Goal: Task Accomplishment & Management: Manage account settings

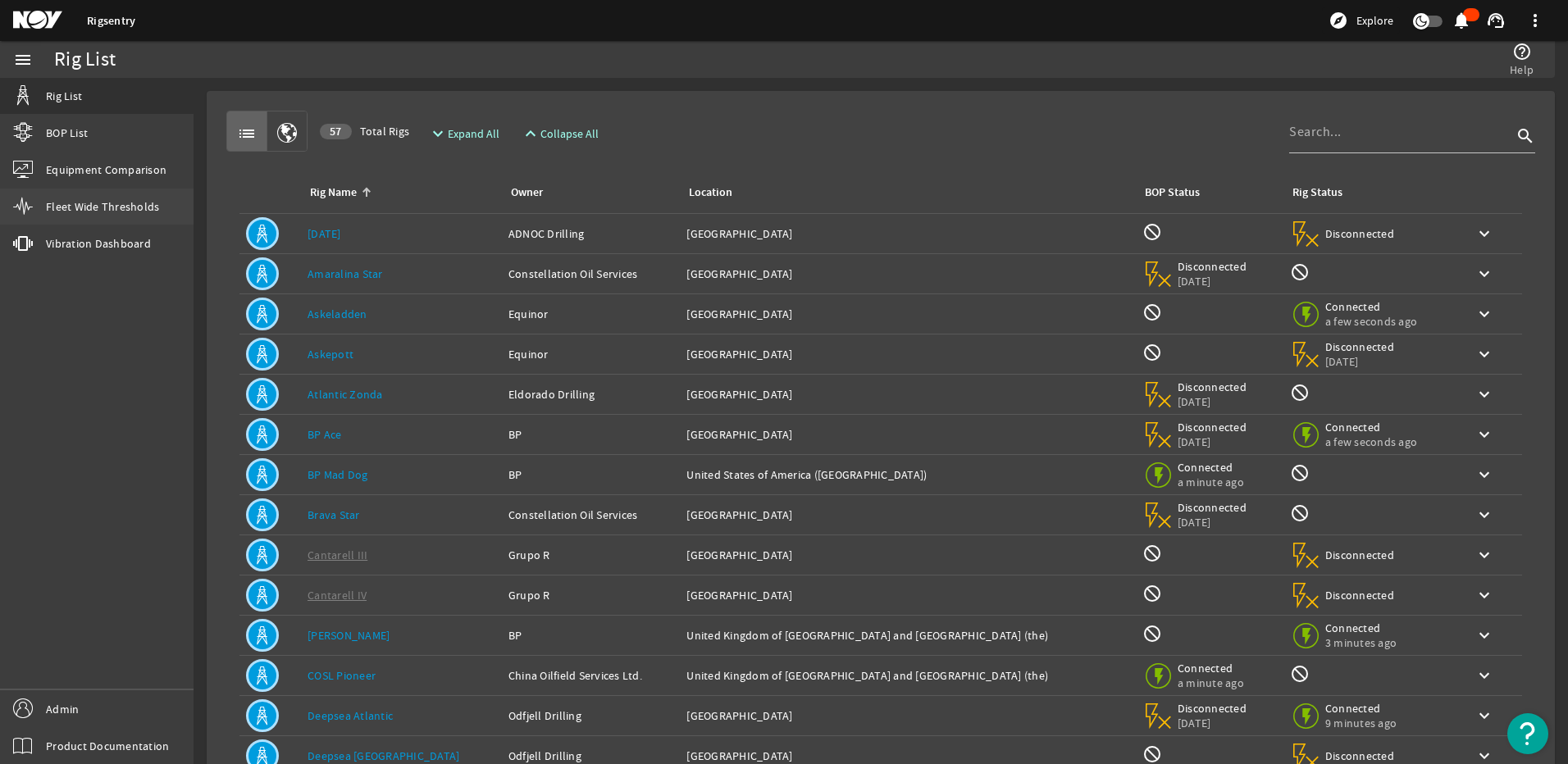
click at [116, 222] on link "Fleet Wide Thresholds" at bounding box center [97, 207] width 194 height 37
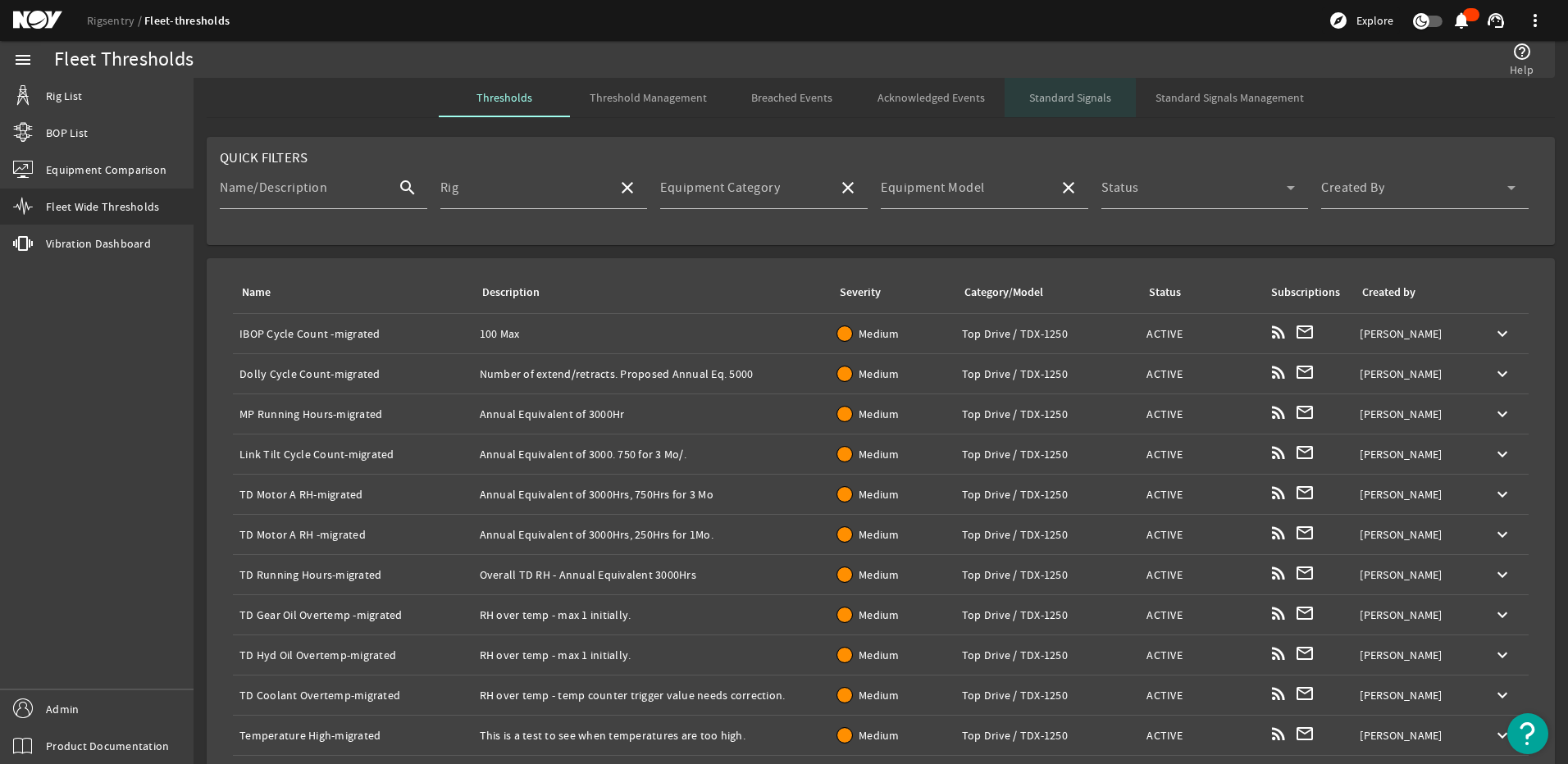
click at [1062, 103] on span "Standard Signals" at bounding box center [1070, 98] width 82 height 12
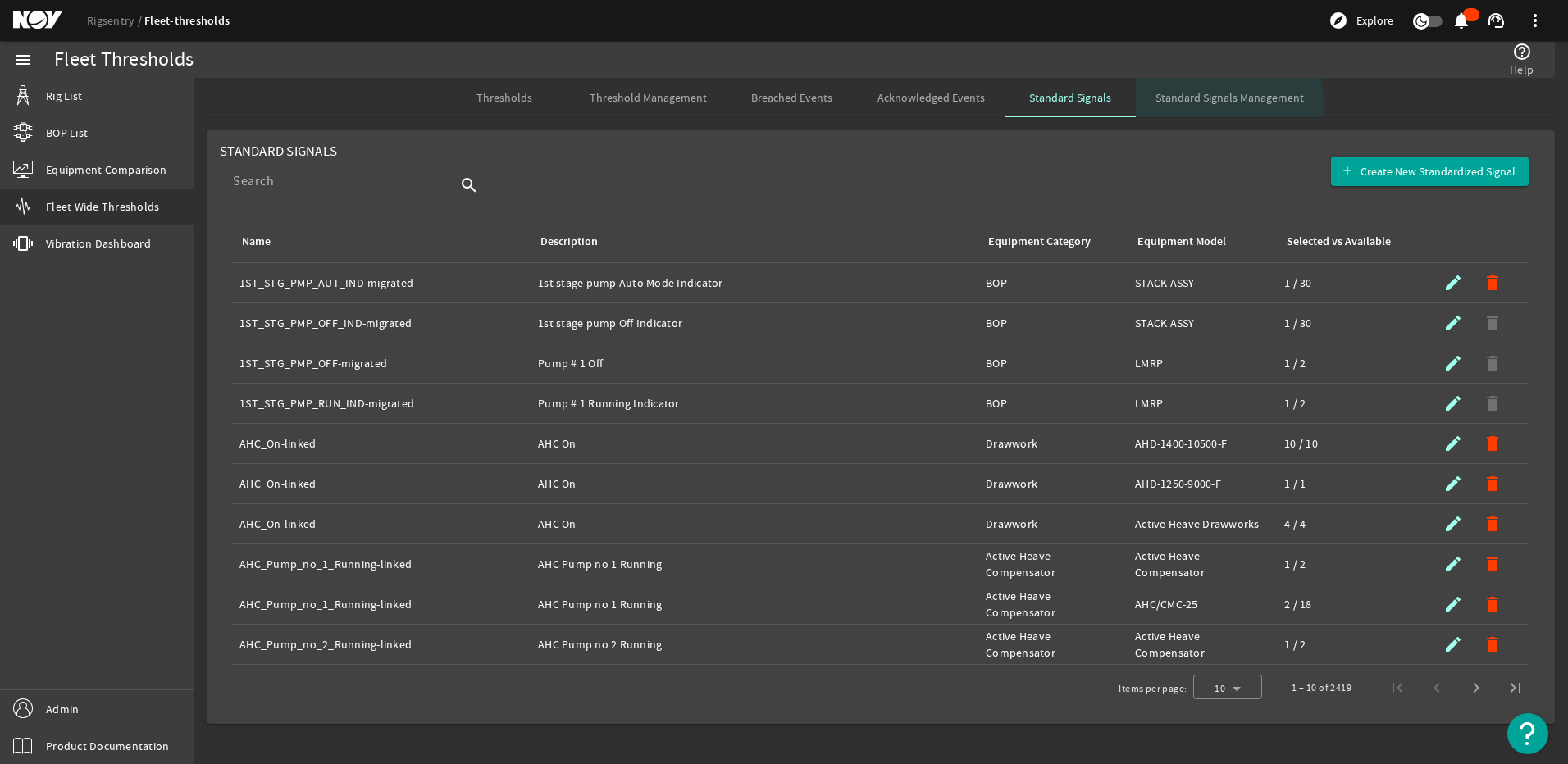
click at [1206, 102] on span "Standard Signals Management" at bounding box center [1229, 98] width 149 height 12
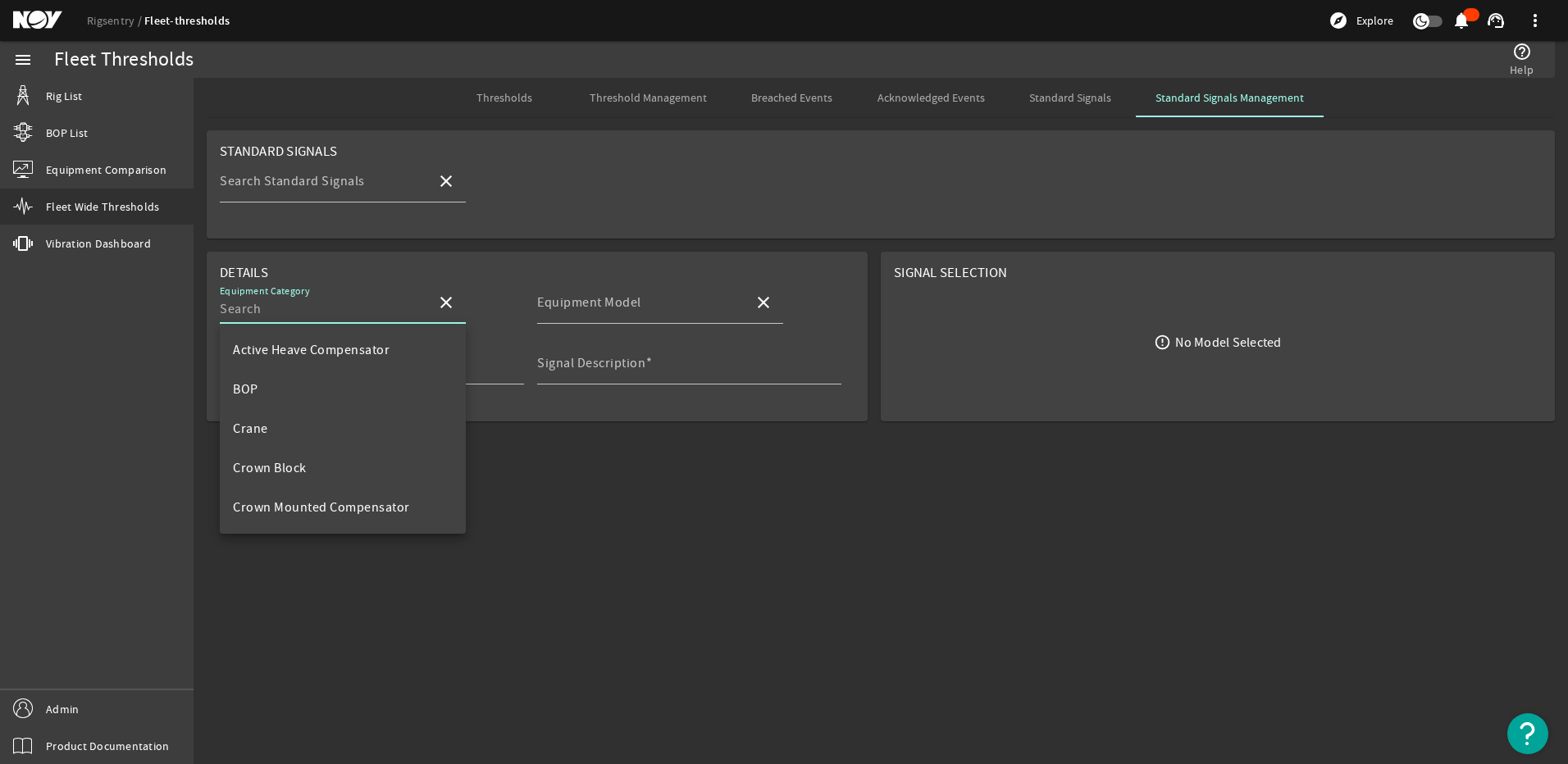
click at [342, 301] on input "Equipment Category" at bounding box center [321, 309] width 204 height 20
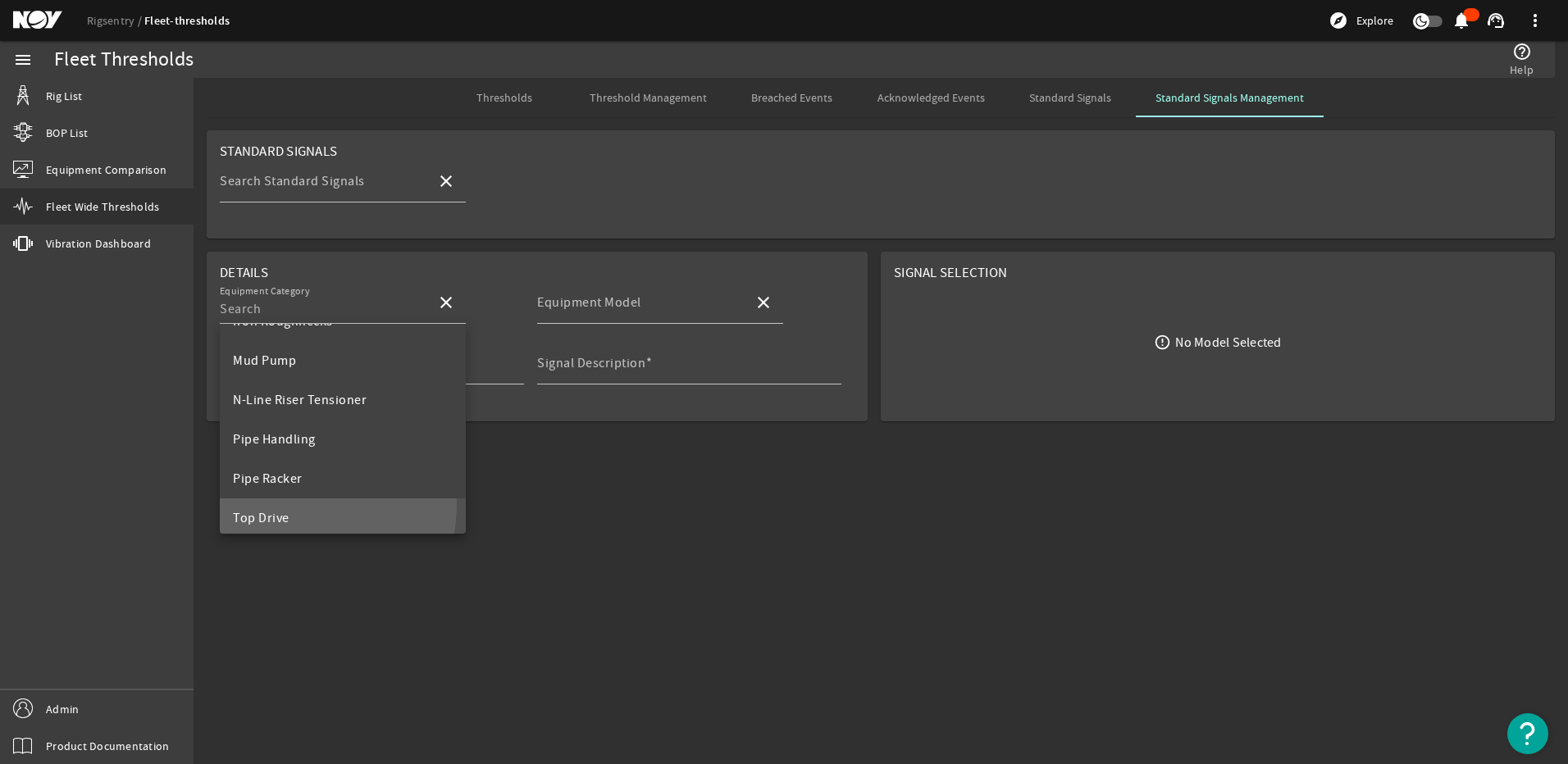
click at [268, 502] on mat-option "Top Drive" at bounding box center [342, 518] width 246 height 39
type input "Top Drive"
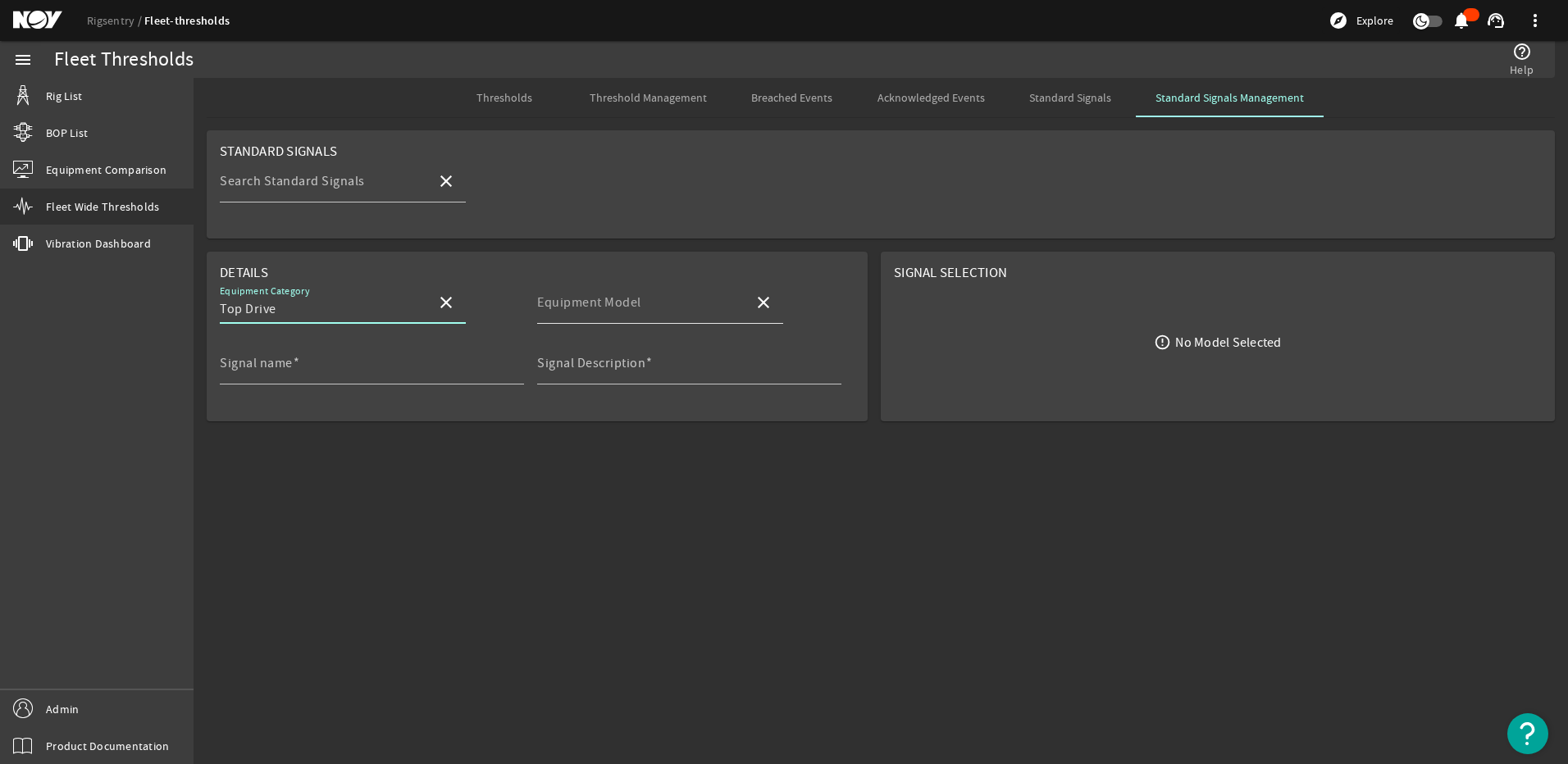
click at [585, 304] on mat-label "Equipment Model" at bounding box center [589, 302] width 104 height 16
click at [585, 304] on input "Equipment Model" at bounding box center [638, 309] width 204 height 20
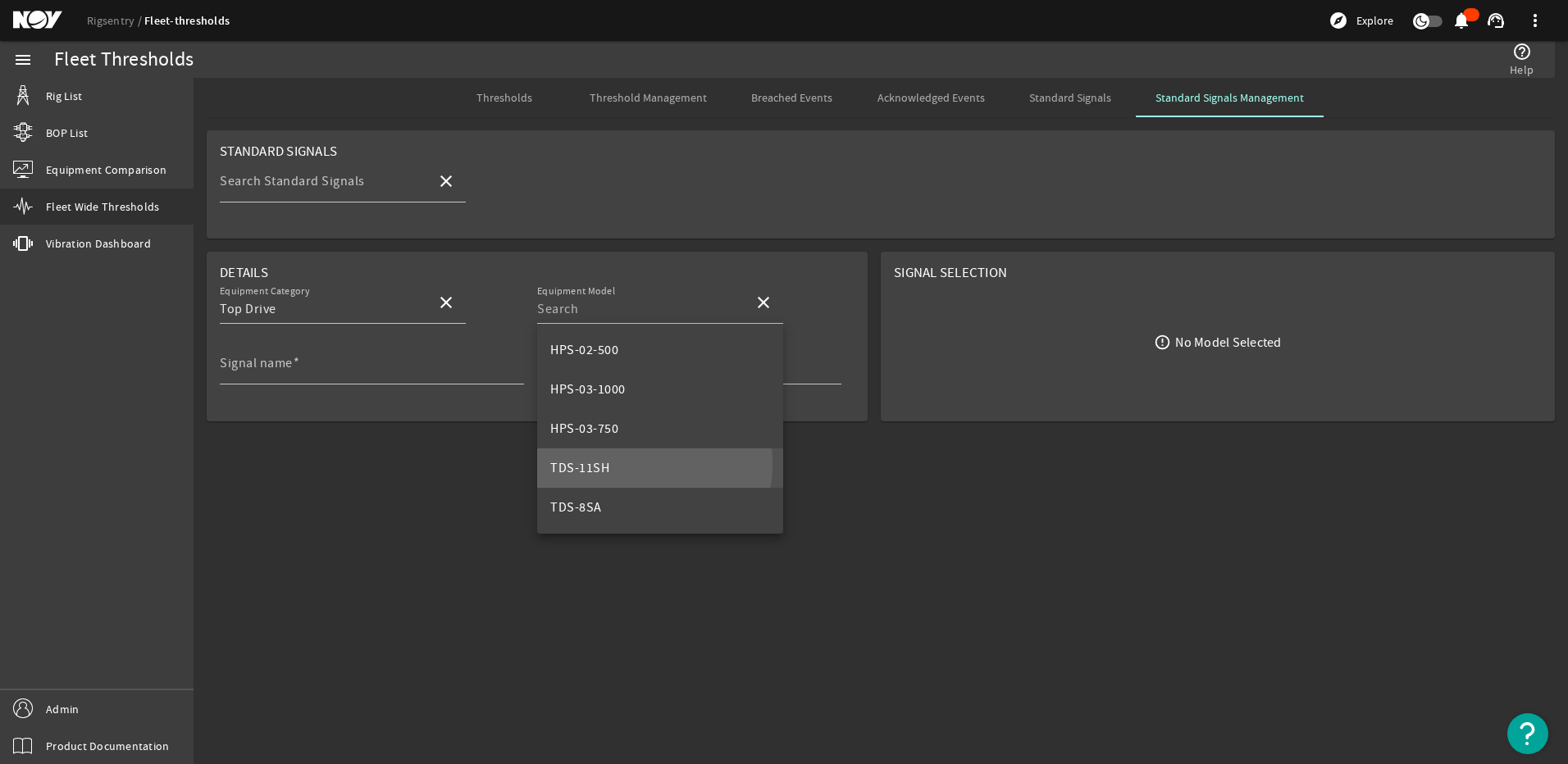
click at [615, 463] on mat-option "TDS-11SH" at bounding box center [659, 467] width 246 height 39
type input "TDS-11SH"
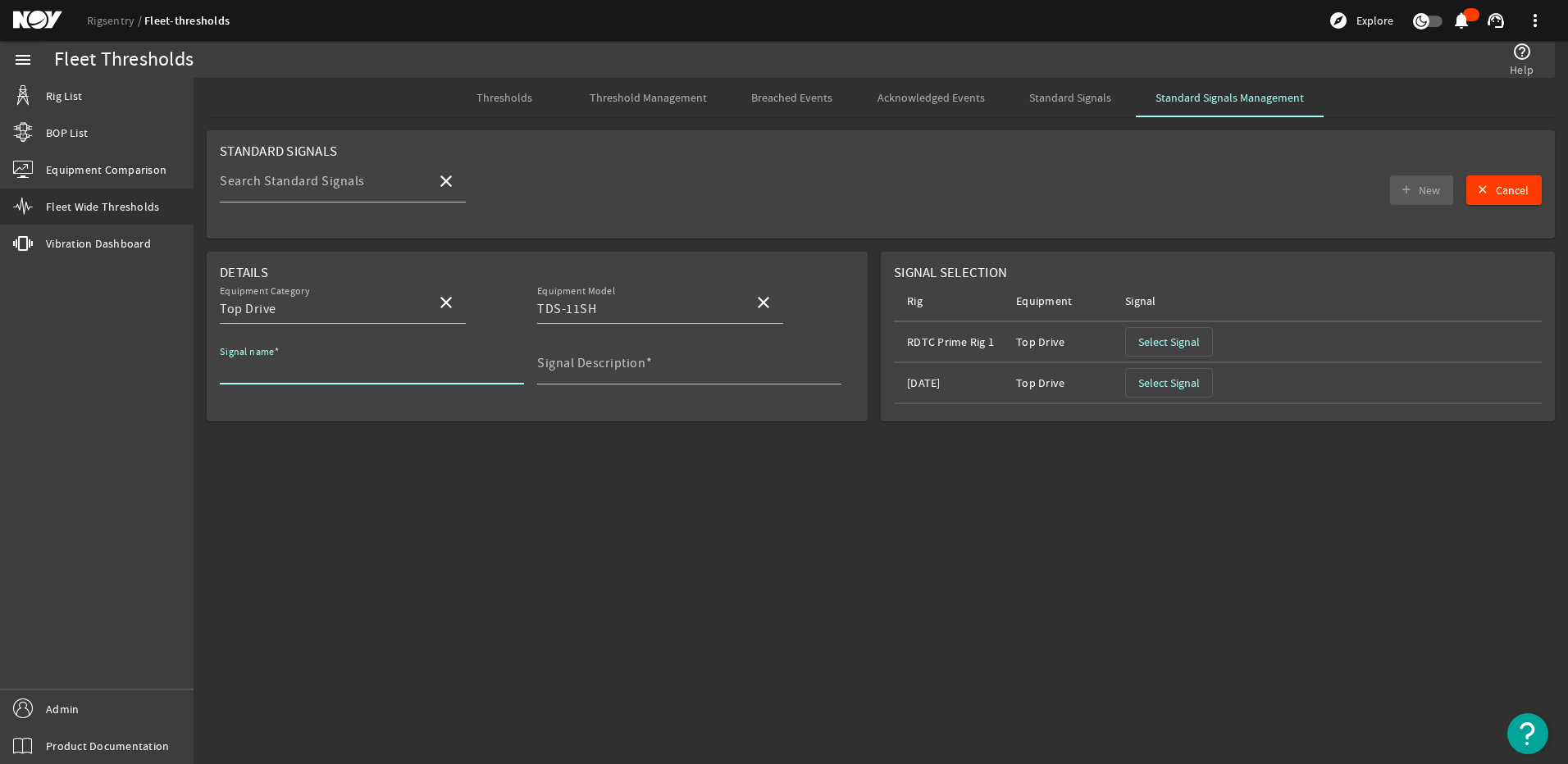
click at [424, 370] on input "Signal name" at bounding box center [365, 370] width 291 height 20
click at [261, 372] on input "Signal name" at bounding box center [365, 370] width 291 height 20
paste input "Bails NDE Inspection"
type input "Bails NDE Inspection"
click at [589, 366] on mat-label "Signal Description" at bounding box center [591, 363] width 109 height 16
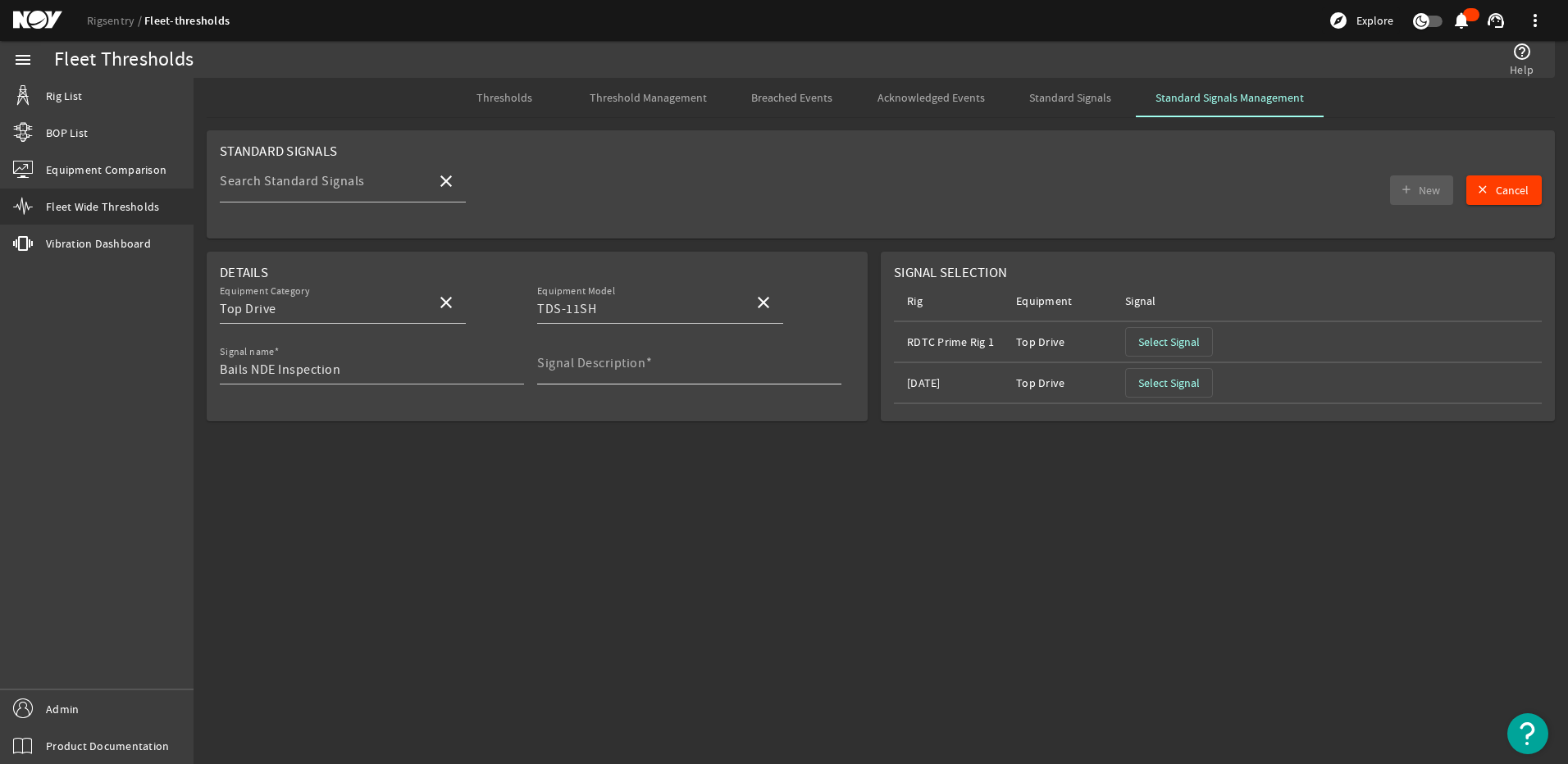
click at [589, 366] on input "Signal Description" at bounding box center [682, 370] width 291 height 20
paste input "Perform nondestructive examination (NDE) of bails, without disassembling, inclu…"
type input "Perform nondestructive examination (NDE) of bails, without disassembling, inclu…"
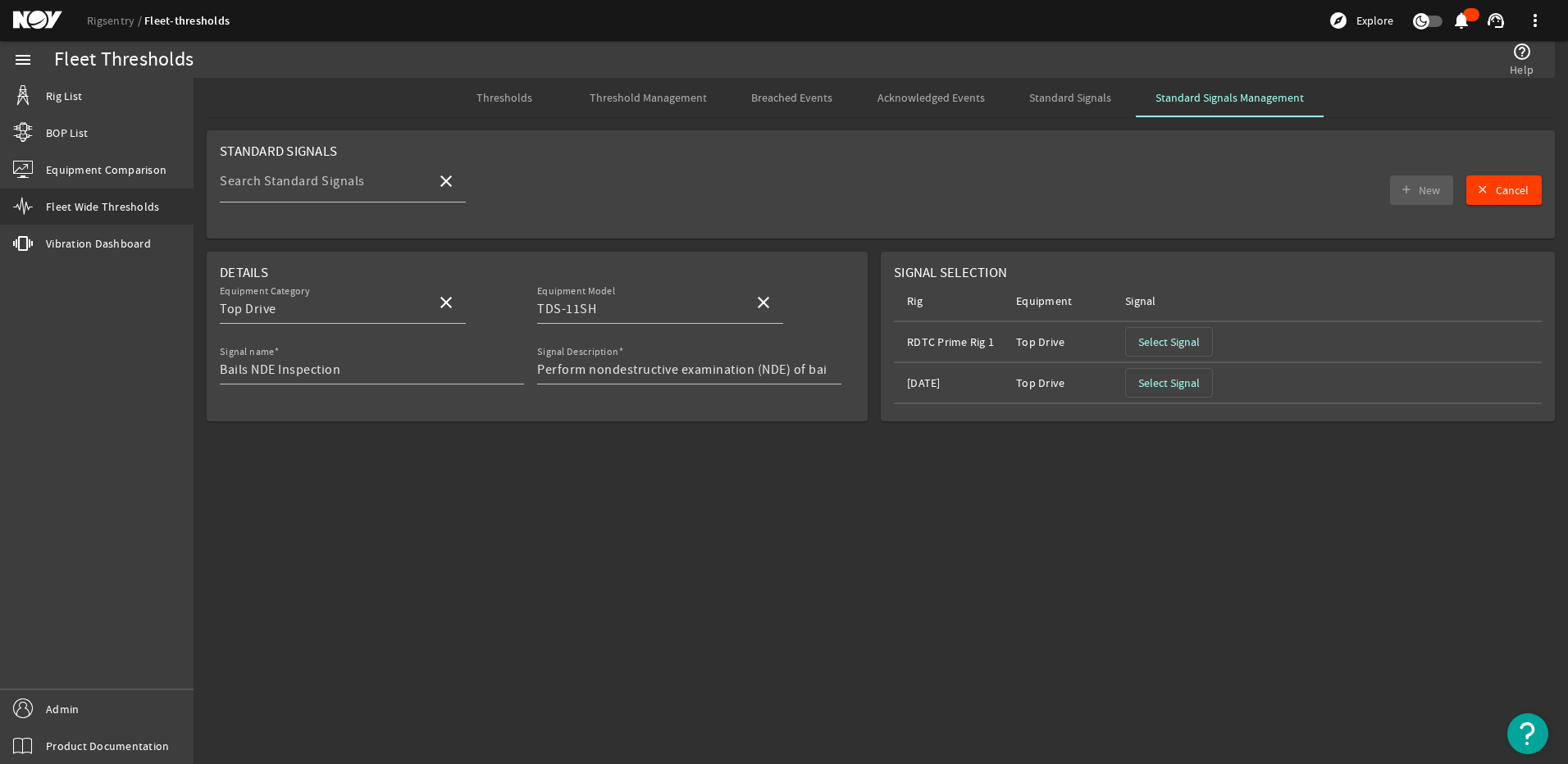
click at [667, 408] on mat-card "Details Equipment Category Top Drive close Equipment Model TDS-11SH close Signa…" at bounding box center [537, 337] width 661 height 170
click at [1161, 382] on span "Select Signal" at bounding box center [1169, 382] width 61 height 16
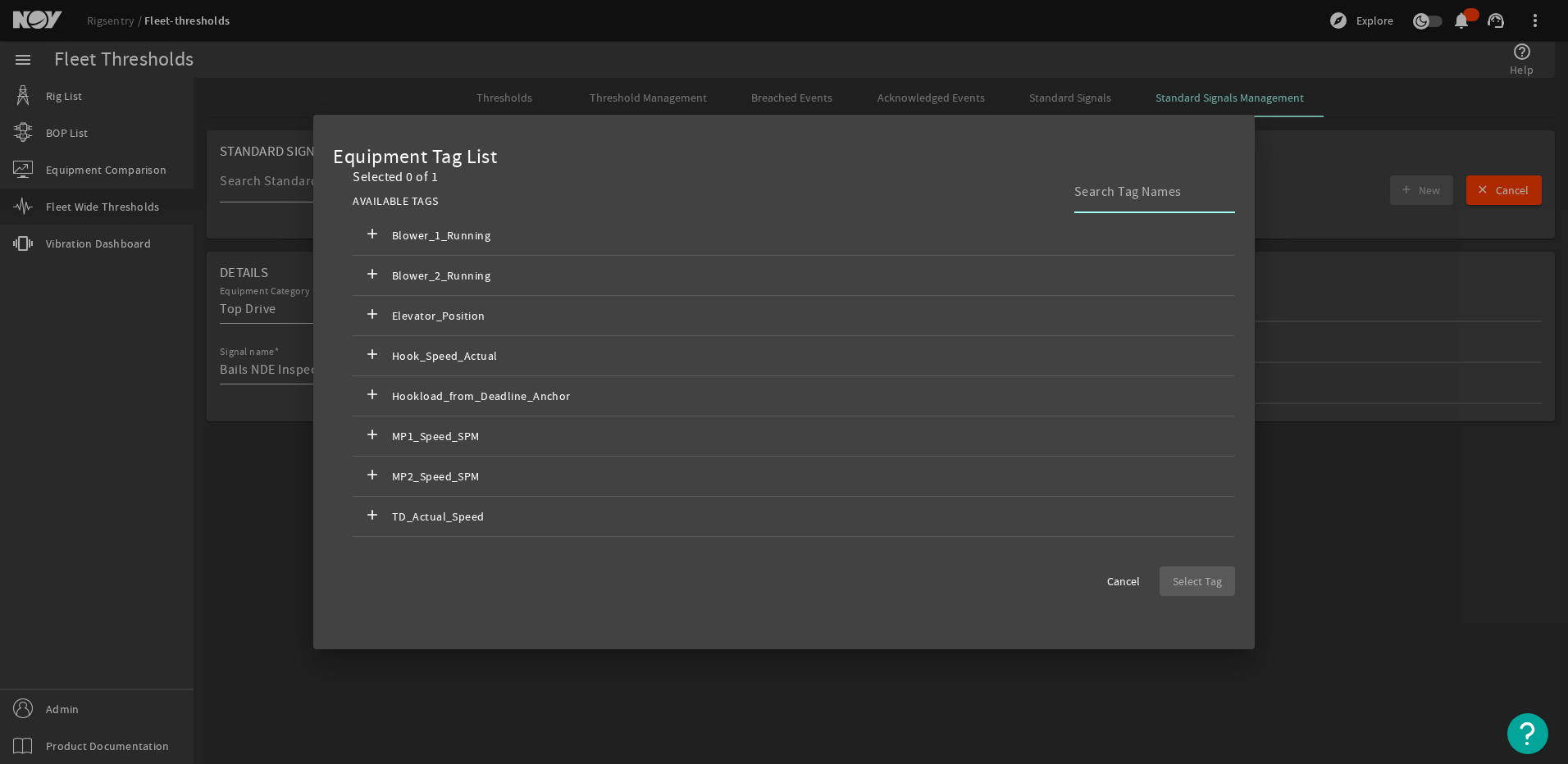
click at [1093, 194] on input at bounding box center [1149, 192] width 148 height 20
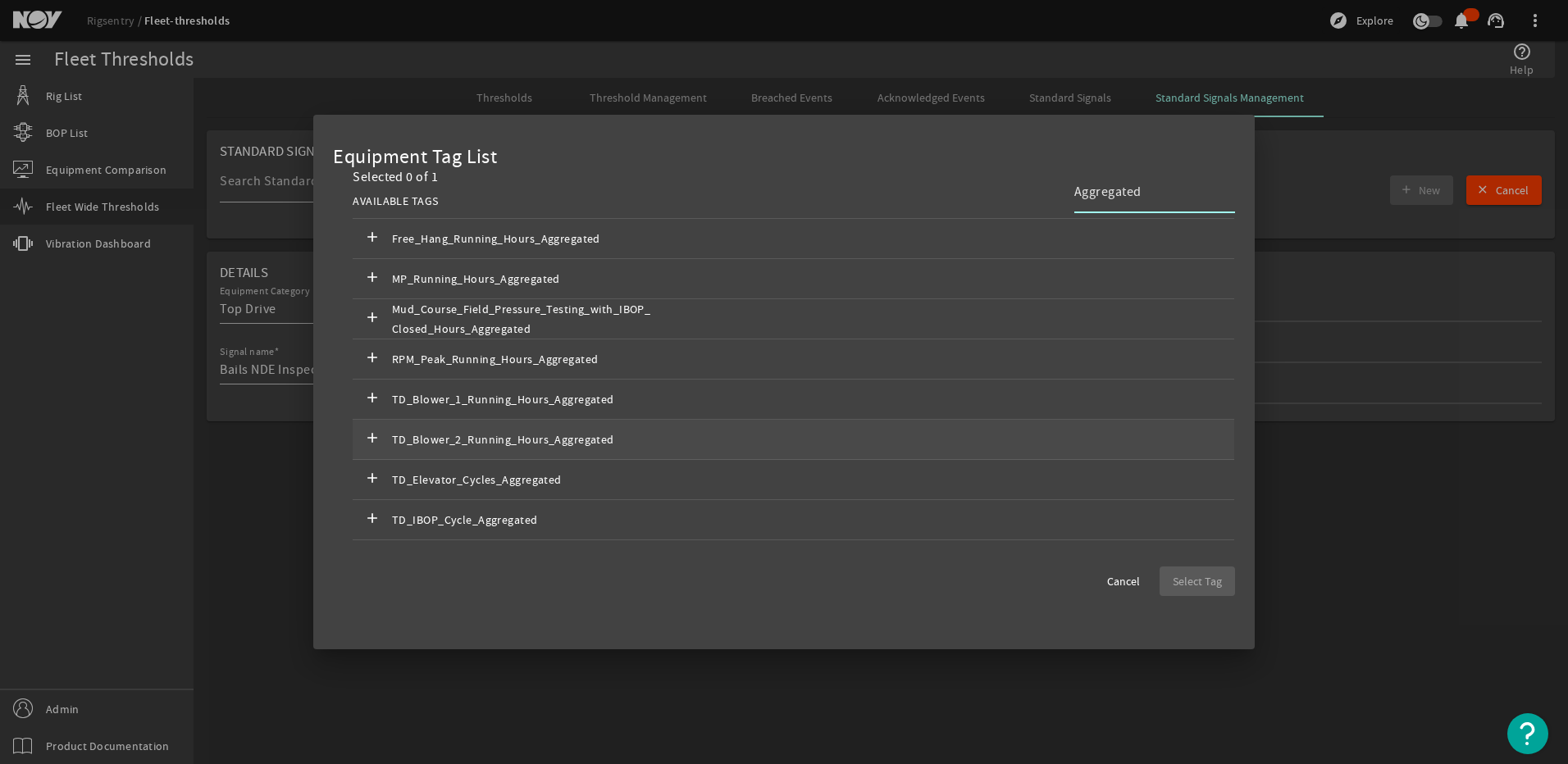
scroll to position [382, 0]
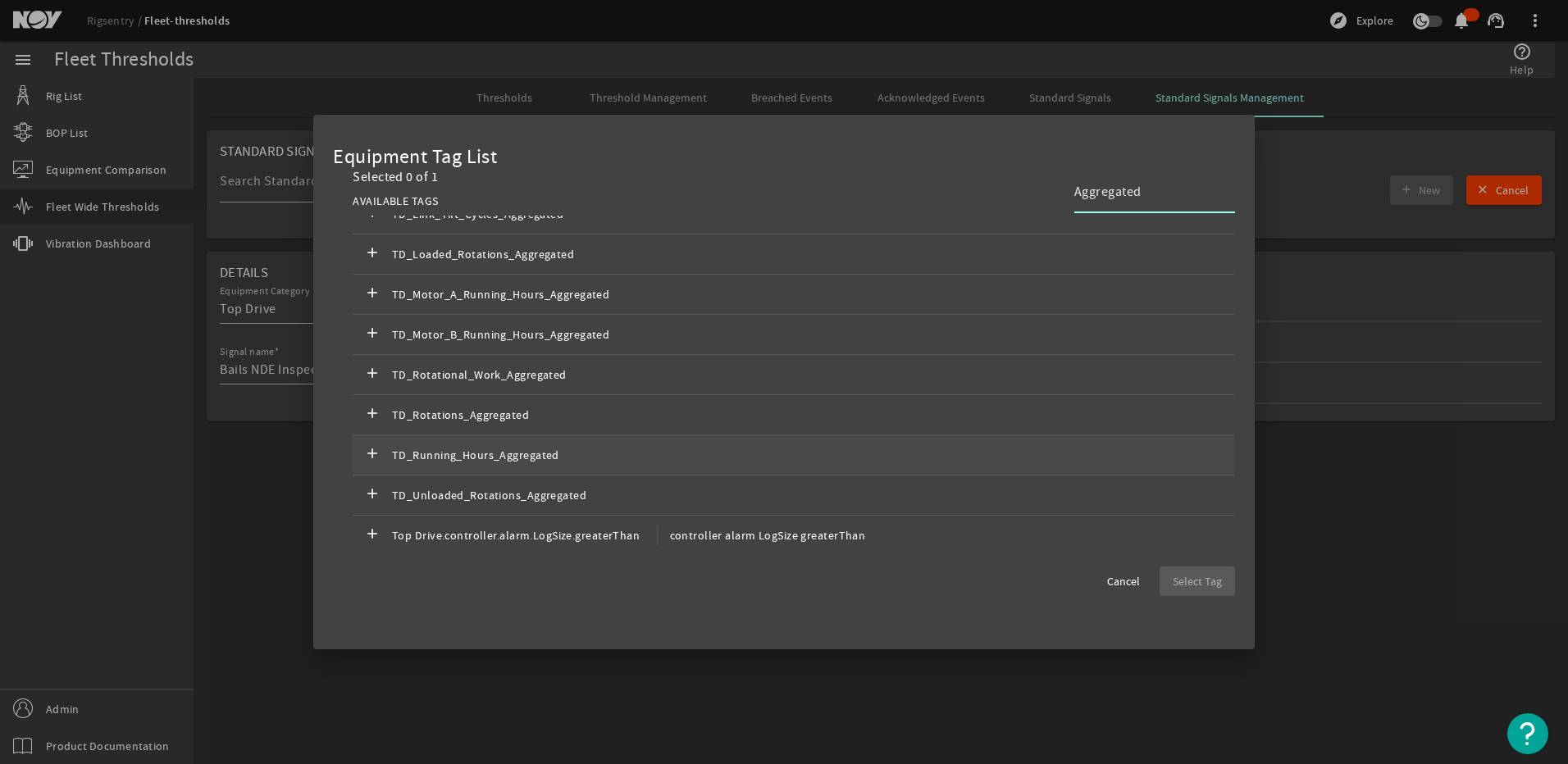
type input "Aggregated"
click at [485, 459] on span "TD_Running_Hours_Aggregated" at bounding box center [524, 455] width 265 height 20
click at [1194, 569] on span "button" at bounding box center [1197, 581] width 76 height 39
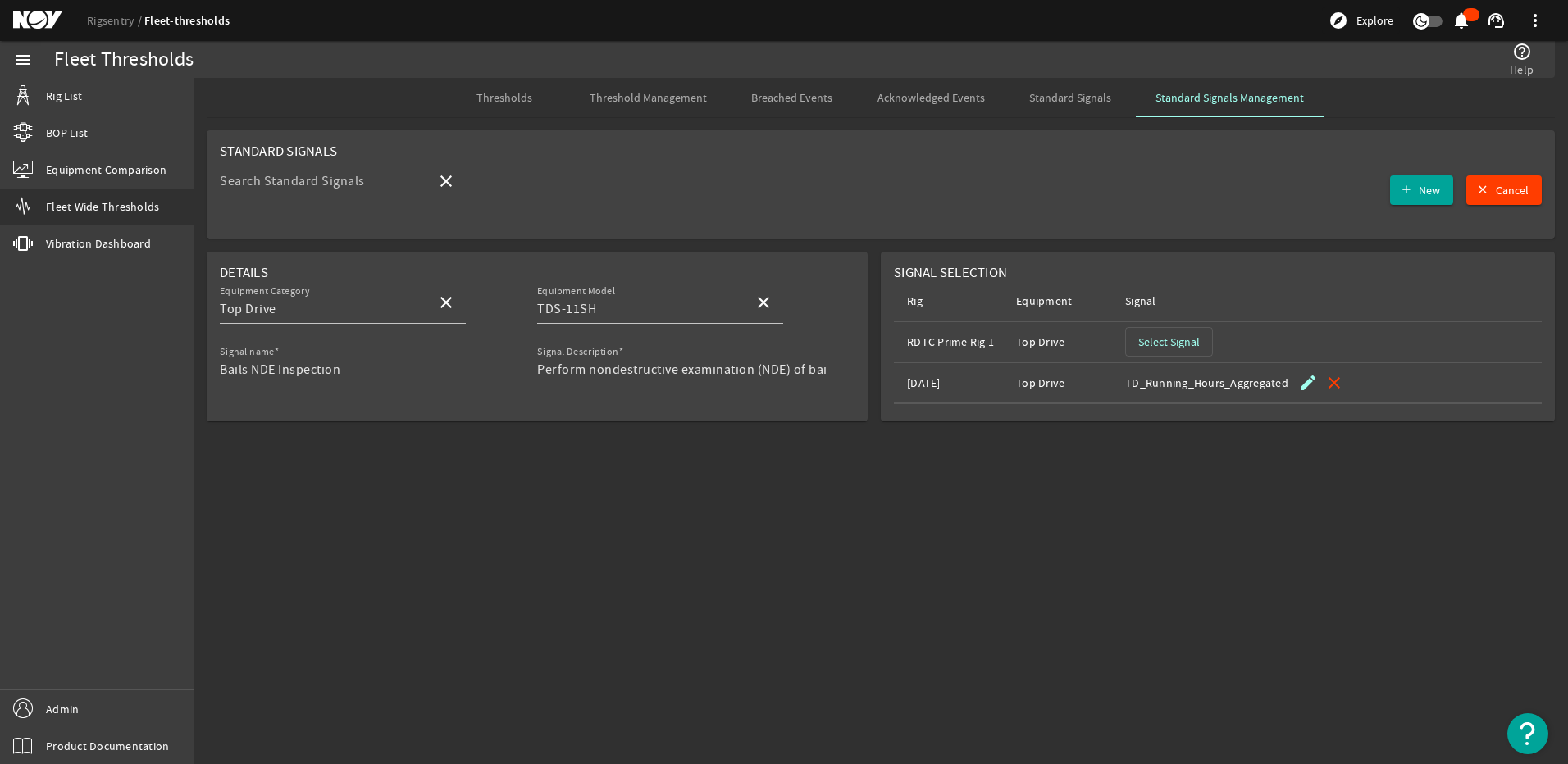
click at [1542, 204] on mat-card "Standard Signals Search Standard Signals close add New Cancel" at bounding box center [880, 184] width 1349 height 109
click at [619, 92] on span "Threshold Management" at bounding box center [648, 98] width 117 height 12
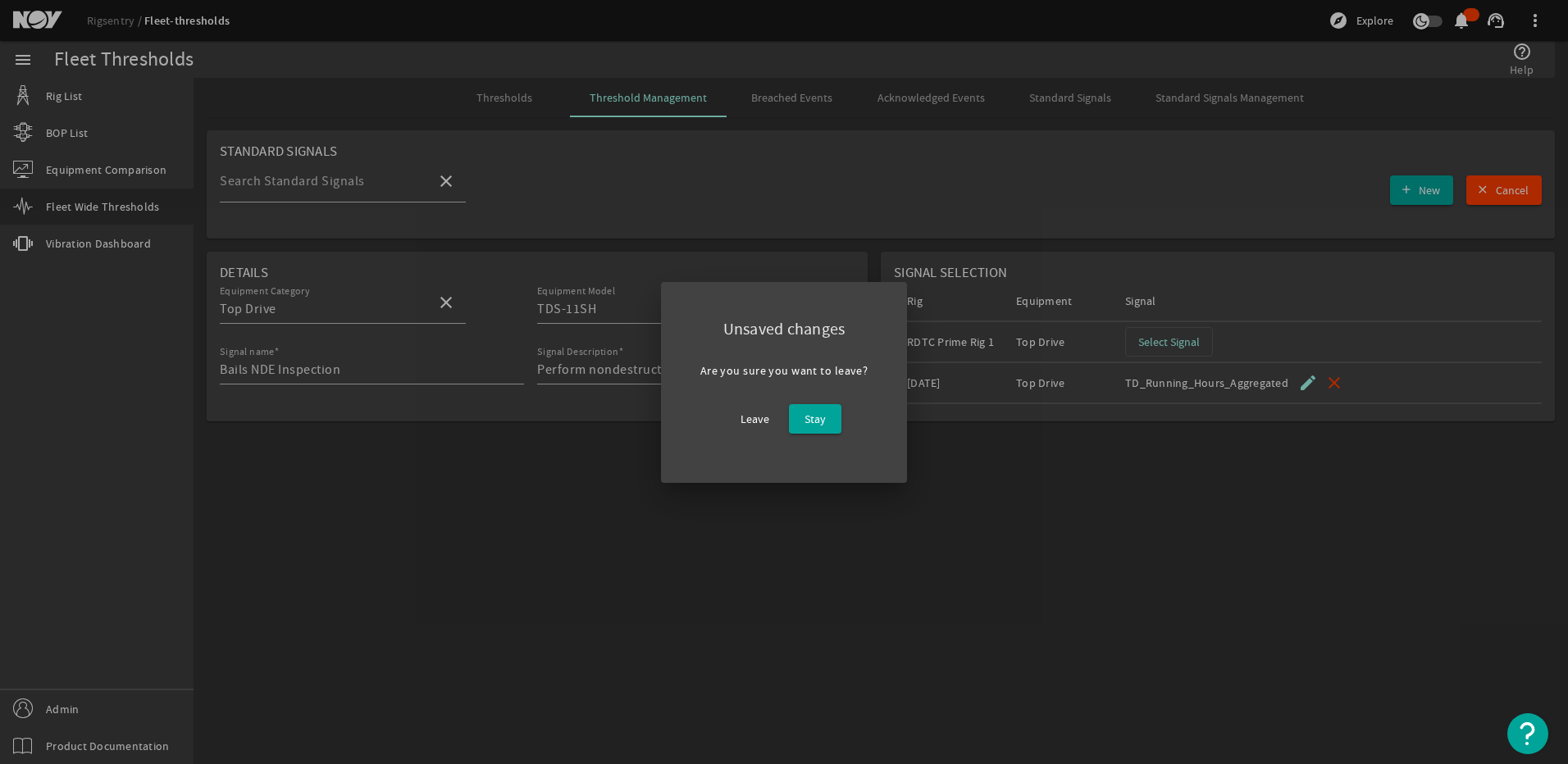
click at [722, 422] on div "Leave Stay" at bounding box center [784, 419] width 168 height 57
click at [740, 421] on span at bounding box center [755, 418] width 55 height 39
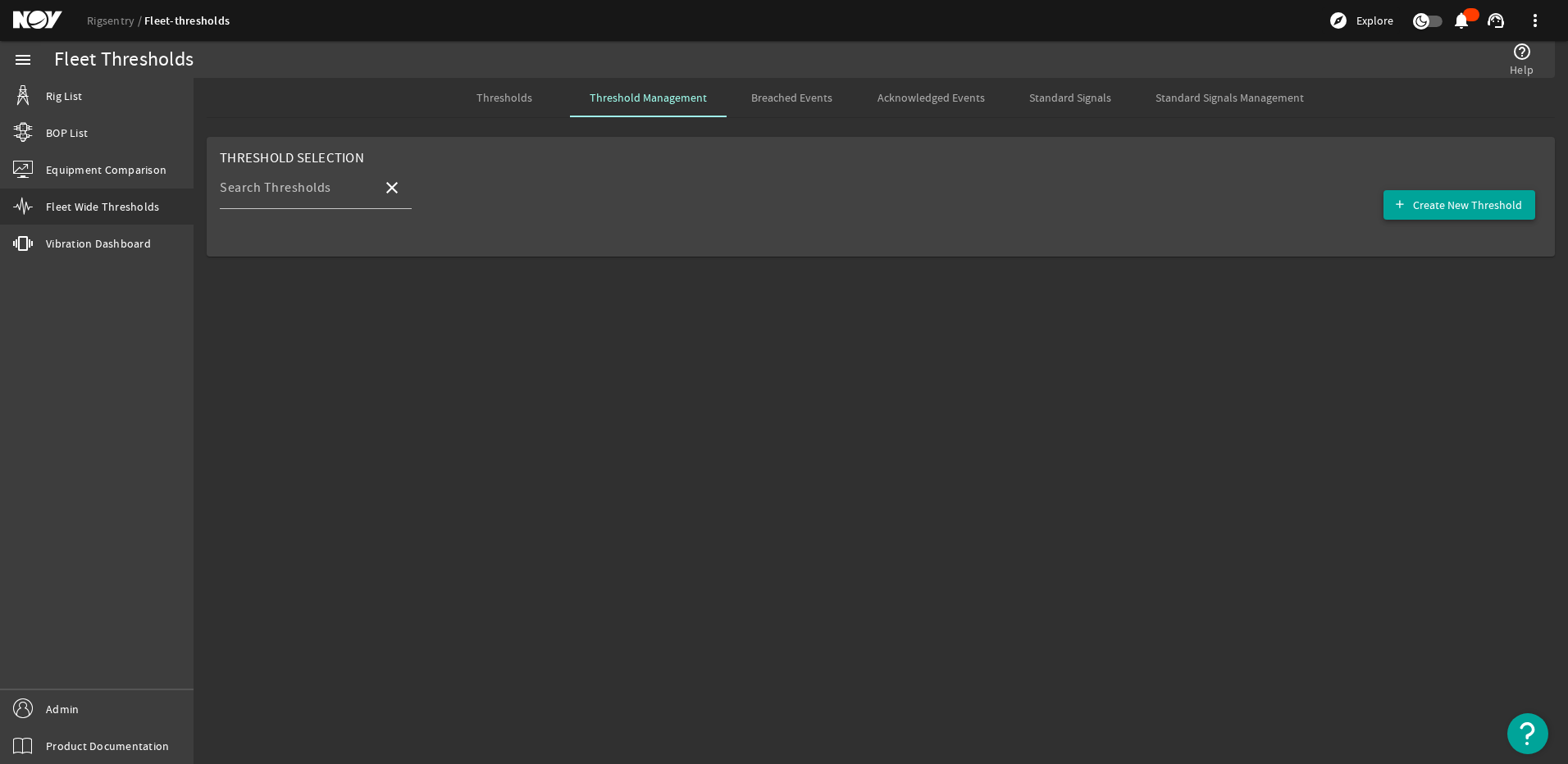
drag, startPoint x: 1437, startPoint y: 221, endPoint x: 1444, endPoint y: 210, distance: 13.0
click at [1443, 217] on span "button" at bounding box center [1459, 204] width 152 height 39
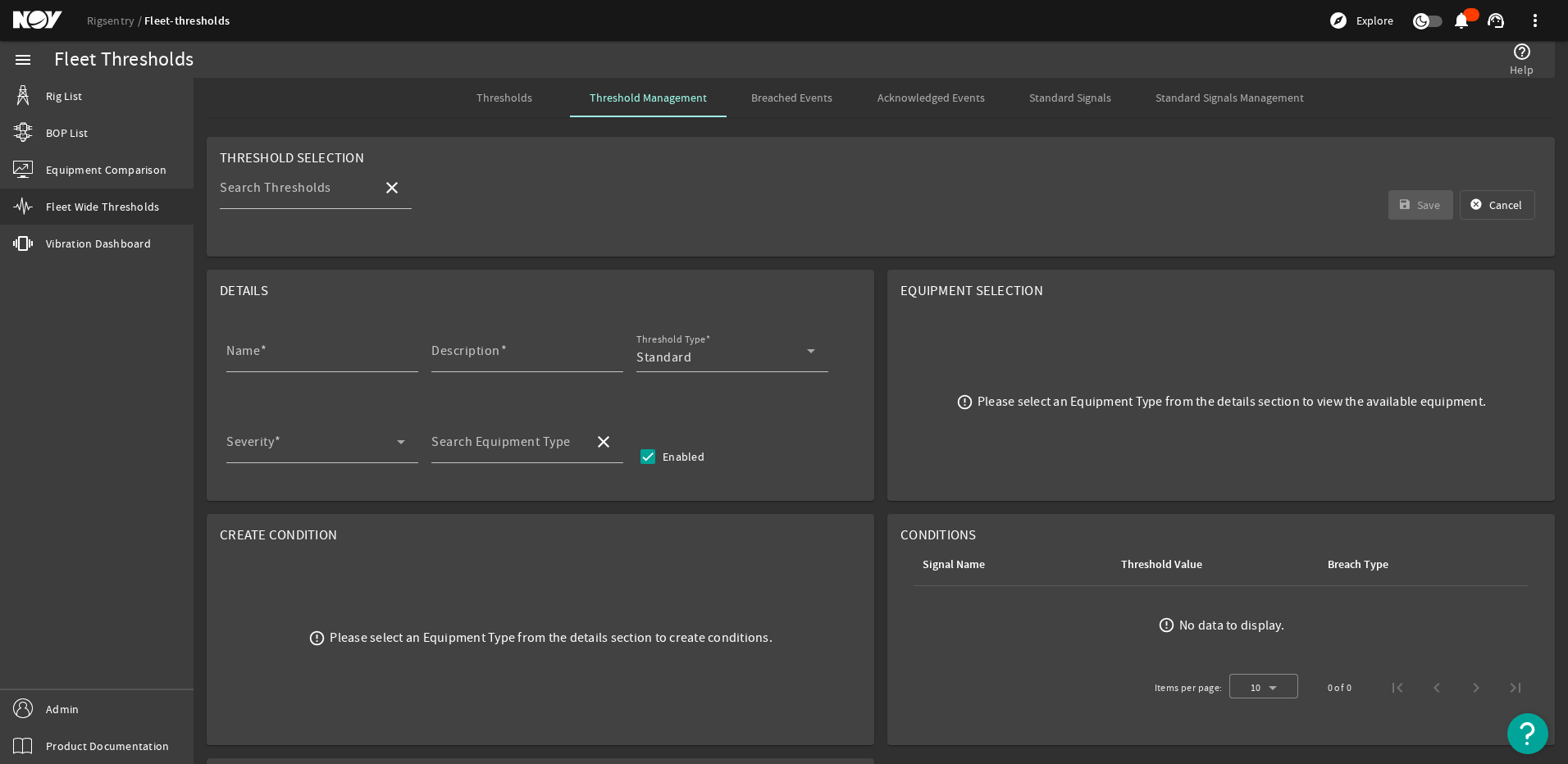
click at [226, 353] on div "Name Description Threshold Type Standard" at bounding box center [541, 360] width 641 height 60
click at [239, 355] on mat-label "Name" at bounding box center [243, 351] width 34 height 16
click at [239, 355] on input "Name" at bounding box center [316, 358] width 179 height 20
click at [269, 372] on mat-error "Name Required" at bounding box center [322, 382] width 192 height 18
click at [269, 366] on input "Name" at bounding box center [316, 358] width 179 height 20
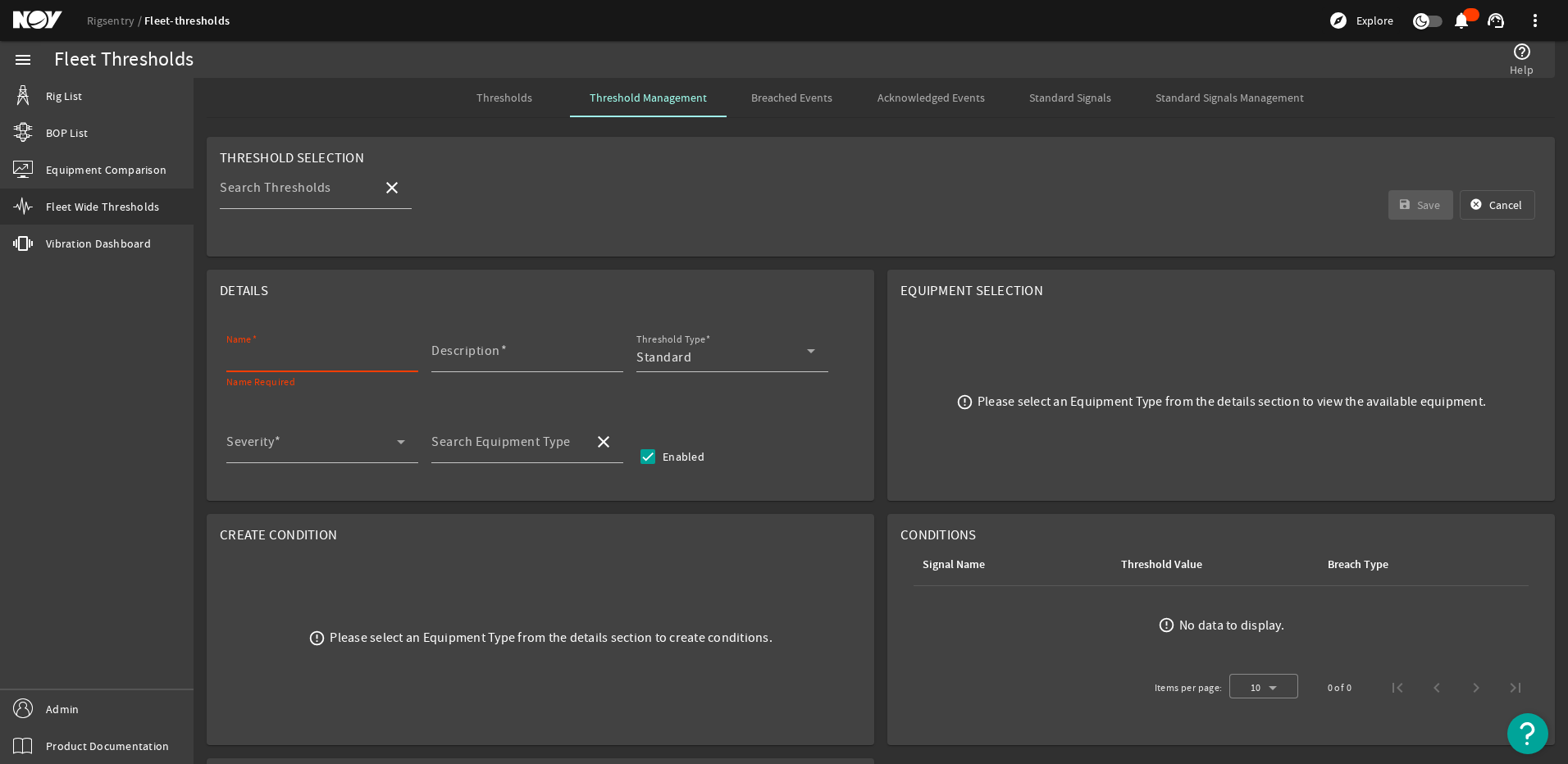
paste input "Bails NDE Inspection"
type input "Bails NDE Inspection"
click at [501, 354] on span at bounding box center [504, 351] width 7 height 16
click at [501, 354] on input "Description" at bounding box center [521, 358] width 179 height 20
paste input "Perform nondestructive examination (NDE) of bails, without disassembling, inclu…"
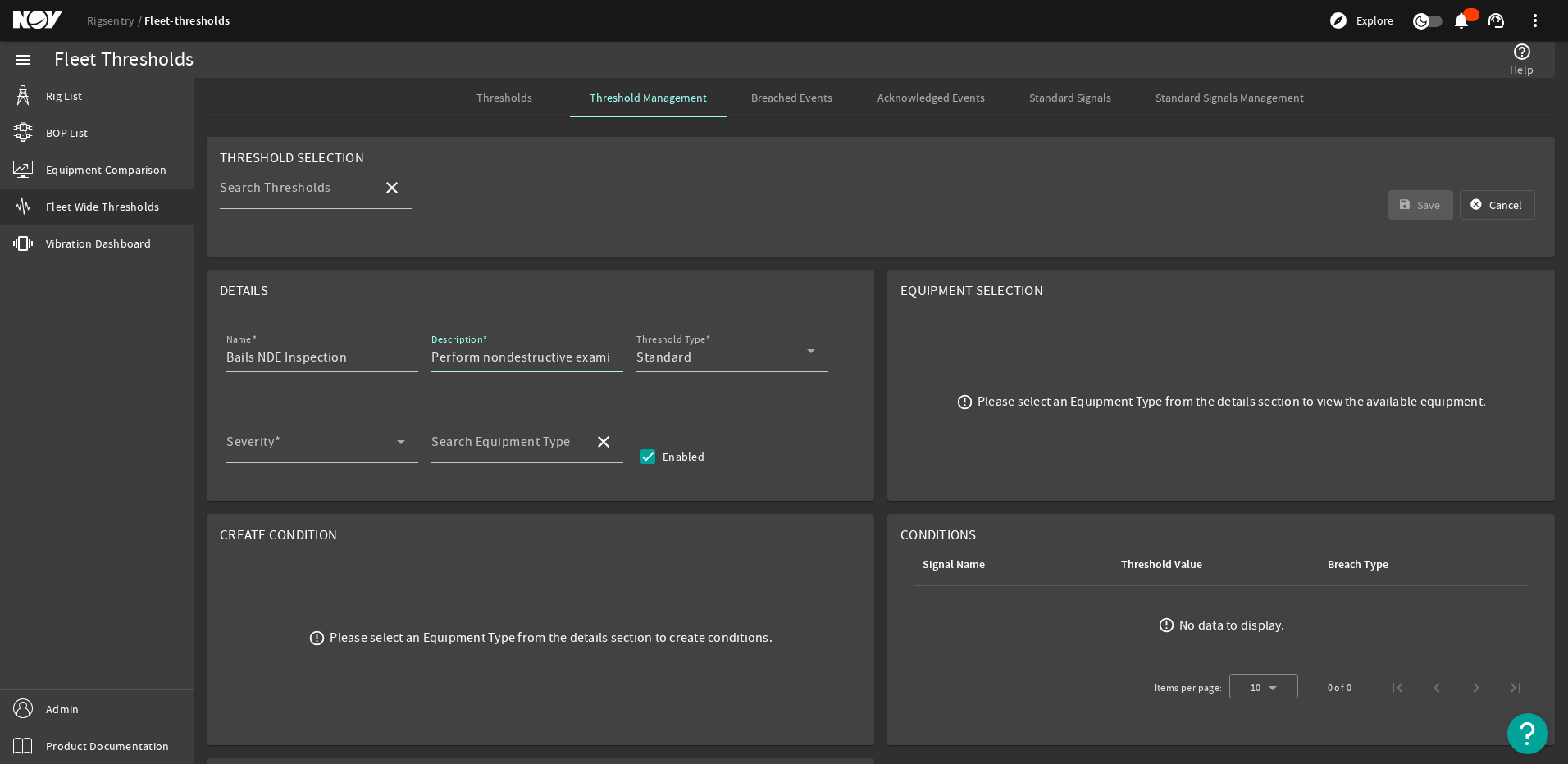
scroll to position [0, 959]
type input "Perform nondestructive examination (NDE) of bails, without disassembling, inclu…"
click at [712, 363] on div "Standard" at bounding box center [721, 358] width 171 height 20
click at [664, 423] on mat-option "RCM" at bounding box center [732, 437] width 192 height 39
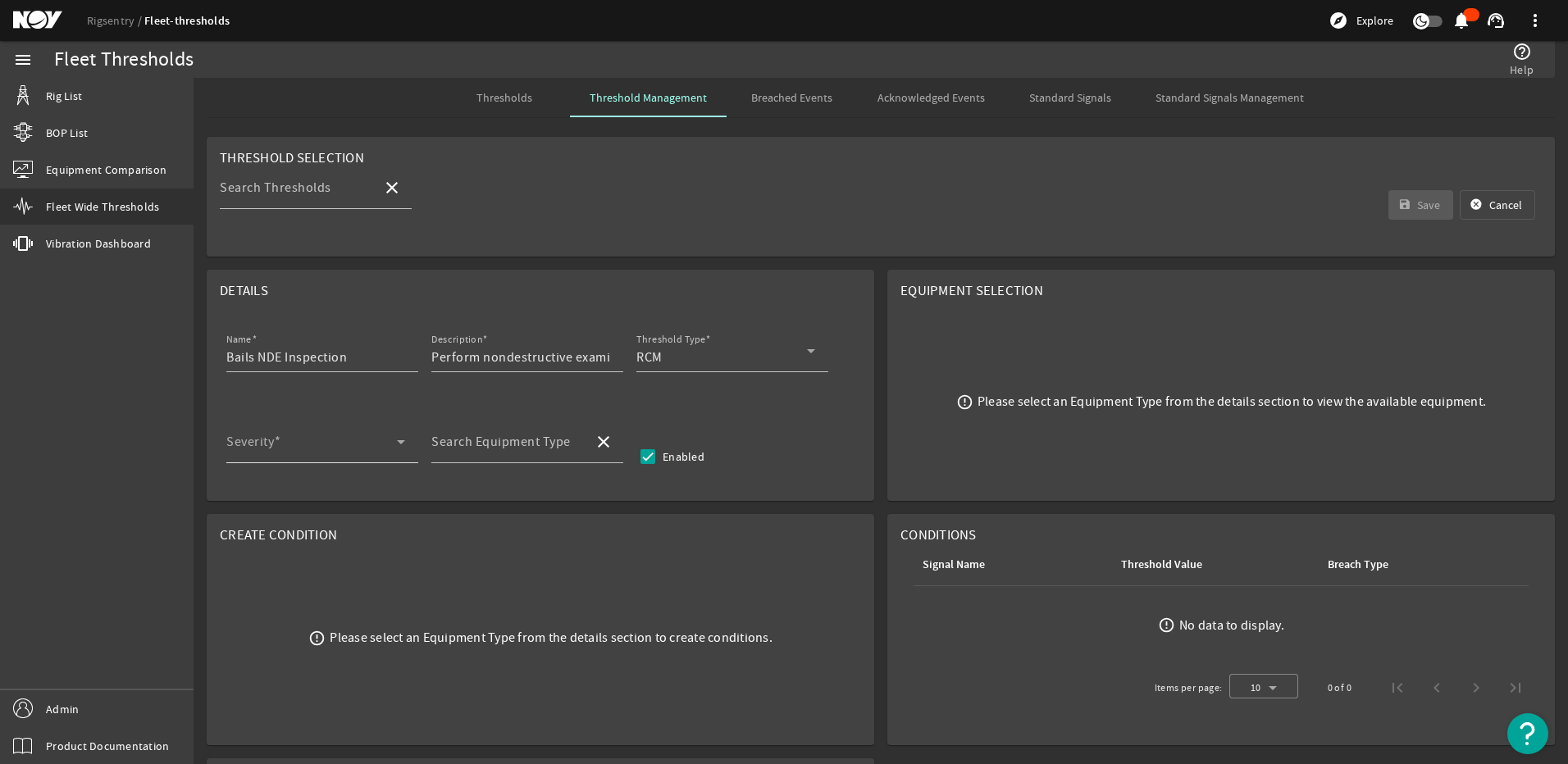
click at [307, 434] on div "Severity" at bounding box center [316, 442] width 179 height 43
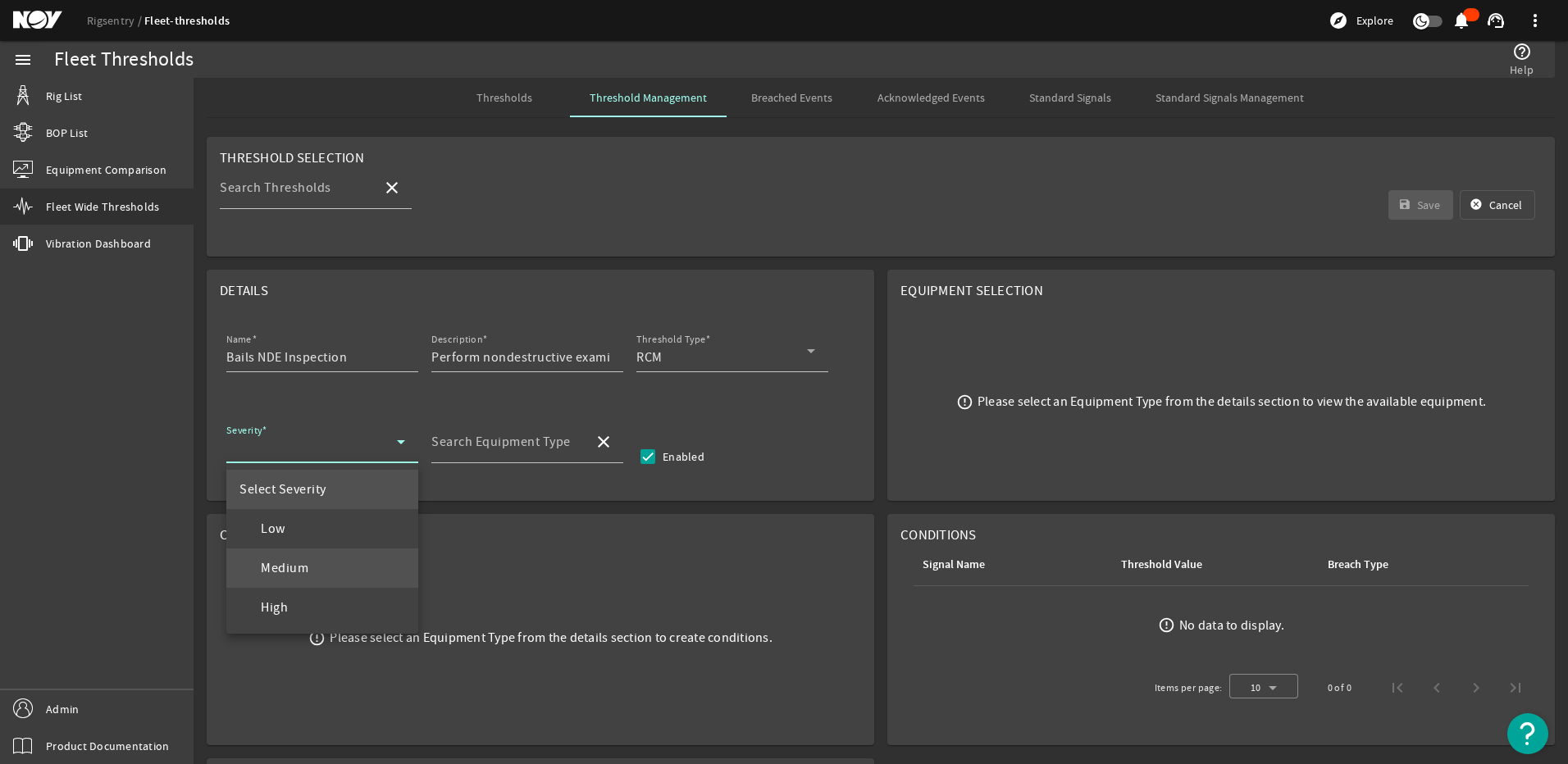
click at [279, 566] on span "Medium" at bounding box center [273, 569] width 68 height 20
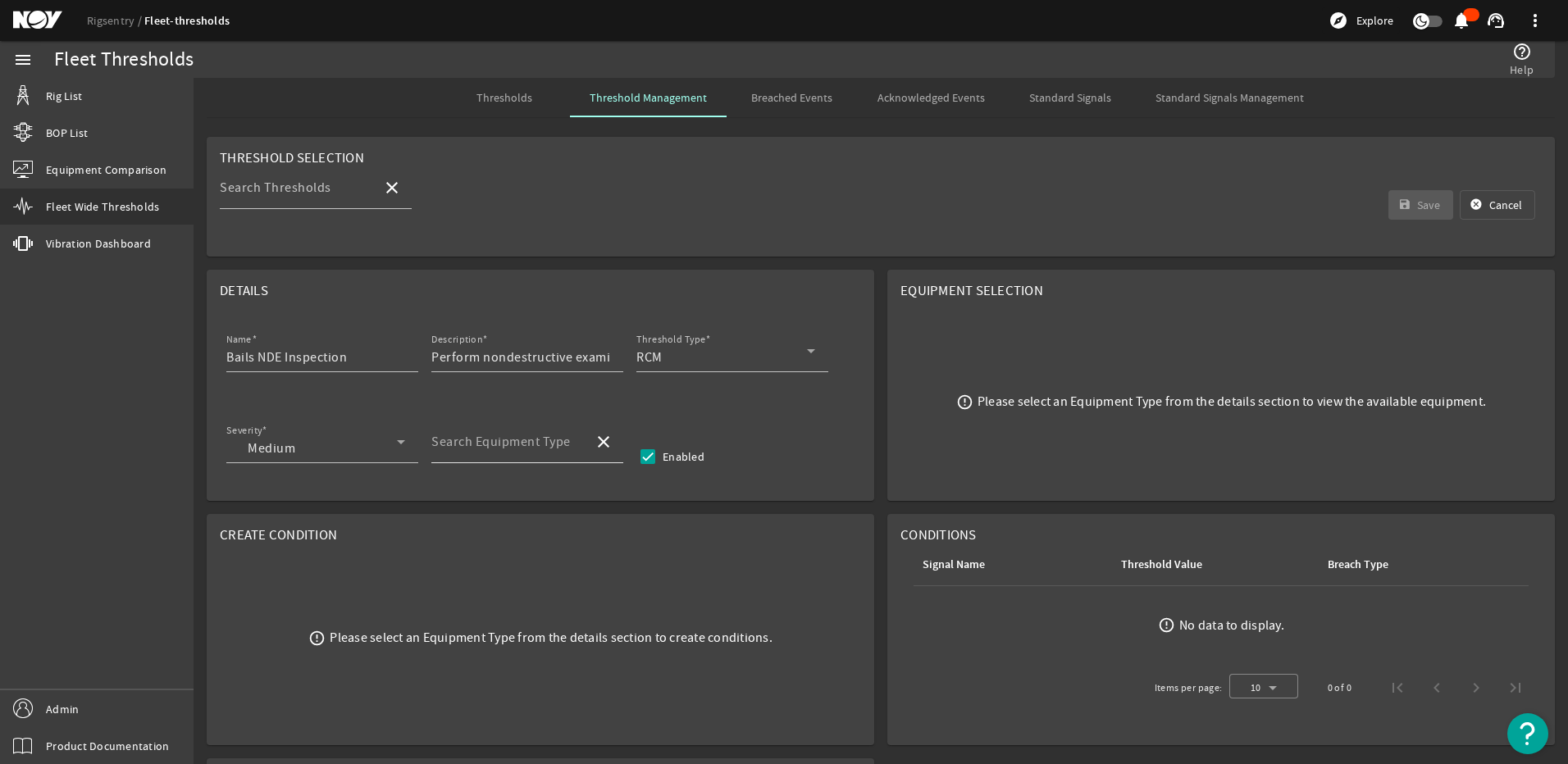
click at [478, 442] on mat-label "Search Equipment Type" at bounding box center [500, 442] width 140 height 16
click at [478, 442] on input "Search Equipment Type" at bounding box center [505, 448] width 149 height 20
click at [547, 498] on span "Top Drive - TDS-11SH" at bounding box center [507, 489] width 125 height 20
type input "Top Drive - TDS-11SH"
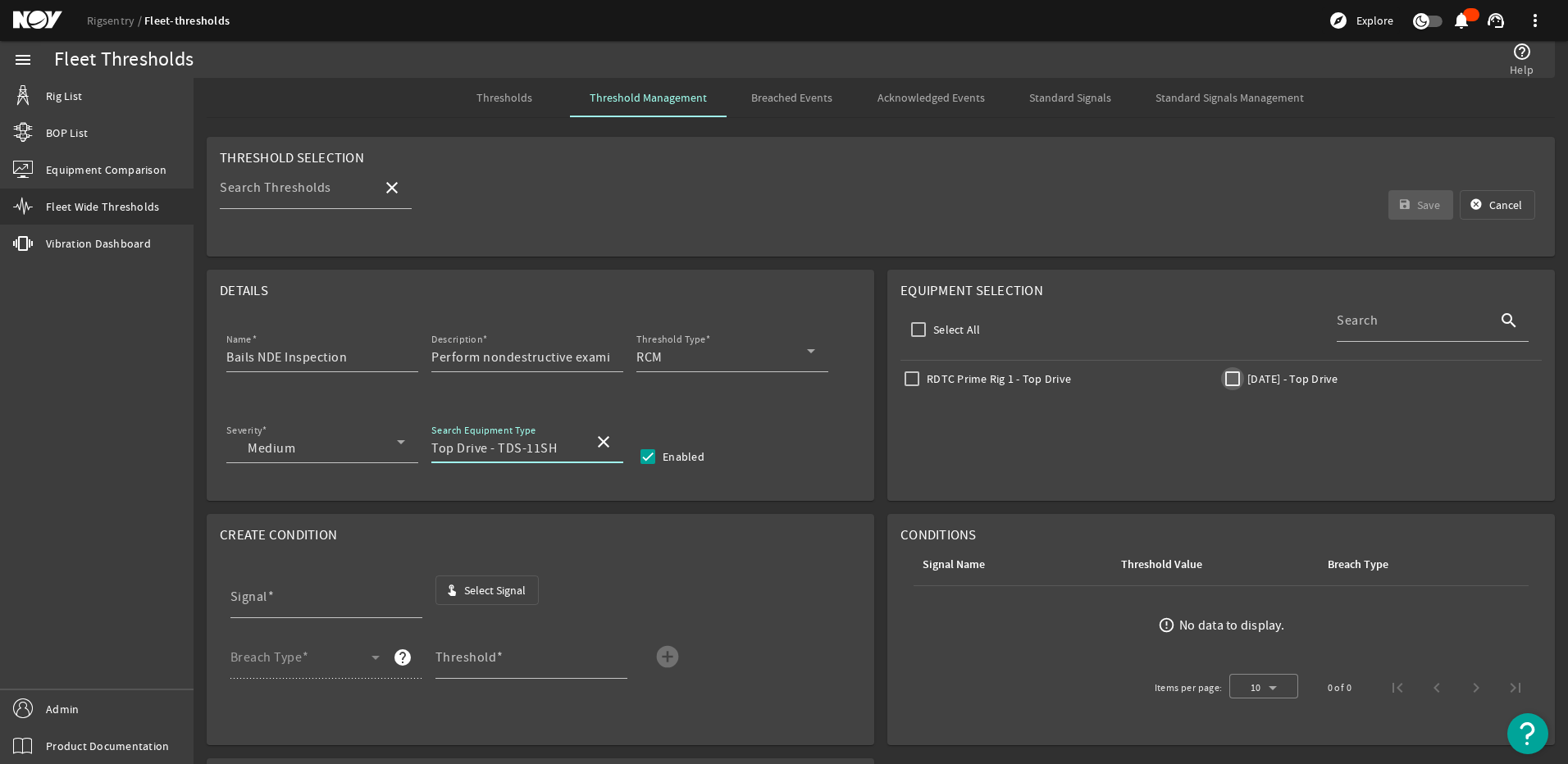
click at [1227, 375] on input "[DATE] - Top Drive" at bounding box center [1232, 378] width 23 height 23
checkbox input "true"
click at [490, 591] on span "Select Signal" at bounding box center [494, 591] width 61 height 16
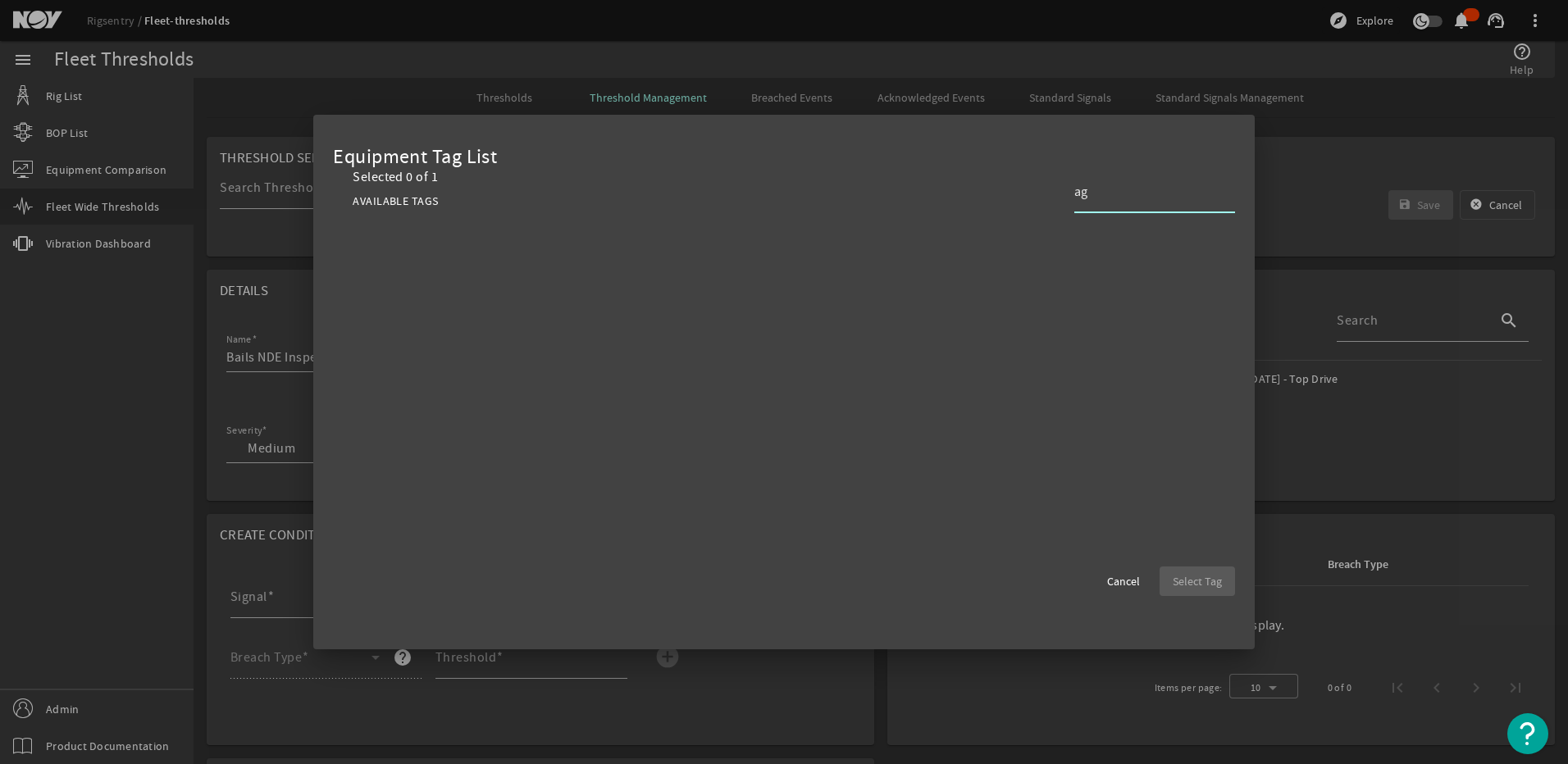
type input "a"
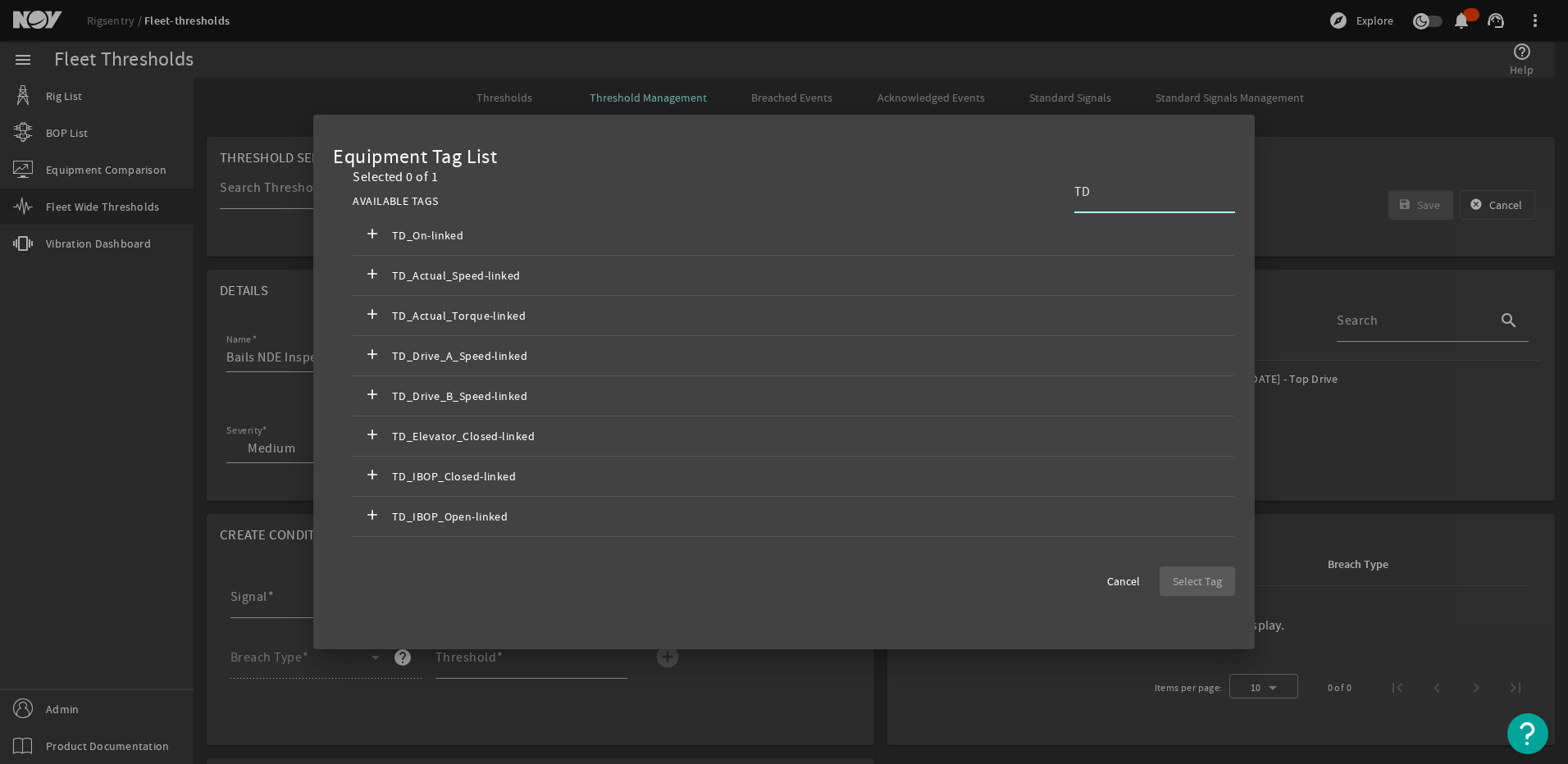
type input "T"
click at [1136, 577] on span "Cancel" at bounding box center [1123, 581] width 33 height 16
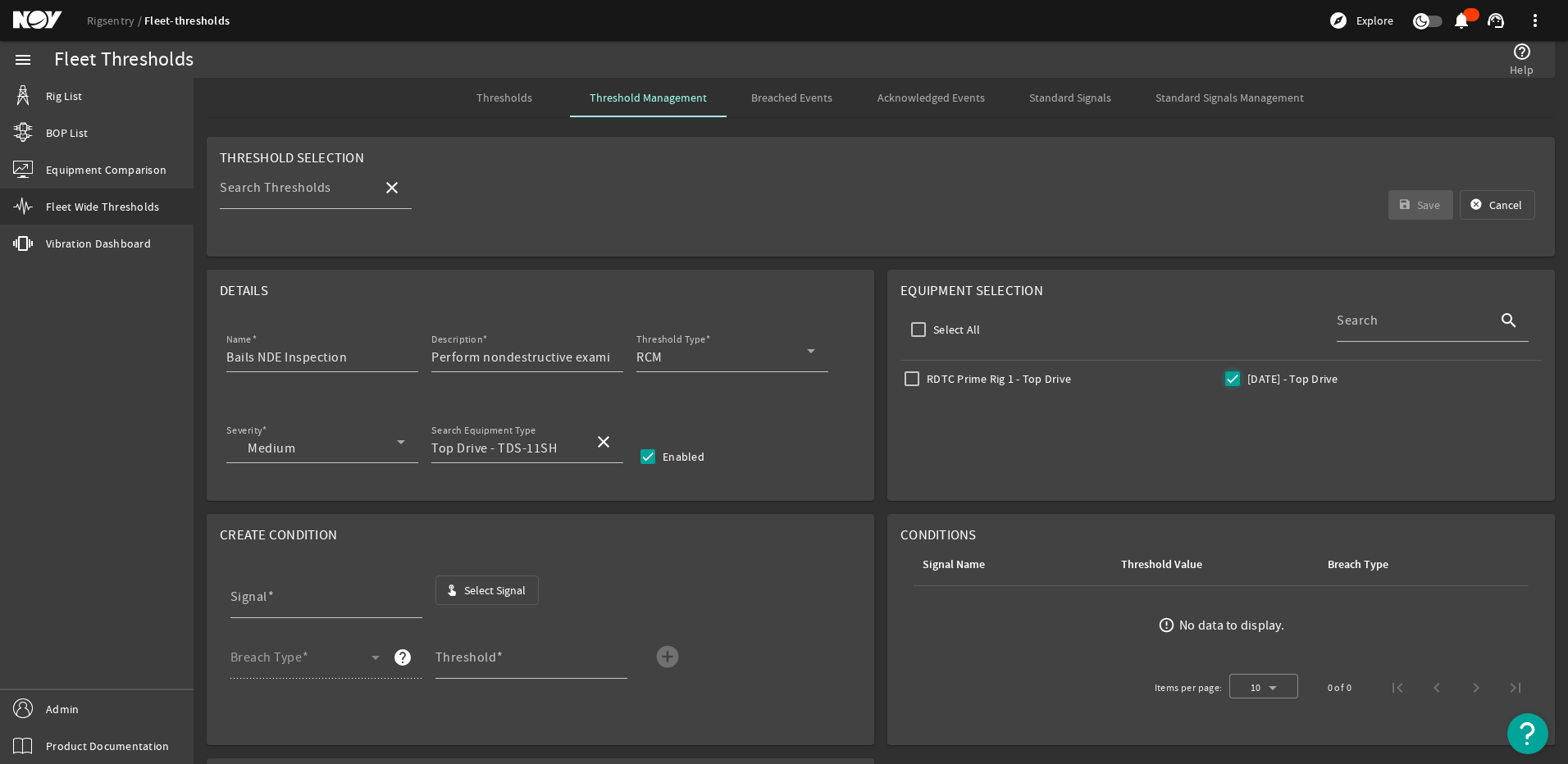
click at [1221, 377] on input "[DATE] - Top Drive" at bounding box center [1232, 378] width 23 height 23
checkbox input "false"
click at [1020, 92] on div "Standard Signals" at bounding box center [1070, 97] width 132 height 39
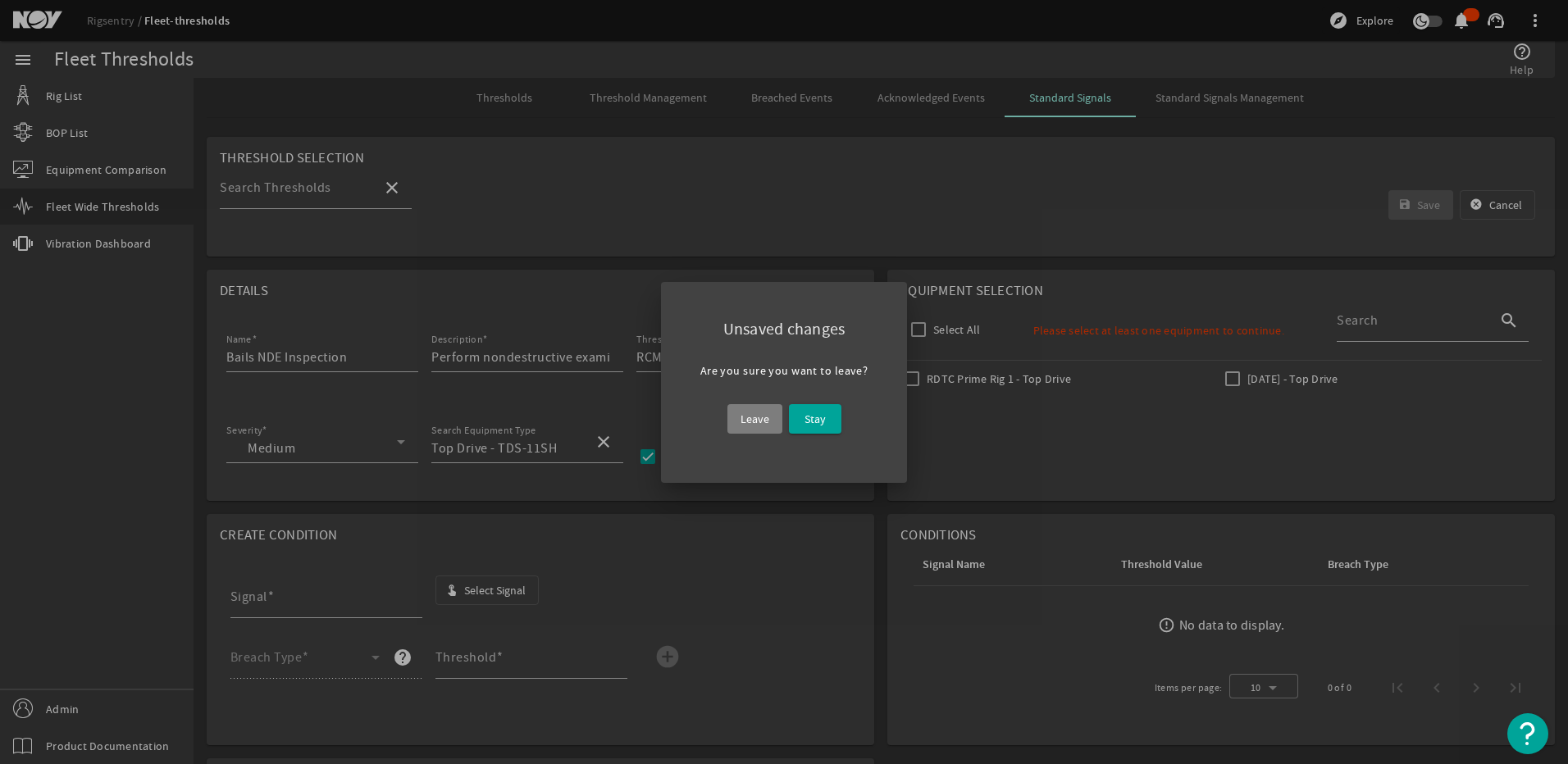
click at [764, 428] on span "Leave" at bounding box center [754, 419] width 28 height 20
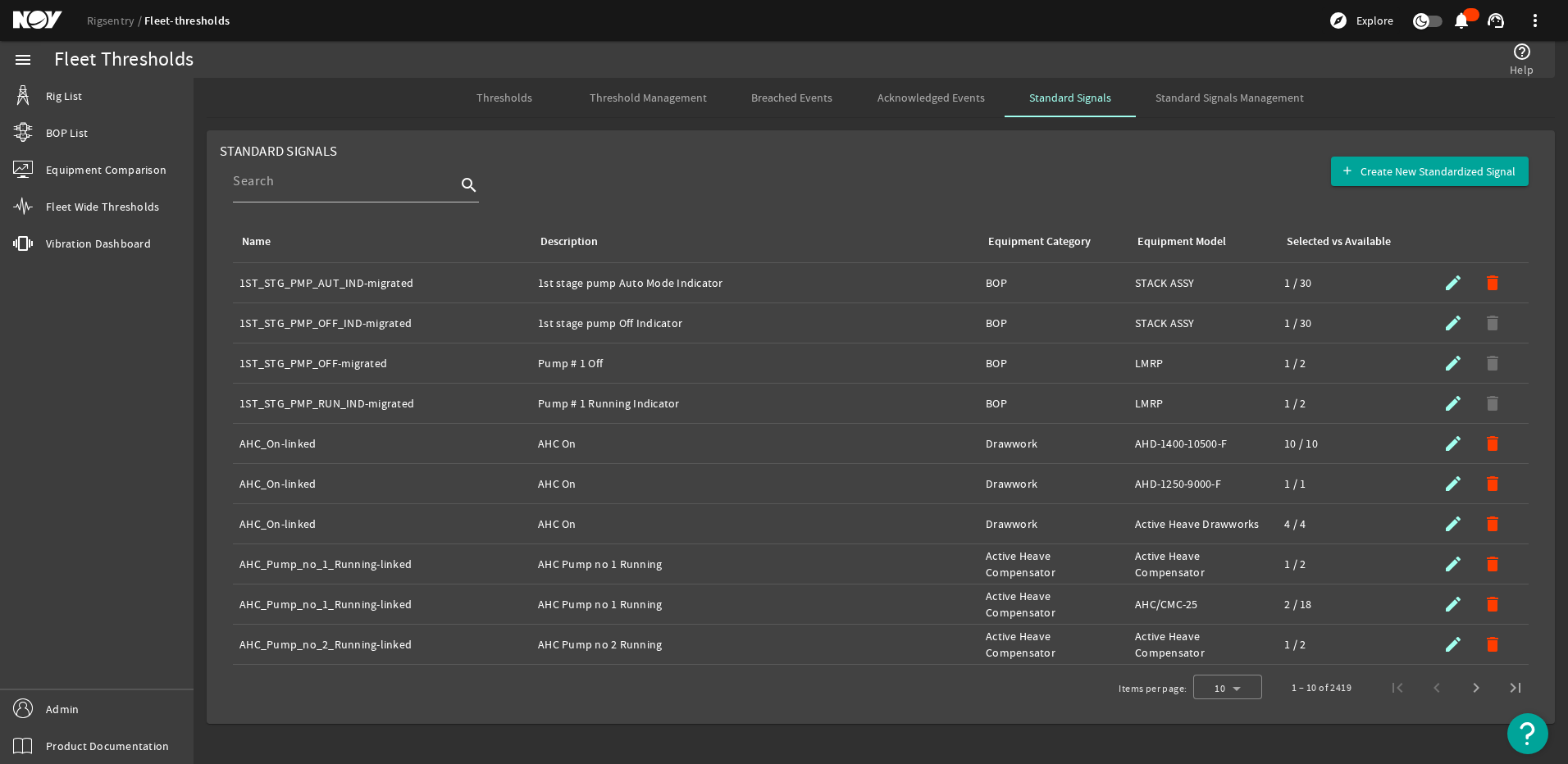
click at [1163, 99] on span "Standard Signals Management" at bounding box center [1229, 98] width 149 height 12
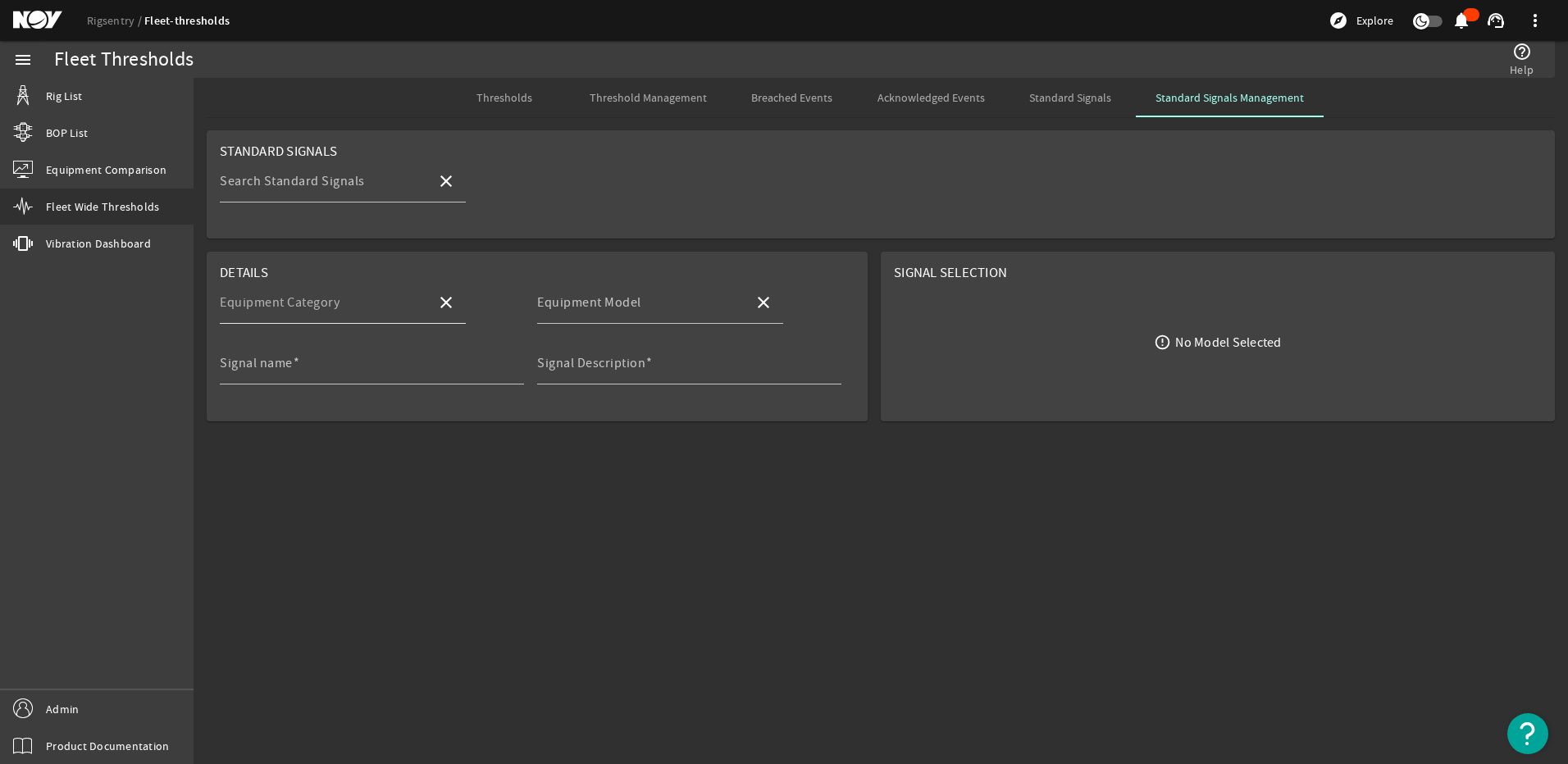
click at [279, 306] on mat-label "Equipment Category" at bounding box center [279, 302] width 120 height 16
click at [279, 306] on input "Equipment Category" at bounding box center [321, 309] width 204 height 20
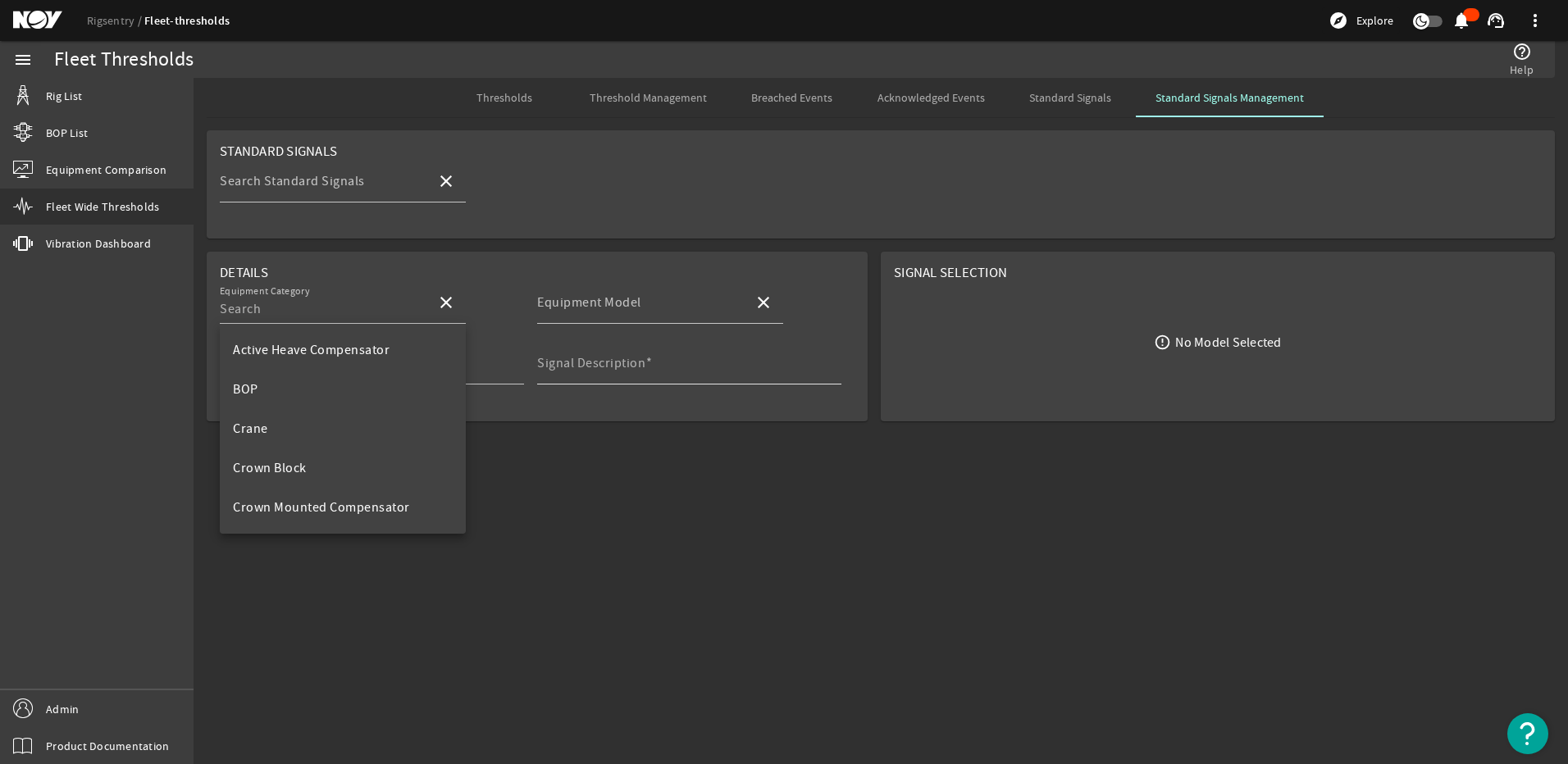
click at [557, 368] on mat-label "Signal Description" at bounding box center [591, 363] width 109 height 16
click at [557, 368] on input "Signal Description" at bounding box center [682, 370] width 291 height 20
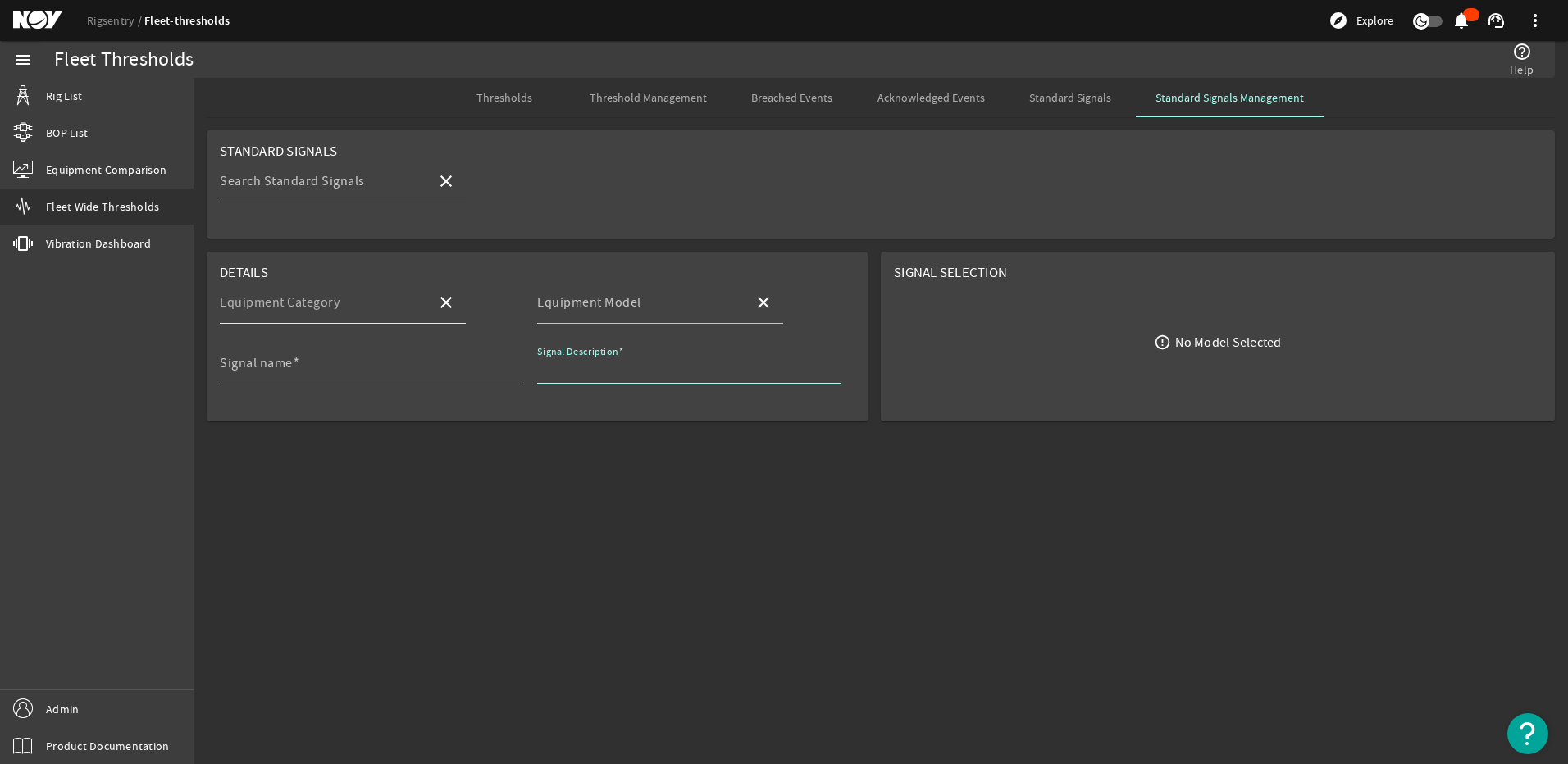
click at [315, 309] on mat-label "Equipment Category" at bounding box center [279, 302] width 120 height 16
click at [315, 309] on input "Equipment Category" at bounding box center [321, 309] width 204 height 20
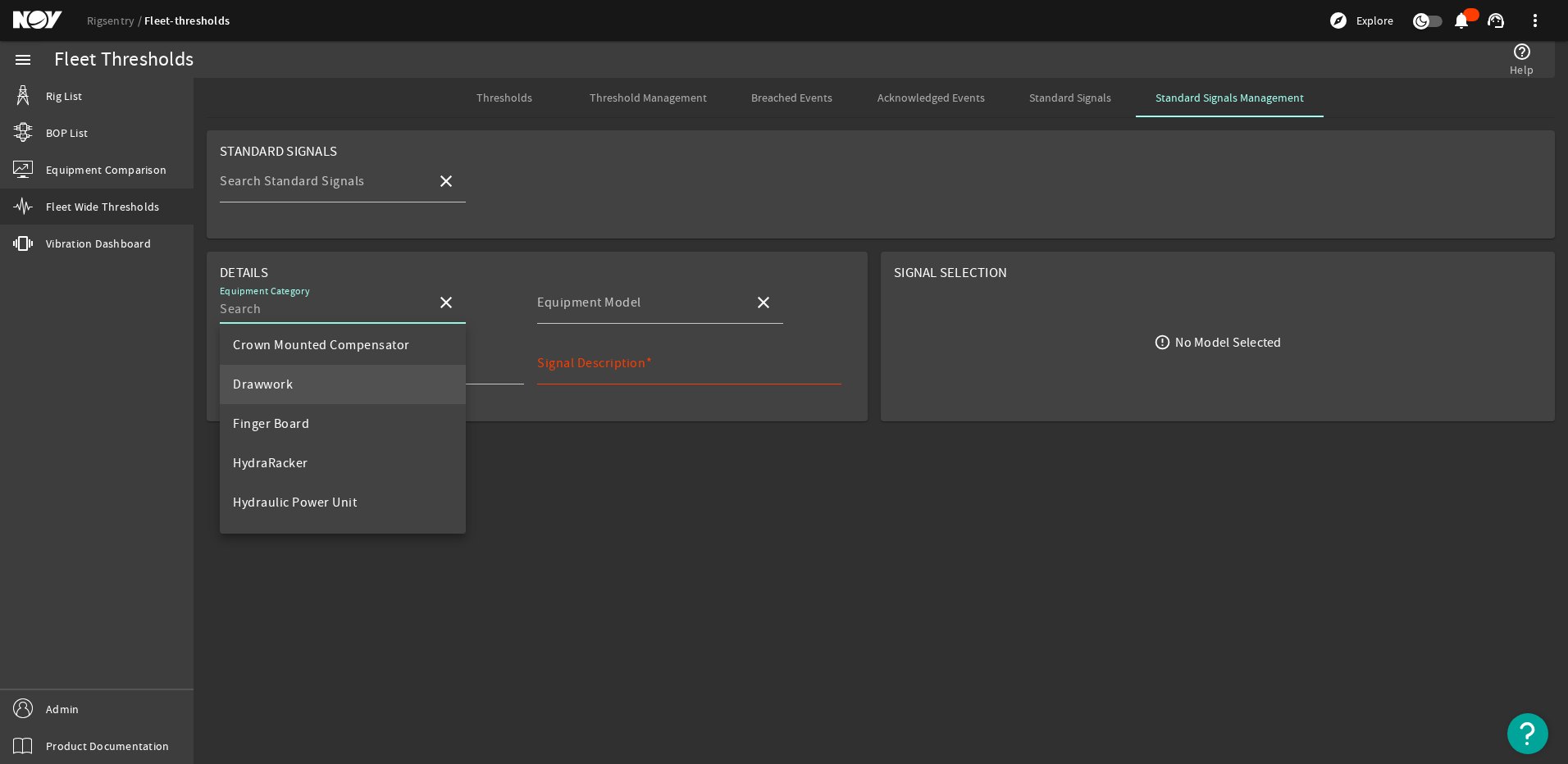
scroll to position [472, 0]
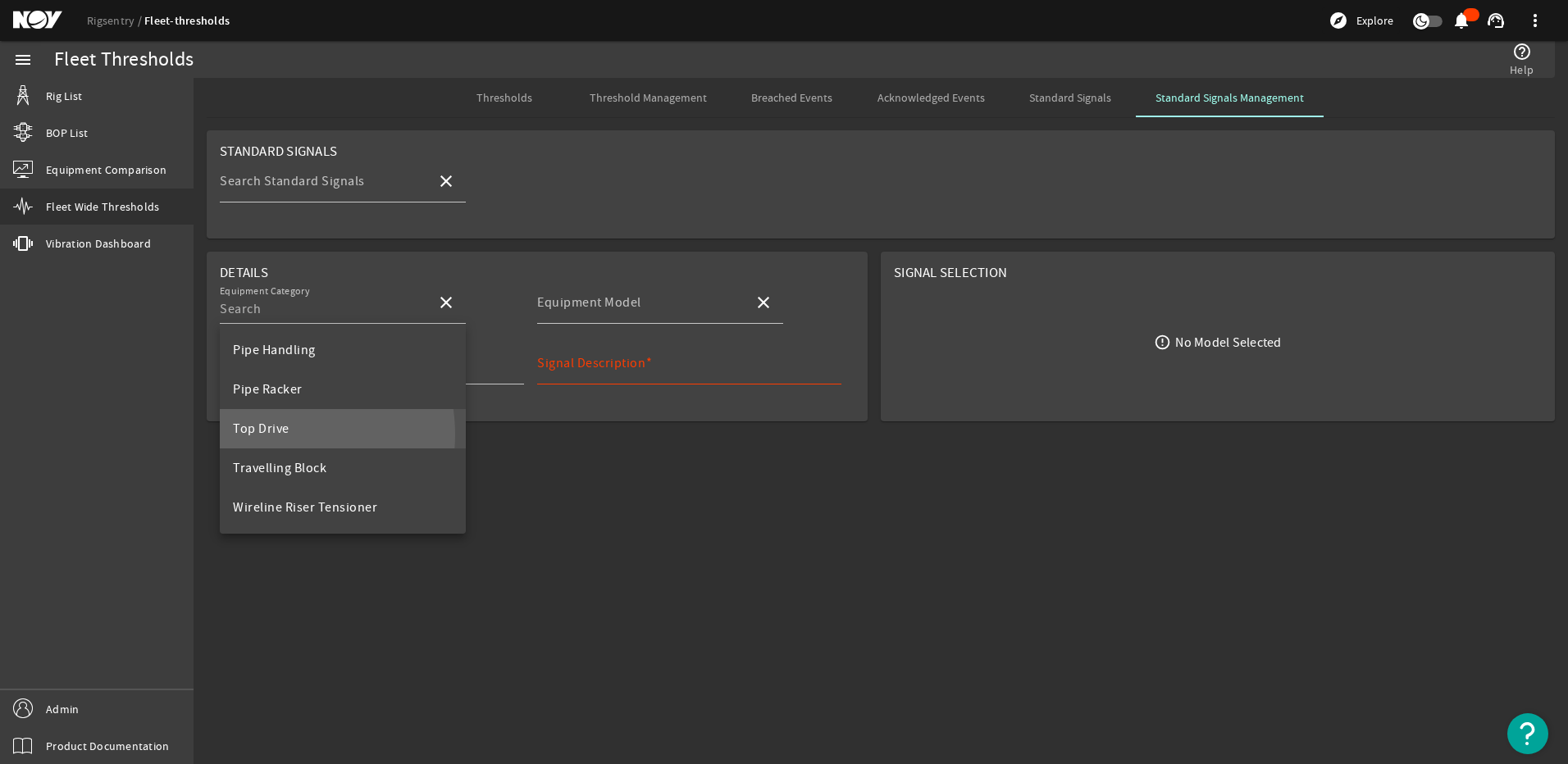
click at [275, 434] on span "Top Drive" at bounding box center [261, 429] width 57 height 16
type input "Top Drive"
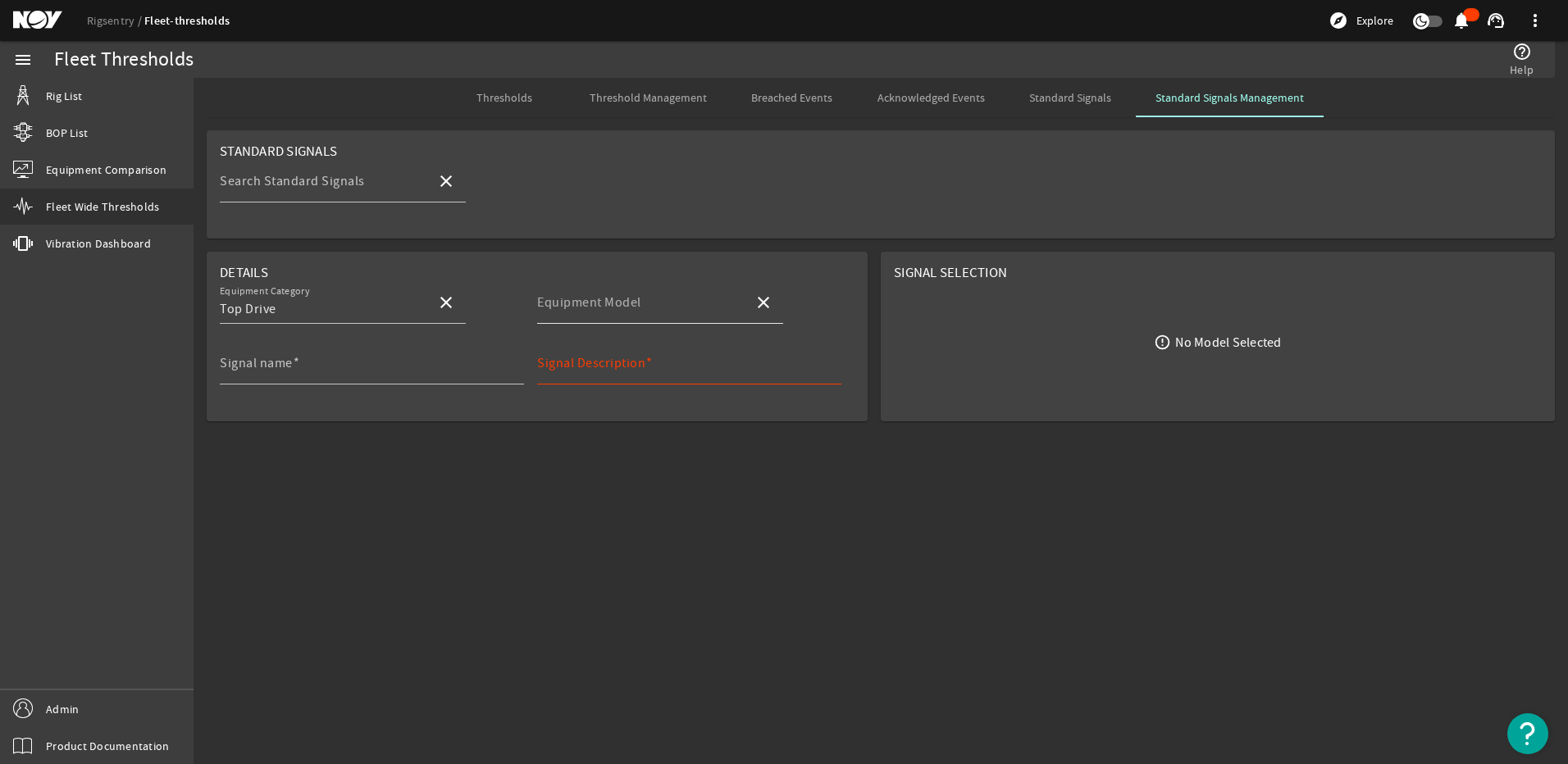
click at [577, 299] on mat-label "Equipment Model" at bounding box center [589, 302] width 104 height 16
click at [577, 299] on input "Equipment Model" at bounding box center [638, 309] width 204 height 20
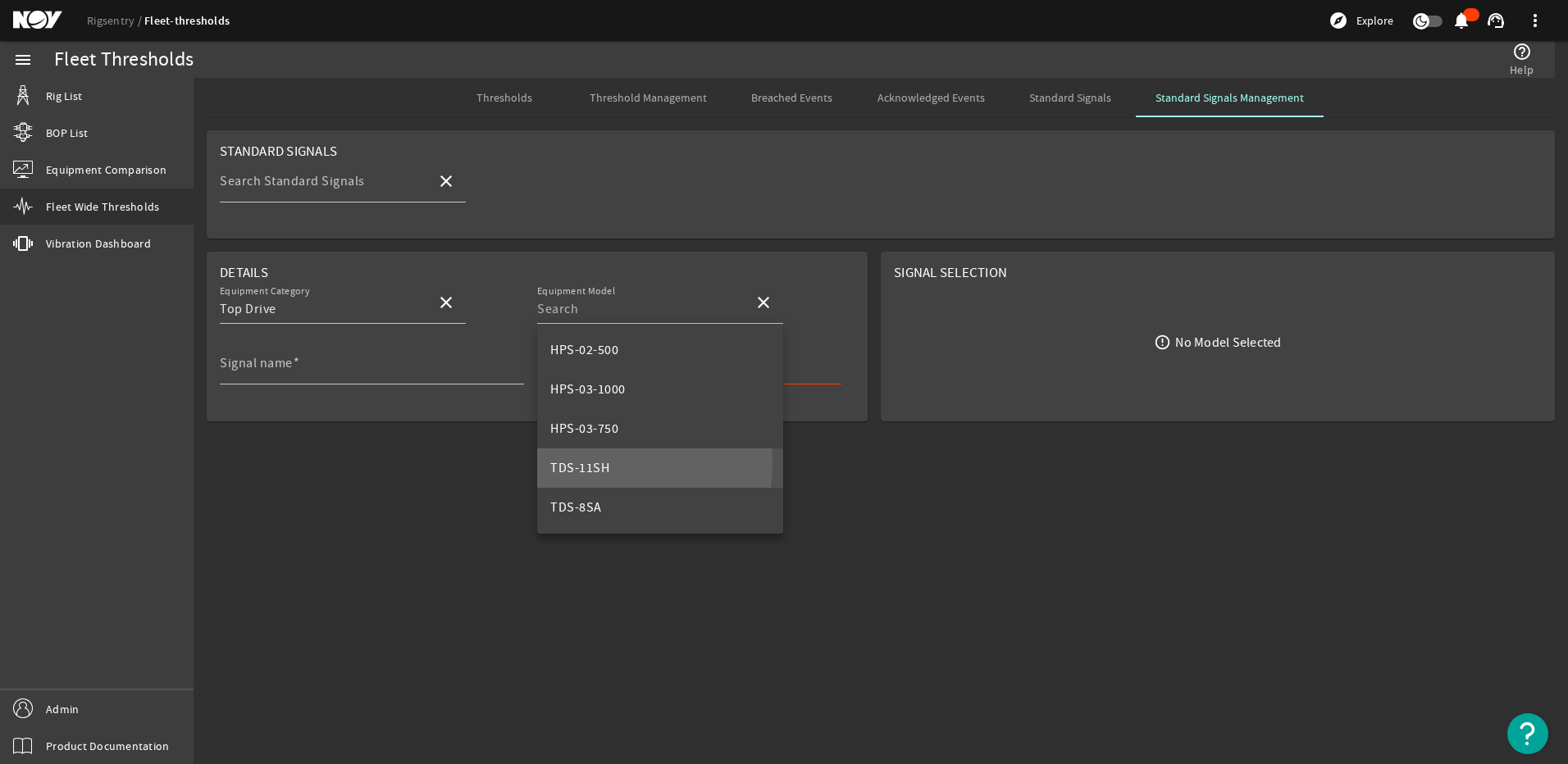
click at [596, 463] on span "TDS-11SH" at bounding box center [580, 468] width 59 height 16
type input "TDS-11SH"
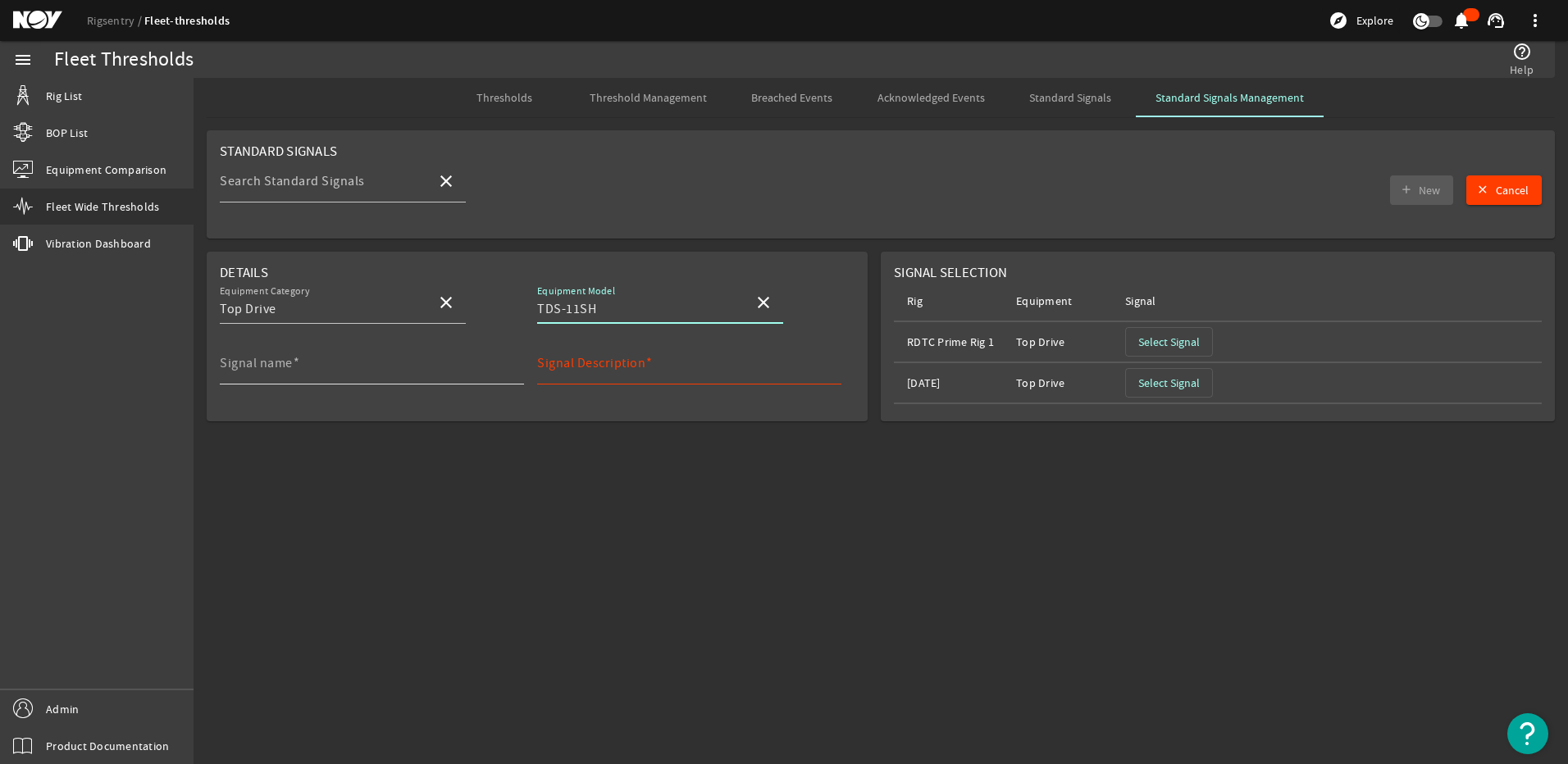
click at [426, 361] on input "Signal name" at bounding box center [365, 370] width 291 height 20
type input "TD_Running_Hours"
click at [574, 363] on mat-label "Signal Description" at bounding box center [591, 363] width 109 height 16
click at [574, 363] on input "Signal Description" at bounding box center [682, 370] width 291 height 20
click at [710, 377] on input "Total running hours for" at bounding box center [682, 370] width 291 height 20
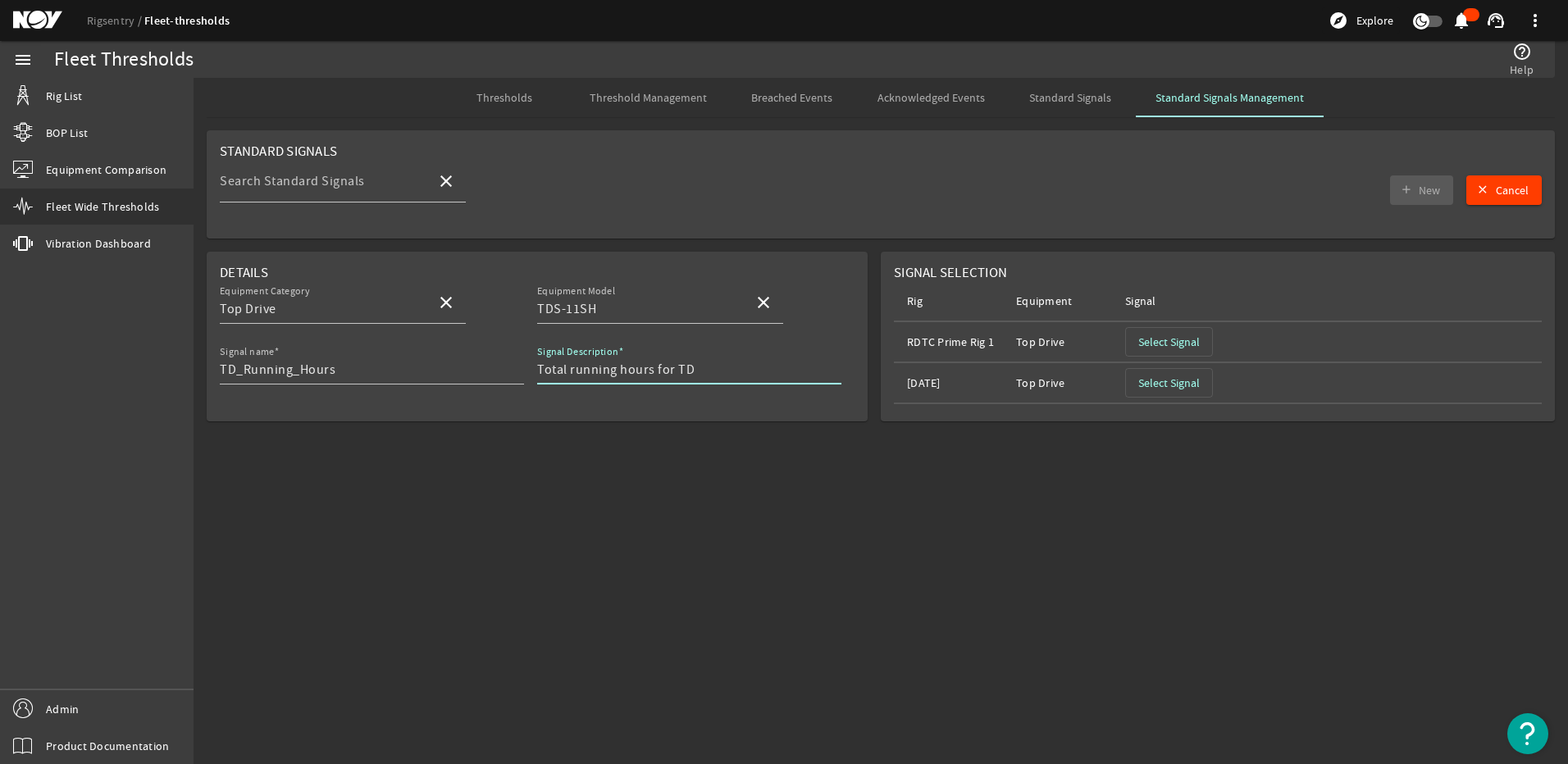
type input "Total running hours for TD"
click at [1163, 385] on span "Select Signal" at bounding box center [1169, 382] width 61 height 16
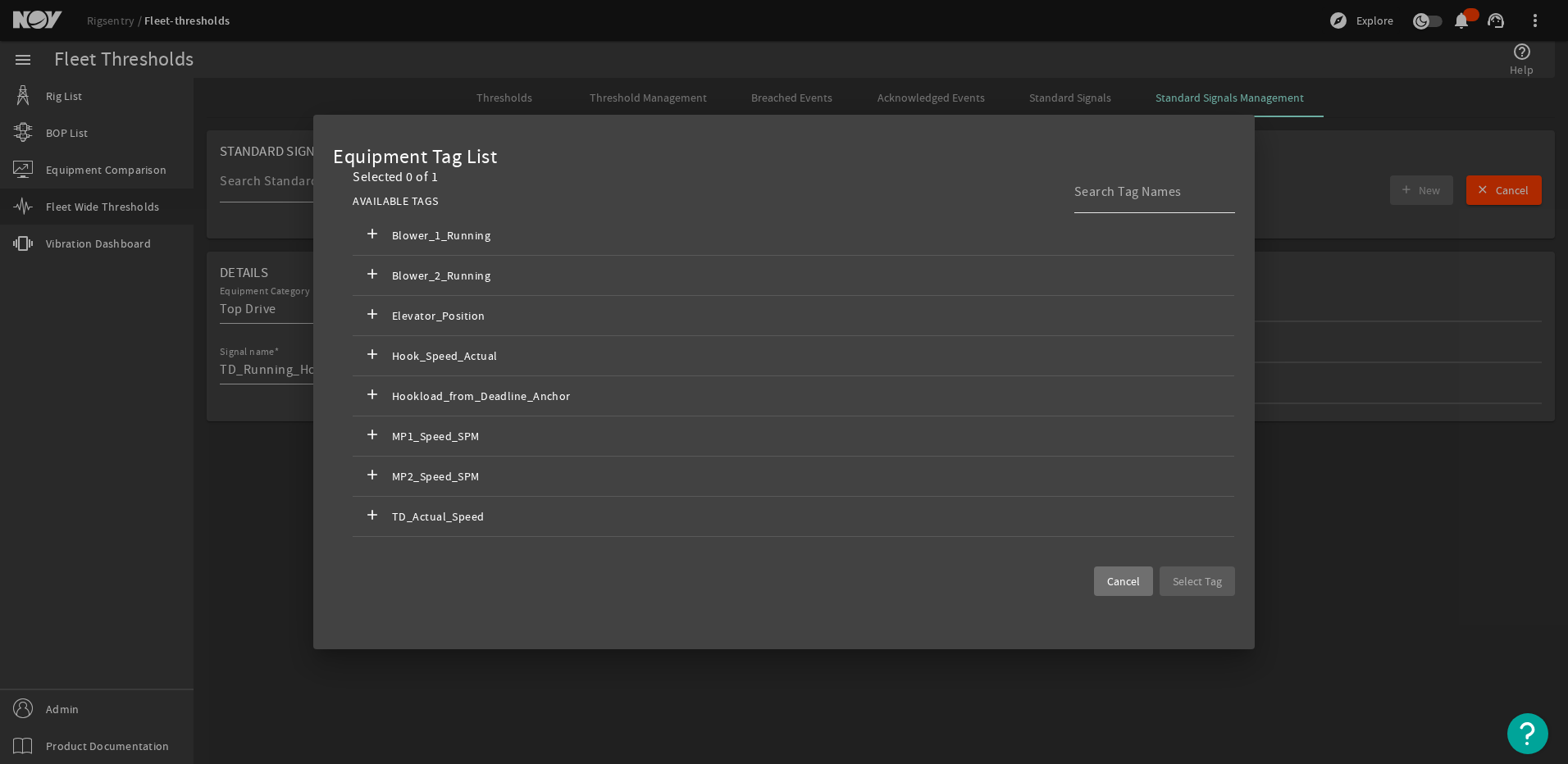
click at [1085, 195] on input at bounding box center [1149, 192] width 148 height 20
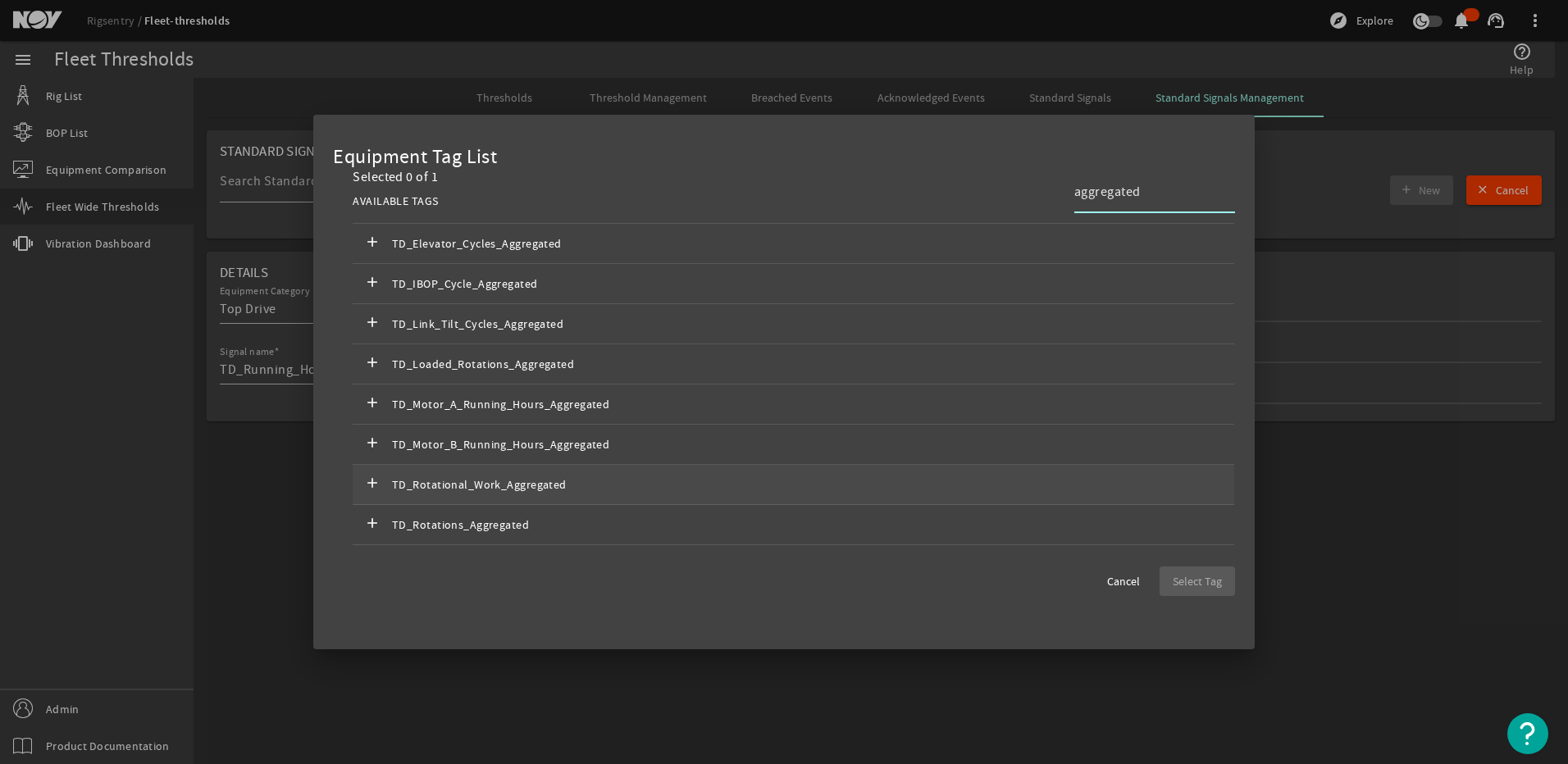
scroll to position [328, 0]
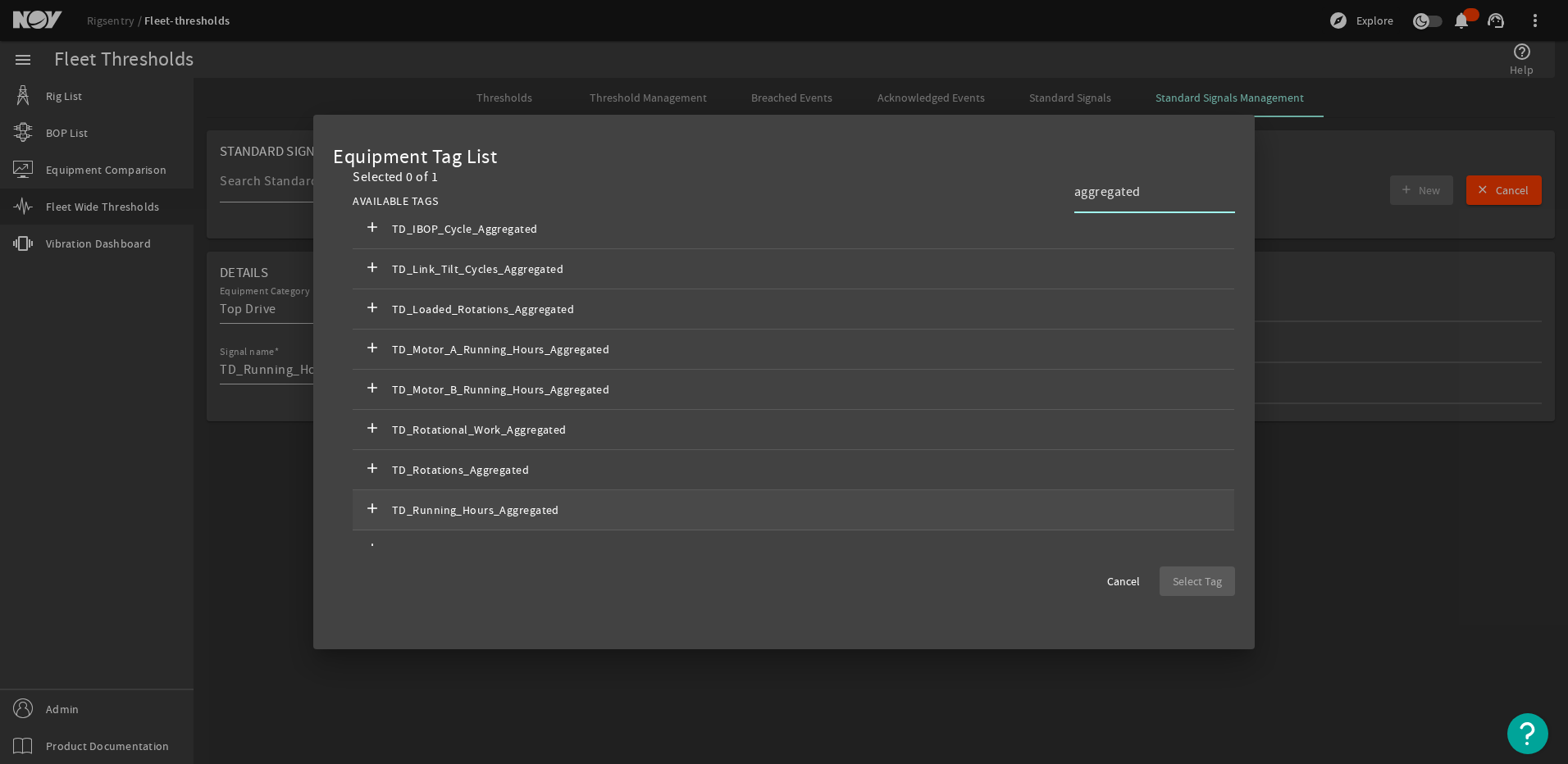
type input "aggregated"
click at [520, 507] on span "TD_Running_Hours_Aggregated" at bounding box center [524, 510] width 265 height 20
click at [1216, 585] on span "Select Tag" at bounding box center [1197, 581] width 49 height 16
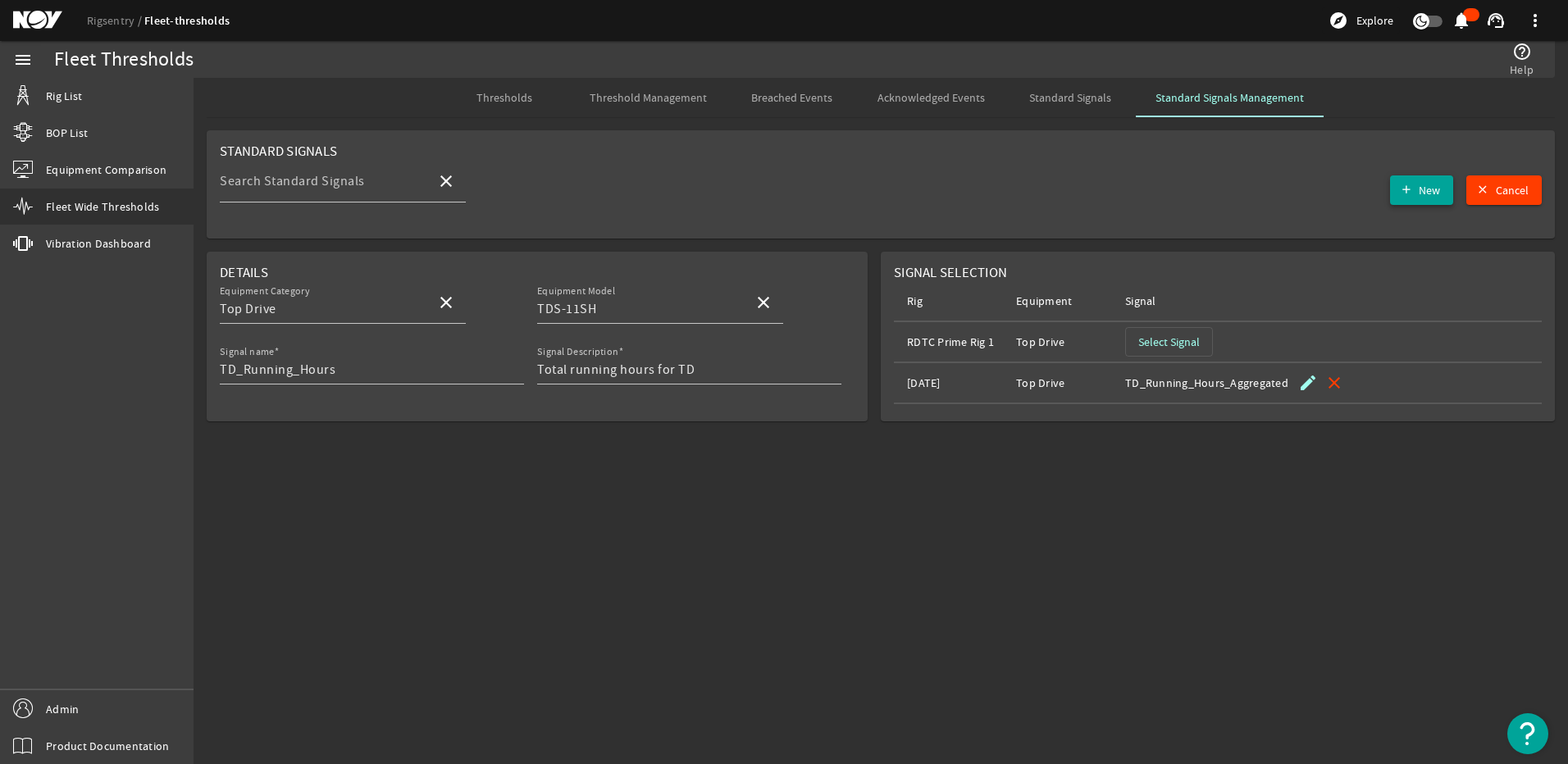
click at [1402, 188] on mat-icon "add" at bounding box center [1406, 190] width 13 height 13
type input "TD_Running_Hours"
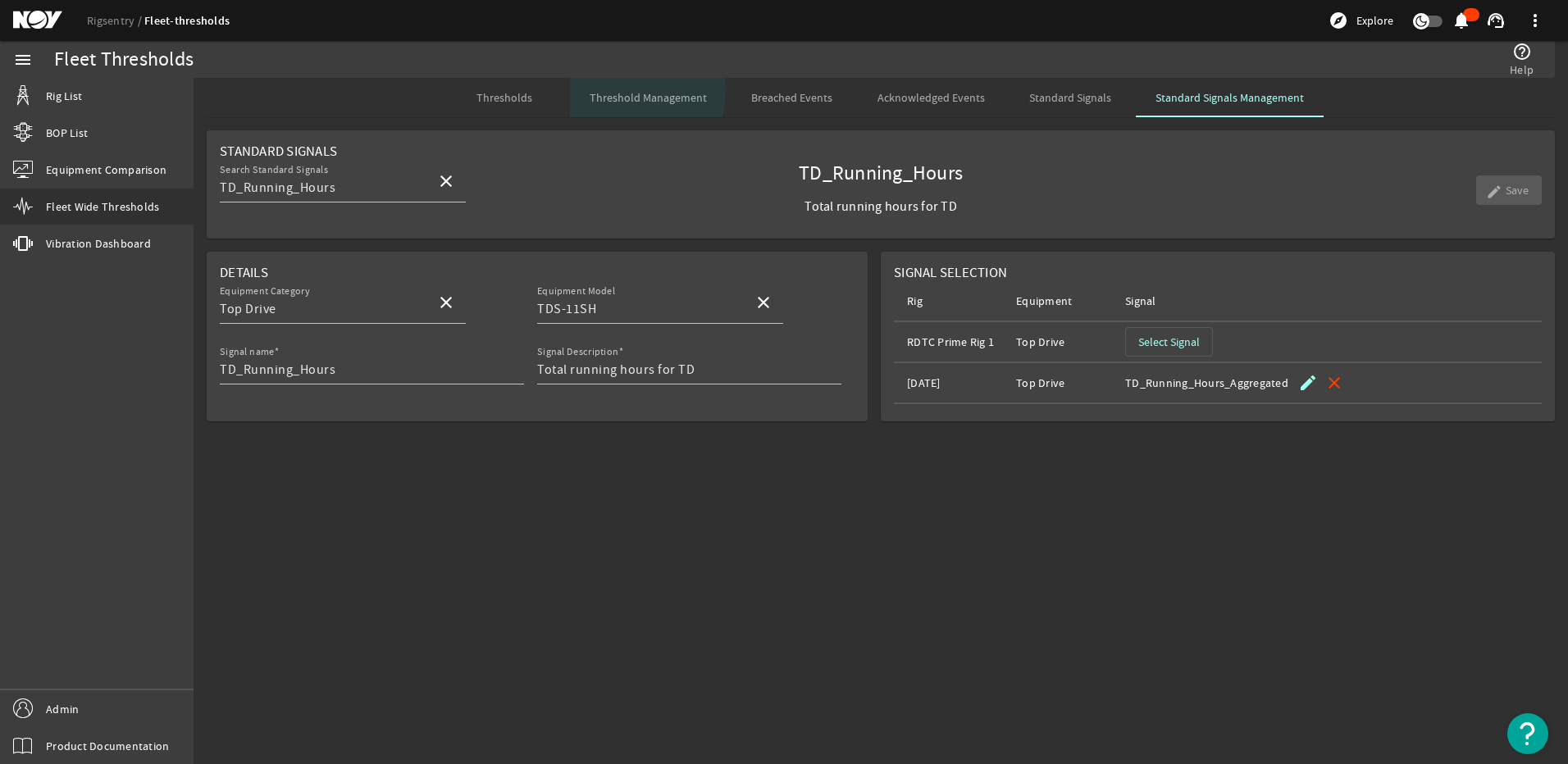
click at [609, 89] on span "Threshold Management" at bounding box center [648, 97] width 117 height 39
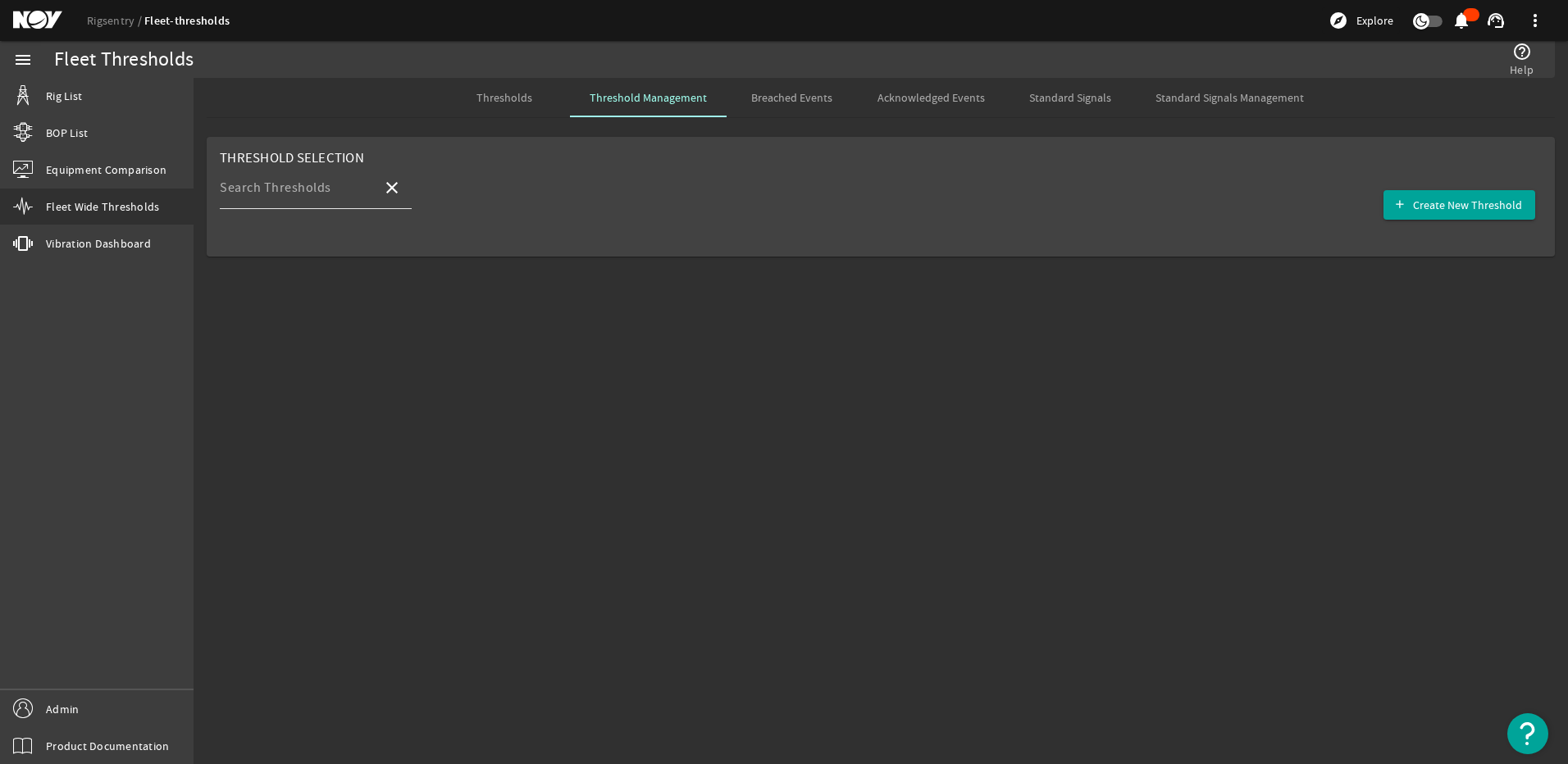
click at [289, 187] on mat-label "Search Thresholds" at bounding box center [276, 188] width 111 height 16
click at [289, 187] on input "Search Thresholds" at bounding box center [294, 194] width 149 height 20
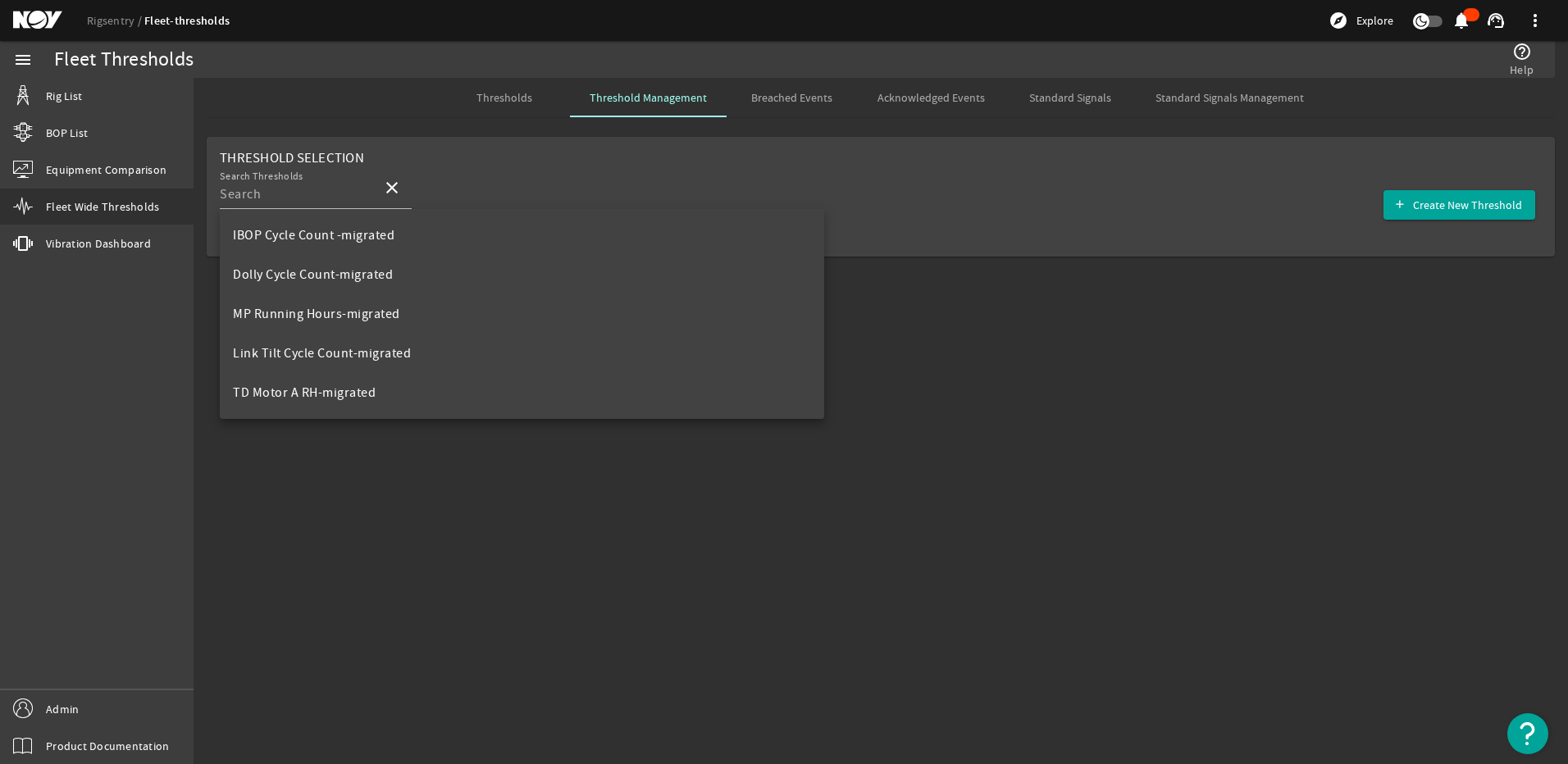
click at [371, 465] on mat-sidenav-content "Fleet Thresholds help_outline Help Thresholds Threshold Management Breached Eve…" at bounding box center [880, 421] width 1374 height 686
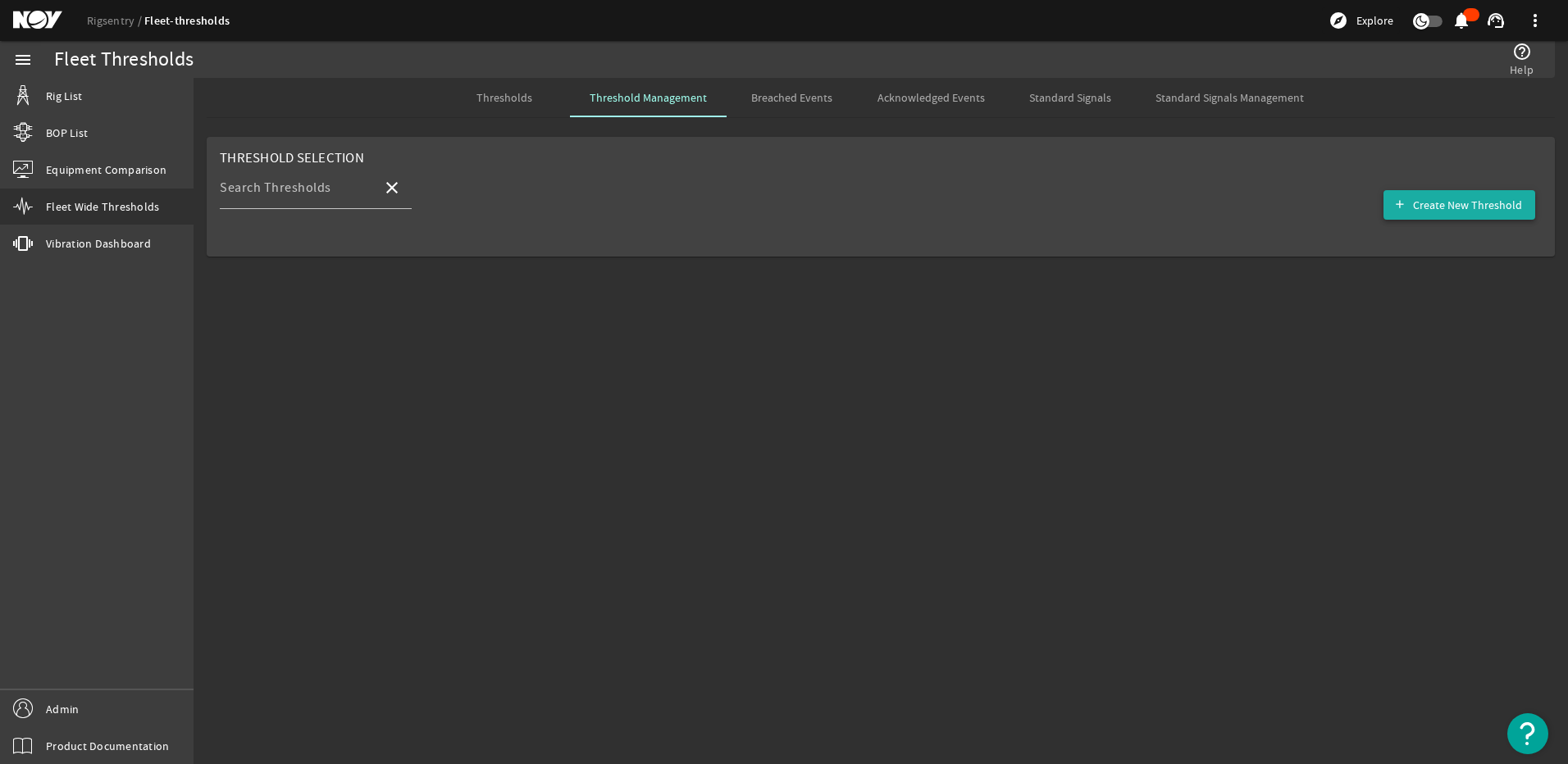
click at [1505, 203] on span "Create New Threshold" at bounding box center [1467, 205] width 109 height 16
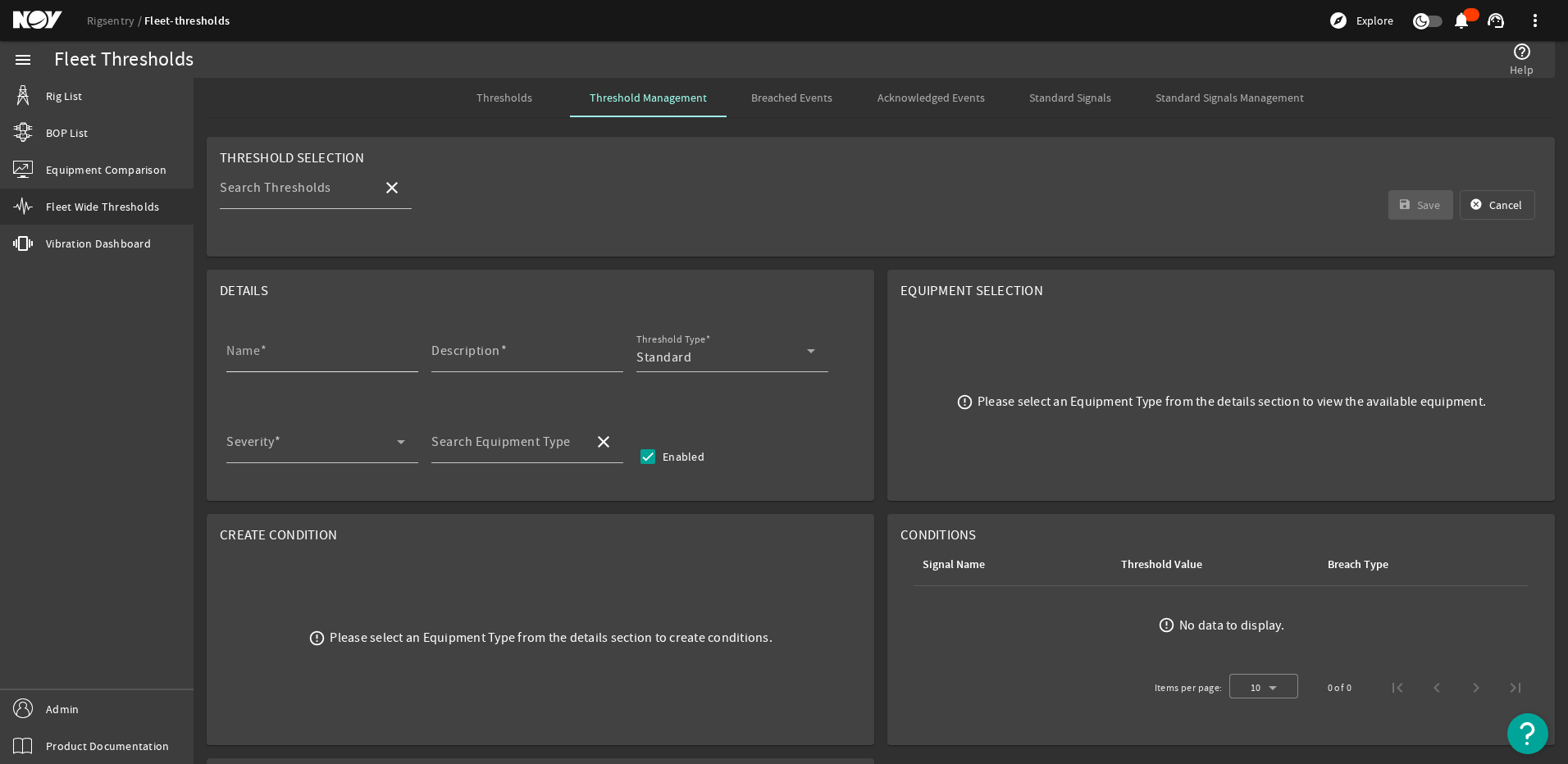
click at [246, 349] on mat-label "Name" at bounding box center [243, 351] width 34 height 16
click at [246, 349] on input "Name" at bounding box center [316, 358] width 179 height 20
paste input "Bails NDE Inspection"
type input "Bails NDE Inspection"
click at [483, 351] on mat-label "Description" at bounding box center [465, 351] width 68 height 16
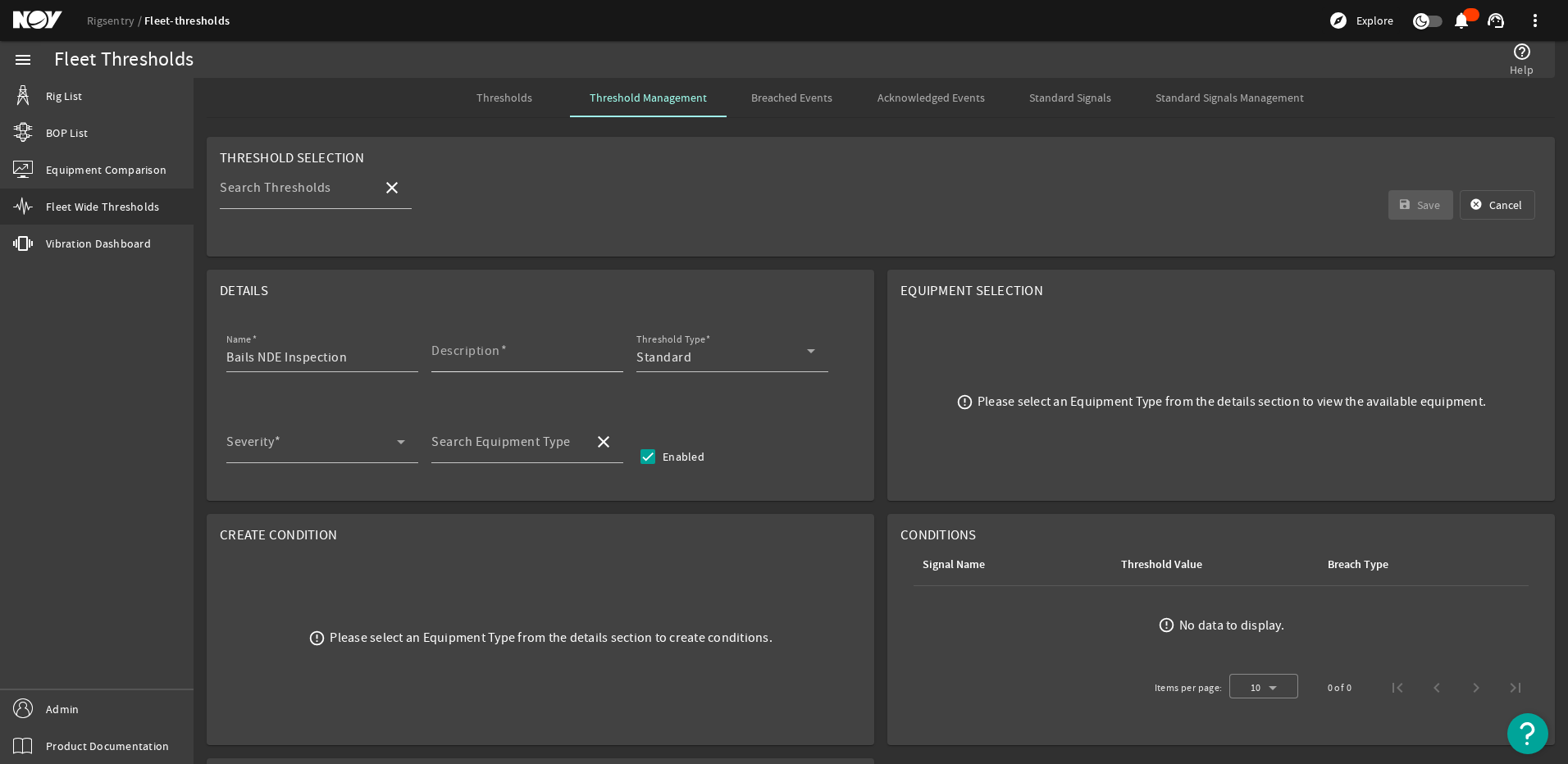
click at [483, 351] on input "Description" at bounding box center [521, 358] width 179 height 20
paste input "Perform nondestructive examination (NDE) of bails, without disassembling, inclu…"
type input "Perform nondestructive examination (NDE) of bails, without disassembling, inclu…"
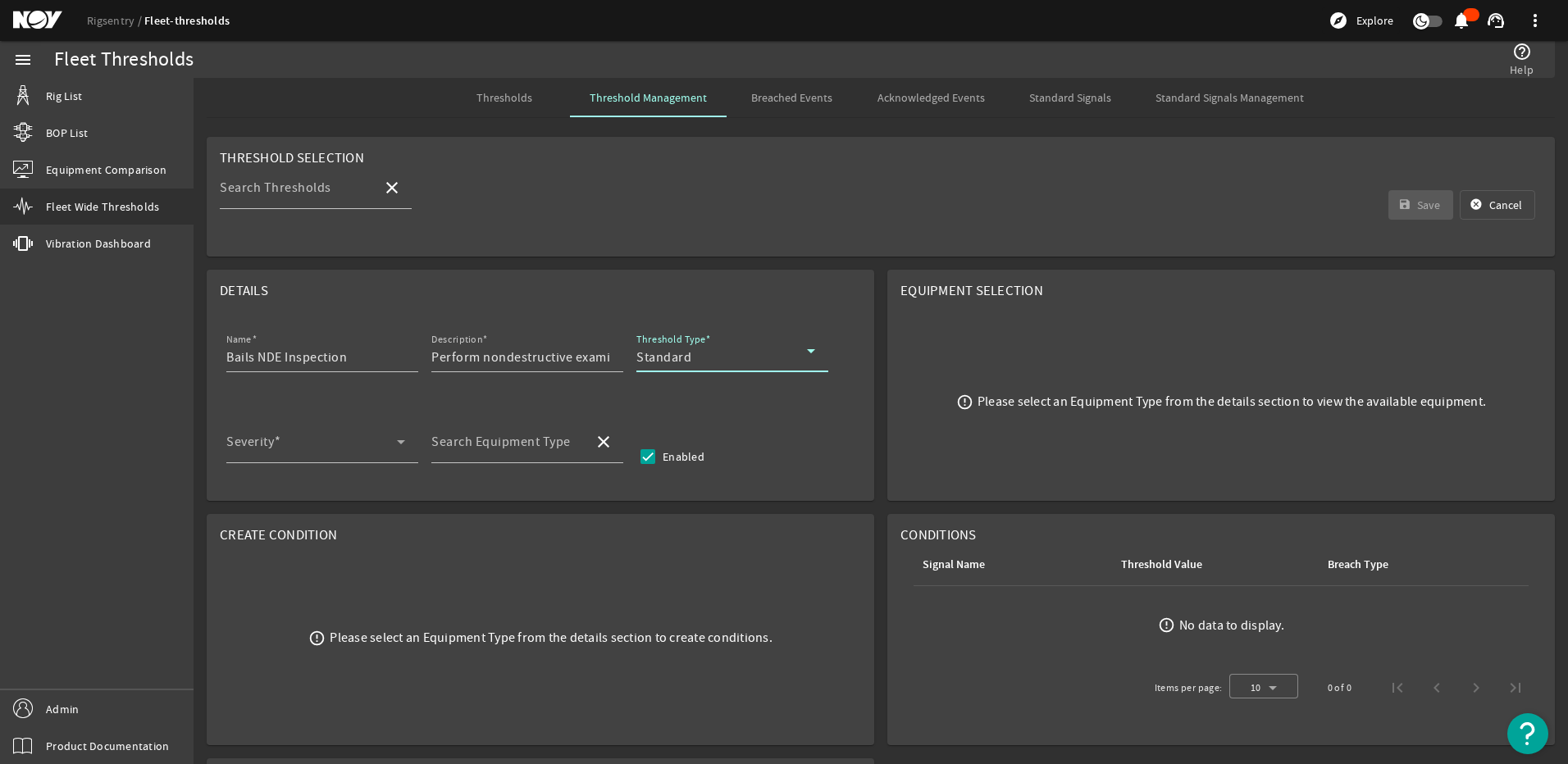
click at [685, 350] on span "Standard" at bounding box center [664, 358] width 55 height 16
click at [657, 421] on mat-option "RCM" at bounding box center [732, 437] width 192 height 39
click at [273, 457] on span at bounding box center [311, 448] width 171 height 20
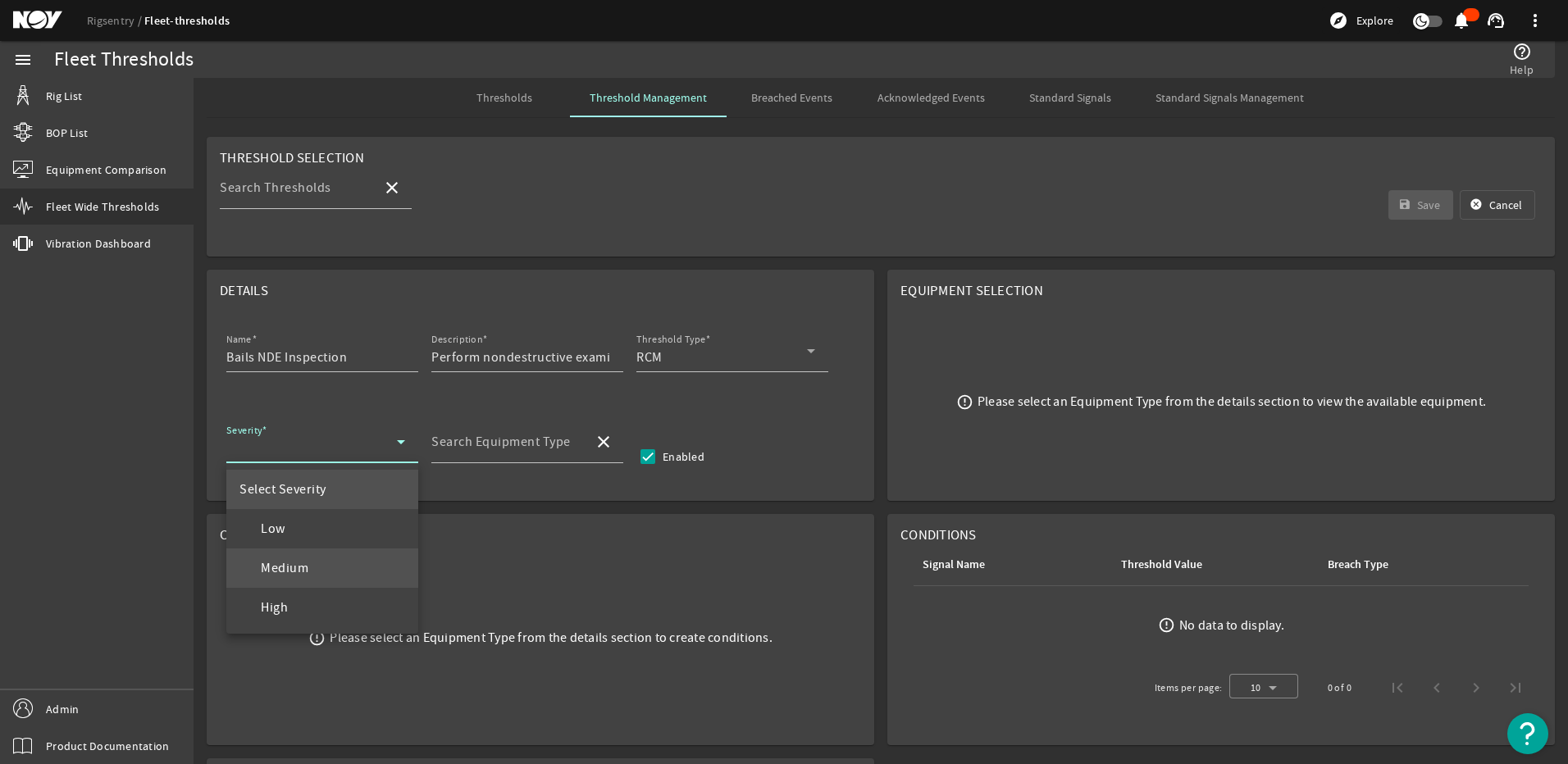
click at [262, 553] on mat-option "Medium" at bounding box center [322, 568] width 192 height 39
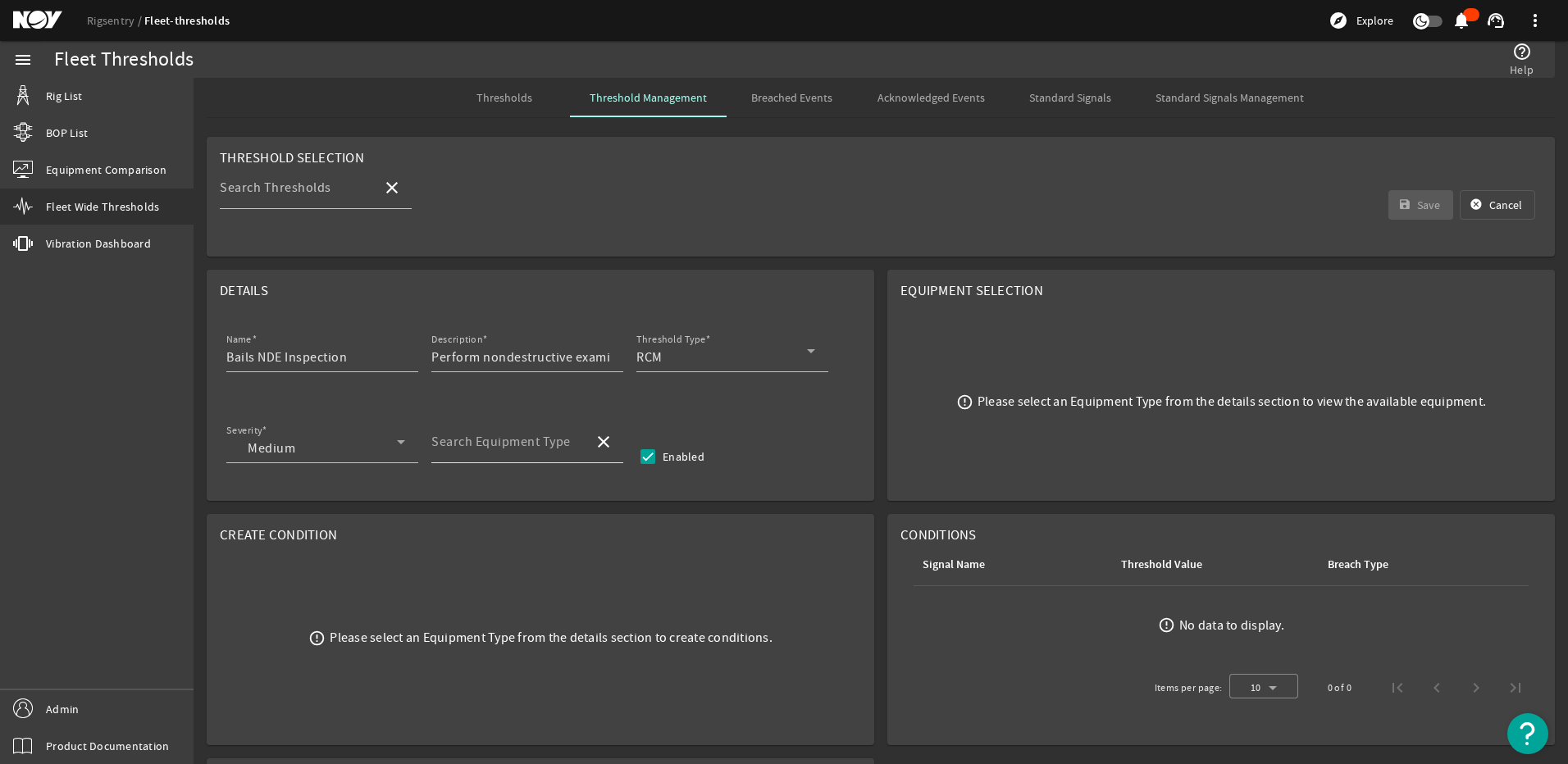
click at [471, 444] on mat-label "Search Equipment Type" at bounding box center [500, 442] width 140 height 16
click at [471, 444] on input "Search Equipment Type" at bounding box center [505, 448] width 149 height 20
click at [501, 495] on span "Top Drive - TDS-11SH" at bounding box center [507, 489] width 125 height 16
type input "Top Drive - TDS-11SH"
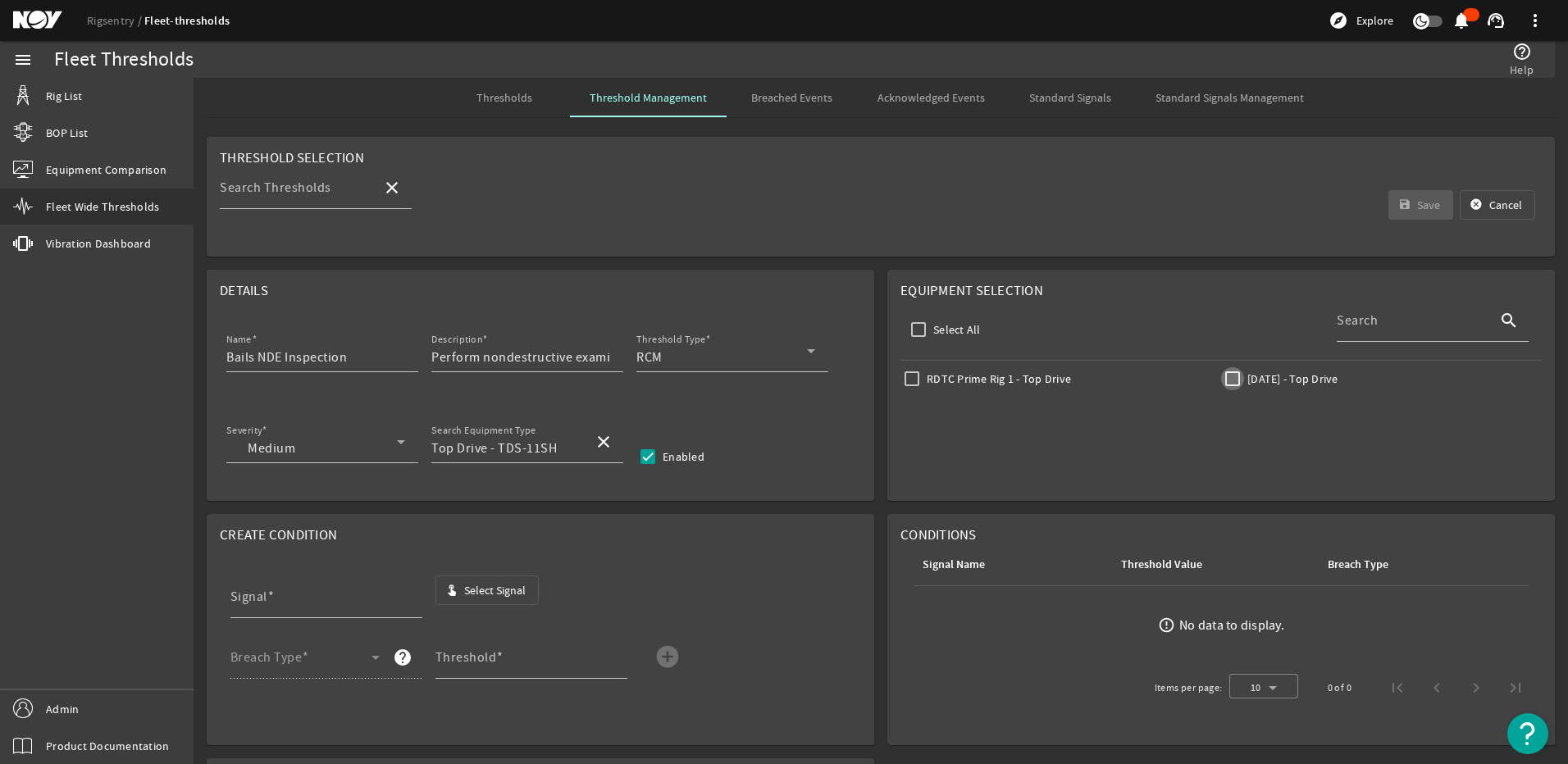
click at [1221, 380] on input "[DATE] - Top Drive" at bounding box center [1232, 378] width 23 height 23
checkbox input "true"
click at [525, 595] on span "Select Signal" at bounding box center [494, 591] width 61 height 16
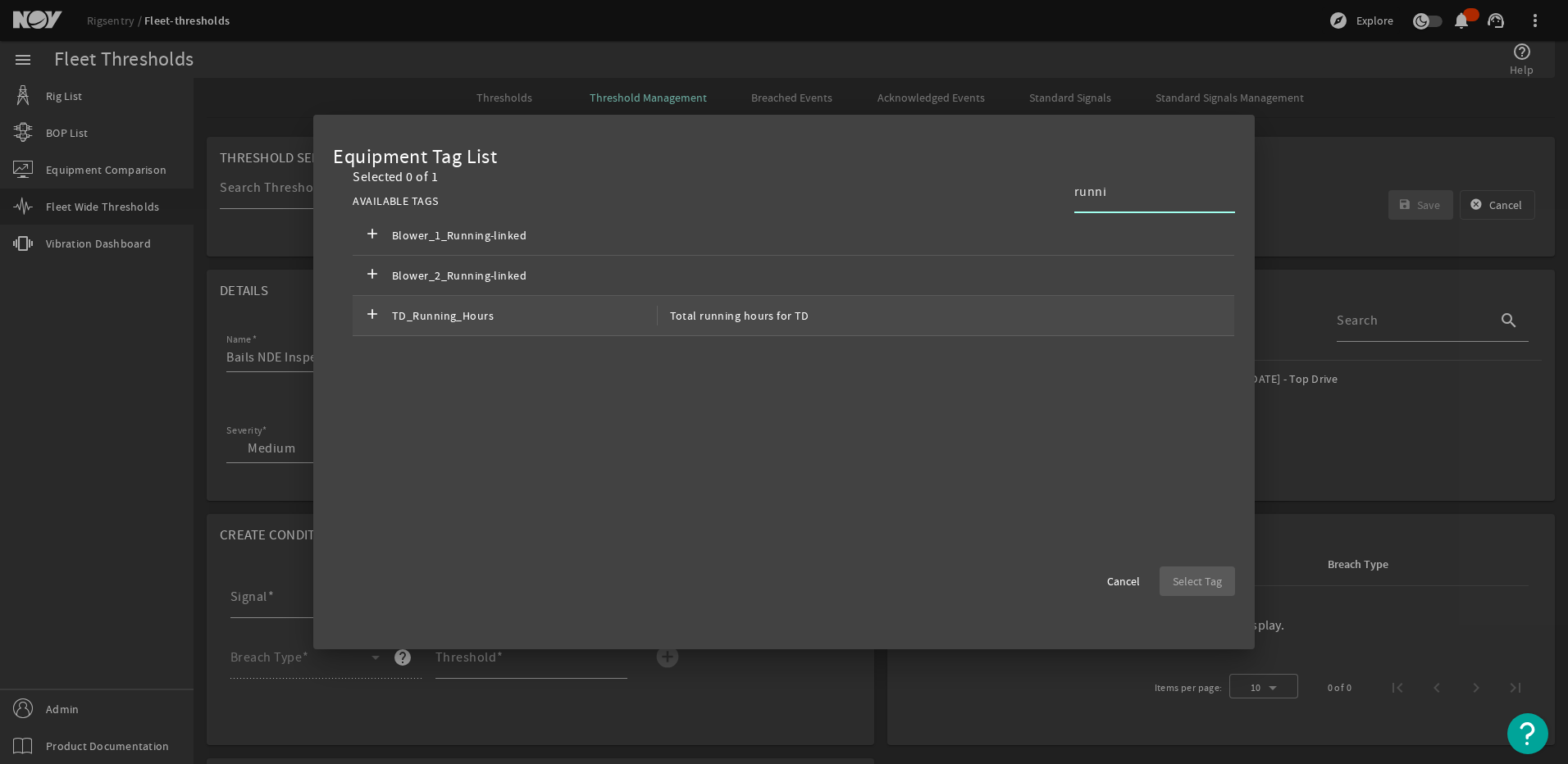
type input "runni"
click at [536, 318] on span "TD_Running_Hours" at bounding box center [524, 316] width 265 height 20
click at [1218, 592] on span "button" at bounding box center [1197, 581] width 76 height 39
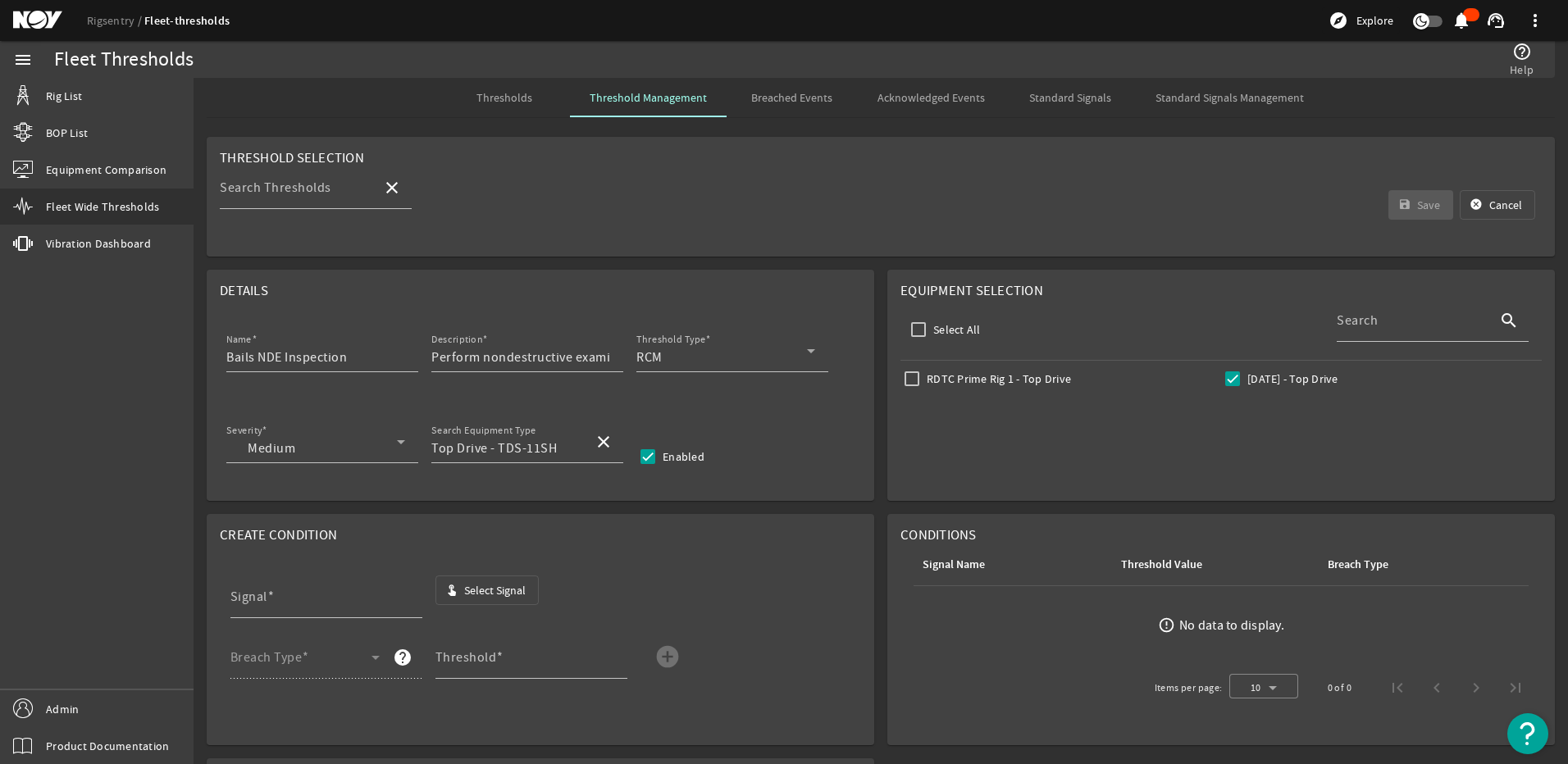
type input "TD_Running_Hours"
click at [350, 654] on div "Breach Type" at bounding box center [304, 657] width 149 height 43
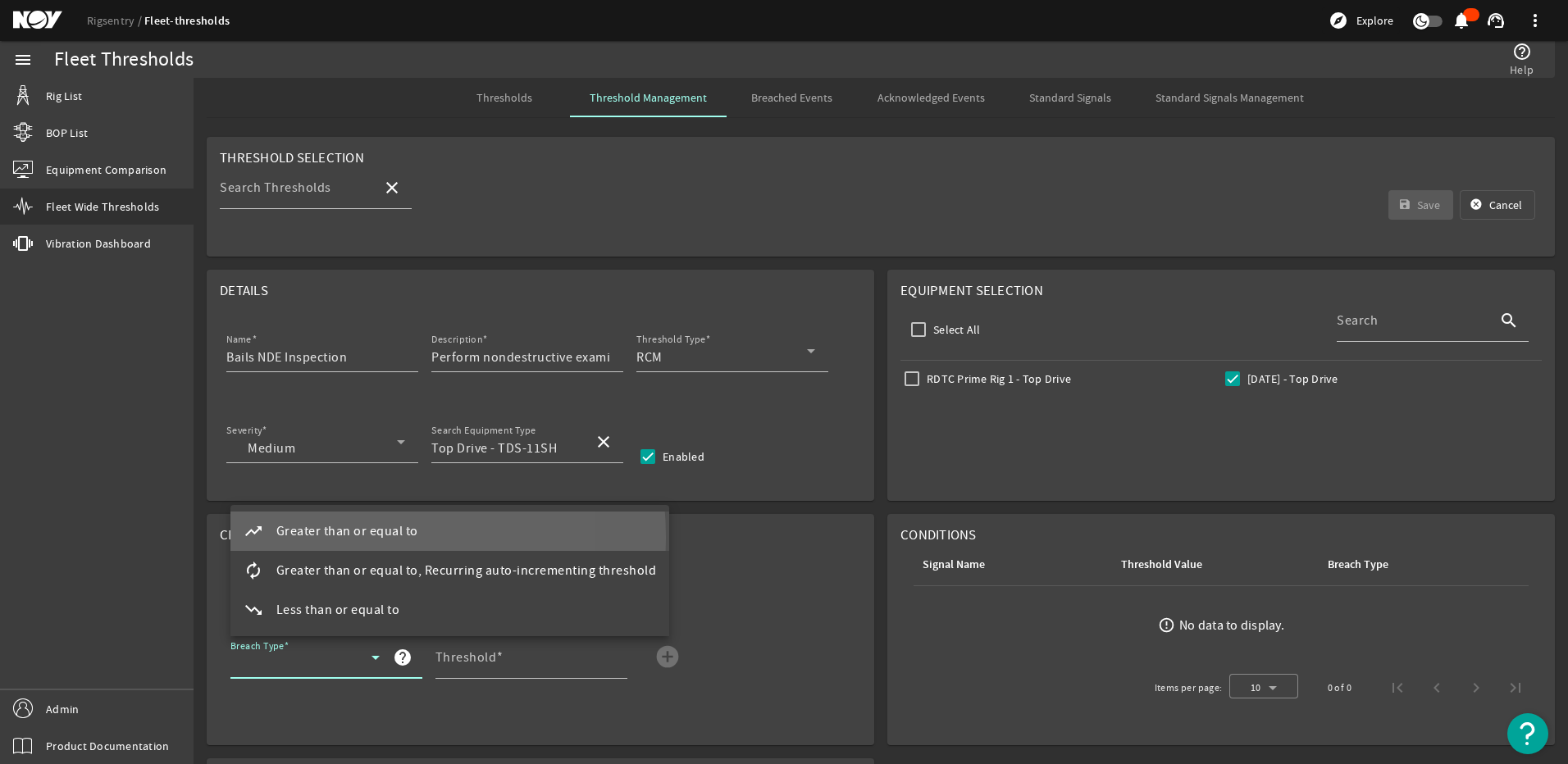
click at [318, 538] on span "Greater than or equal to" at bounding box center [347, 531] width 142 height 20
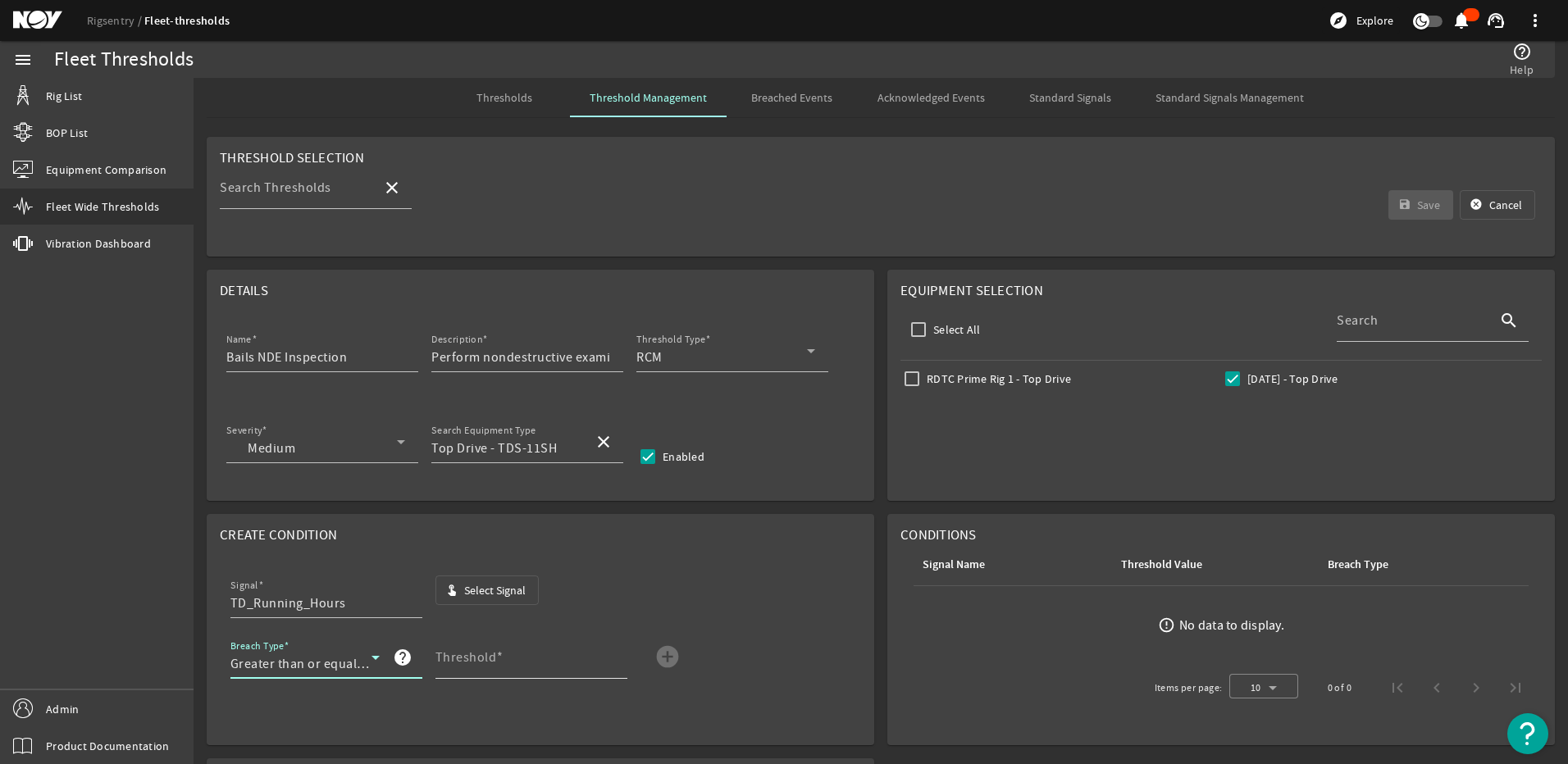
click at [450, 655] on mat-label "Threshold" at bounding box center [466, 657] width 61 height 16
click at [450, 655] on input "Threshold" at bounding box center [525, 665] width 179 height 20
type input "2995"
click at [796, 559] on mat-card "Create Condition Signal TD_Running_Hours touch_app Select Signal Breach Type Gr…" at bounding box center [540, 629] width 668 height 231
click at [907, 387] on input "RDTC Prime Rig 1 - Top Drive" at bounding box center [911, 378] width 23 height 23
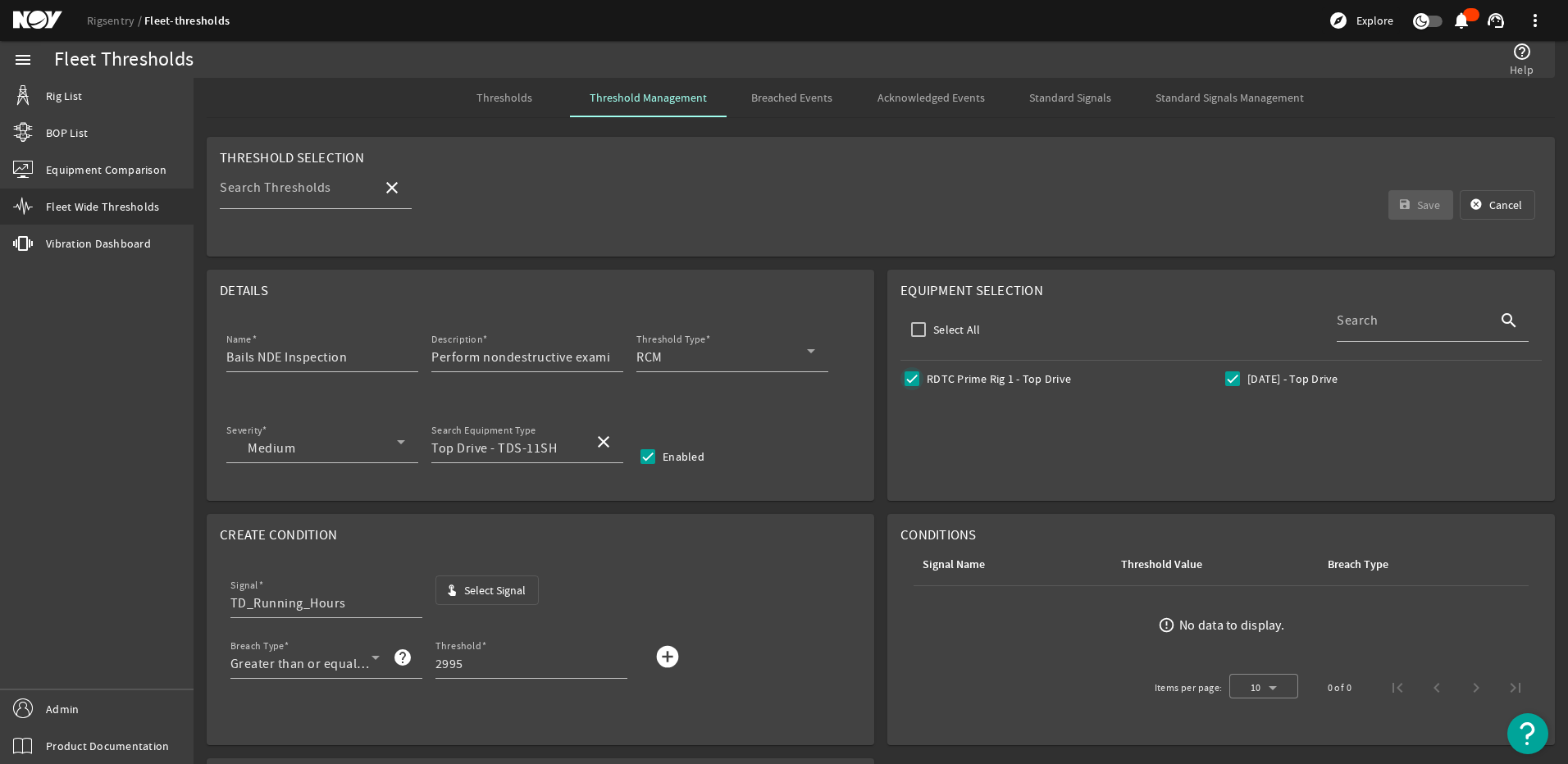
checkbox input "true"
click at [911, 387] on input "RDTC Prime Rig 1 - Top Drive" at bounding box center [911, 378] width 23 height 23
checkbox input "false"
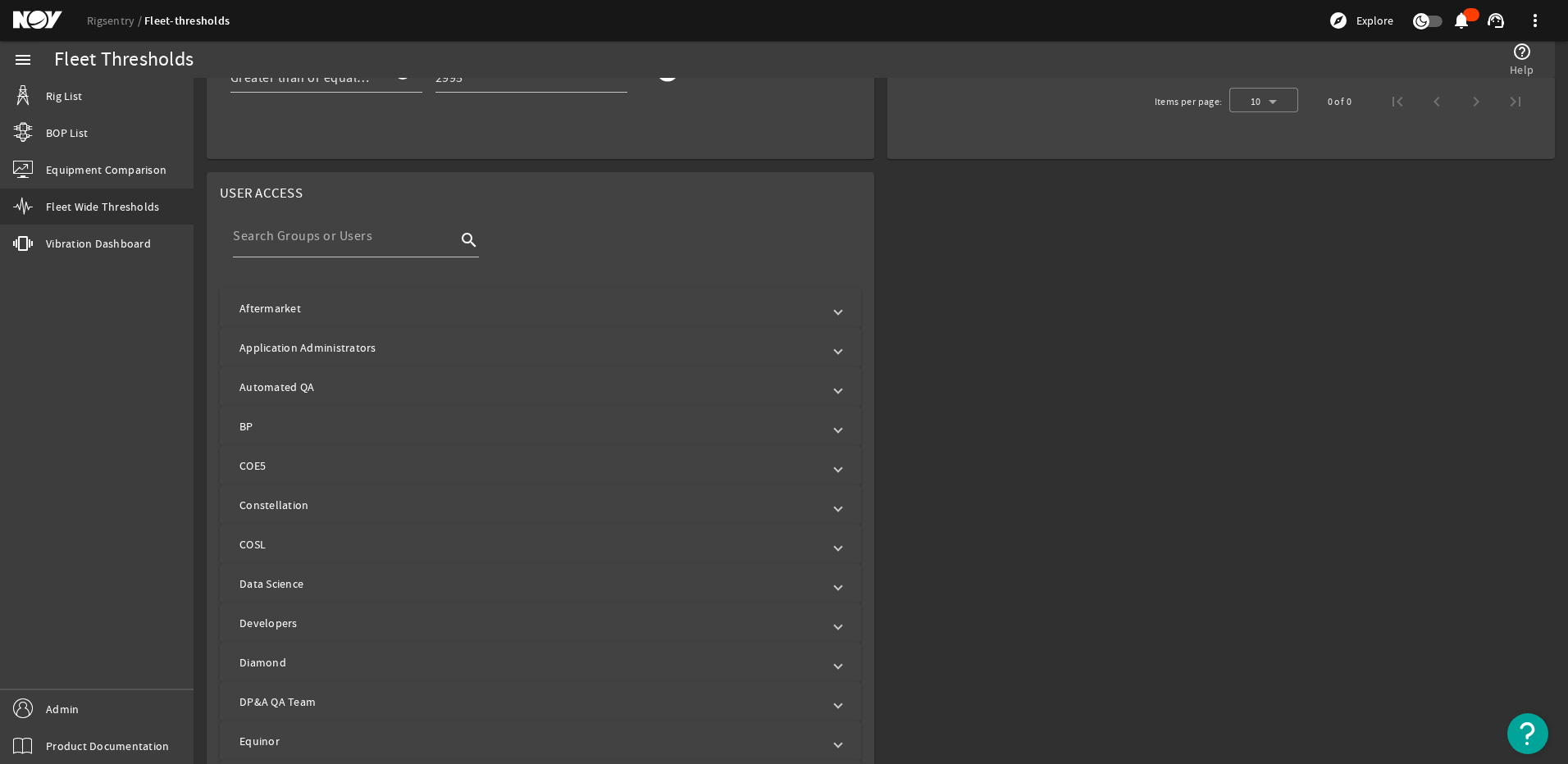
scroll to position [601, 0]
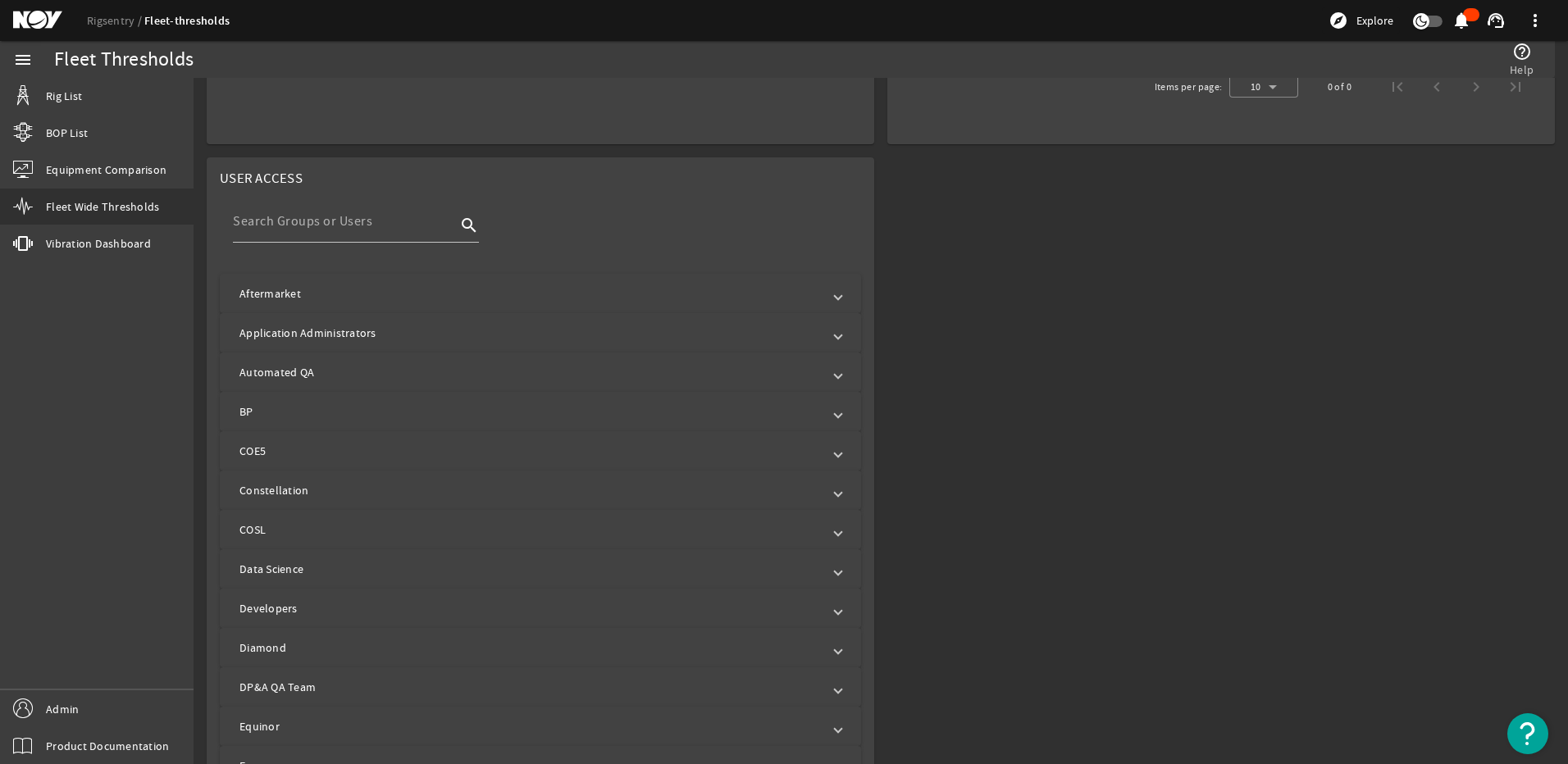
click at [287, 594] on mat-expansion-panel-header "Developers" at bounding box center [541, 608] width 641 height 39
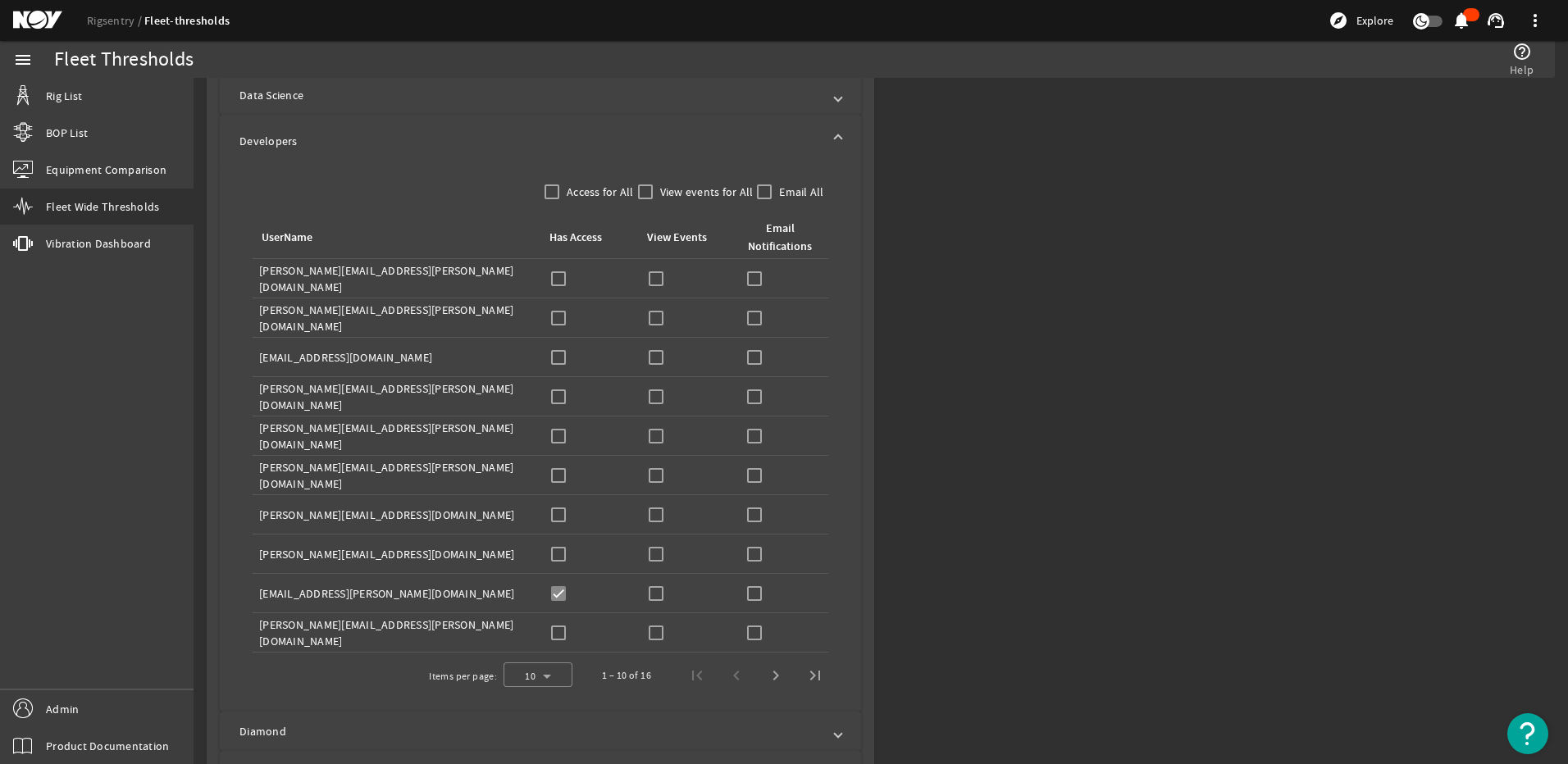
scroll to position [1093, 0]
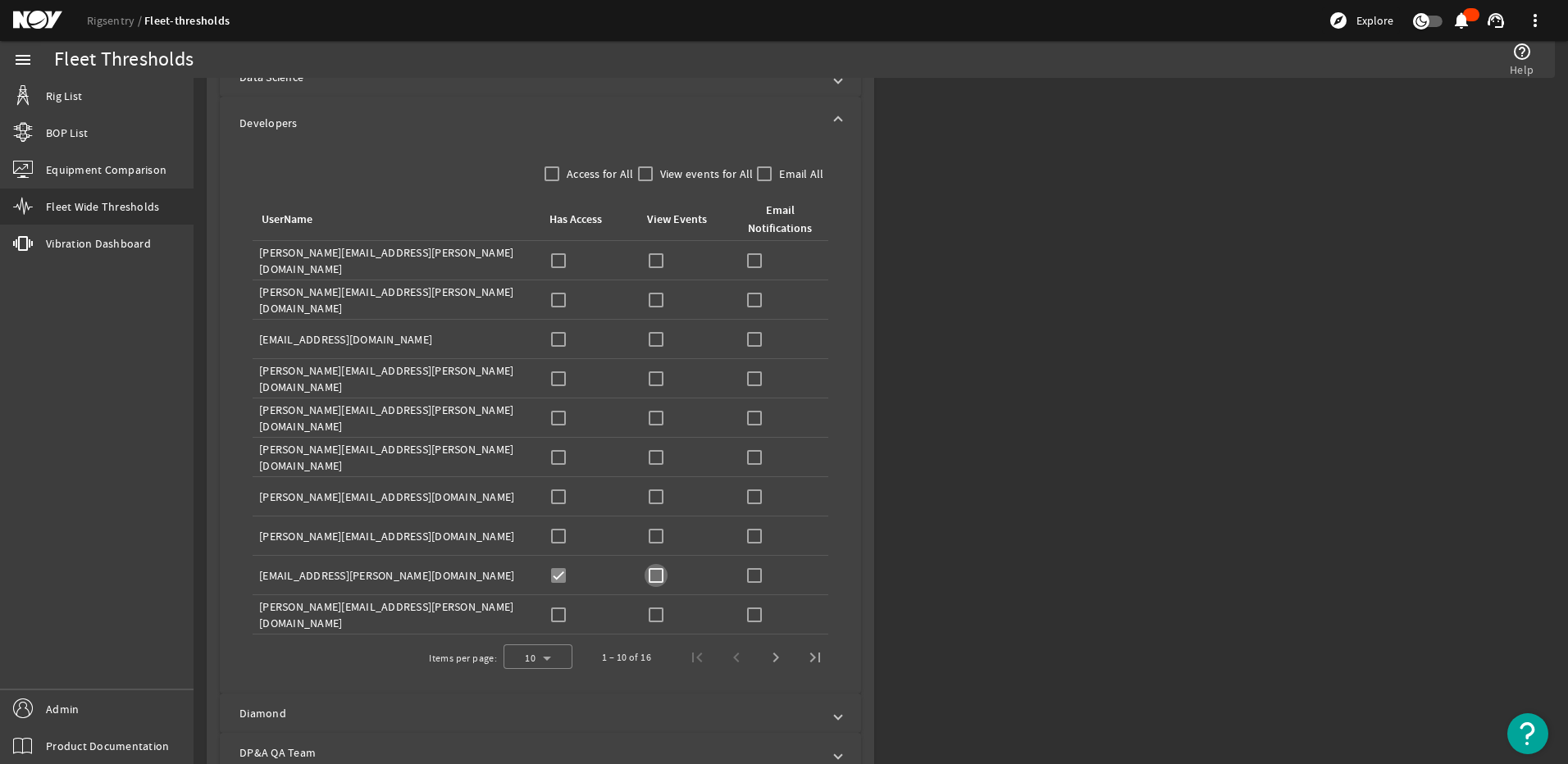
click at [661, 570] on input "checkbox" at bounding box center [656, 575] width 23 height 23
checkbox input "true"
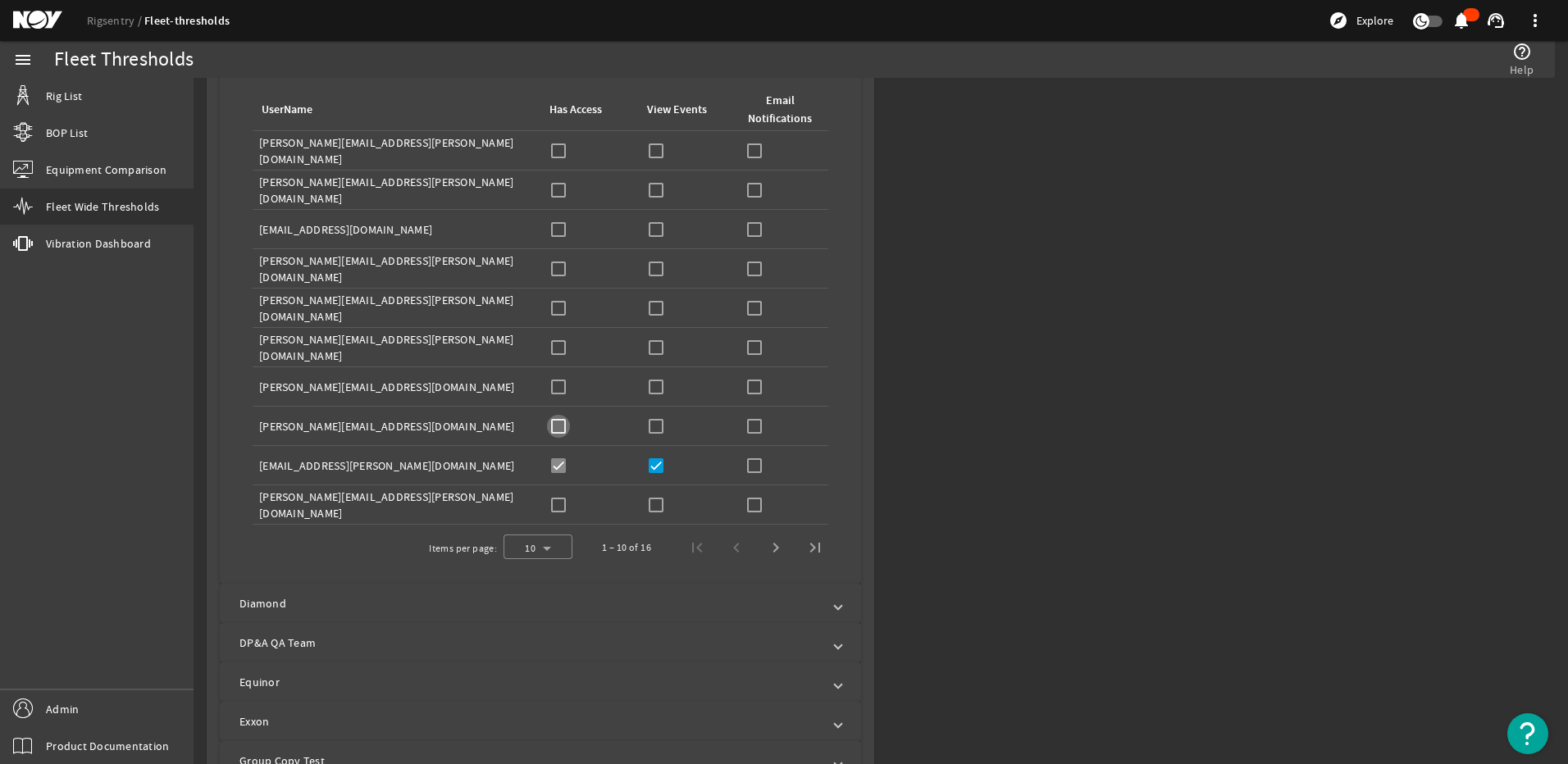
click at [547, 425] on input "checkbox" at bounding box center [558, 425] width 23 height 23
checkbox input "true"
click at [645, 429] on input "checkbox" at bounding box center [656, 425] width 23 height 23
checkbox input "true"
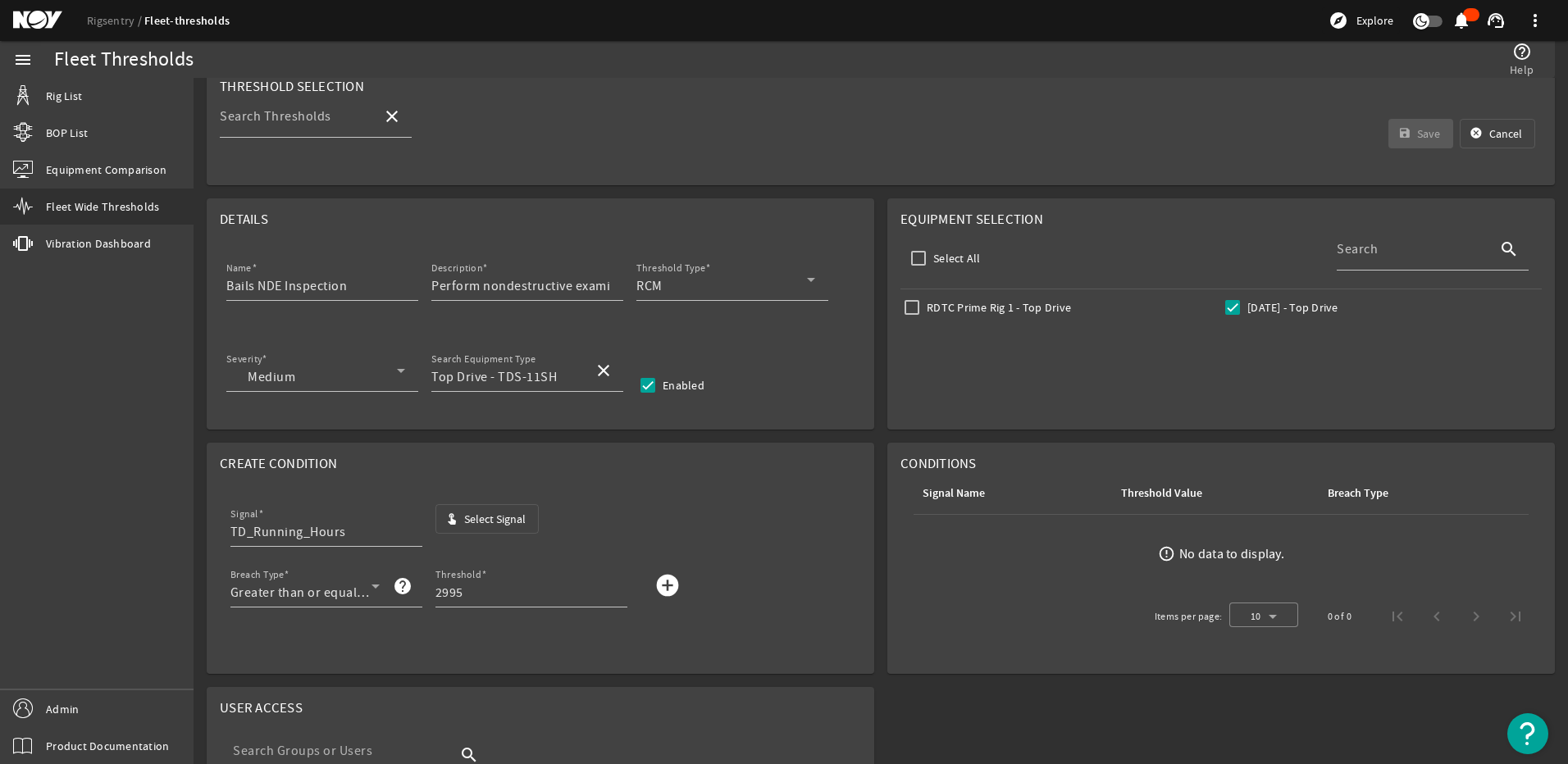
scroll to position [0, 0]
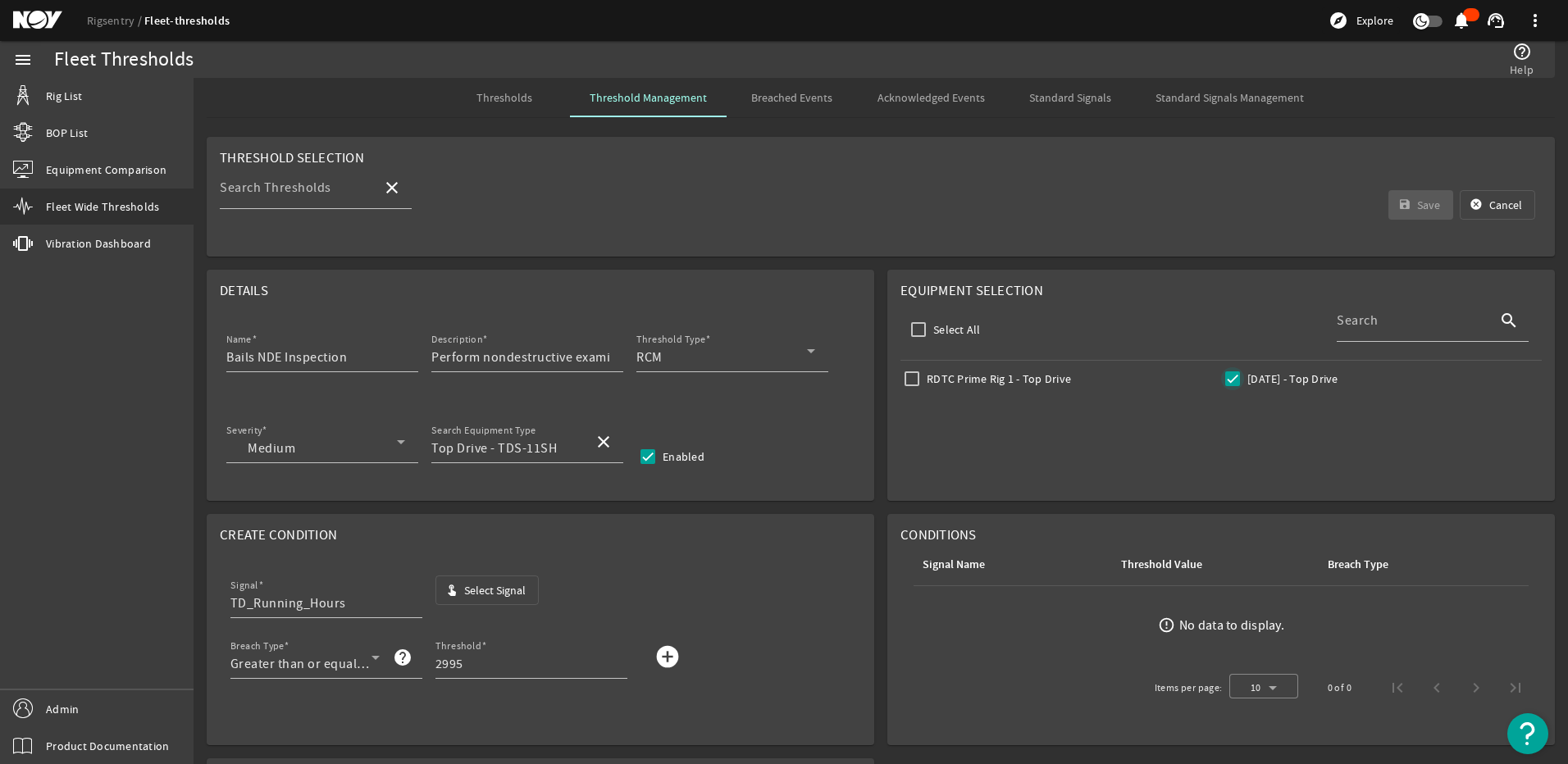
click at [1226, 377] on input "[DATE] - Top Drive" at bounding box center [1232, 378] width 23 height 23
checkbox input "true"
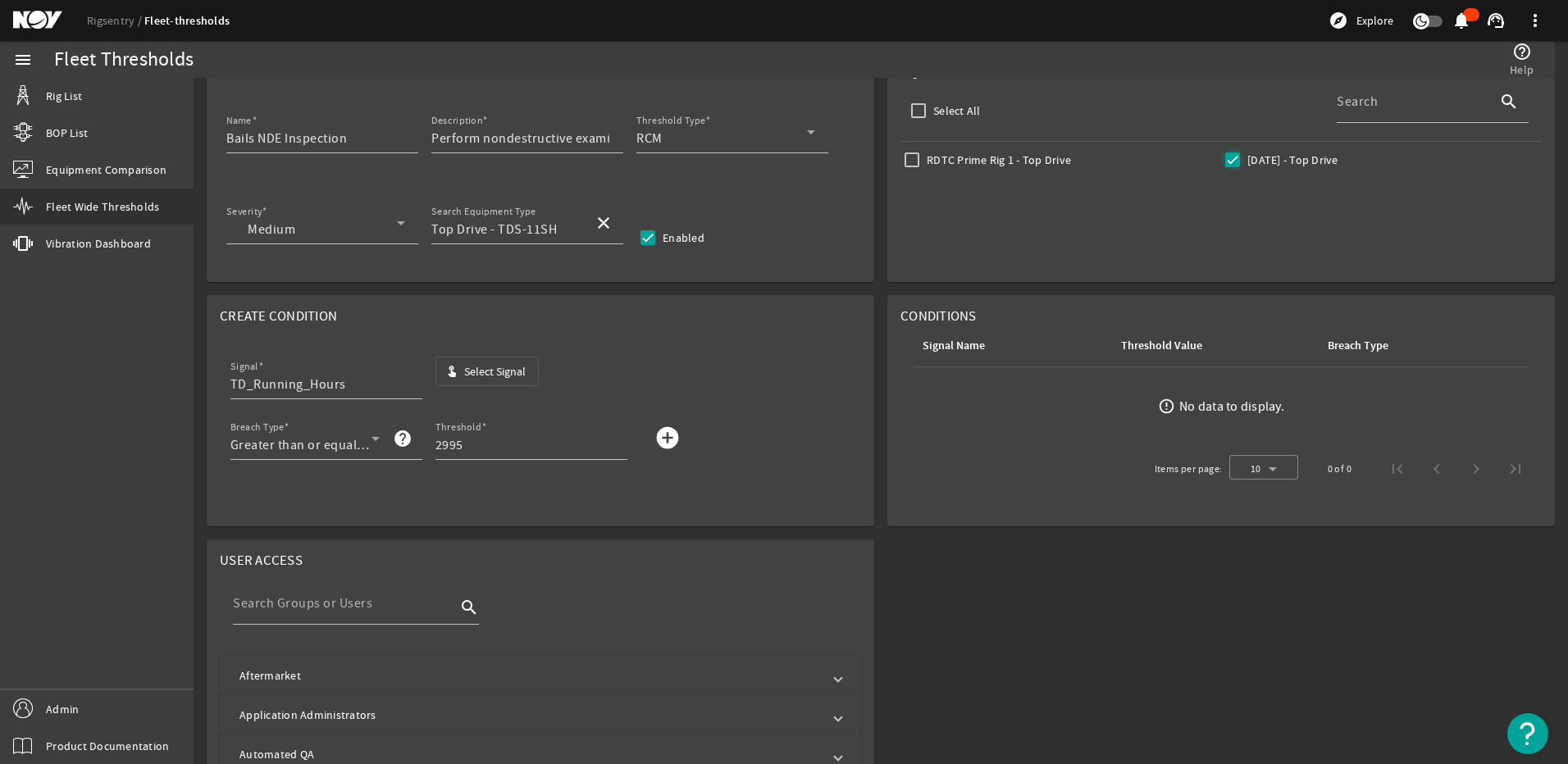
scroll to position [273, 0]
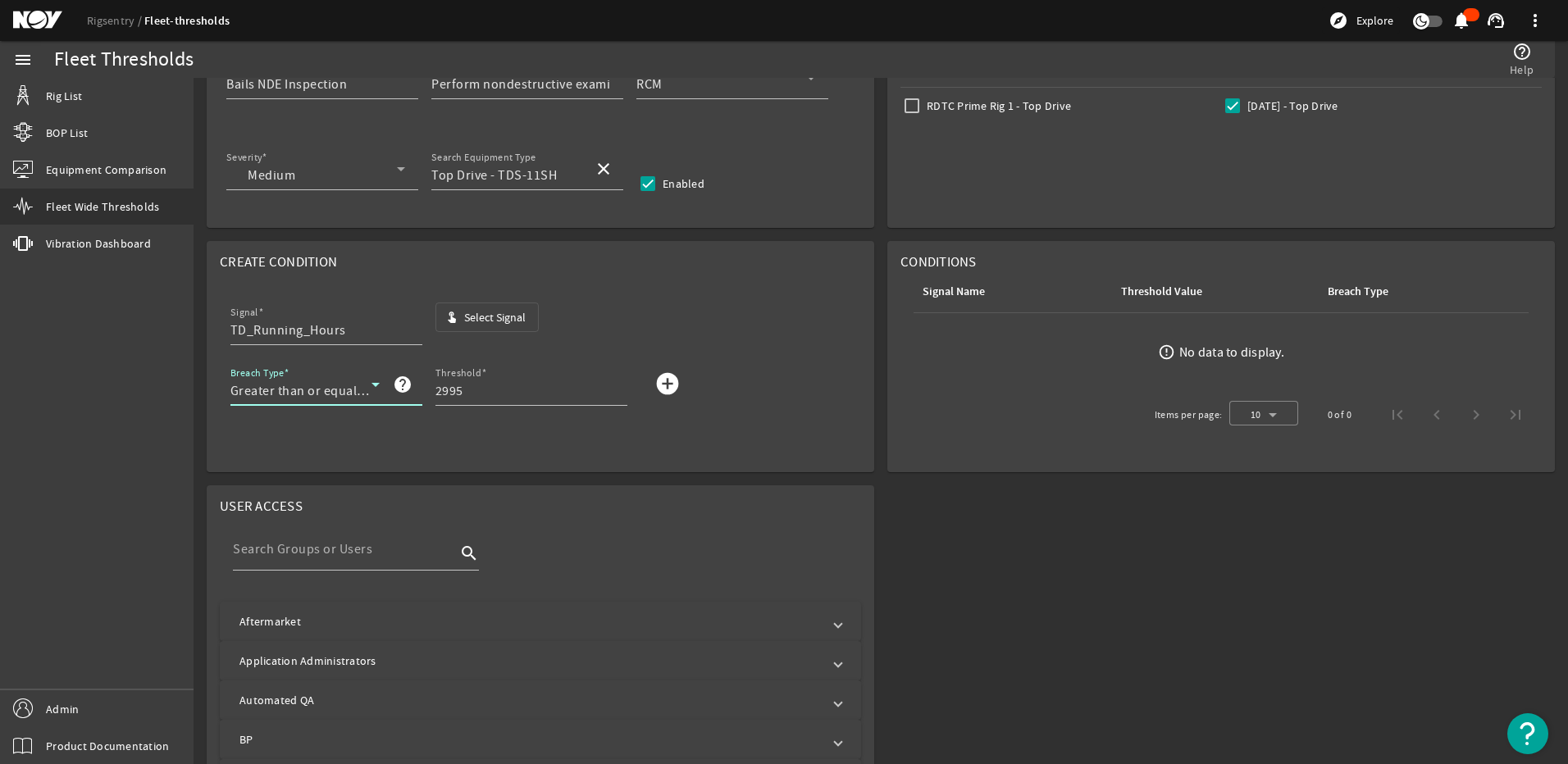
click at [364, 383] on span "Greater than or equal to" at bounding box center [300, 391] width 142 height 16
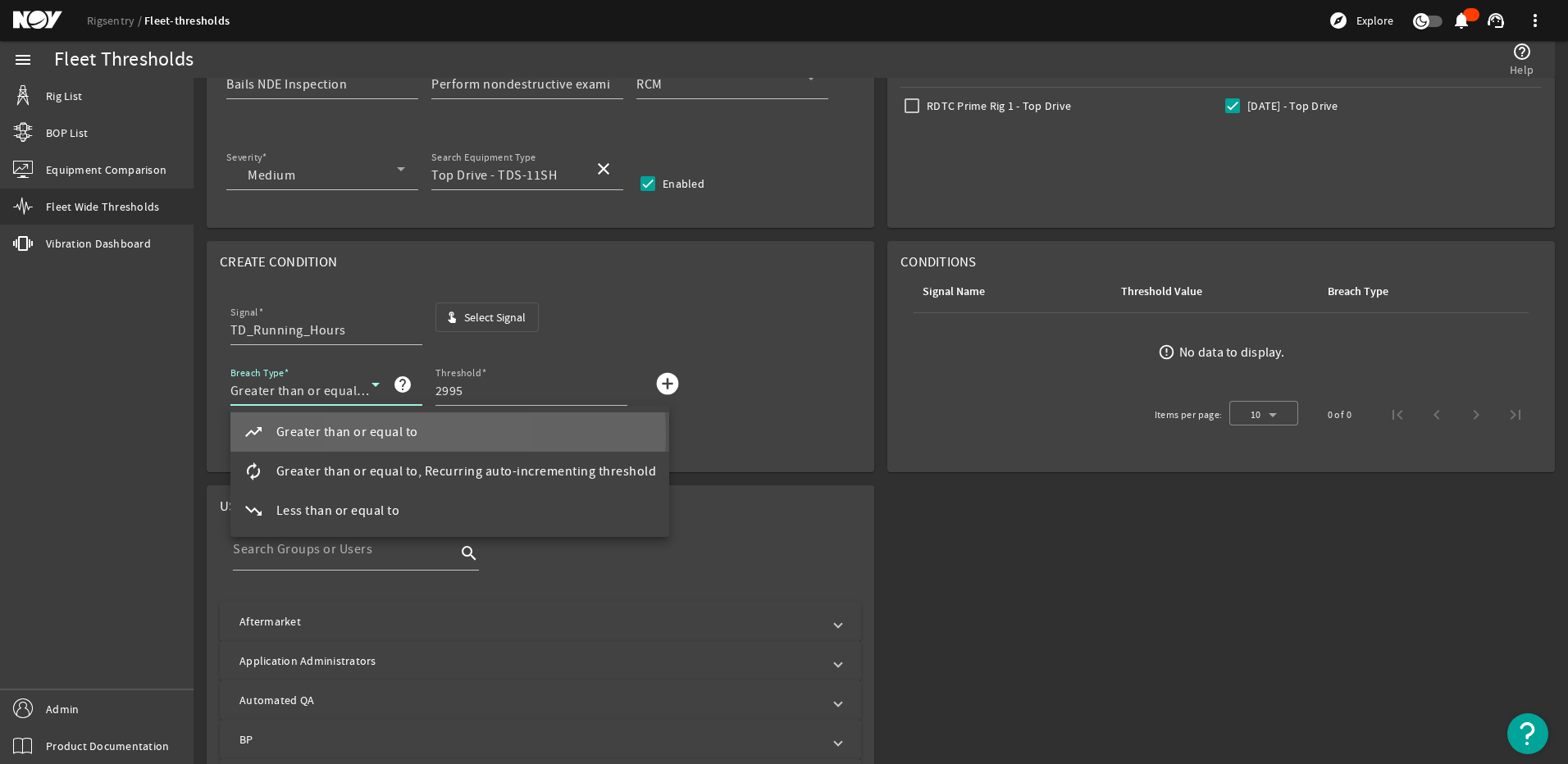
click at [391, 434] on span "Greater than or equal to" at bounding box center [347, 433] width 142 height 20
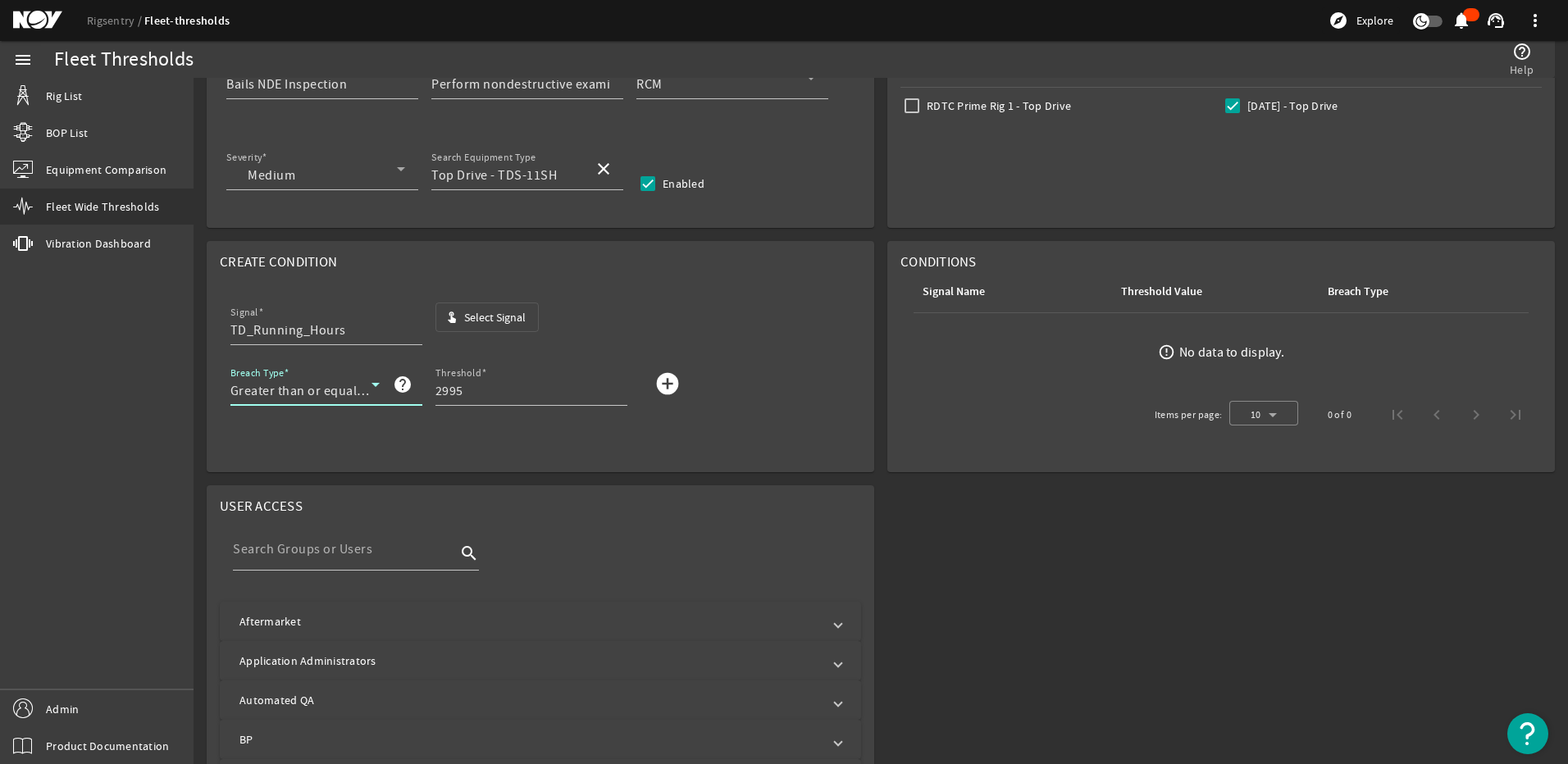
click at [385, 384] on span "button" at bounding box center [402, 384] width 39 height 39
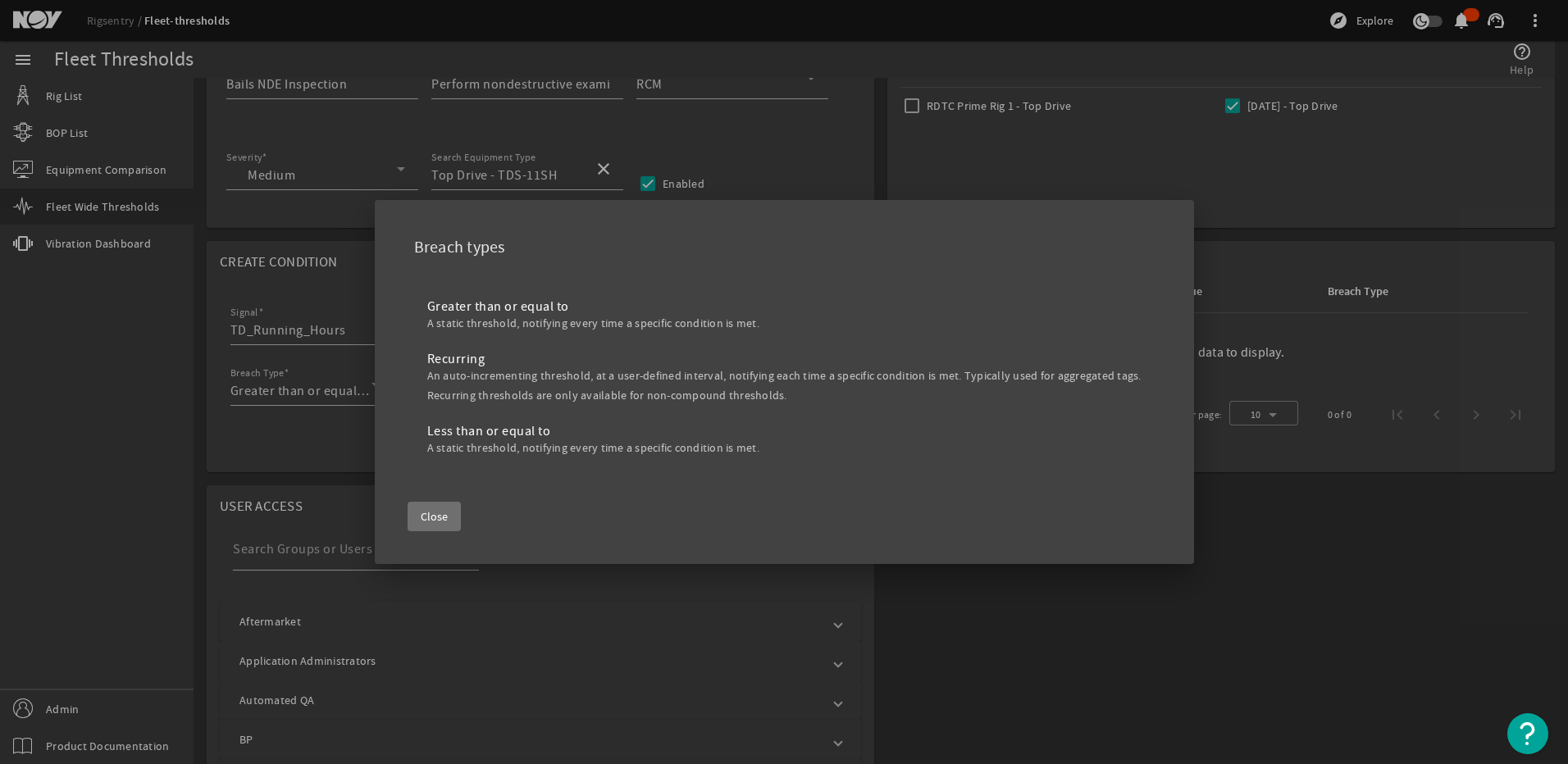
click at [440, 510] on span "Close" at bounding box center [435, 517] width 27 height 16
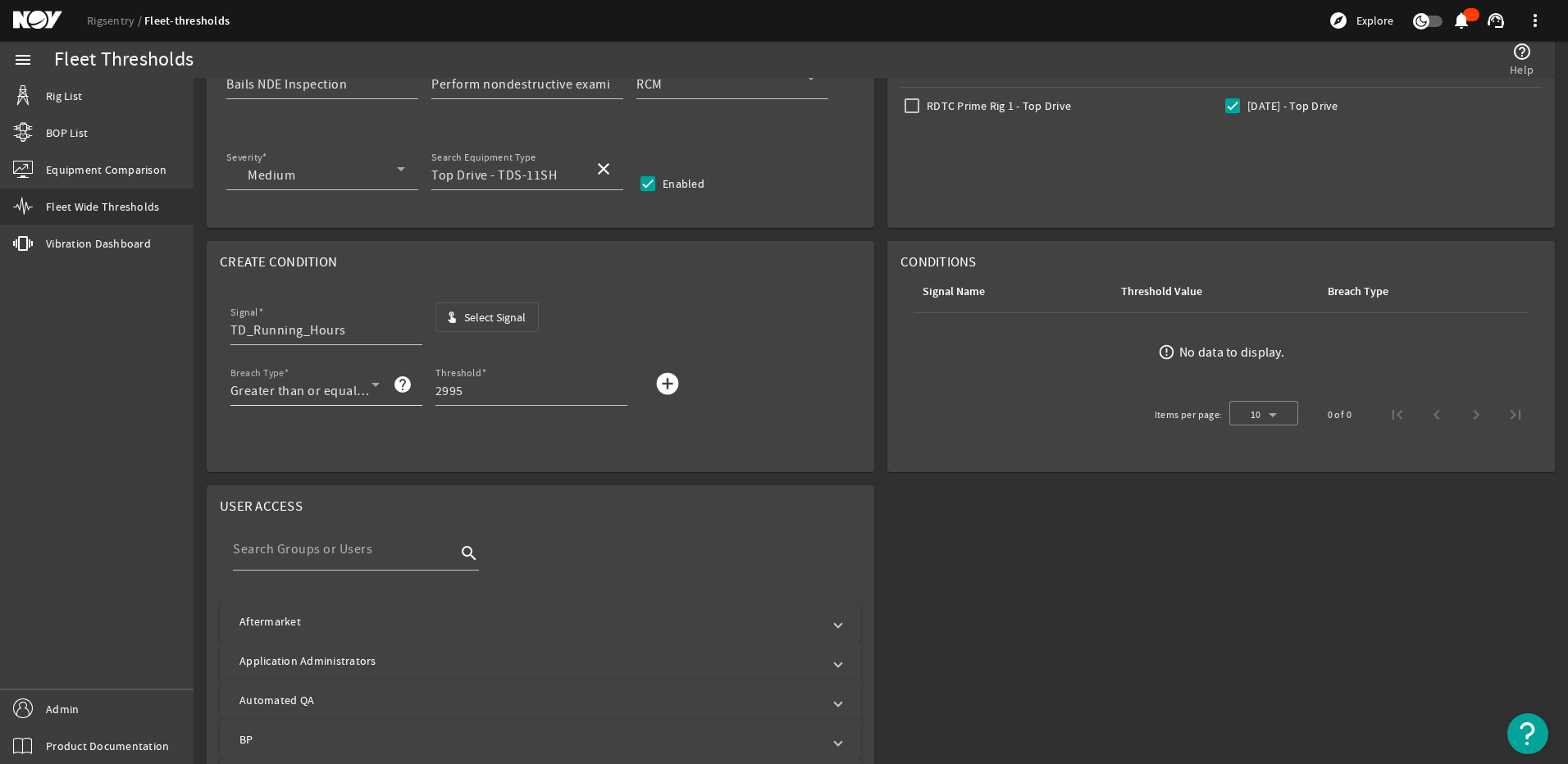
click at [367, 387] on icon at bounding box center [376, 384] width 20 height 20
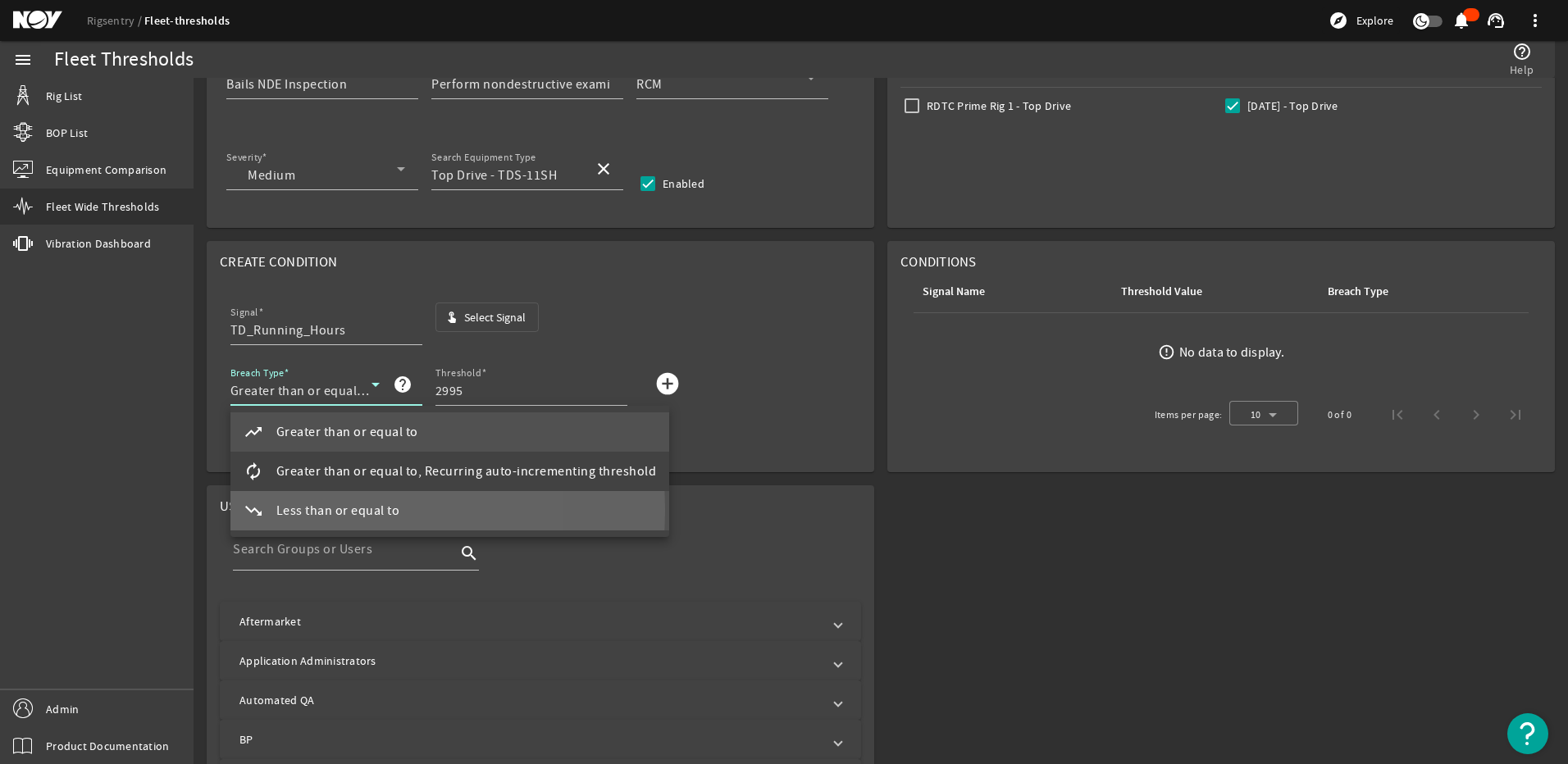
click at [301, 510] on span "Less than or equal to" at bounding box center [339, 511] width 124 height 20
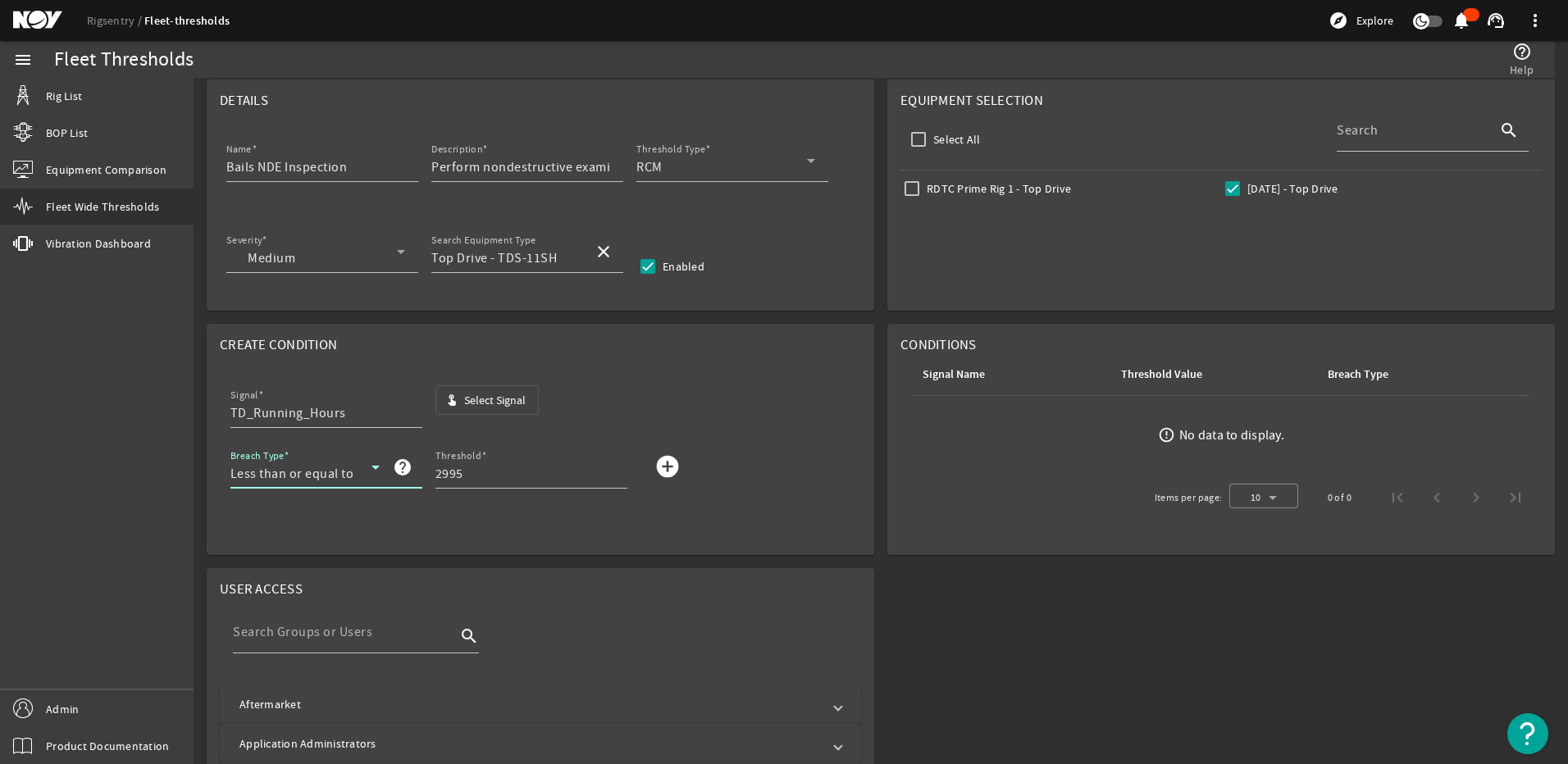
scroll to position [219, 0]
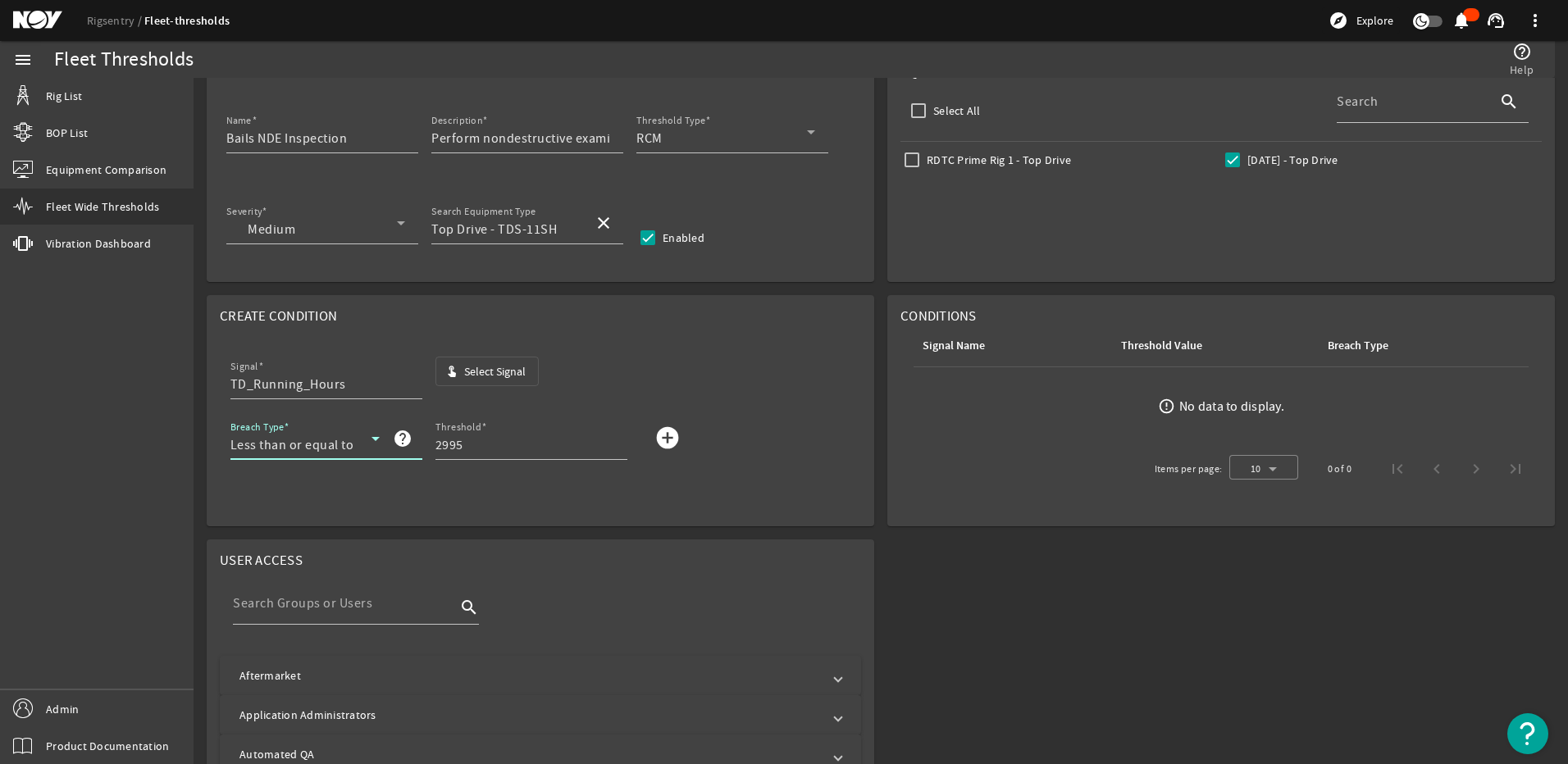
click at [363, 439] on div "Less than or equal to" at bounding box center [300, 445] width 141 height 20
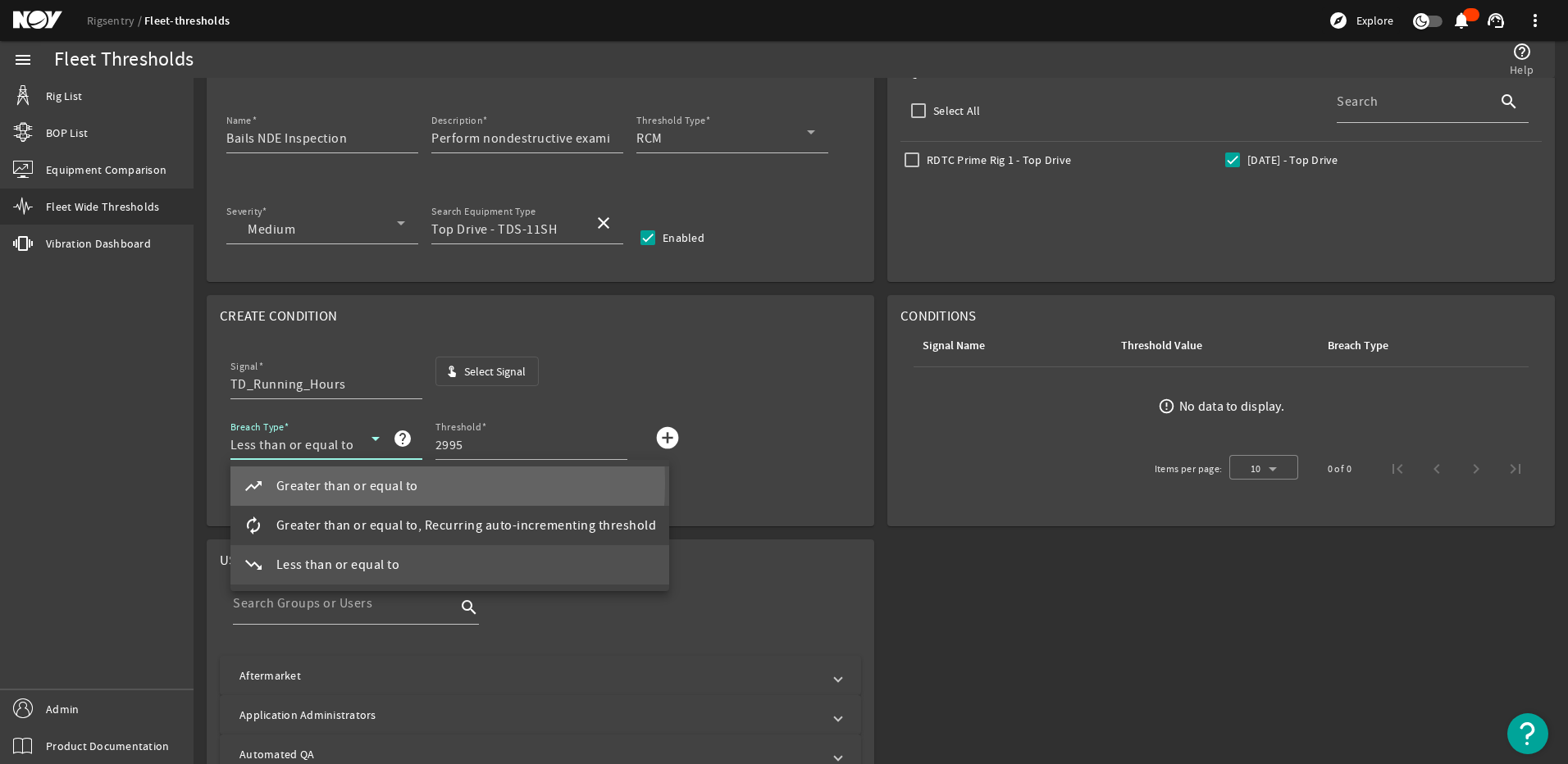
click at [325, 483] on span "Greater than or equal to" at bounding box center [347, 487] width 142 height 20
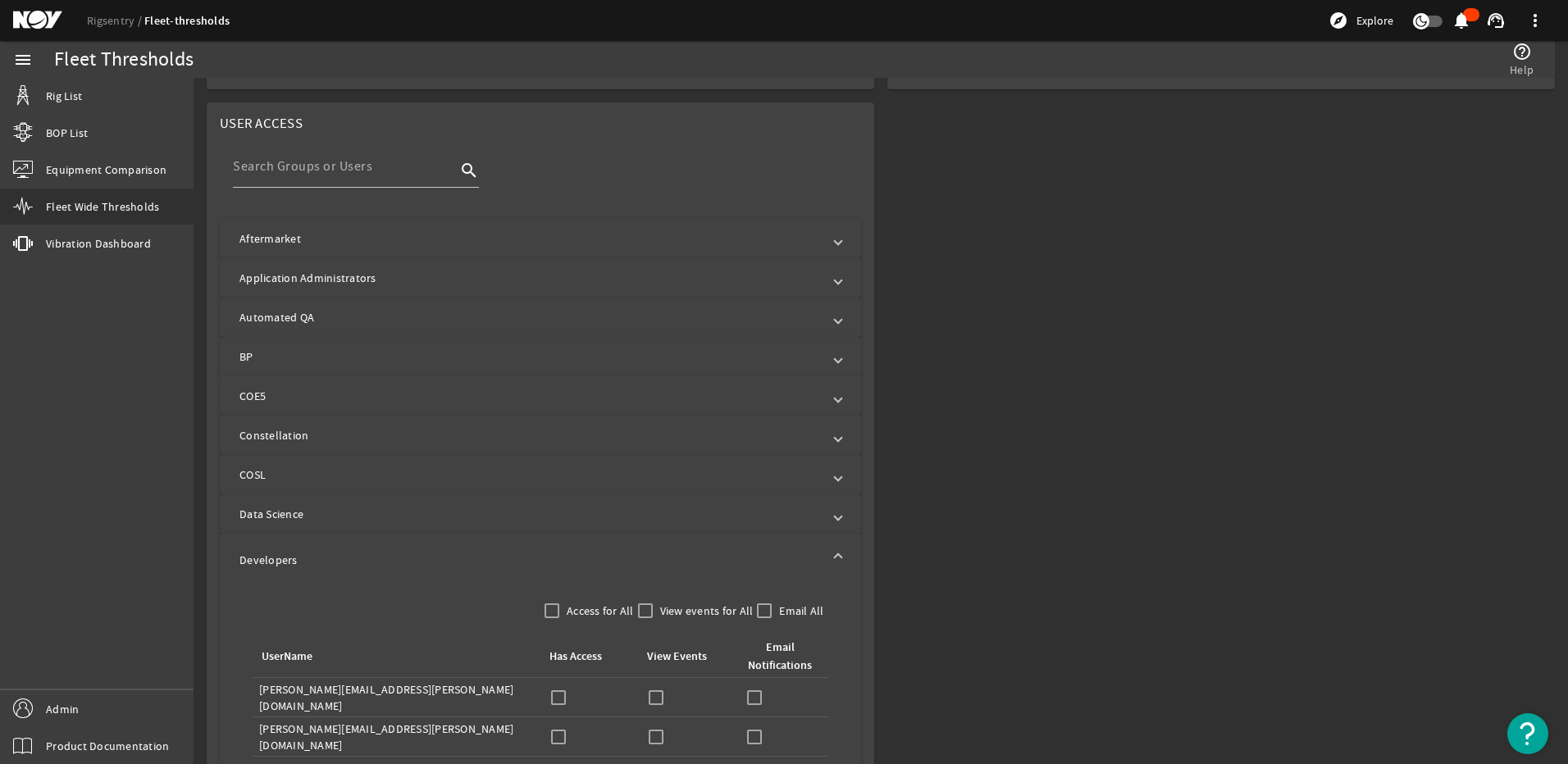
scroll to position [711, 0]
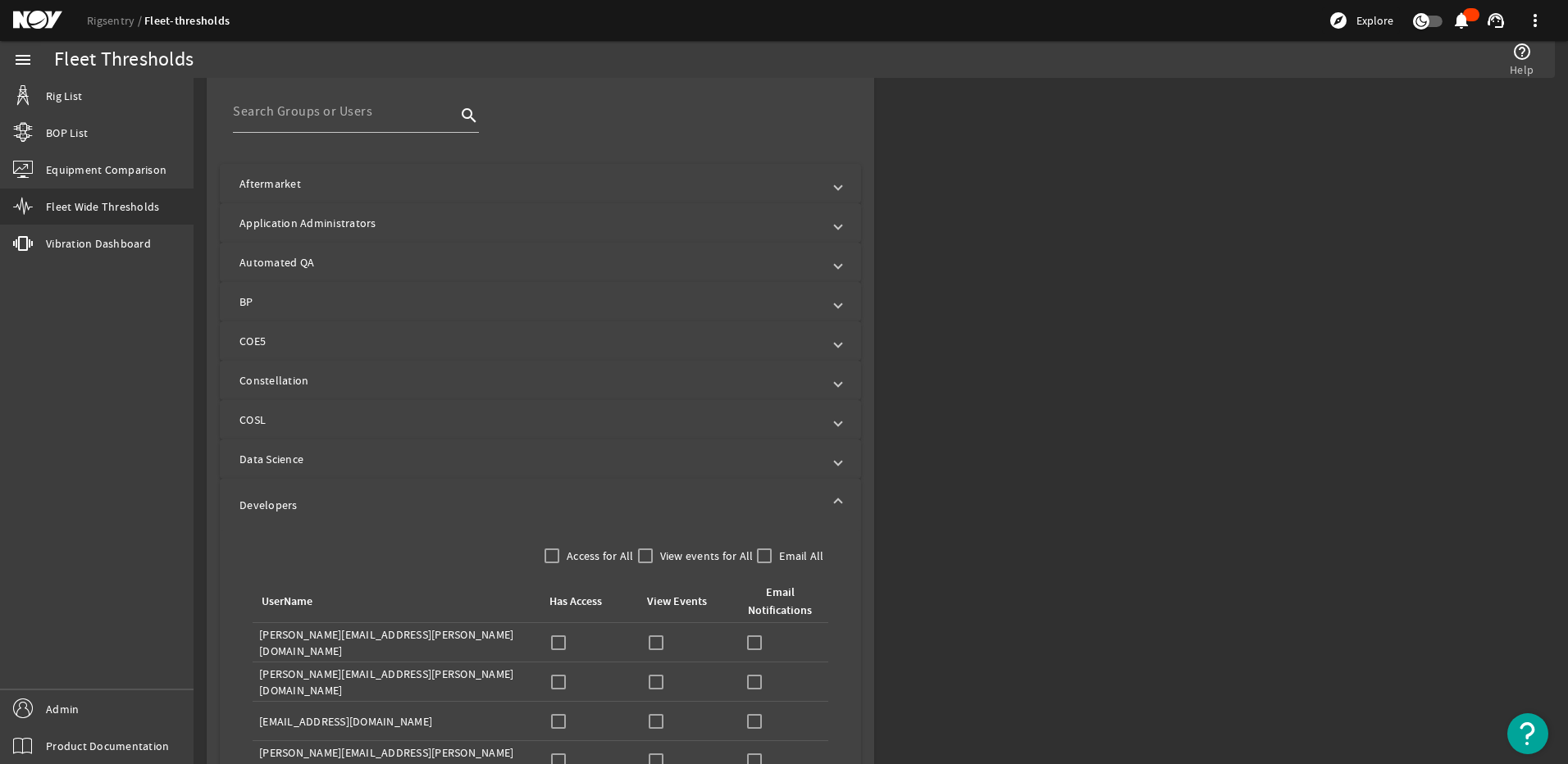
click at [840, 499] on mat-expansion-panel-header "Developers" at bounding box center [541, 505] width 641 height 52
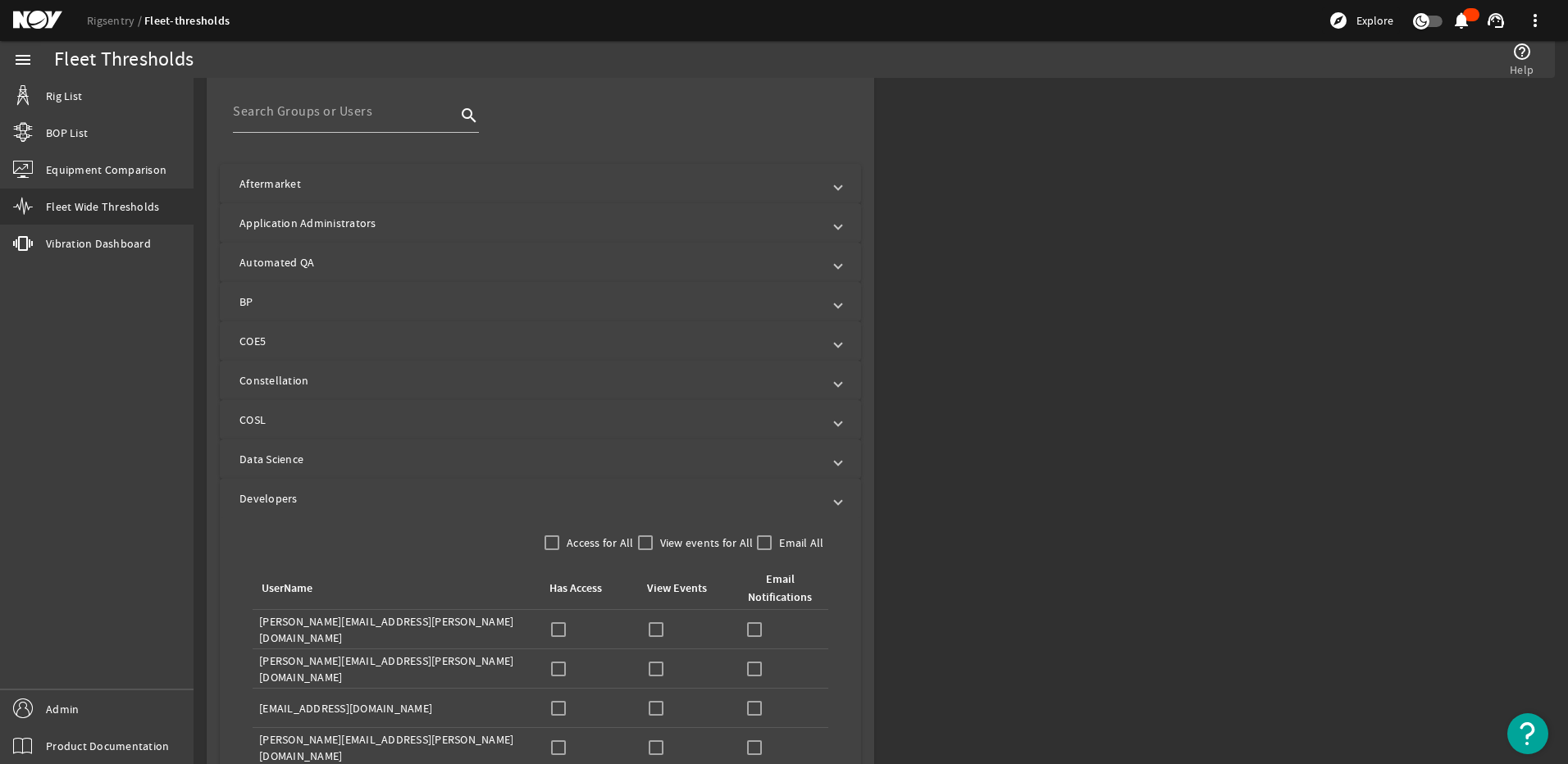
click at [840, 499] on mat-expansion-panel-header "Developers" at bounding box center [541, 498] width 641 height 39
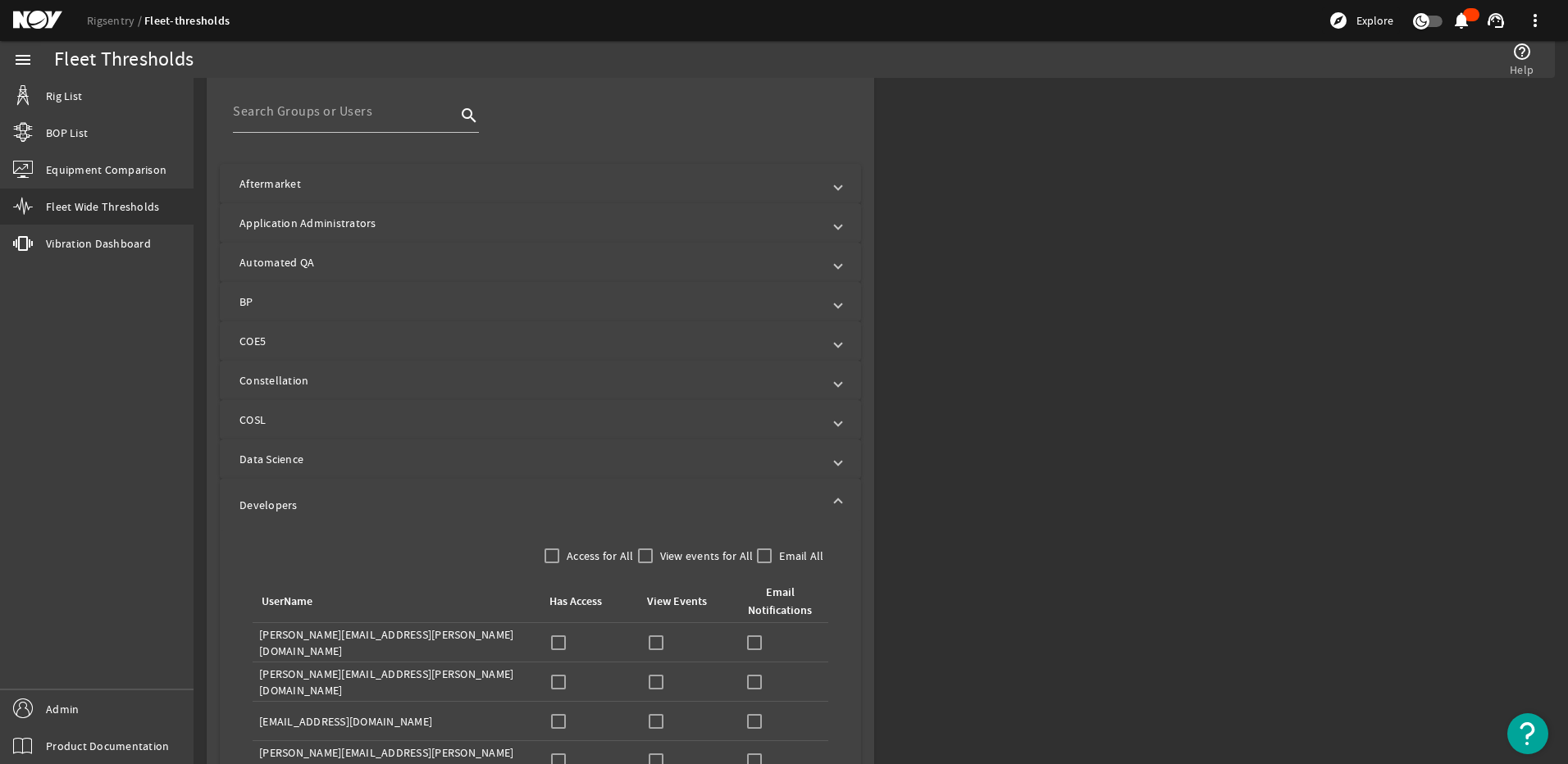
click at [840, 499] on mat-expansion-panel-header "Developers" at bounding box center [541, 505] width 641 height 52
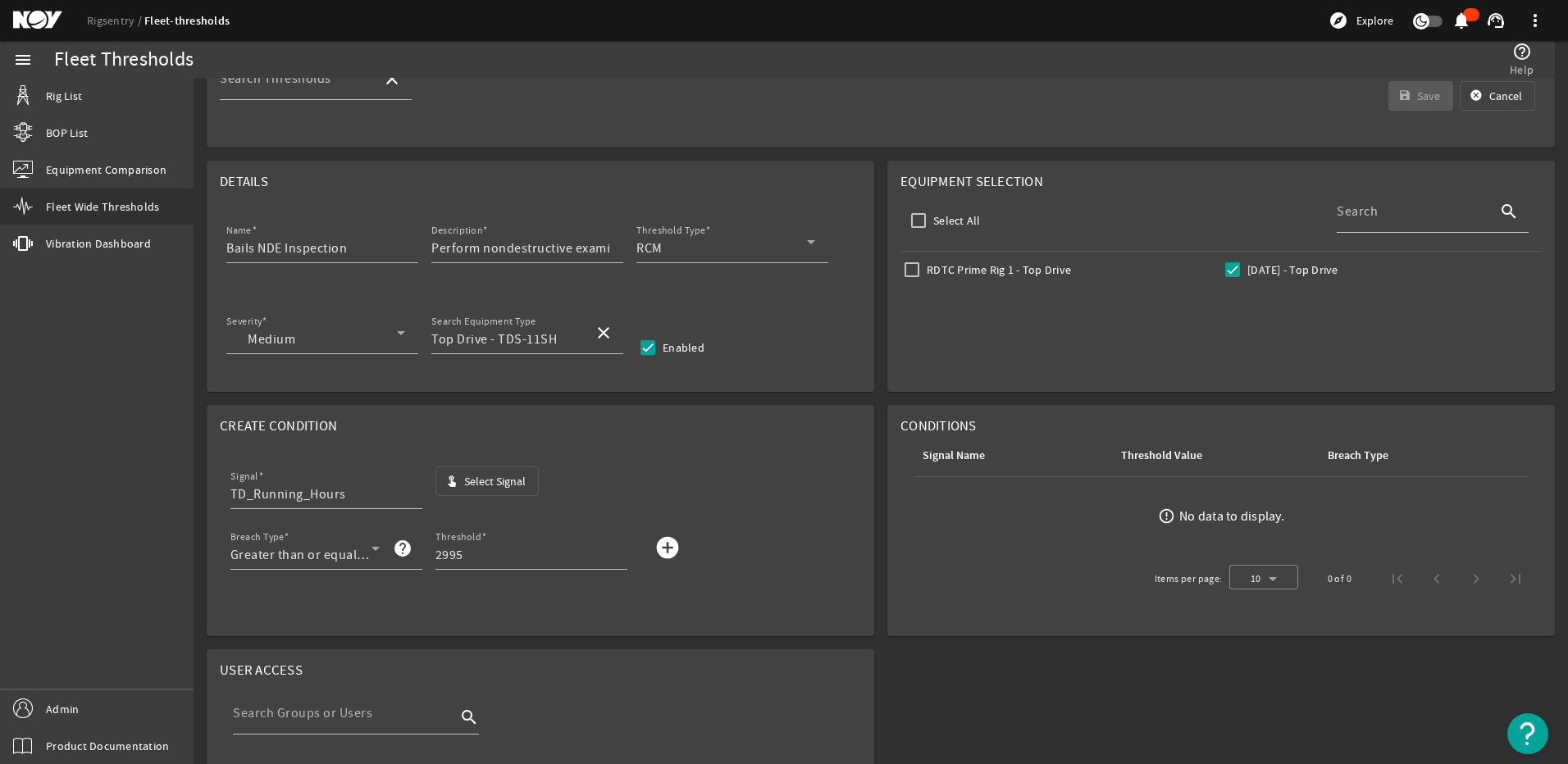
scroll to position [0, 0]
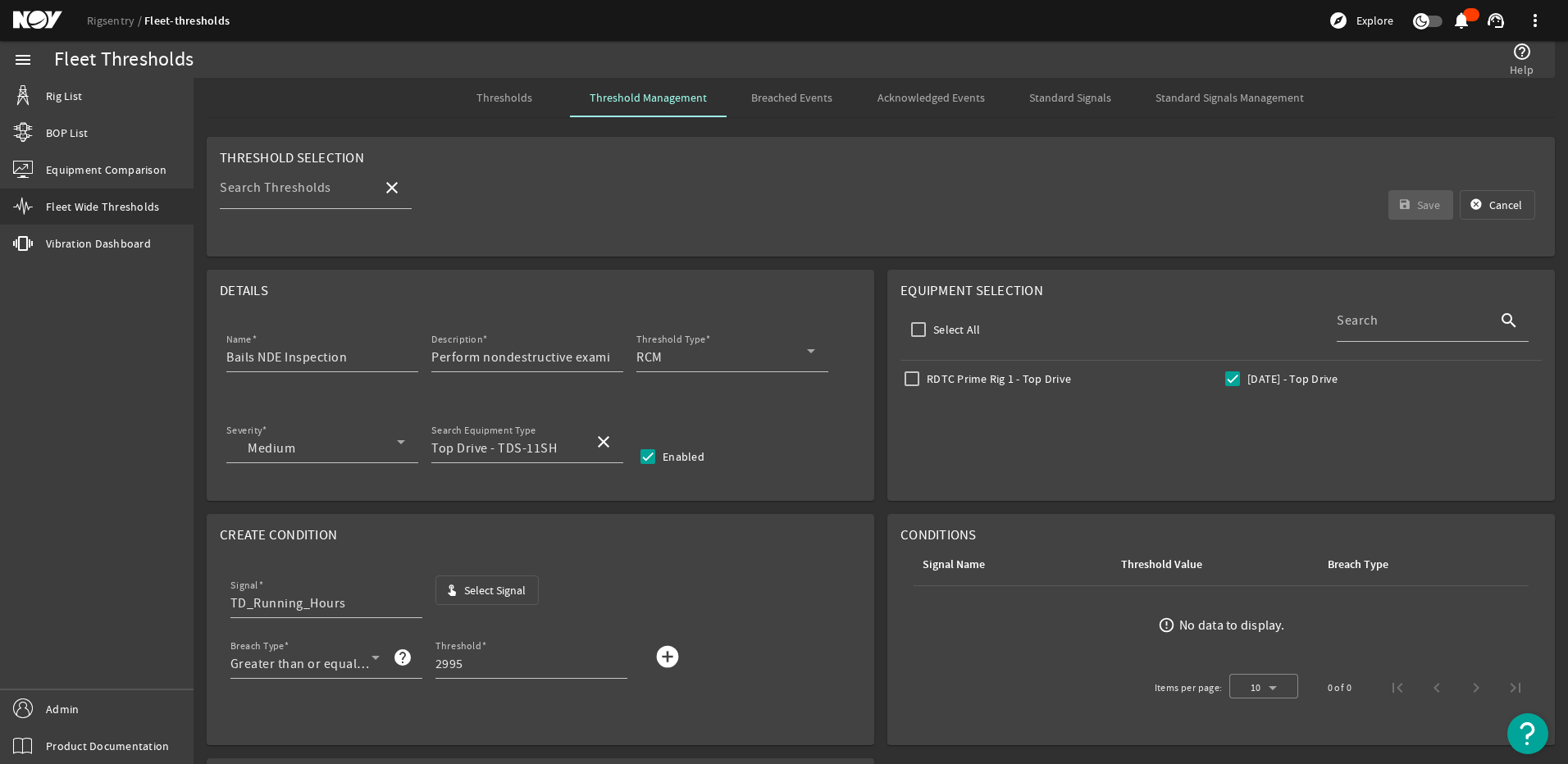
click at [1179, 625] on div "No data to display." at bounding box center [1231, 625] width 105 height 16
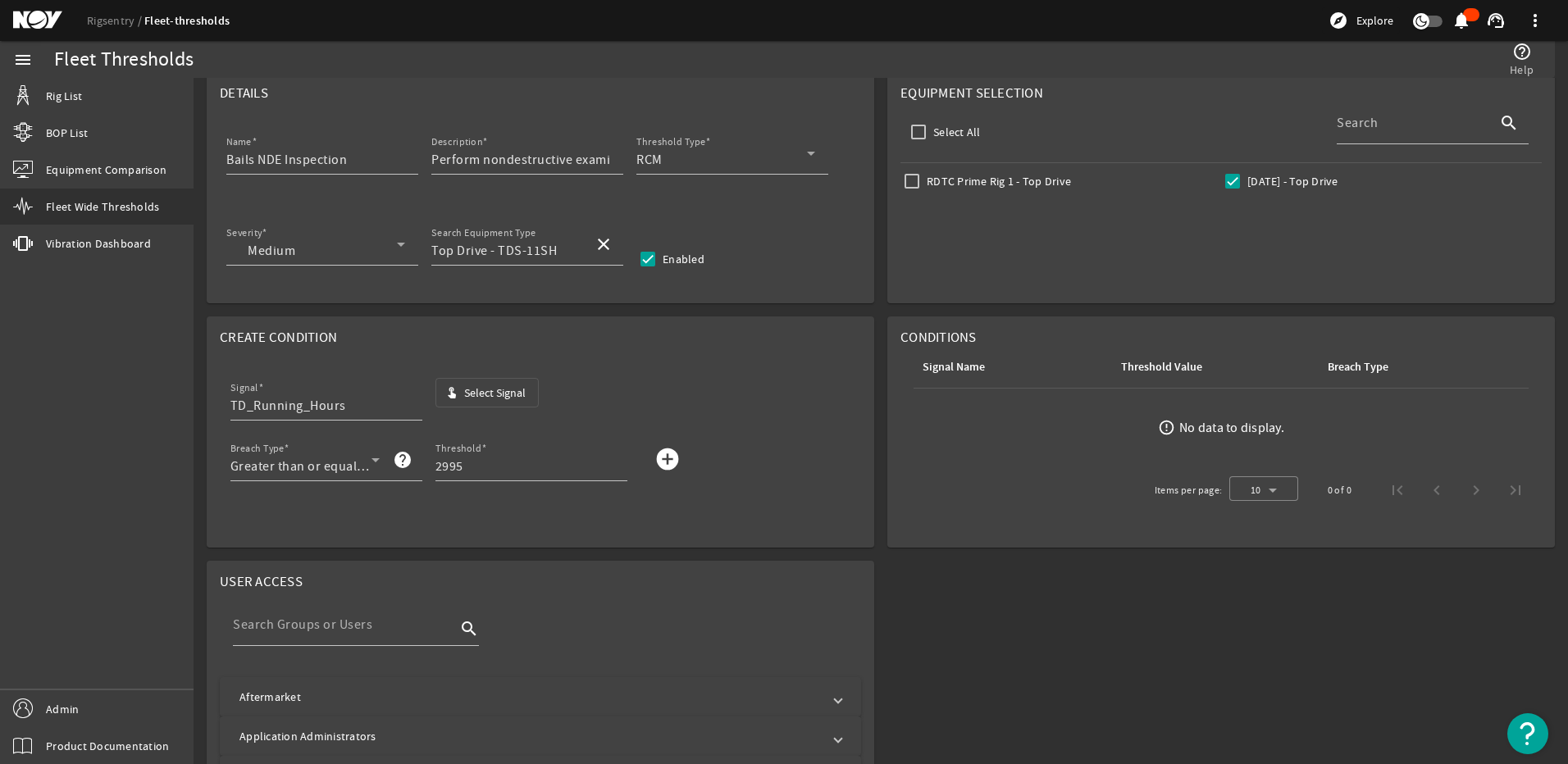
scroll to position [164, 0]
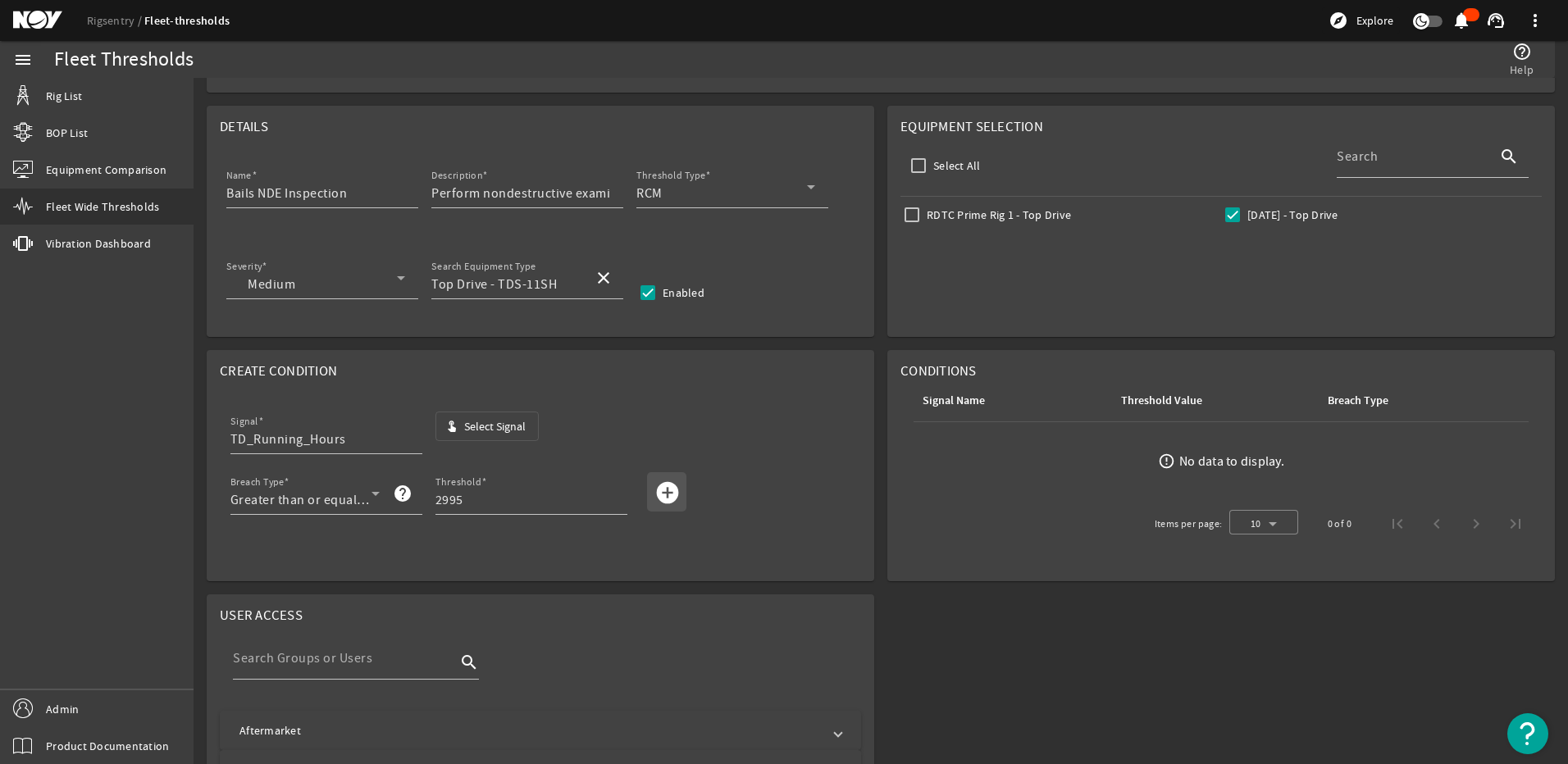
click at [664, 494] on mat-icon "add_circle" at bounding box center [668, 492] width 26 height 26
click at [1486, 439] on mat-icon "delete" at bounding box center [1494, 442] width 20 height 20
click at [560, 491] on input "Threshold" at bounding box center [525, 500] width 179 height 20
click at [267, 442] on input "Signal" at bounding box center [320, 440] width 179 height 20
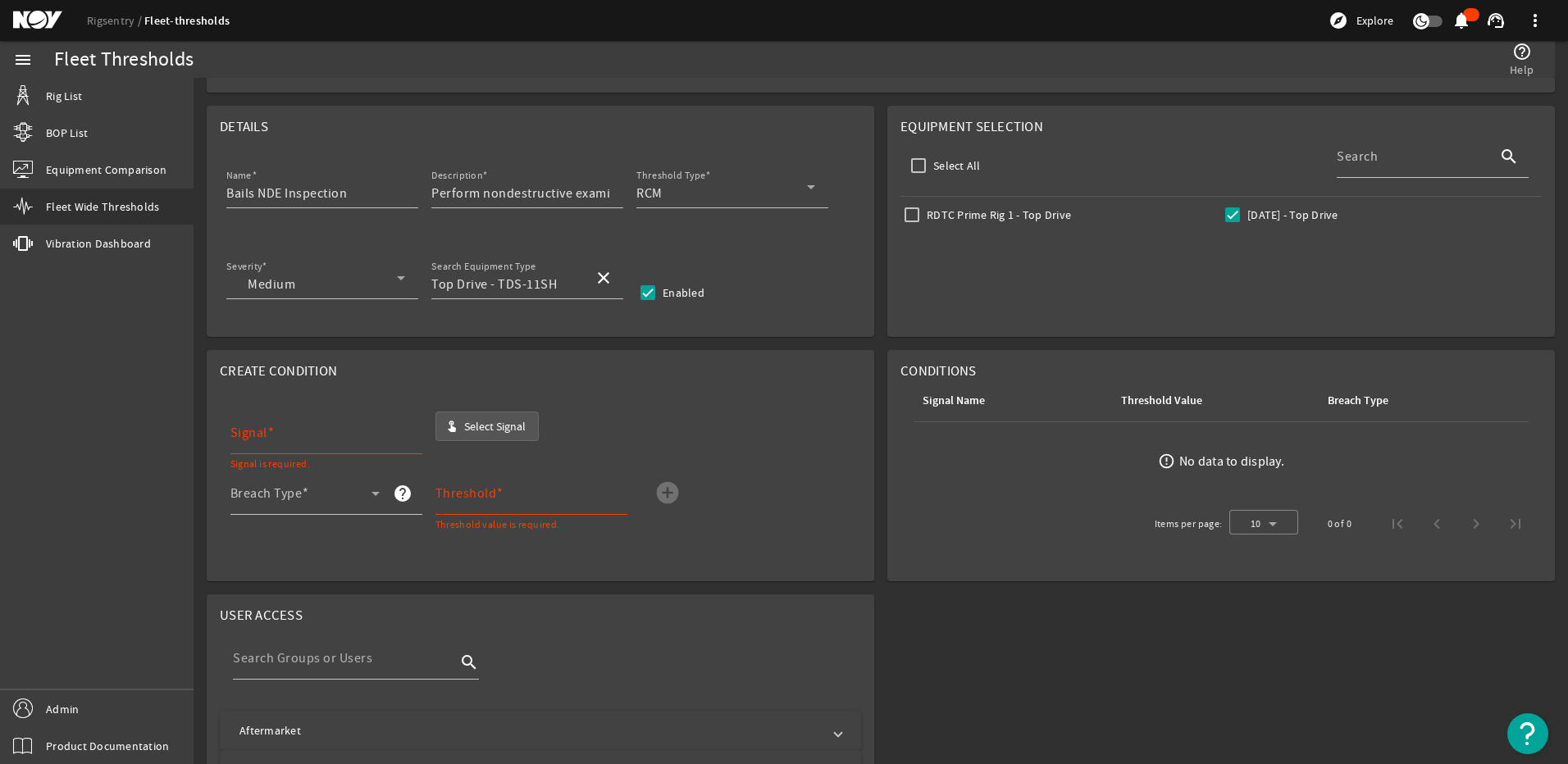
click at [461, 432] on span "button" at bounding box center [488, 425] width 102 height 39
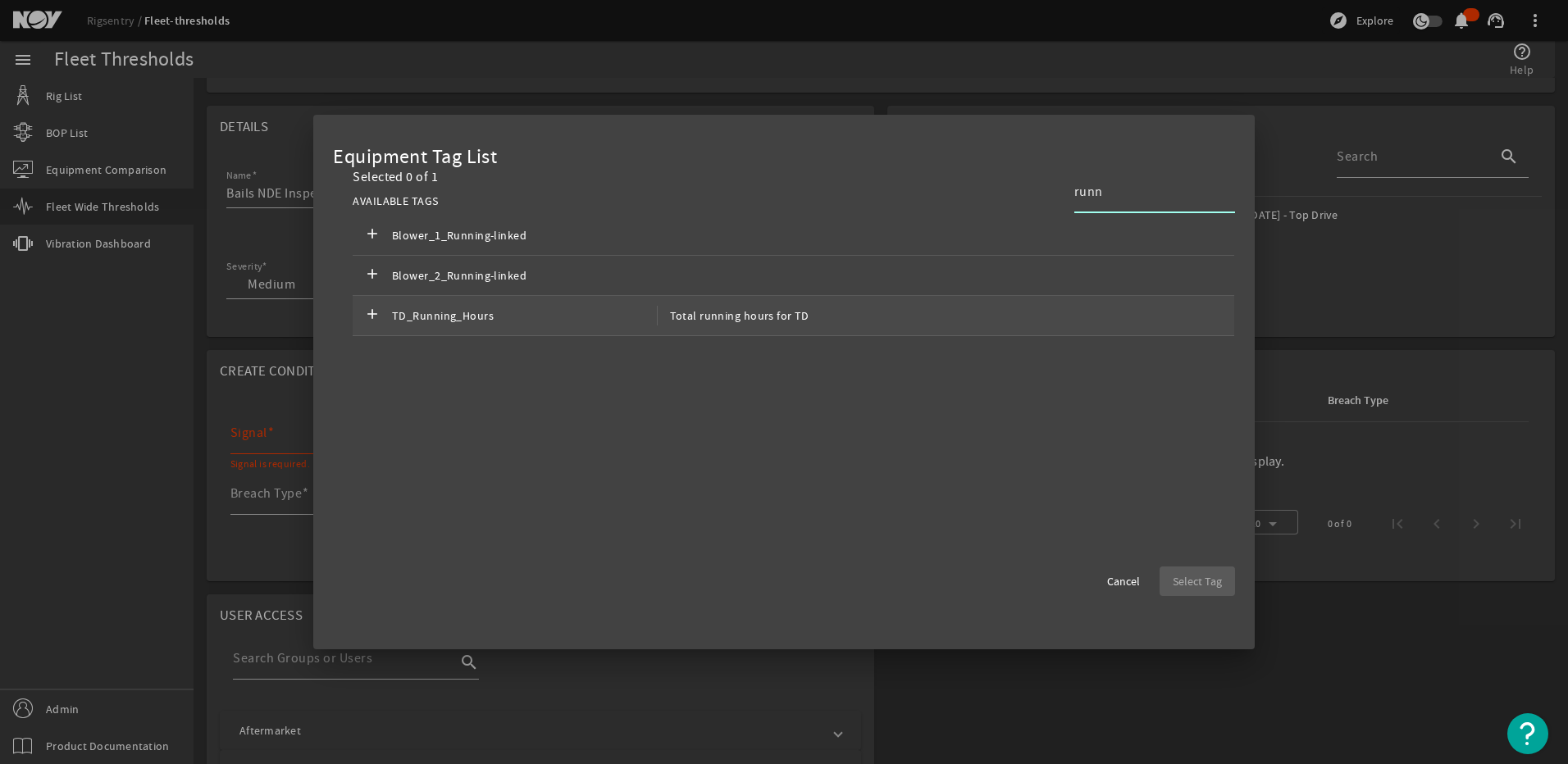
type input "runn"
click at [502, 298] on div "add TD_Running_Hours Total running hours for TD" at bounding box center [793, 316] width 881 height 40
click at [1165, 571] on span "button" at bounding box center [1197, 581] width 76 height 39
type input "TD_Running_Hours"
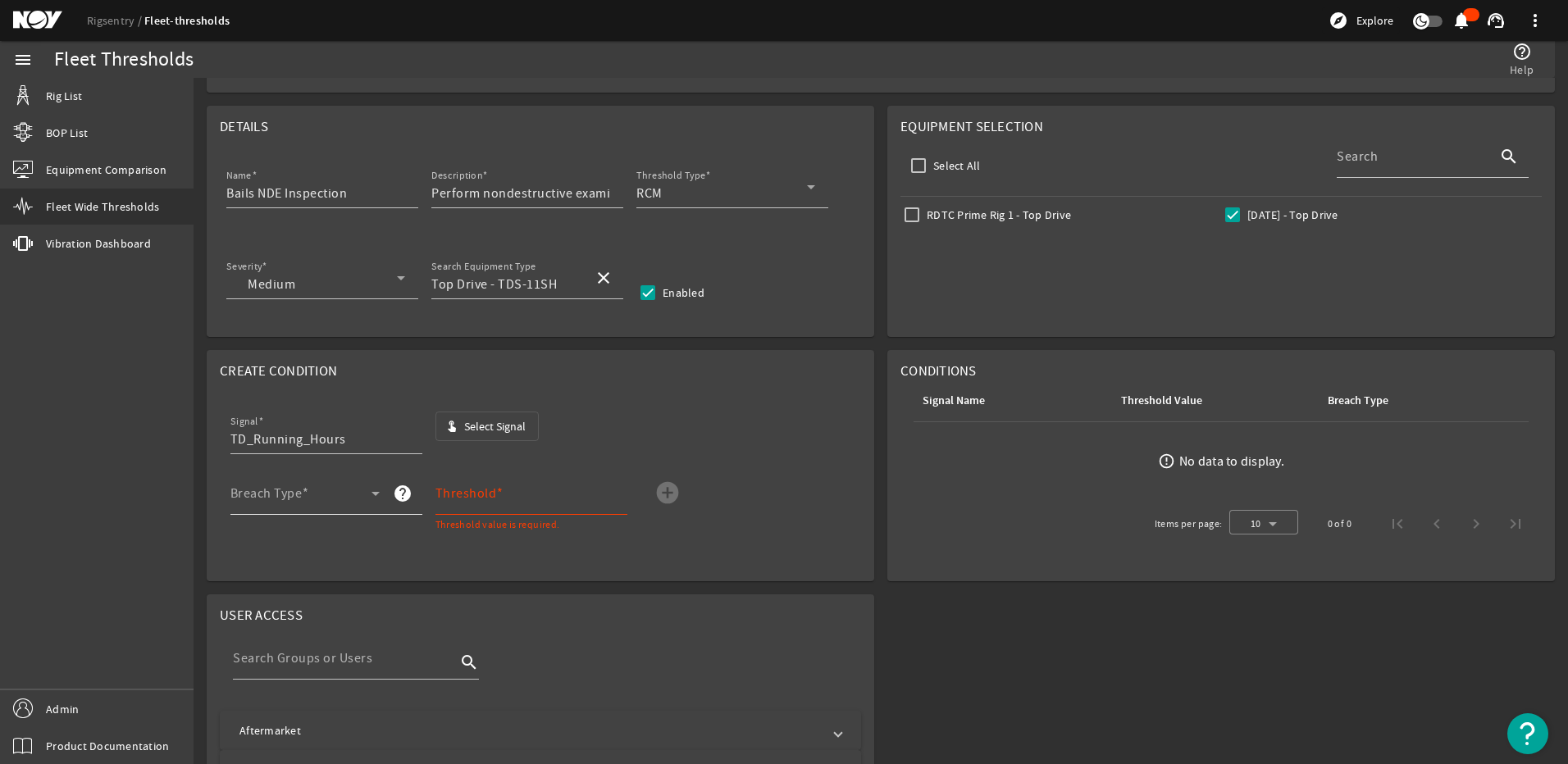
click at [247, 491] on span at bounding box center [300, 500] width 141 height 20
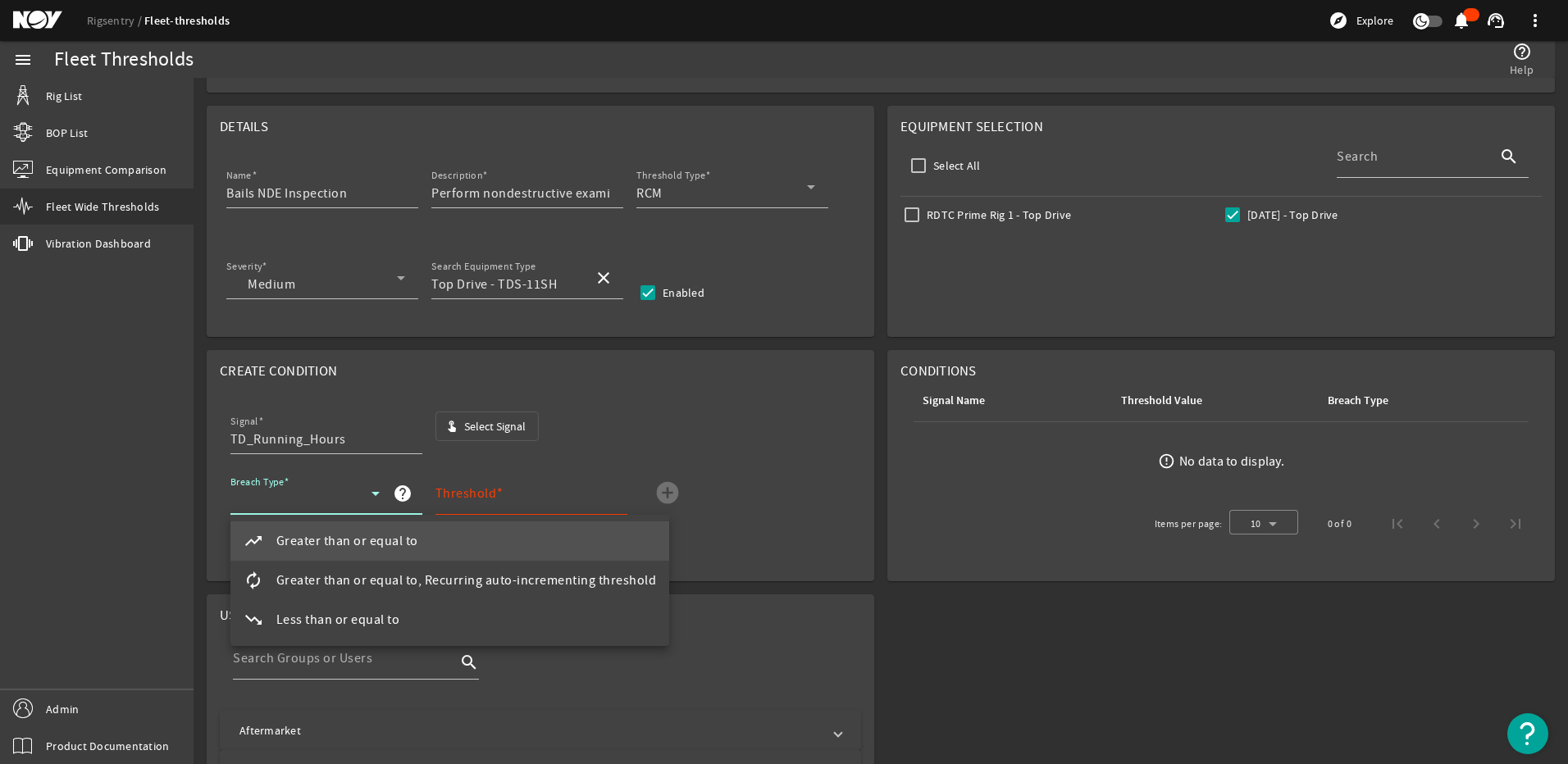
click at [277, 540] on span "Greater than or equal to" at bounding box center [347, 541] width 142 height 20
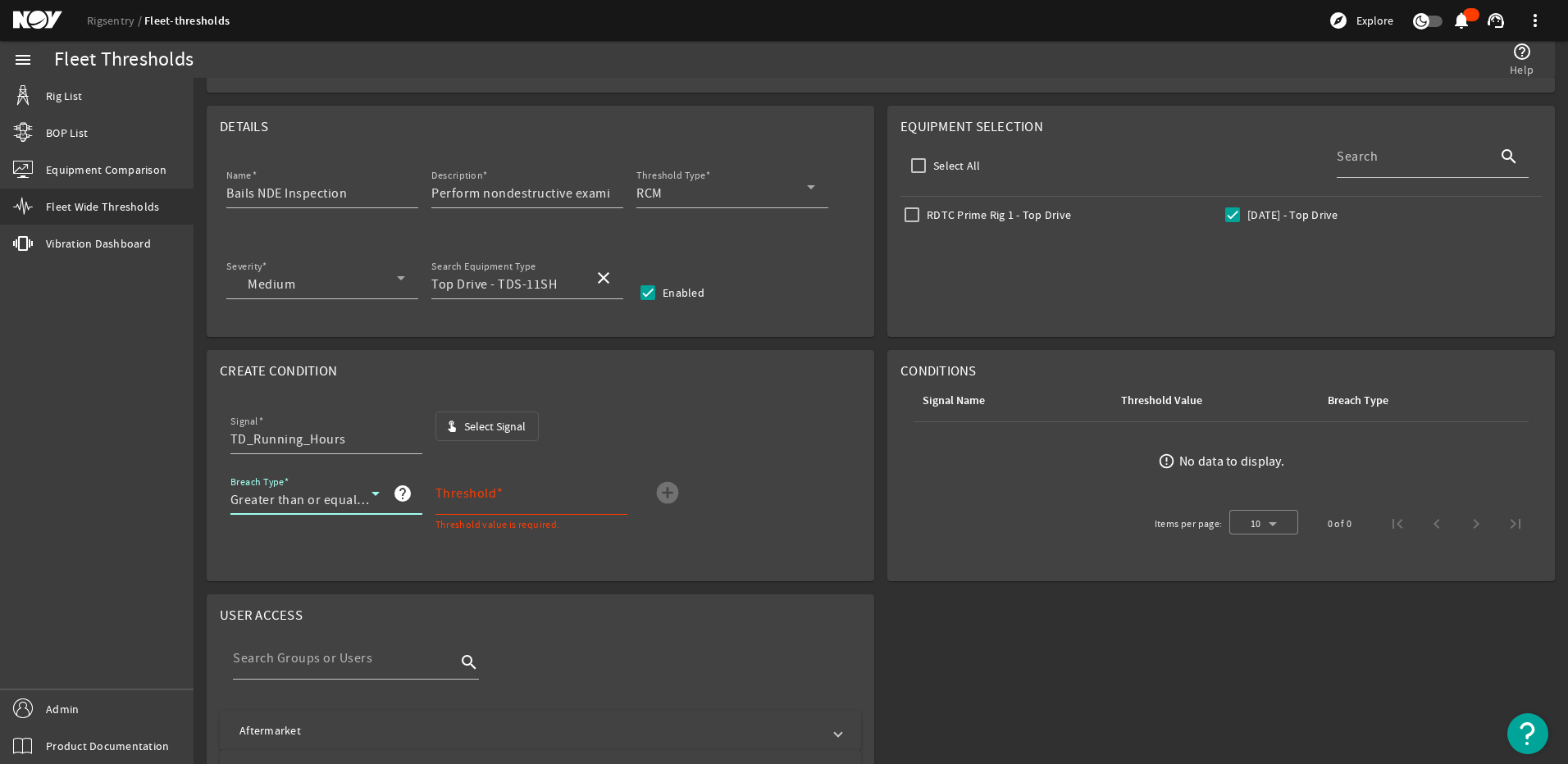
click at [447, 491] on mat-label "Threshold" at bounding box center [466, 494] width 61 height 16
click at [447, 491] on input "Threshold" at bounding box center [525, 500] width 179 height 20
type input "3000"
click at [675, 489] on mat-icon "add_circle" at bounding box center [668, 492] width 26 height 26
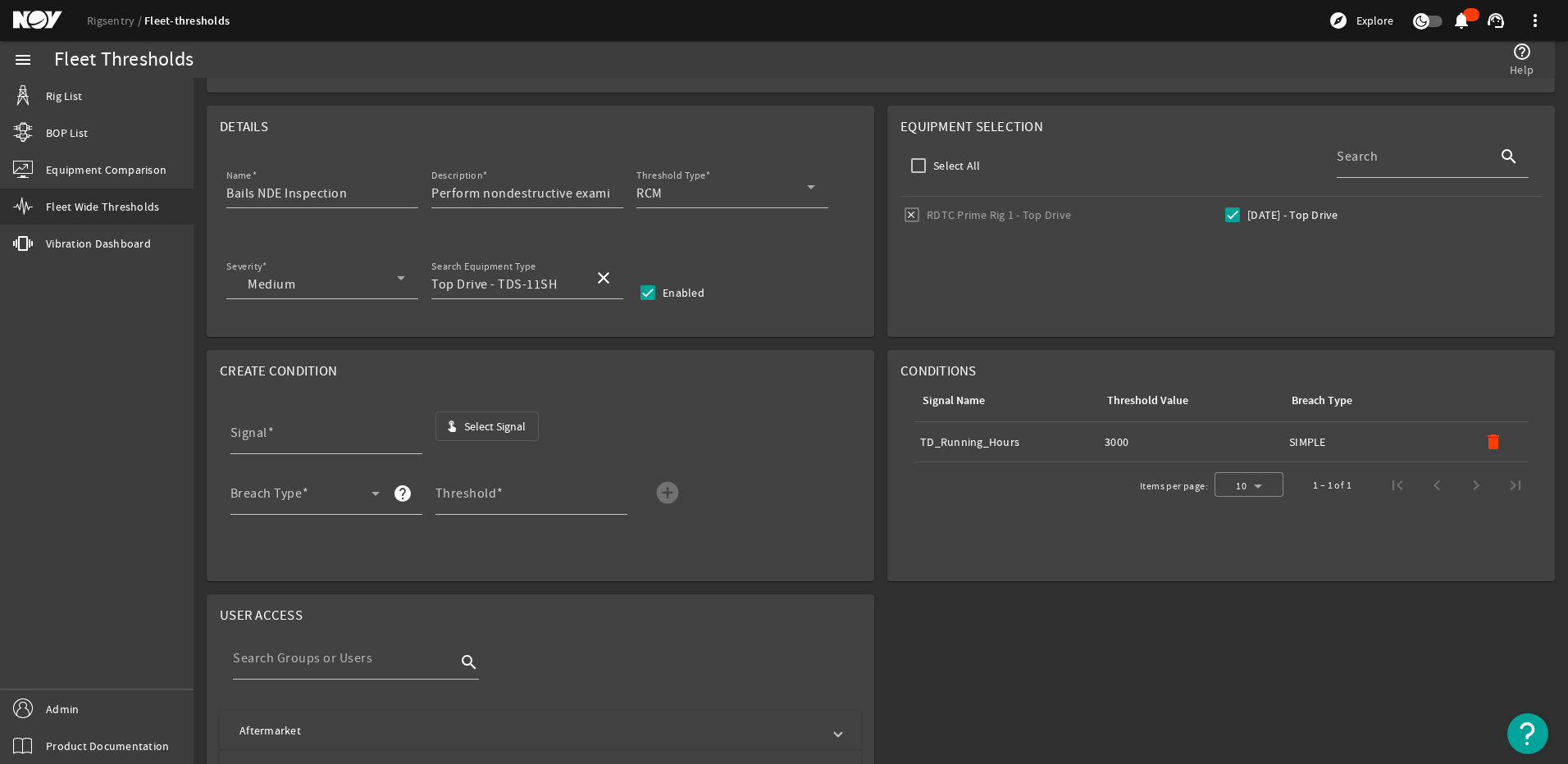
click at [1307, 439] on div "Breach Type: SIMPLE" at bounding box center [1375, 442] width 172 height 16
click at [1487, 443] on mat-icon "delete" at bounding box center [1494, 442] width 20 height 20
drag, startPoint x: 355, startPoint y: 436, endPoint x: 389, endPoint y: 435, distance: 34.0
click at [358, 438] on input "Signal" at bounding box center [320, 440] width 179 height 20
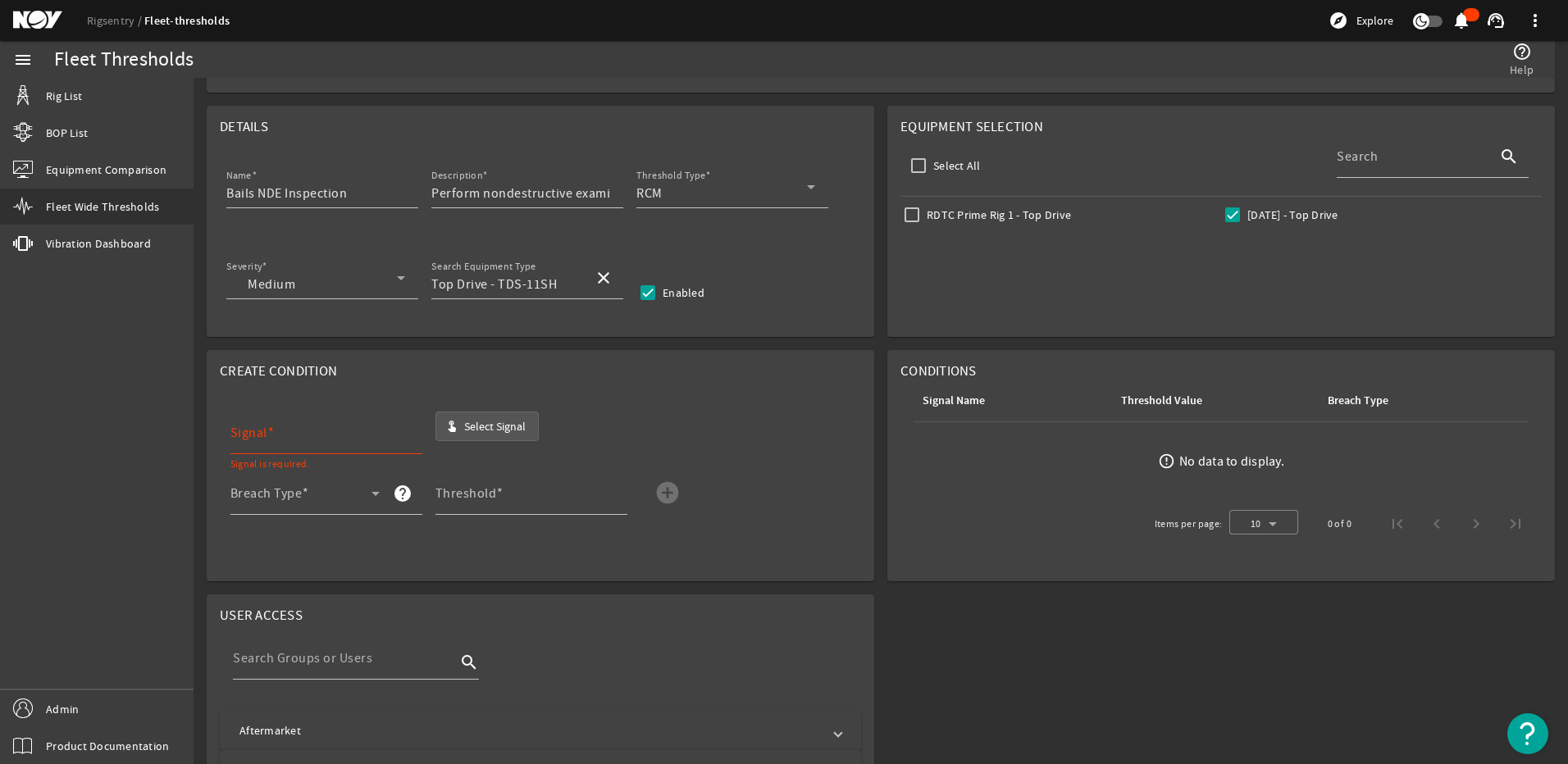
click at [444, 432] on span "button" at bounding box center [488, 425] width 102 height 39
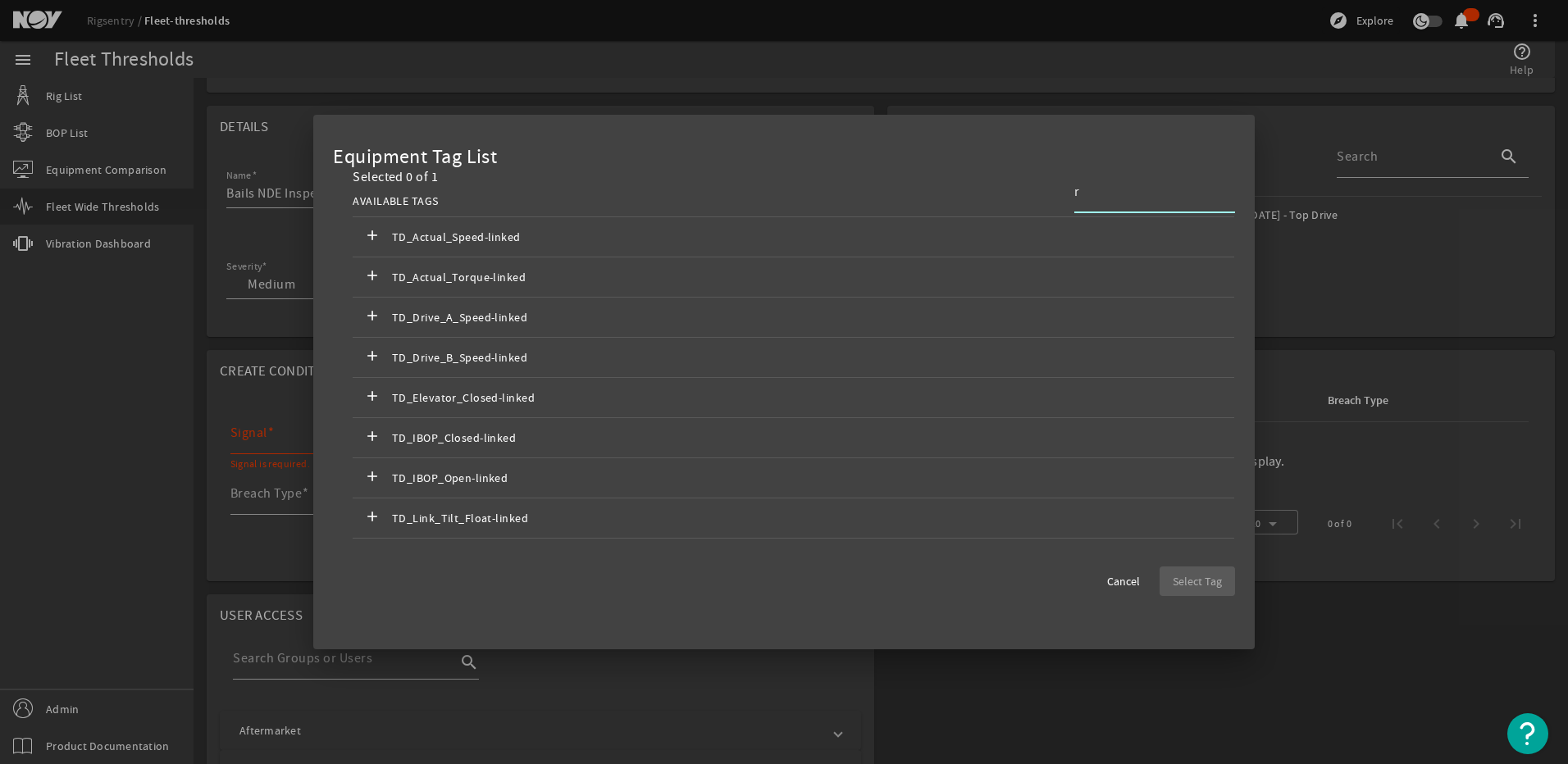
scroll to position [0, 0]
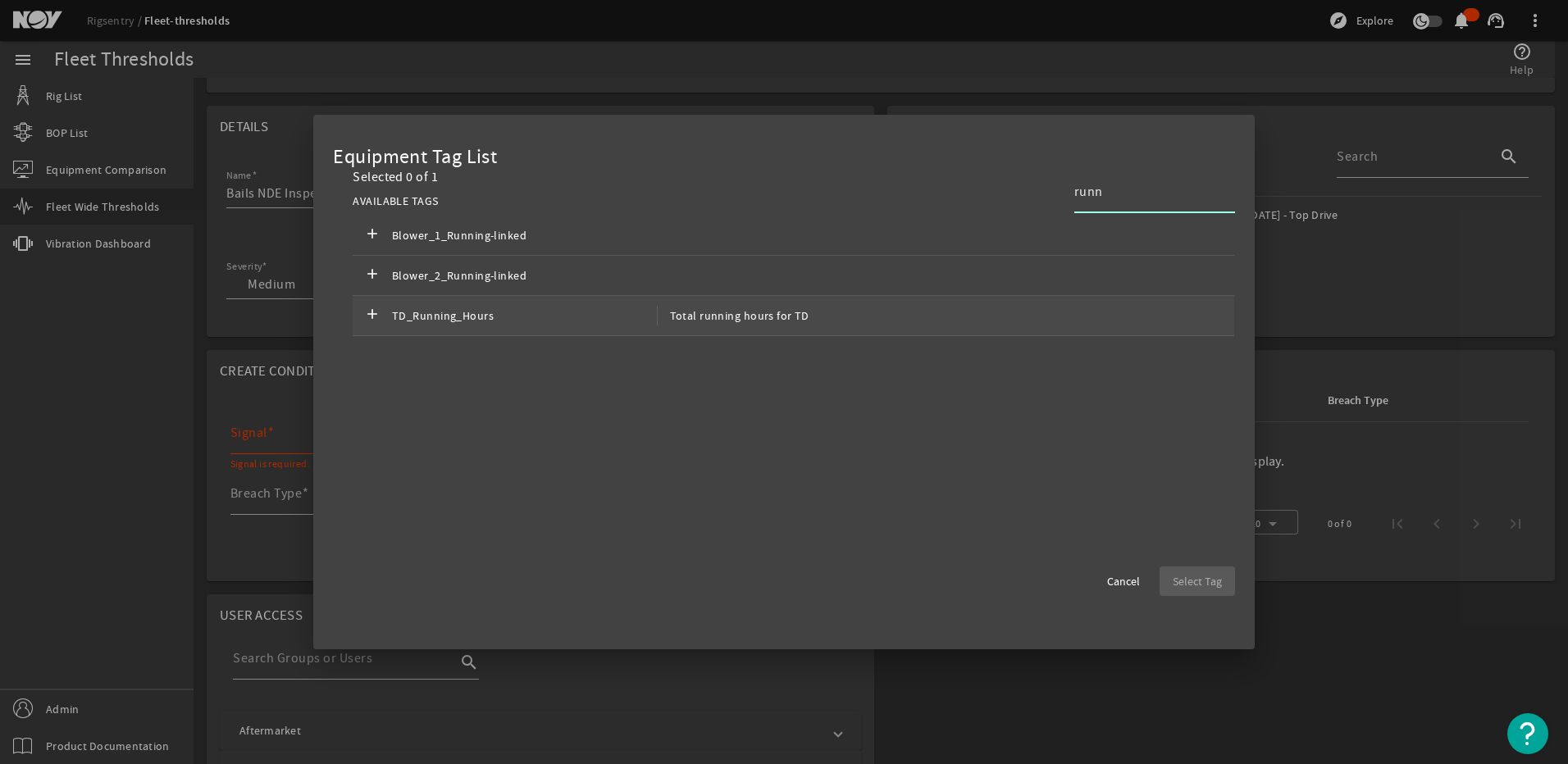
type input "runn"
click at [437, 326] on div "add TD_Running_Hours Total running hours for TD" at bounding box center [793, 316] width 881 height 40
click at [1219, 577] on span "Select Tag" at bounding box center [1197, 581] width 49 height 16
type input "TD_Running_Hours"
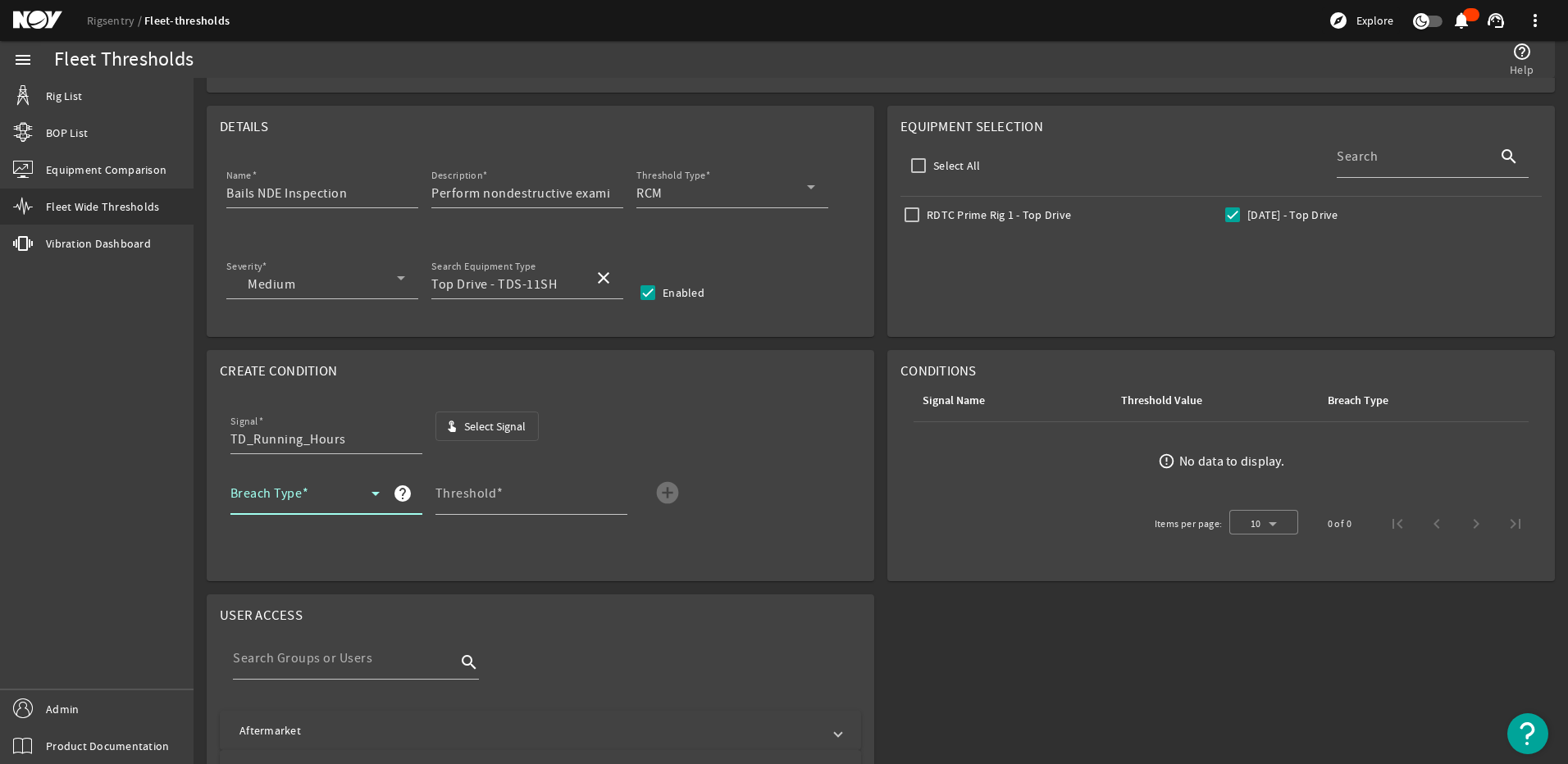
click at [378, 502] on icon at bounding box center [376, 494] width 20 height 20
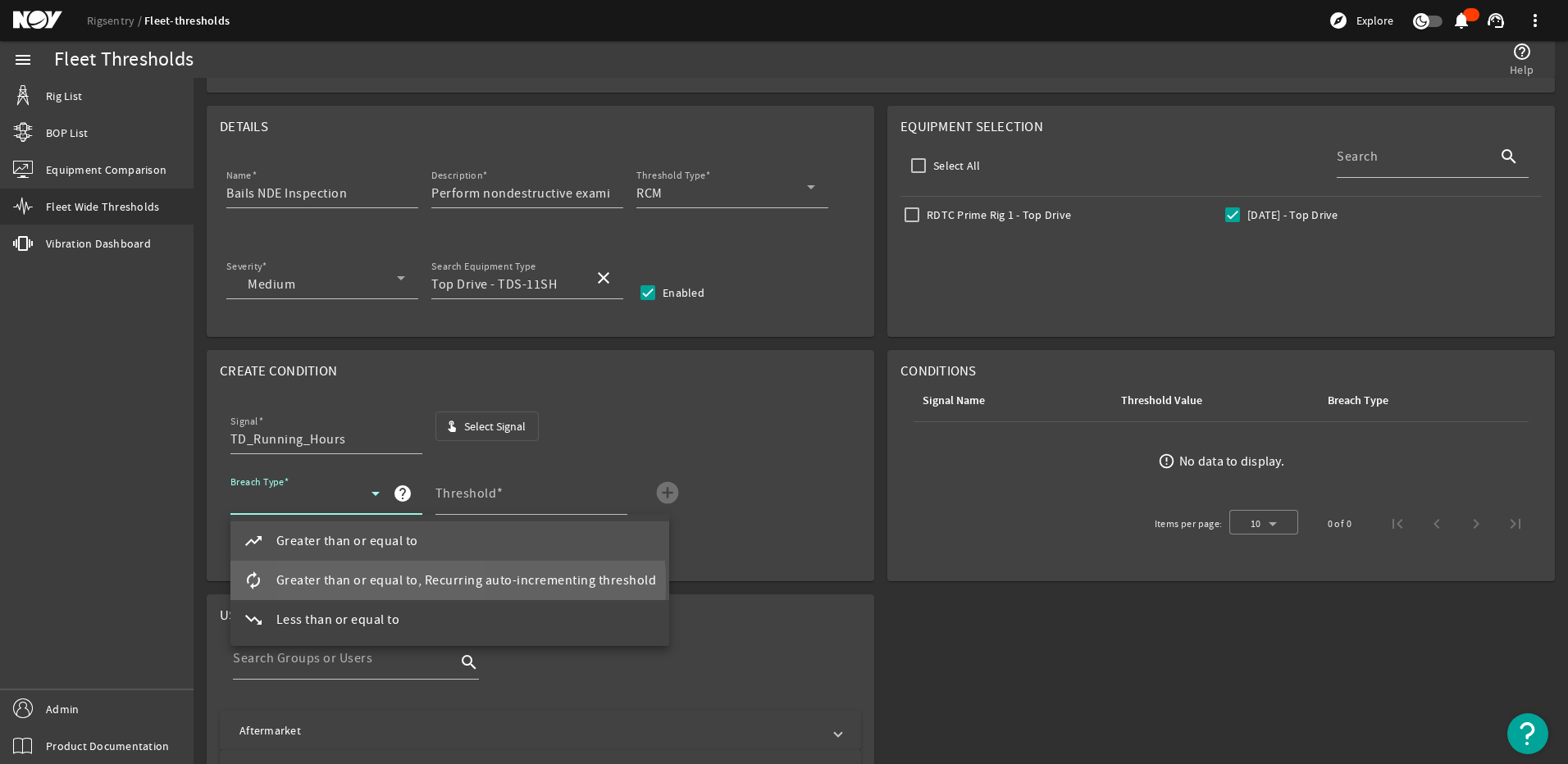
click at [367, 583] on span "Greater than or equal to, Recurring auto-incrementing threshold" at bounding box center [467, 581] width 381 height 20
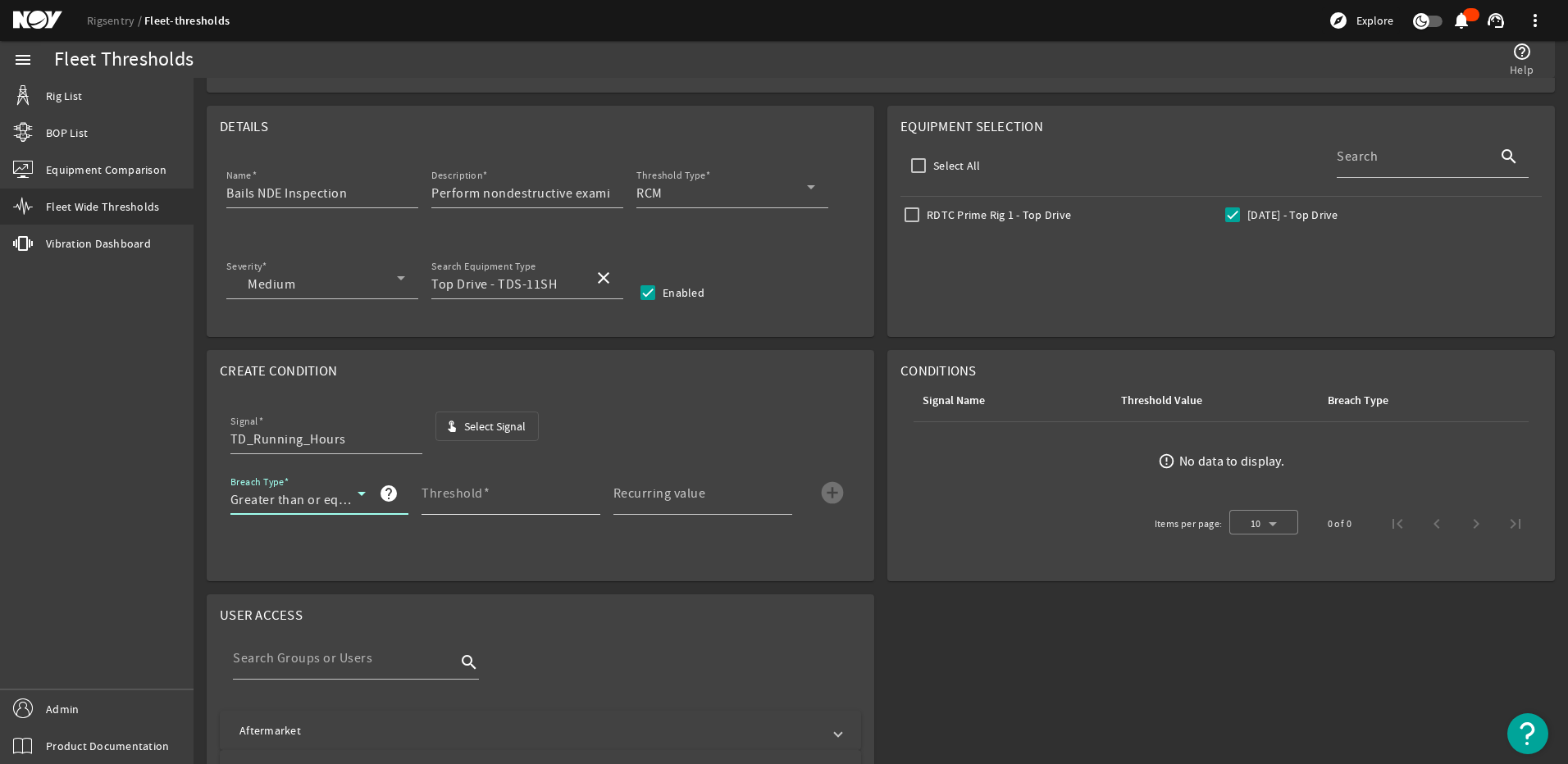
click at [466, 499] on mat-label "Threshold" at bounding box center [452, 494] width 61 height 16
click at [466, 499] on input "Threshold" at bounding box center [504, 500] width 165 height 20
type input "3000"
click at [698, 495] on mat-label "Recurring value" at bounding box center [659, 494] width 92 height 16
click at [698, 495] on input "Recurring value" at bounding box center [696, 500] width 165 height 20
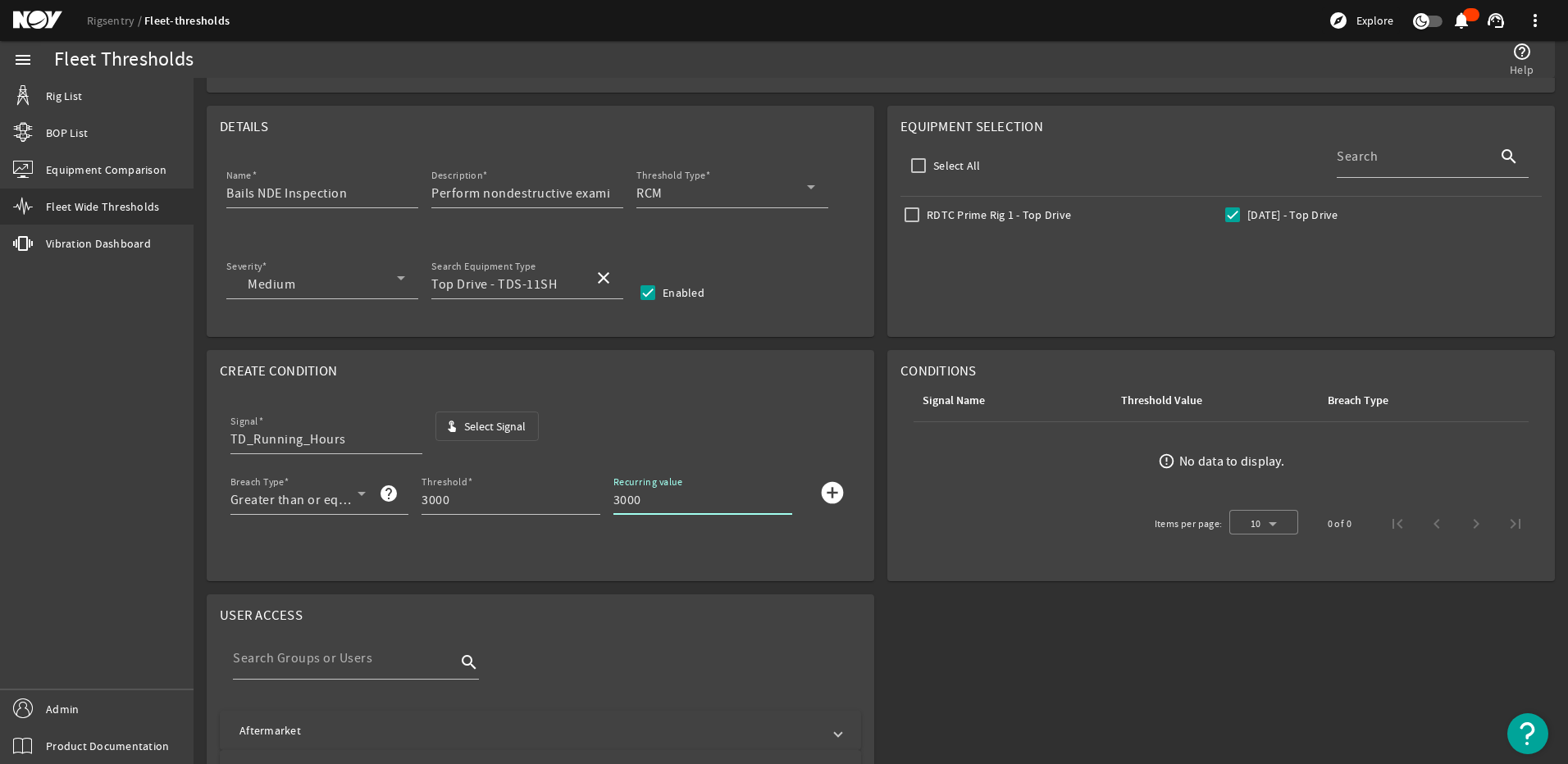
type input "3000"
click at [828, 485] on mat-icon "add_circle" at bounding box center [832, 492] width 26 height 26
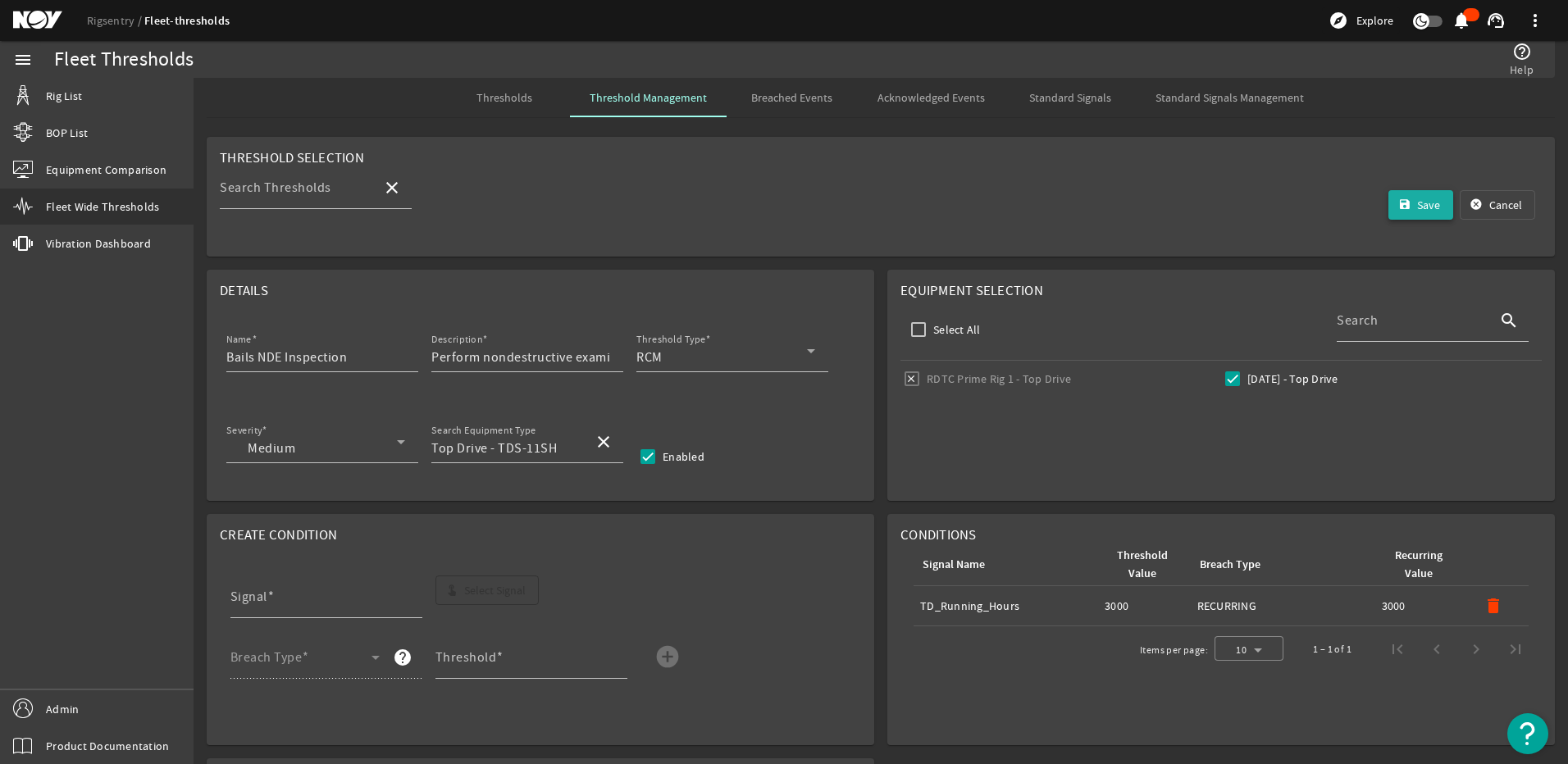
click at [1402, 211] on span "submit" at bounding box center [1422, 204] width 66 height 39
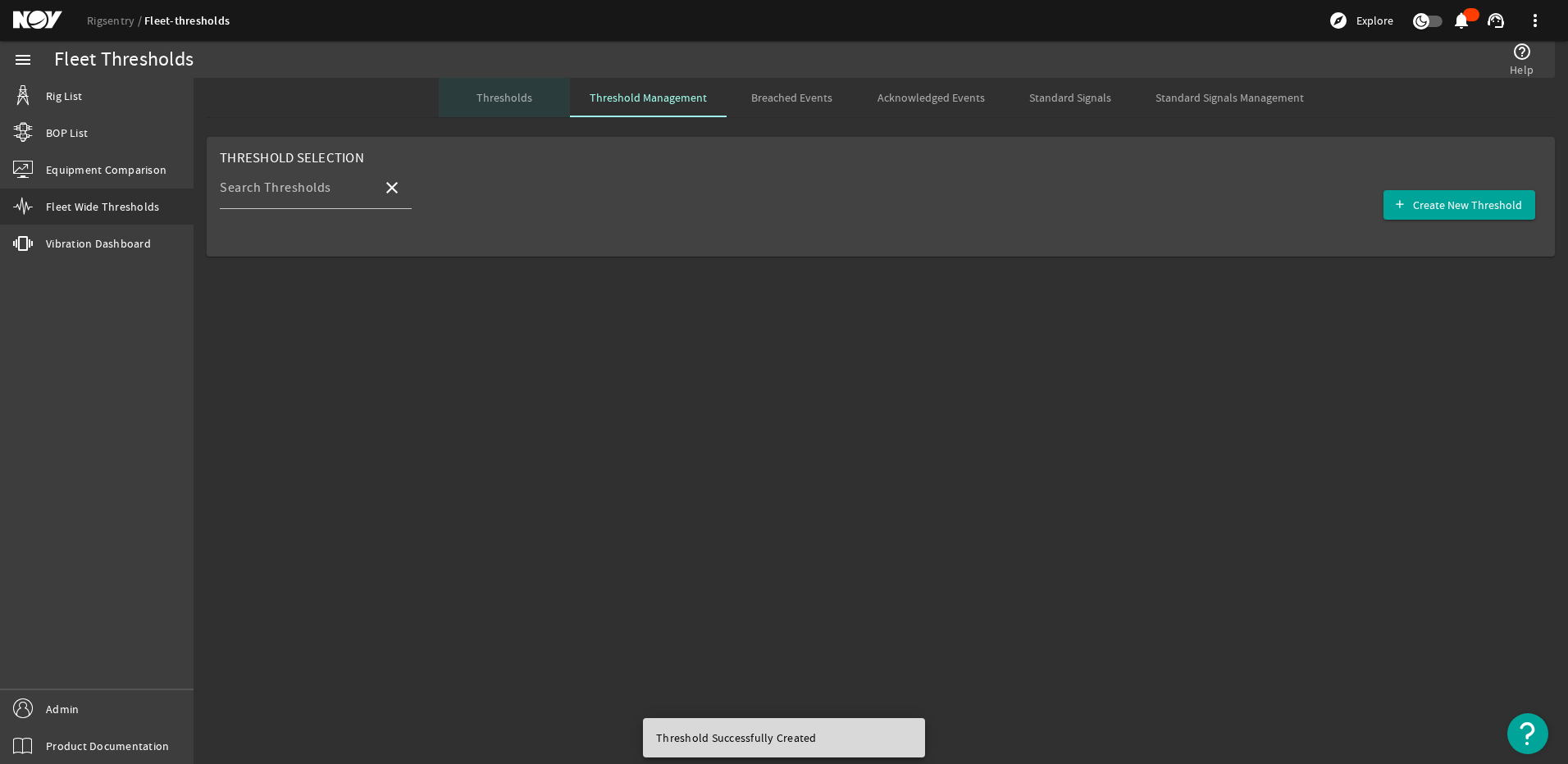
click at [510, 99] on span "Thresholds" at bounding box center [504, 98] width 56 height 12
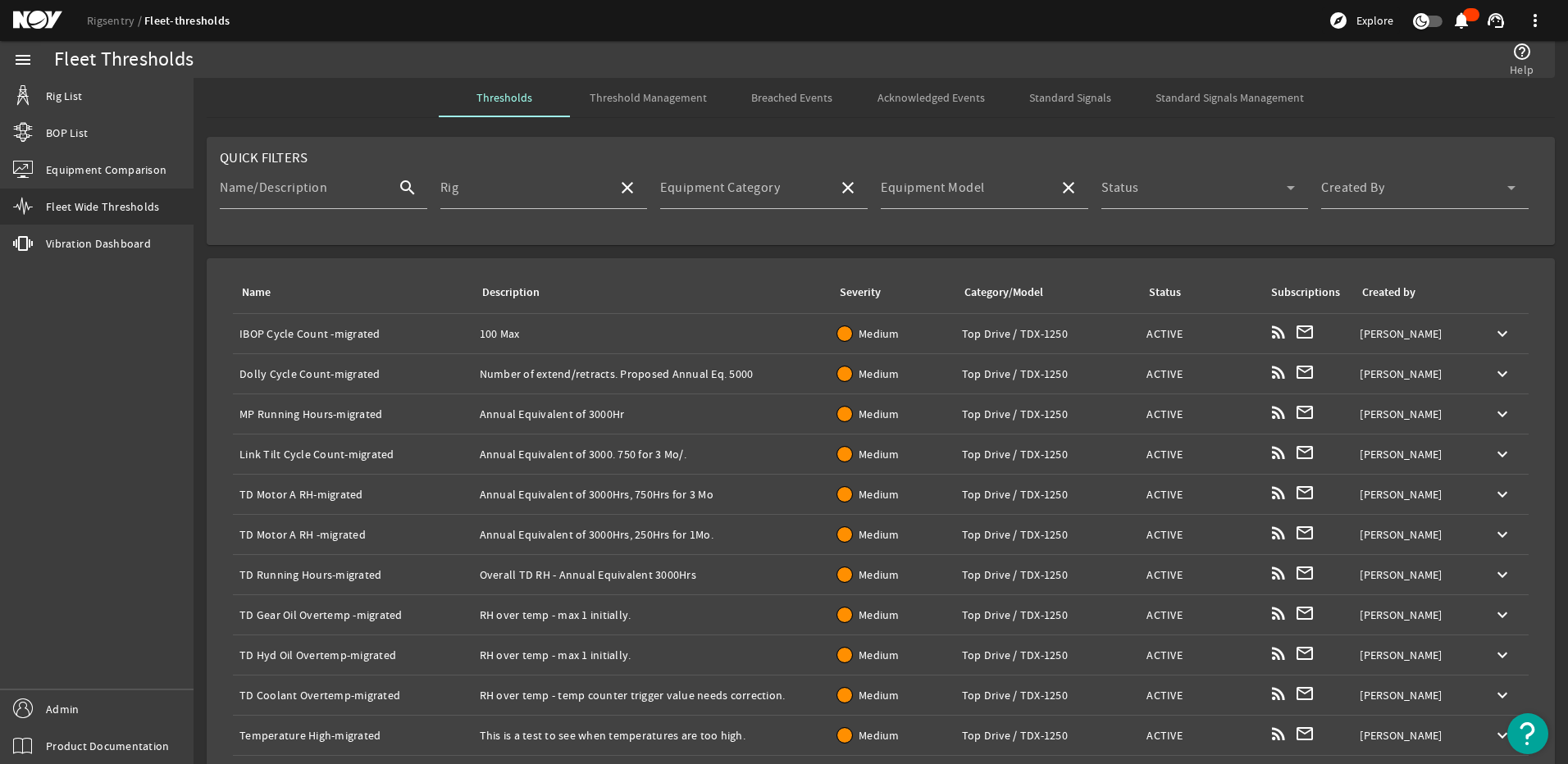
click at [603, 85] on span "Threshold Management" at bounding box center [648, 97] width 117 height 39
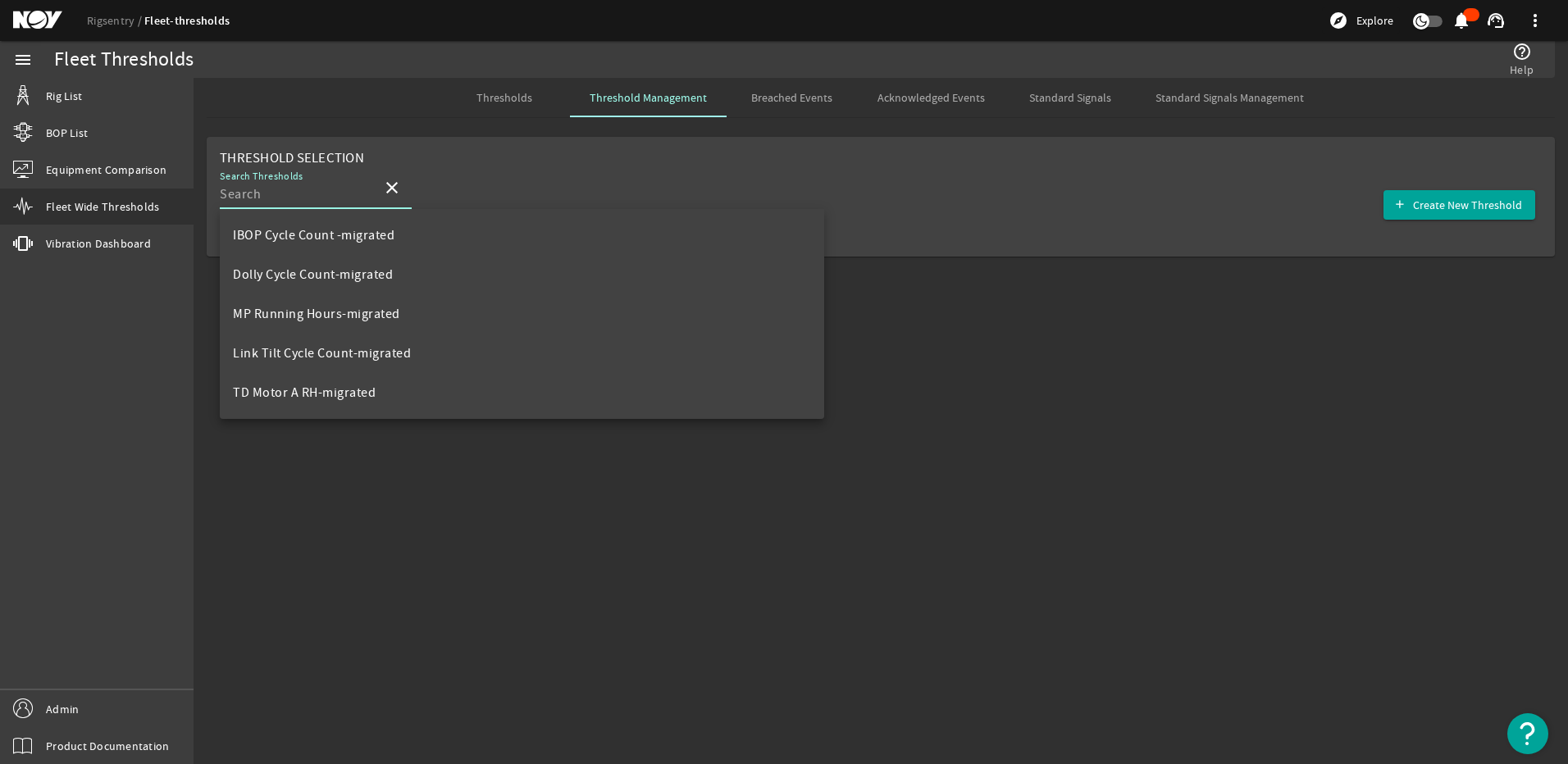
click at [297, 202] on input "Search Thresholds" at bounding box center [294, 194] width 149 height 20
click at [288, 192] on input "Search Thresholds" at bounding box center [294, 194] width 149 height 20
click at [347, 111] on div "Thresholds Threshold Management Breached Events Acknowledged Events Standard Si…" at bounding box center [880, 97] width 1349 height 39
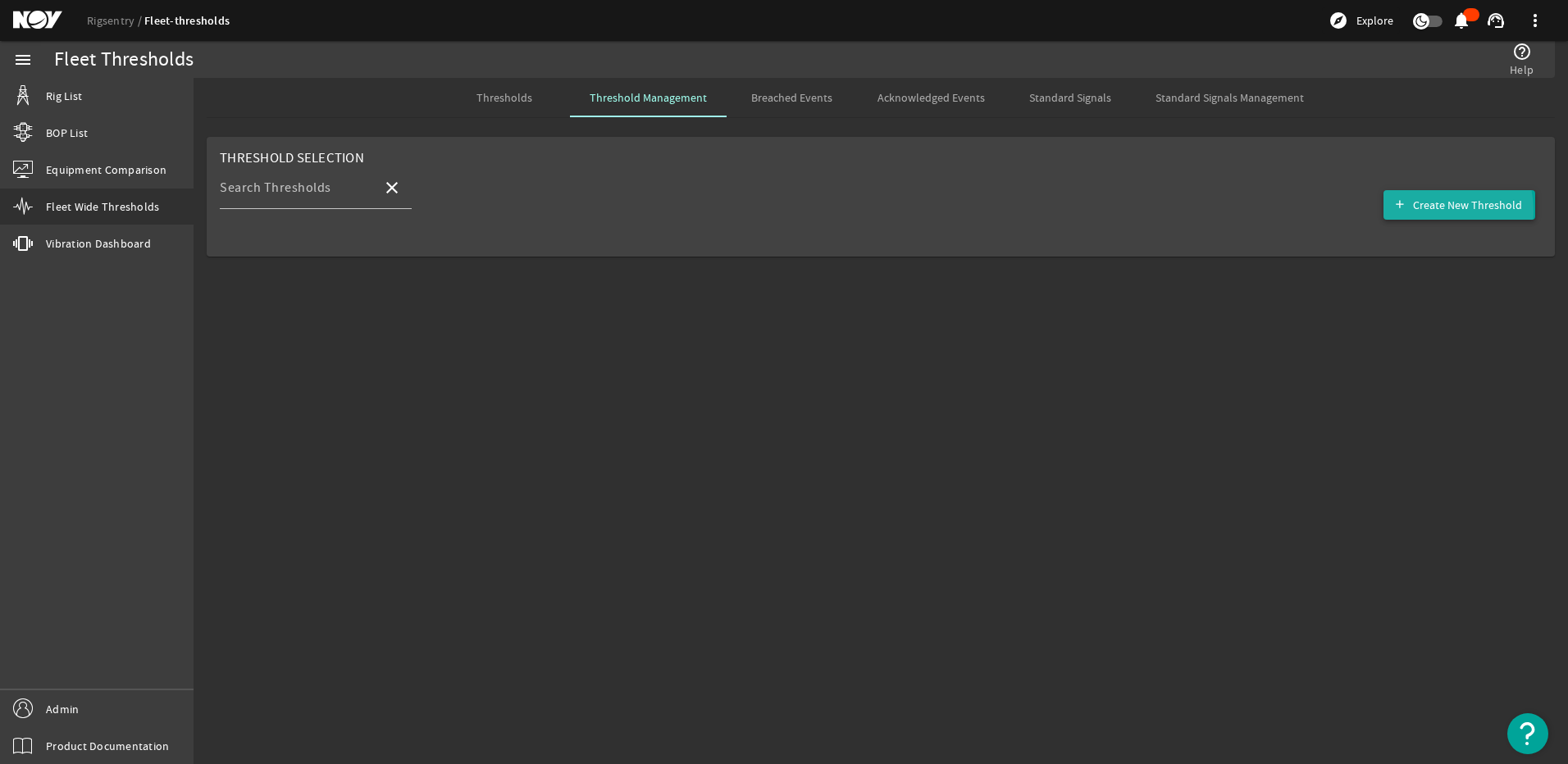
click at [1421, 212] on span "Create New Threshold" at bounding box center [1467, 205] width 109 height 16
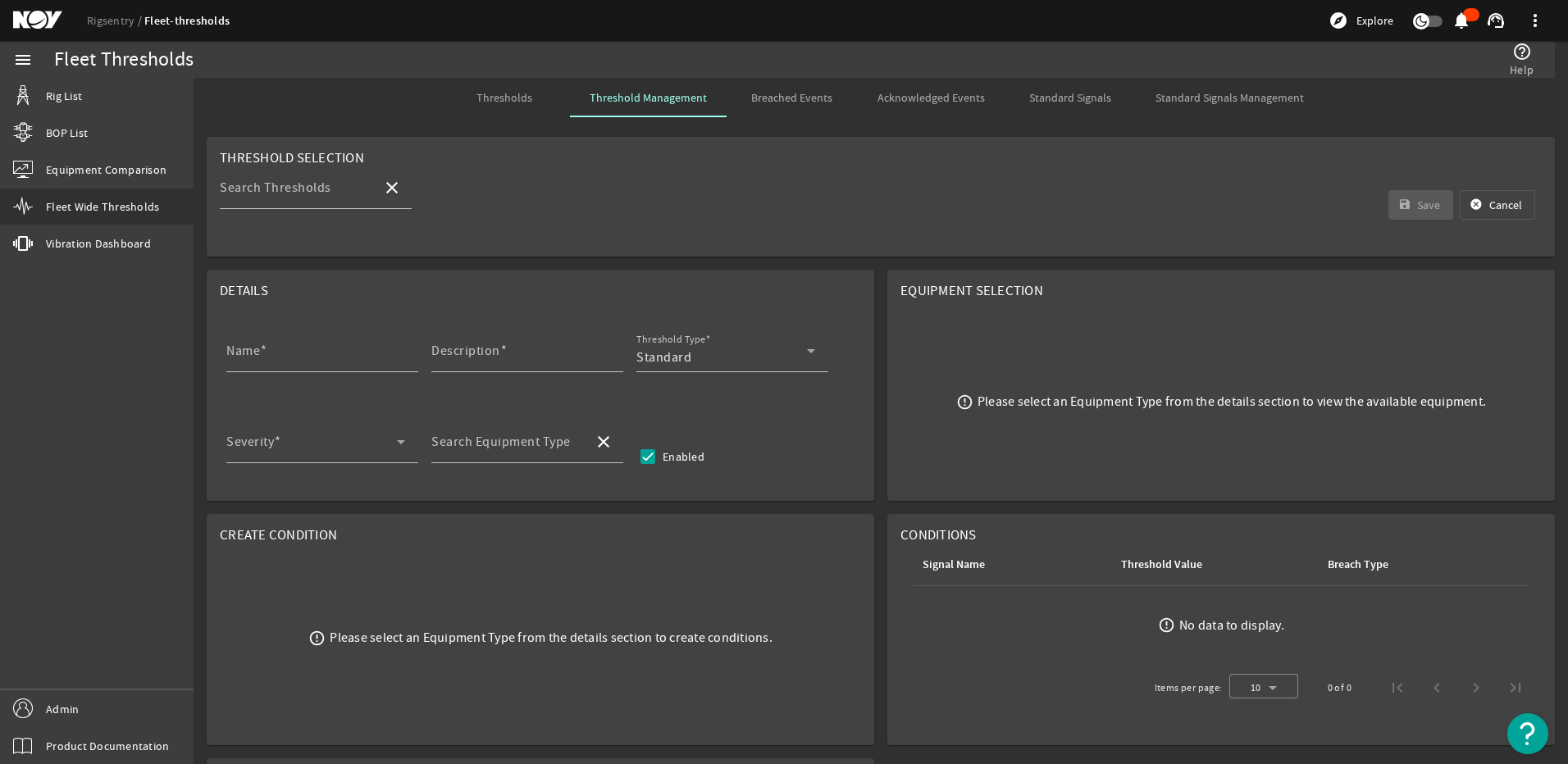
click at [872, 167] on div "Search Thresholds close save Save [PERSON_NAME]" at bounding box center [881, 204] width 1322 height 77
click at [860, 157] on mat-card "Threshold Selection Search Thresholds close save Save [PERSON_NAME]" at bounding box center [880, 196] width 1349 height 120
click at [948, 161] on mat-card "Threshold Selection Search Thresholds close save Save [PERSON_NAME]" at bounding box center [880, 196] width 1349 height 120
click at [906, 151] on mat-card "Threshold Selection Search Thresholds close save Save [PERSON_NAME]" at bounding box center [880, 196] width 1349 height 120
click at [289, 342] on div "Name" at bounding box center [316, 351] width 179 height 43
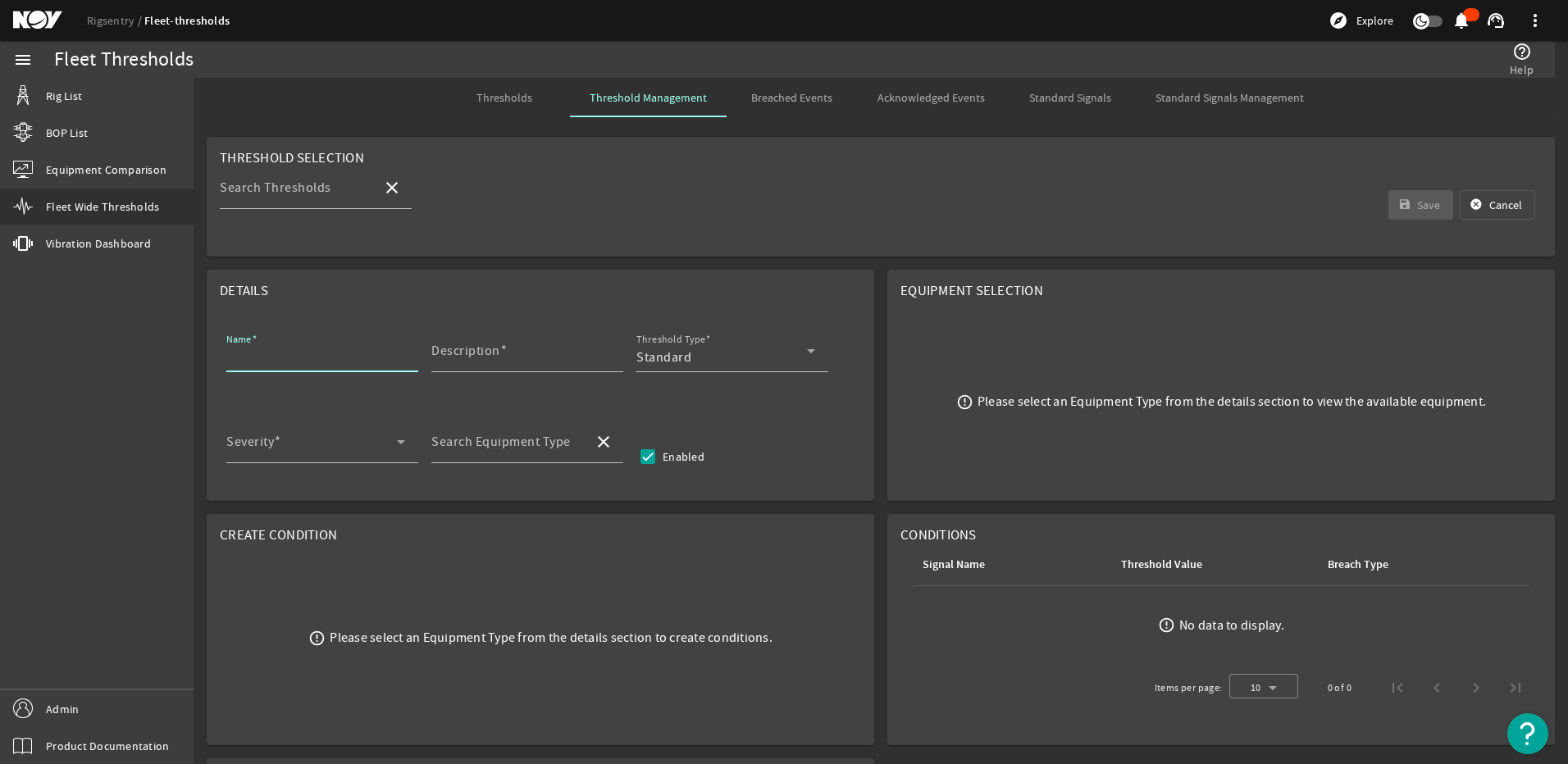
paste input "Bails/Links NDE Inspection"
type input "Bails/Links NDE Inspection"
click at [457, 359] on input "Description" at bounding box center [521, 358] width 179 height 20
click at [506, 345] on div "Description" at bounding box center [521, 351] width 179 height 43
paste input "Perform nondestructive examination (NDE) of bails/links, without disassembling,…"
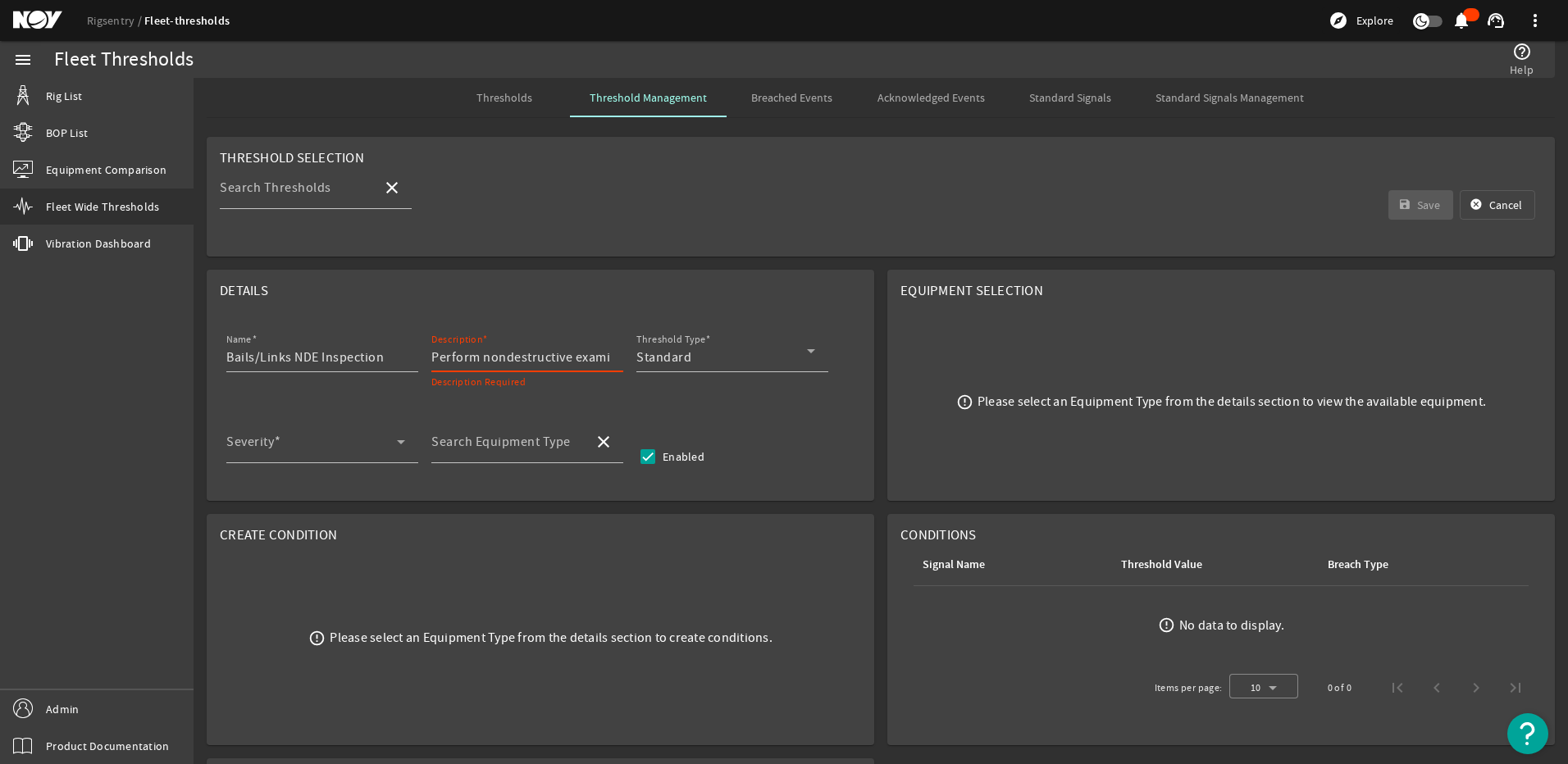
scroll to position [0, 876]
type input "Perform nondestructive examination (NDE) of bails/links, without disassembling,…"
click at [698, 365] on div "Standard" at bounding box center [721, 358] width 171 height 20
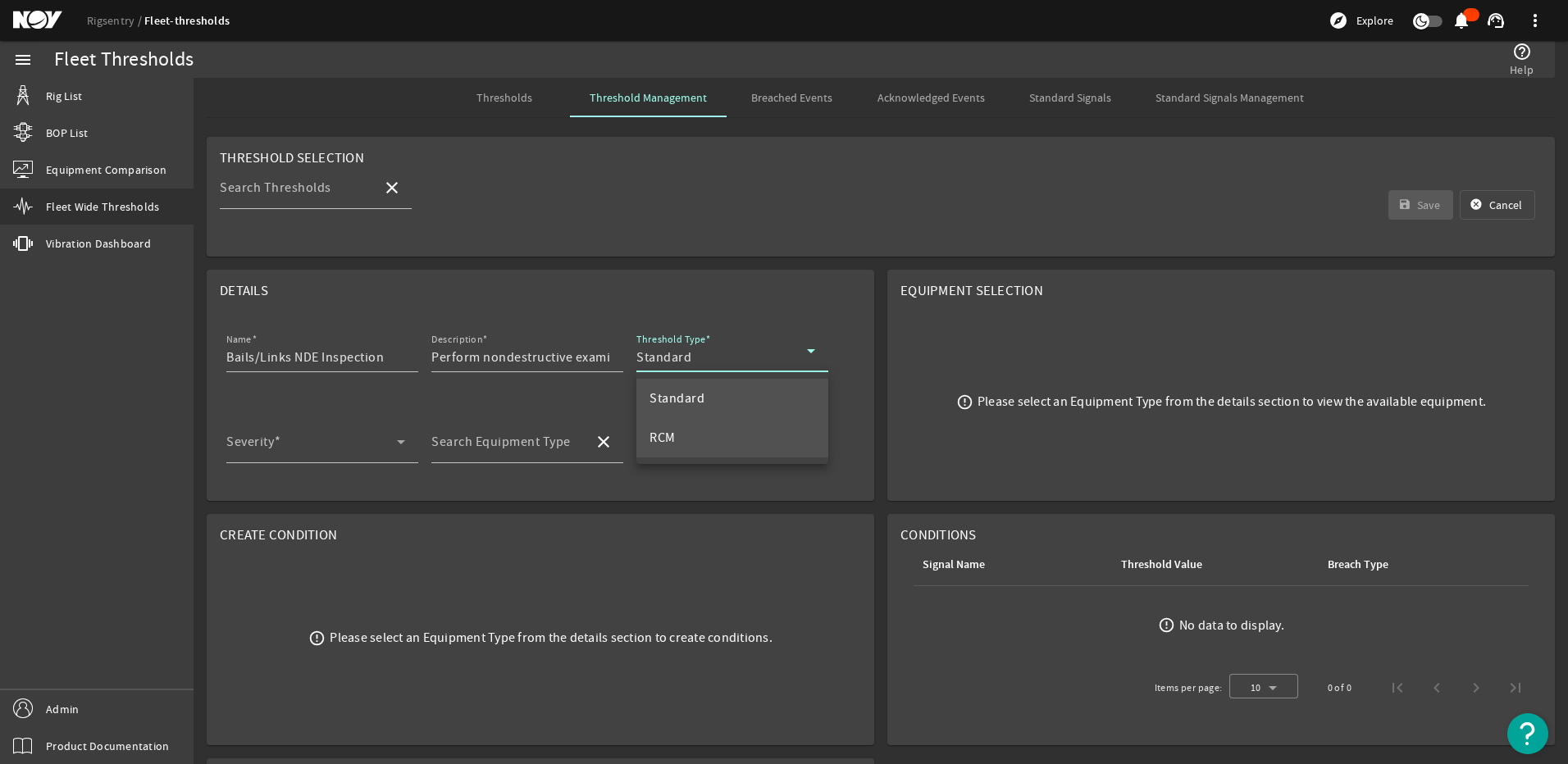
click at [685, 424] on mat-option "RCM" at bounding box center [732, 437] width 192 height 39
click at [292, 434] on div "Severity" at bounding box center [316, 442] width 179 height 43
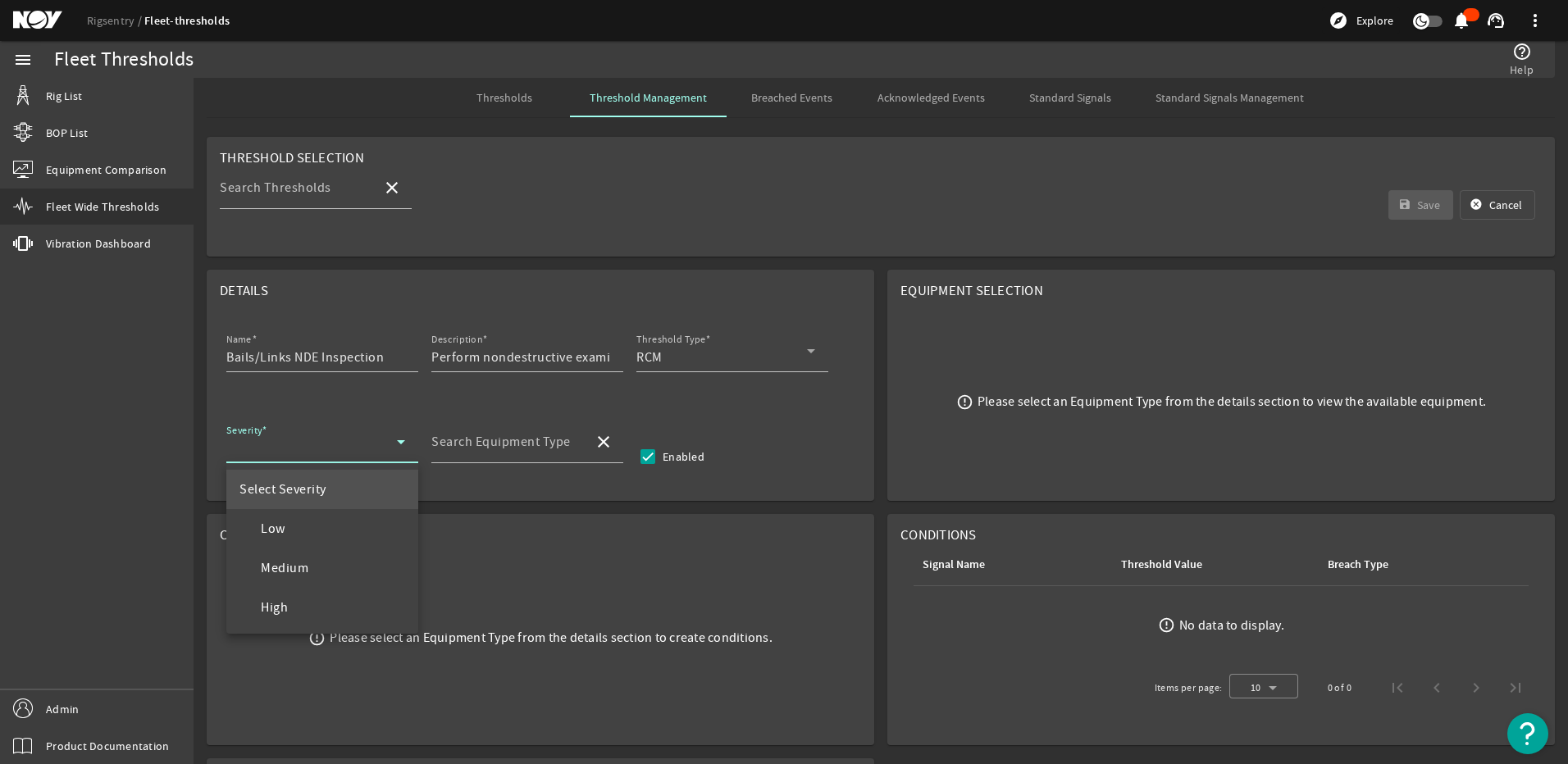
drag, startPoint x: 250, startPoint y: 561, endPoint x: 280, endPoint y: 539, distance: 37.2
click at [252, 562] on div at bounding box center [247, 567] width 15 height 15
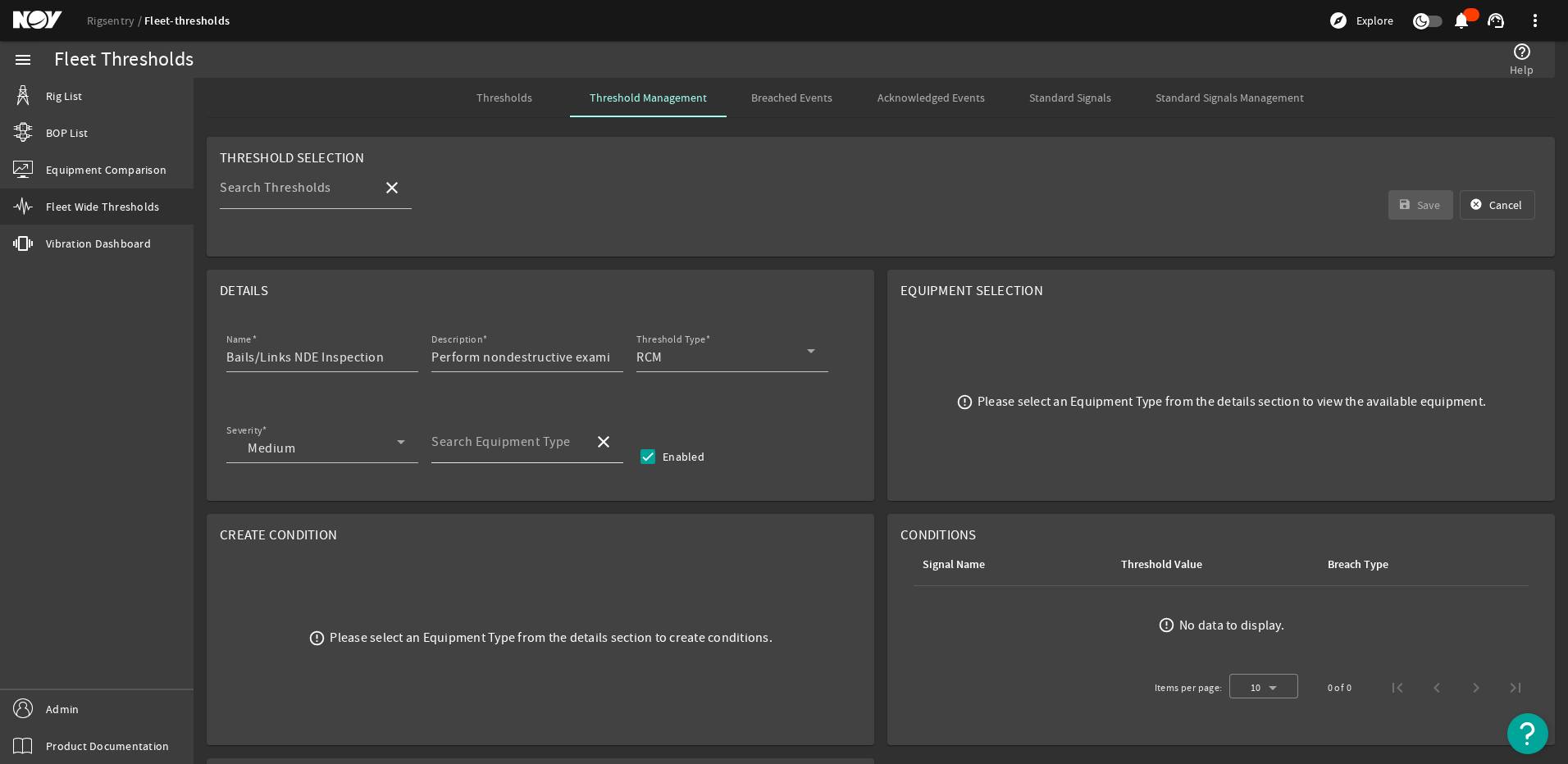
click at [470, 444] on mat-label "Search Equipment Type" at bounding box center [500, 442] width 140 height 16
click at [470, 444] on input "Search Equipment Type" at bounding box center [505, 448] width 149 height 20
click at [471, 487] on span "Top Drive - TDS-11SH" at bounding box center [507, 489] width 125 height 16
type input "Top Drive - TDS-11SH"
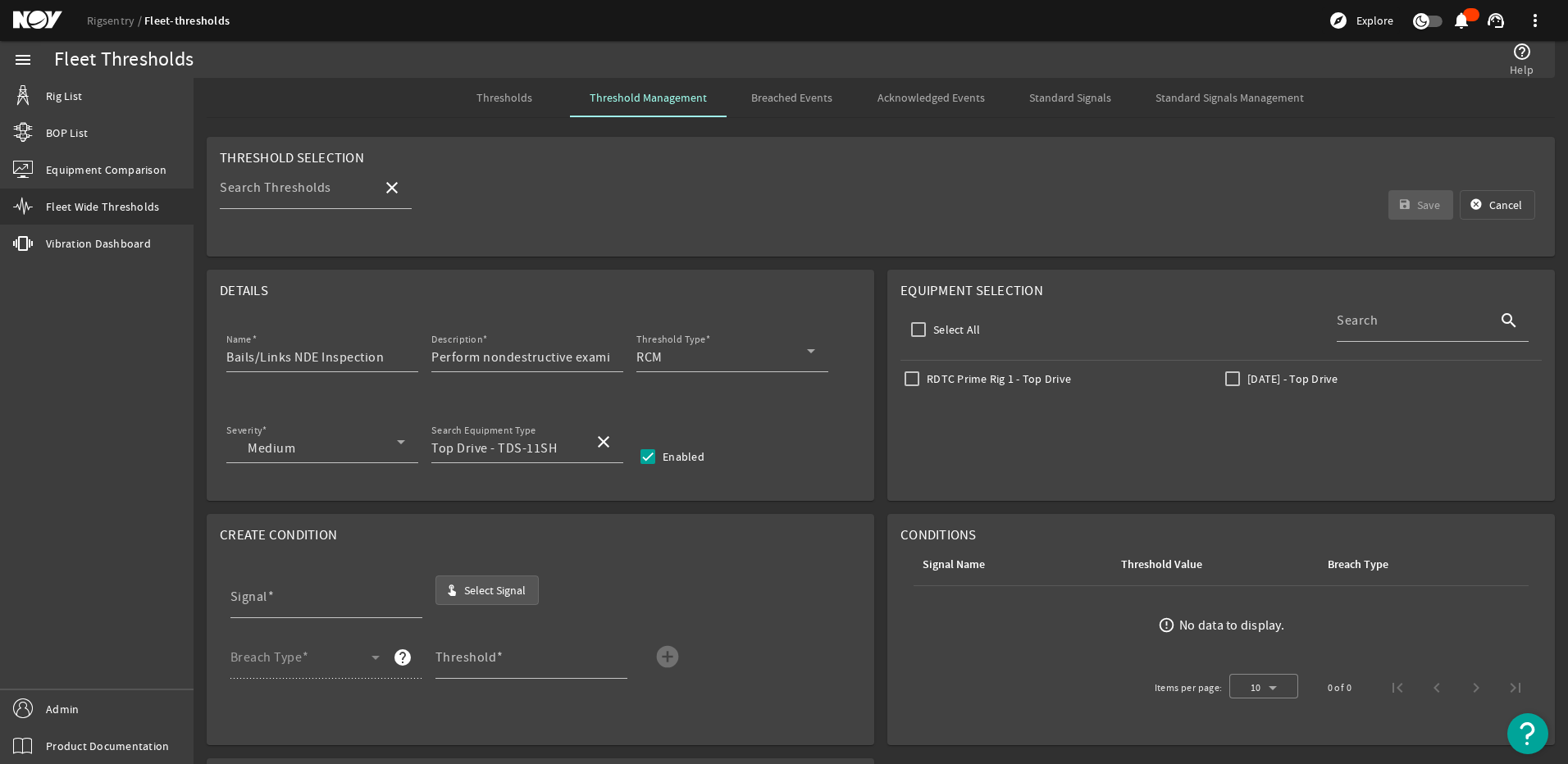
click at [489, 587] on span "Select Signal" at bounding box center [494, 591] width 61 height 16
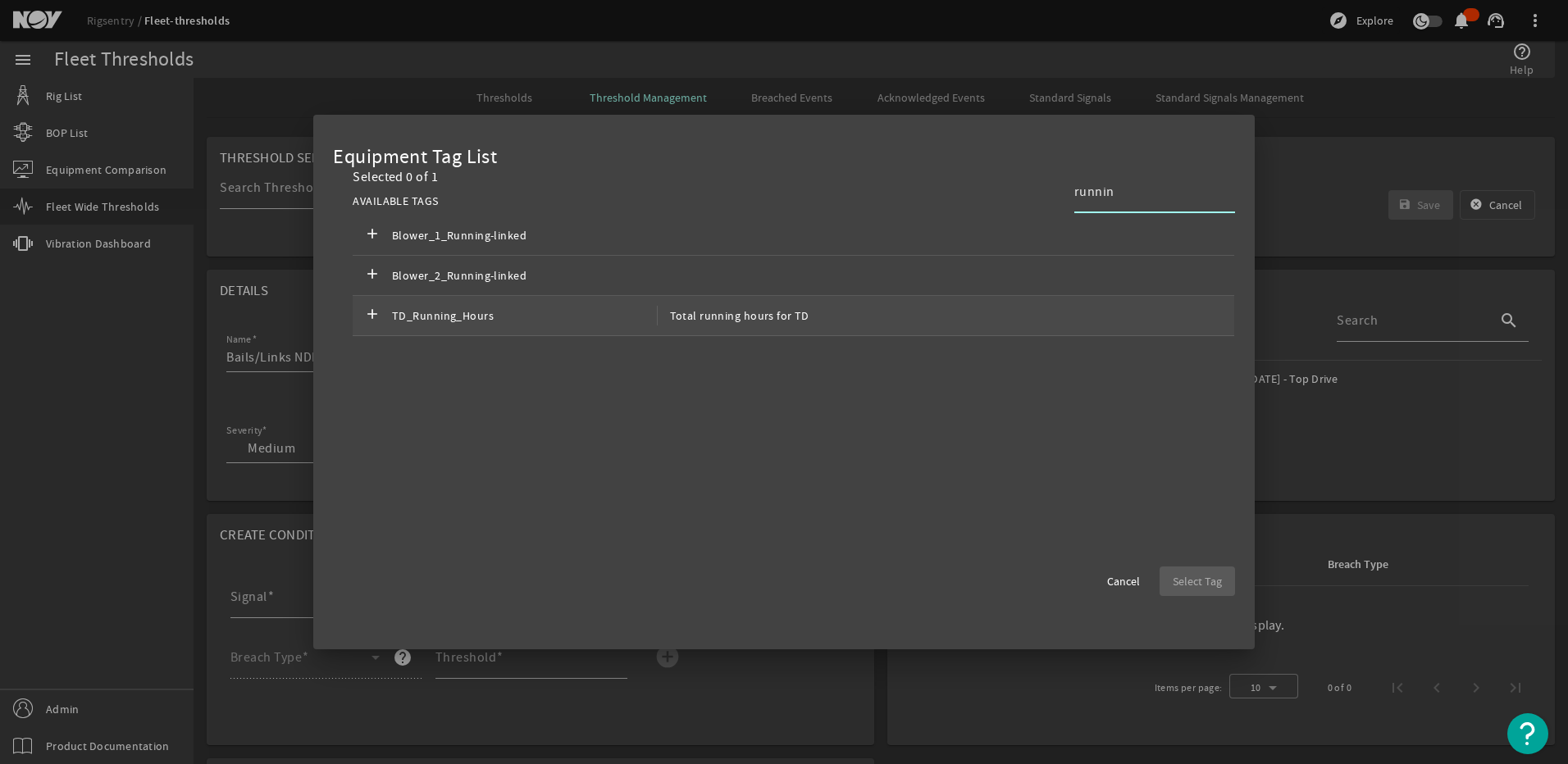
type input "runnin"
click at [506, 327] on div "add TD_Running_Hours Total running hours for TD" at bounding box center [793, 316] width 881 height 40
click at [1217, 581] on span "Select Tag" at bounding box center [1197, 581] width 49 height 16
type input "TD_Running_Hours"
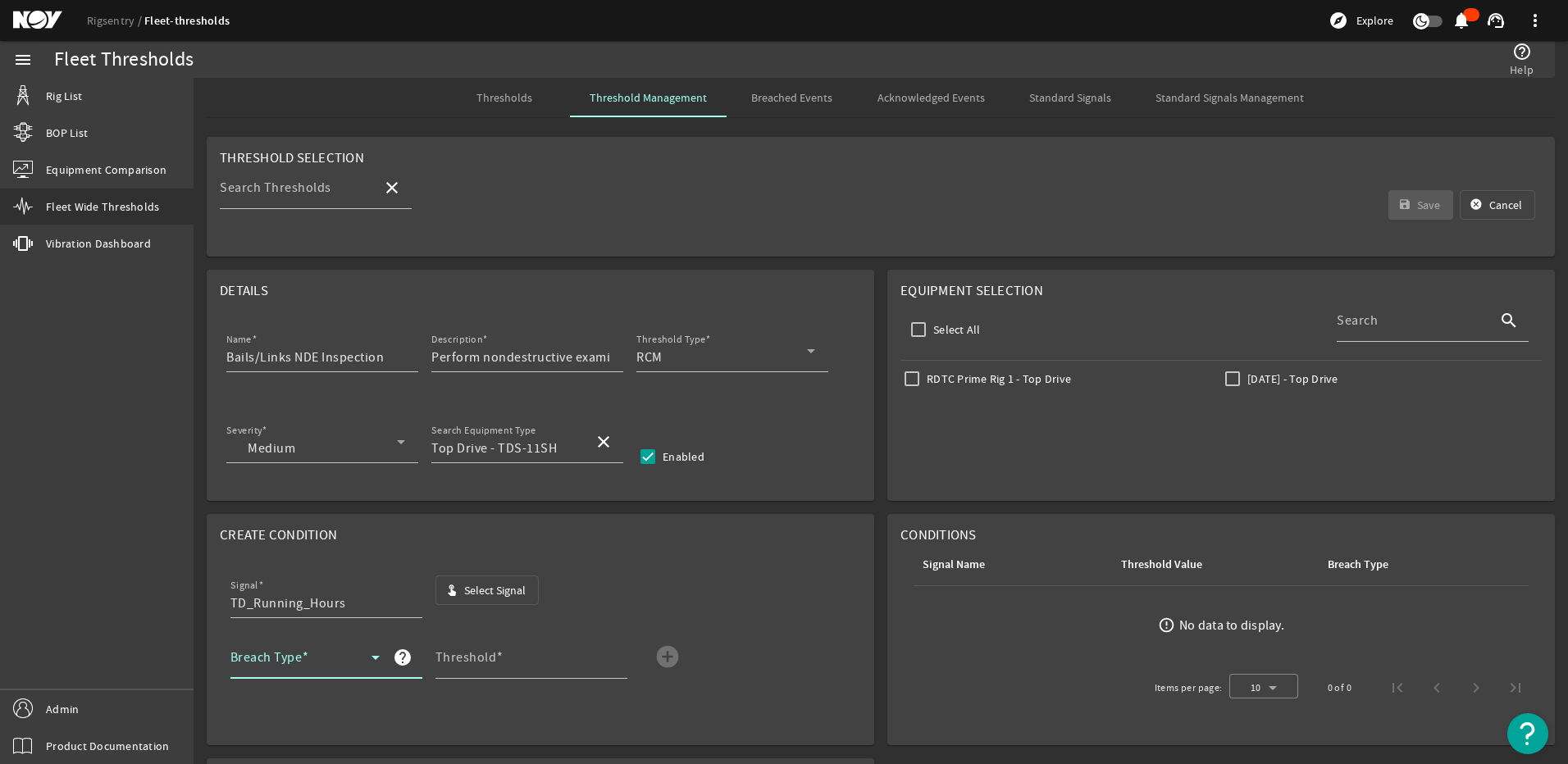
click at [246, 657] on span at bounding box center [300, 665] width 141 height 20
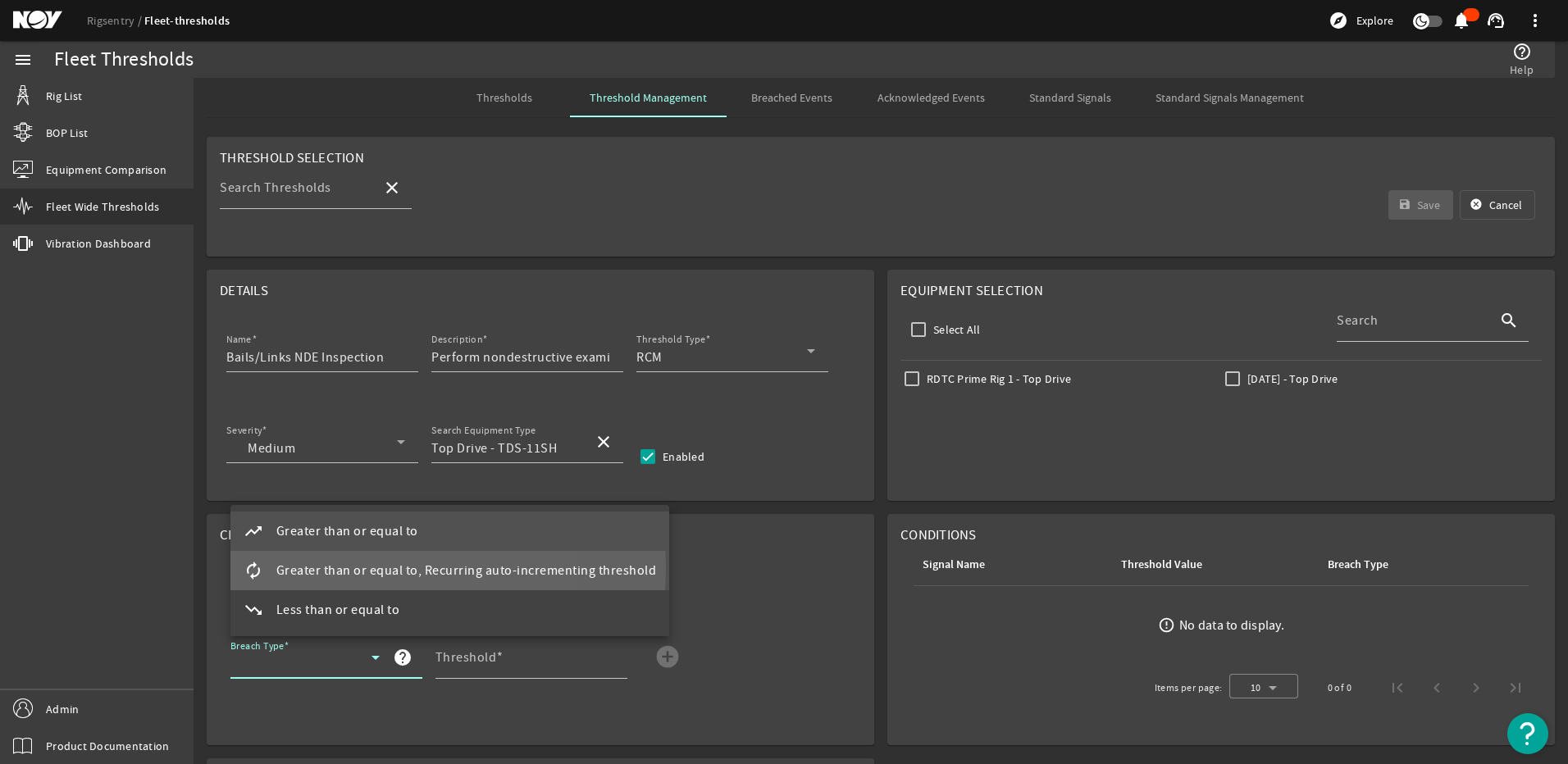
click at [310, 566] on span "Greater than or equal to, Recurring auto-incrementing threshold" at bounding box center [467, 570] width 381 height 20
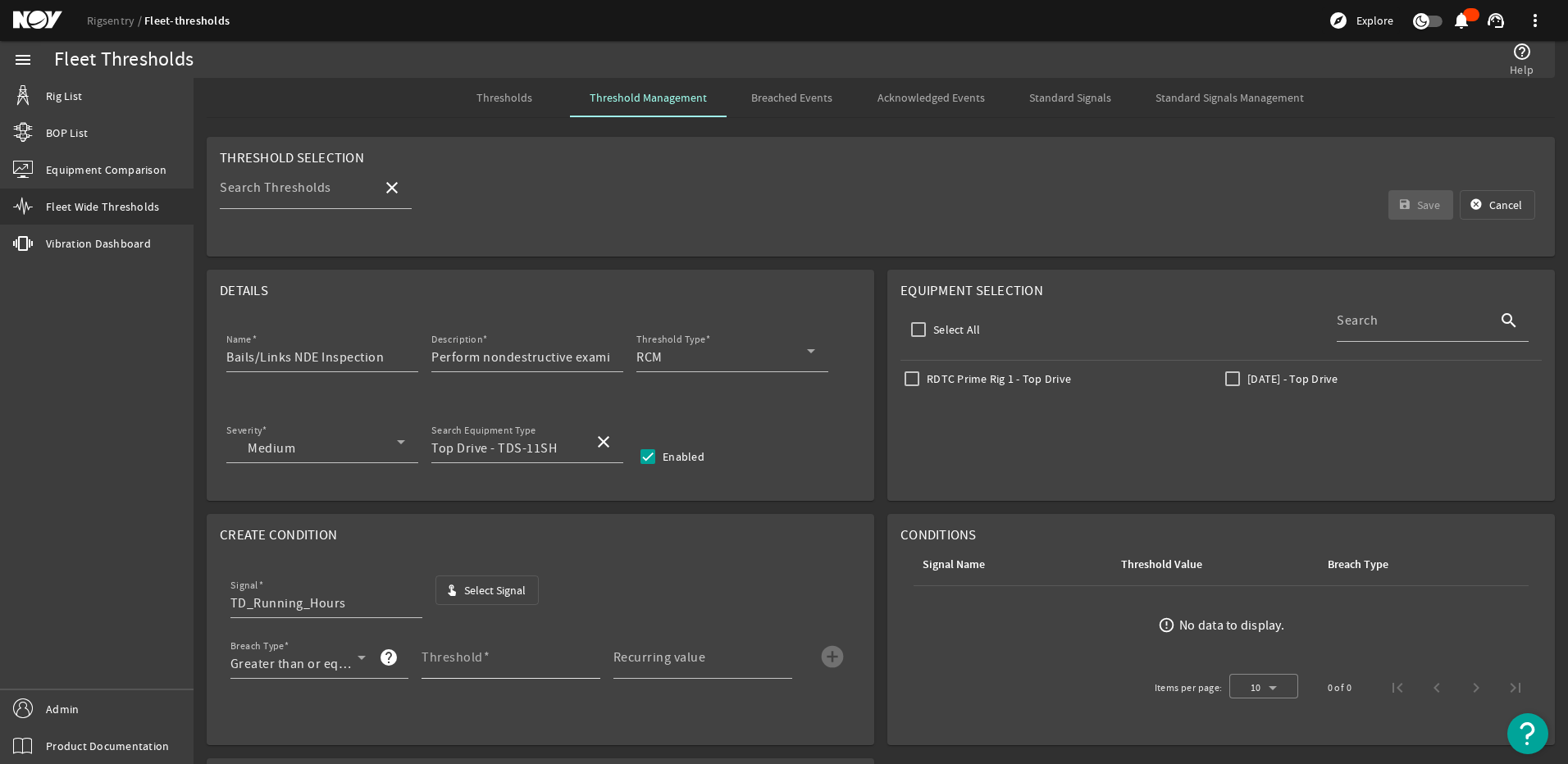
click at [443, 665] on mat-label "Threshold" at bounding box center [452, 657] width 61 height 16
click at [443, 665] on input "Threshold" at bounding box center [504, 665] width 165 height 20
type input "3000"
click at [693, 656] on mat-label "Recurring value" at bounding box center [659, 657] width 92 height 16
click at [693, 656] on input "Recurring value" at bounding box center [696, 665] width 165 height 20
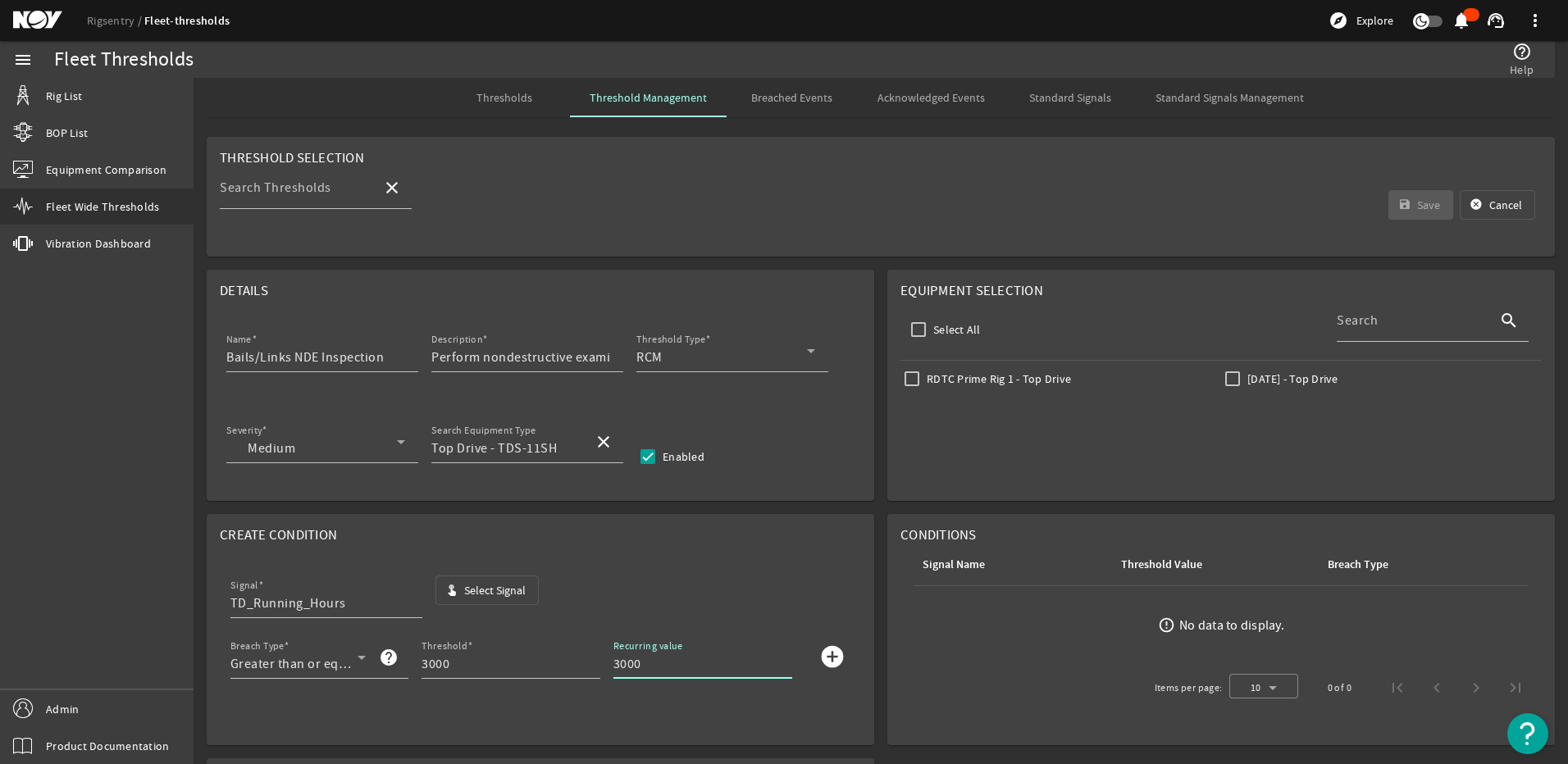
type input "3000"
click at [812, 654] on span "submit" at bounding box center [831, 655] width 39 height 39
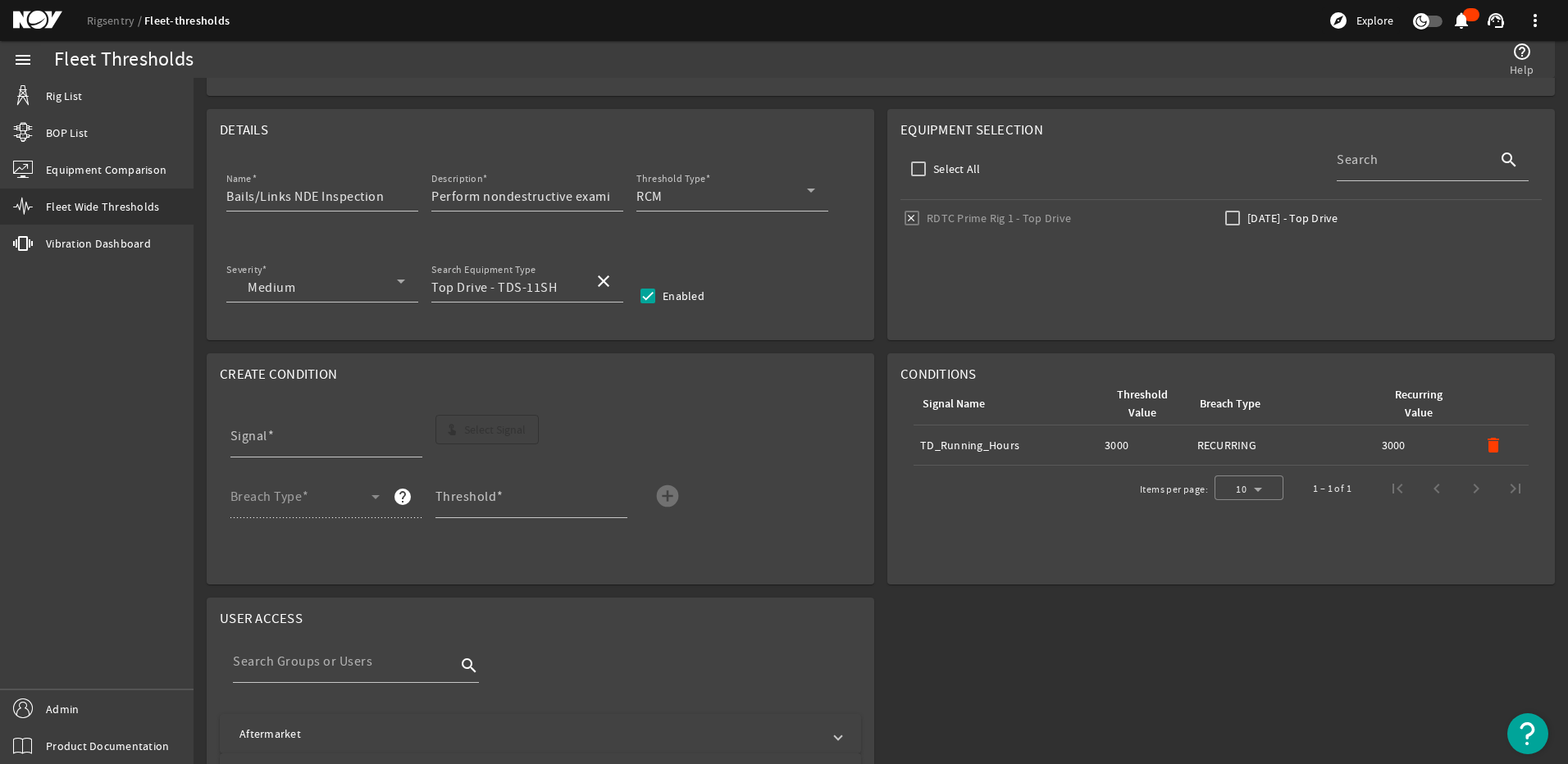
scroll to position [55, 0]
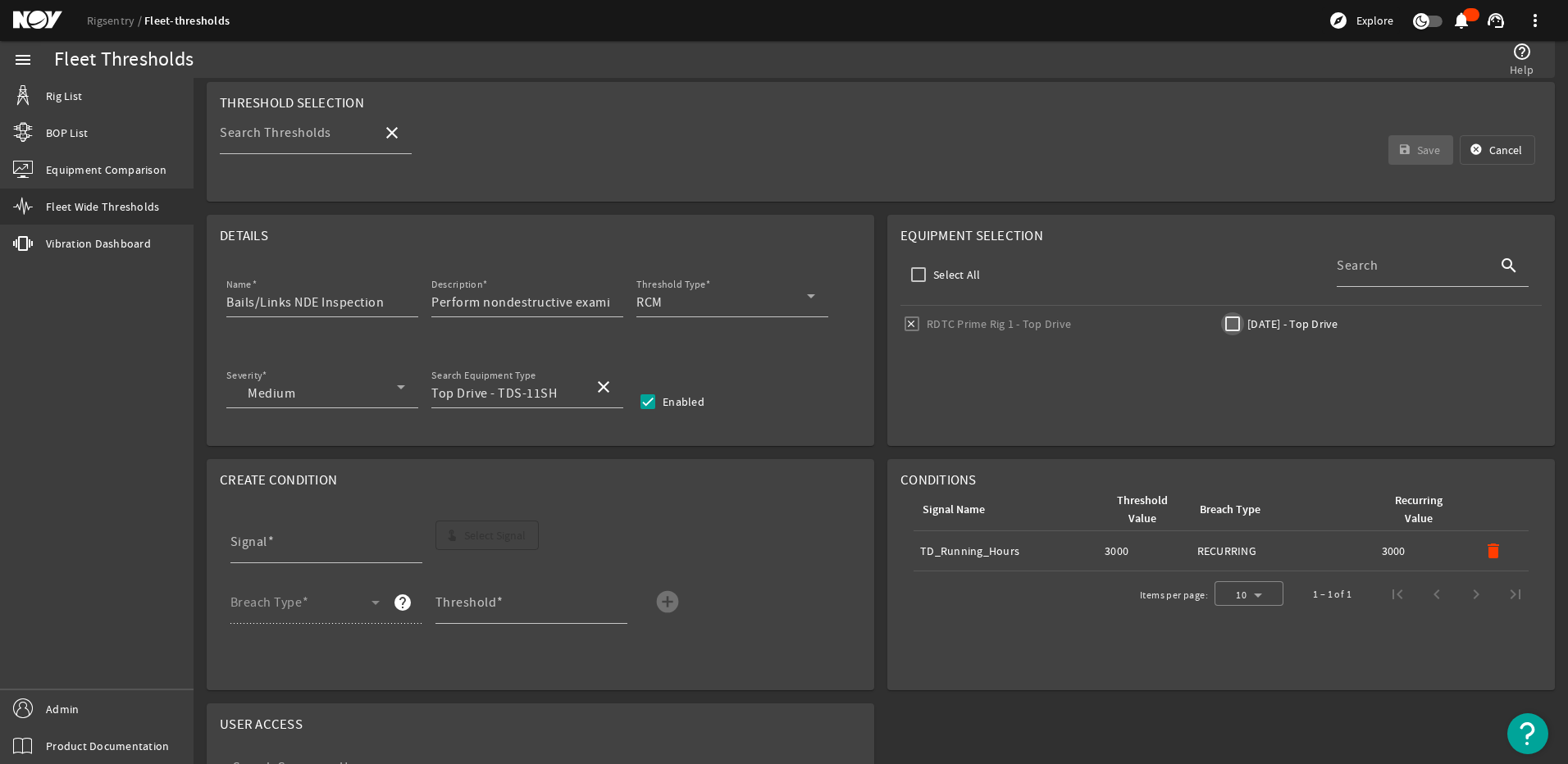
click at [1221, 325] on input "[DATE] - Top Drive" at bounding box center [1232, 323] width 23 height 23
checkbox input "true"
click at [1389, 154] on span "submit" at bounding box center [1422, 150] width 66 height 39
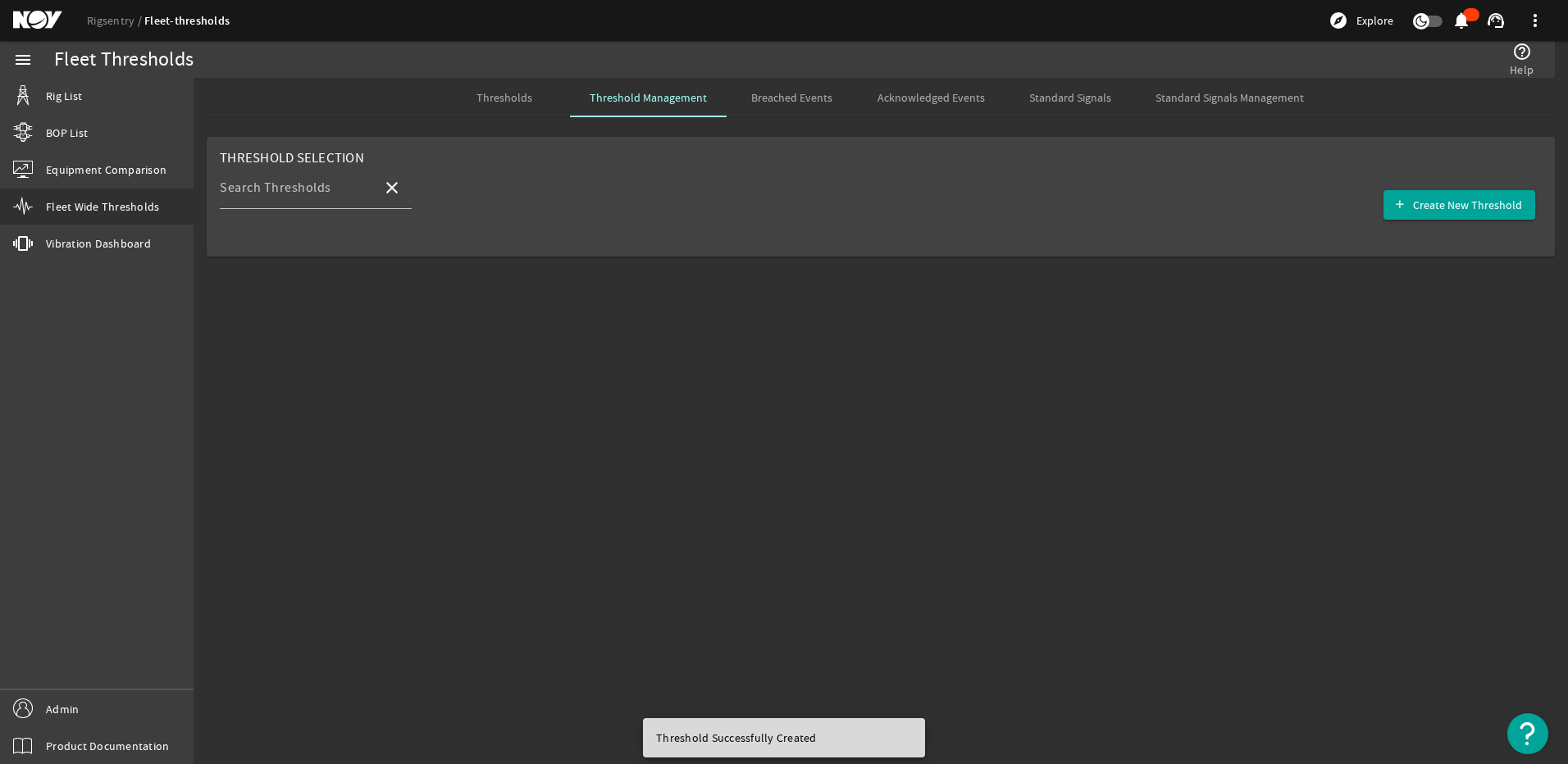
scroll to position [0, 0]
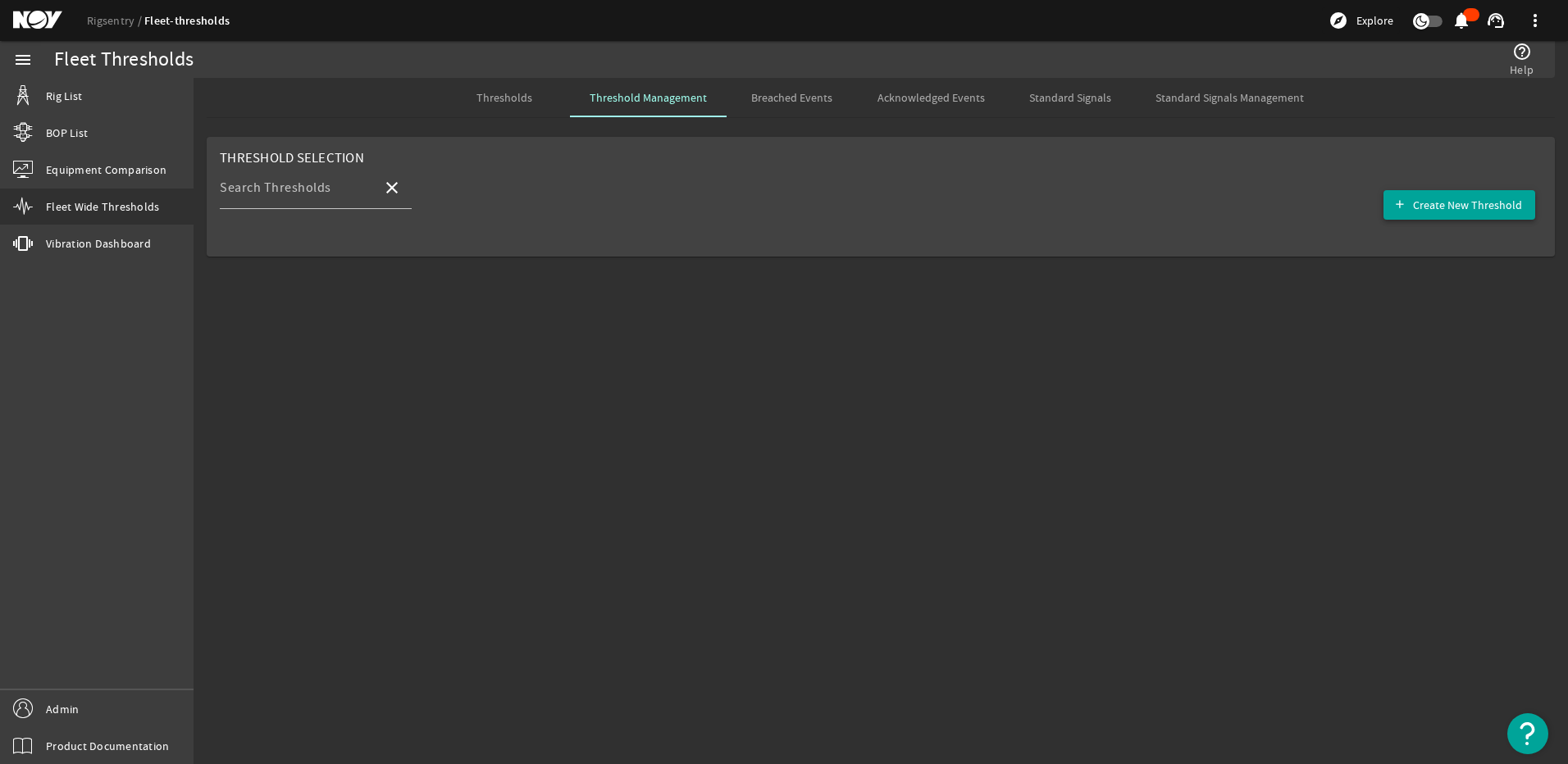
click at [1458, 212] on span "Create New Threshold" at bounding box center [1467, 205] width 109 height 16
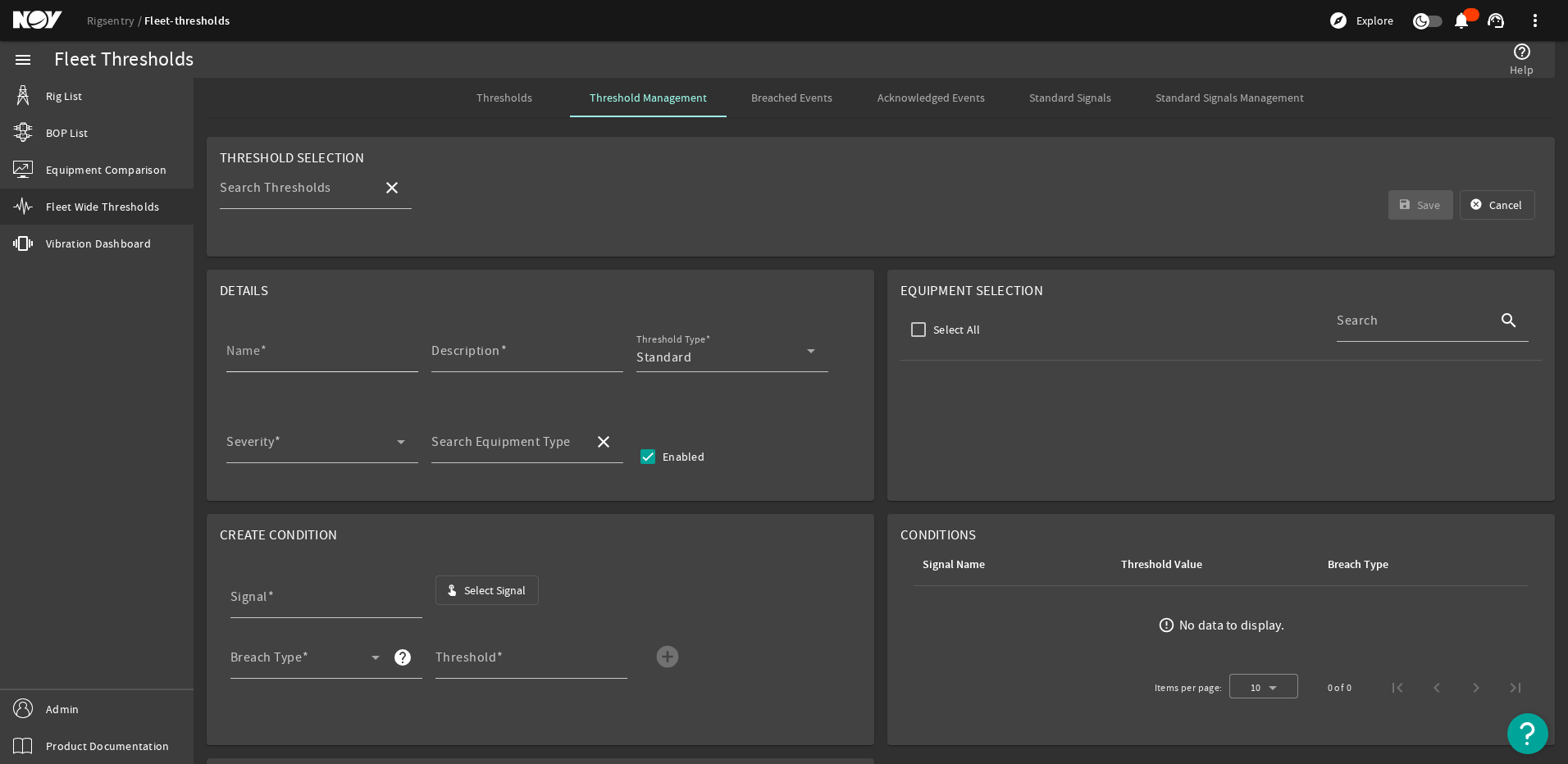
click at [338, 358] on input "Name" at bounding box center [316, 358] width 179 height 20
paste input "Gear Oil Replacement"
type input "Gear Oil Replacement"
click at [483, 363] on input "Description" at bounding box center [521, 358] width 179 height 20
paste input "Replace the gear oil"
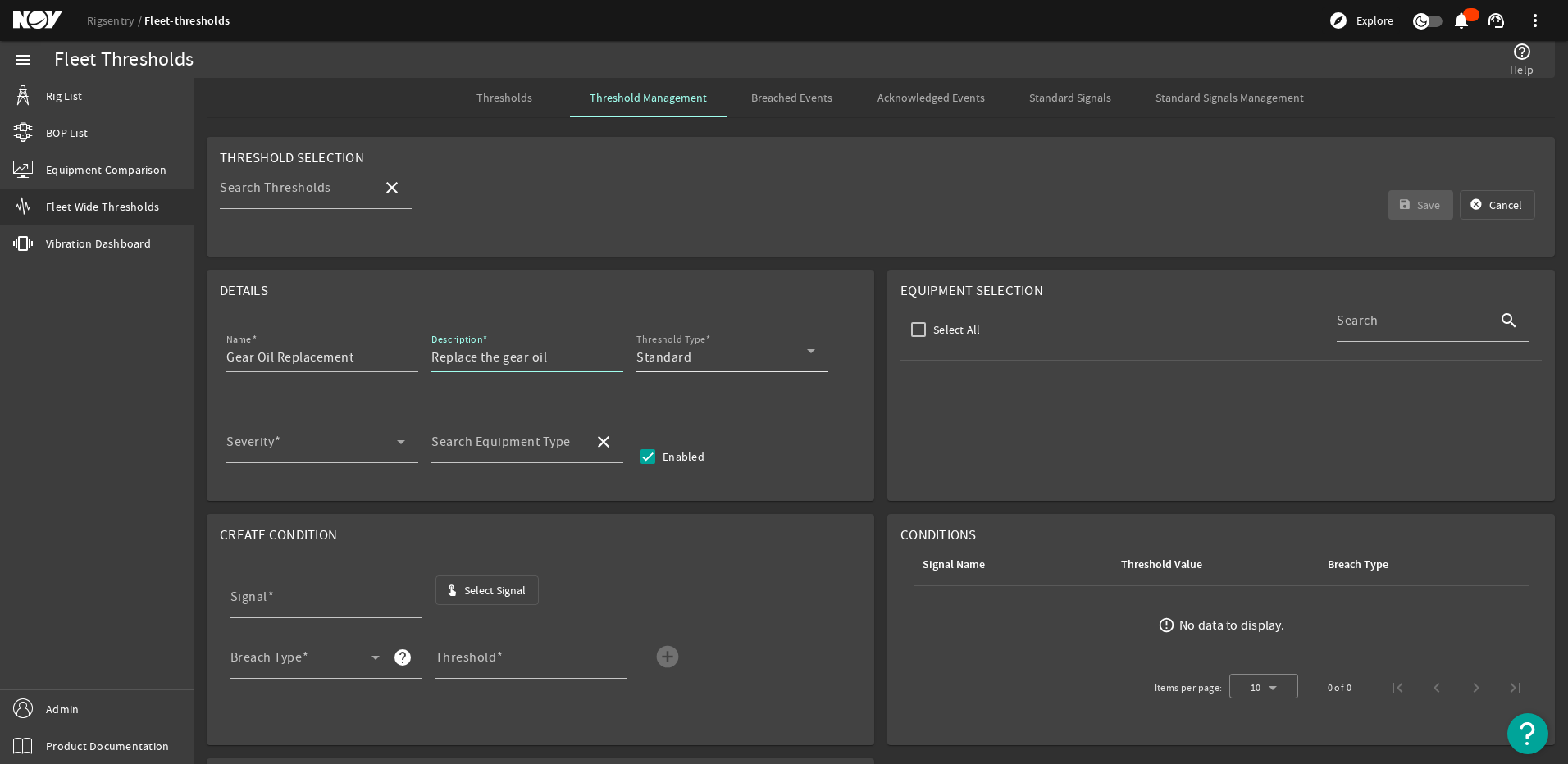
type input "Replace the gear oil"
click at [719, 351] on div "Standard" at bounding box center [721, 358] width 171 height 20
click at [687, 448] on mat-option "RCM" at bounding box center [732, 437] width 192 height 39
click at [295, 437] on div "Severity" at bounding box center [316, 442] width 179 height 43
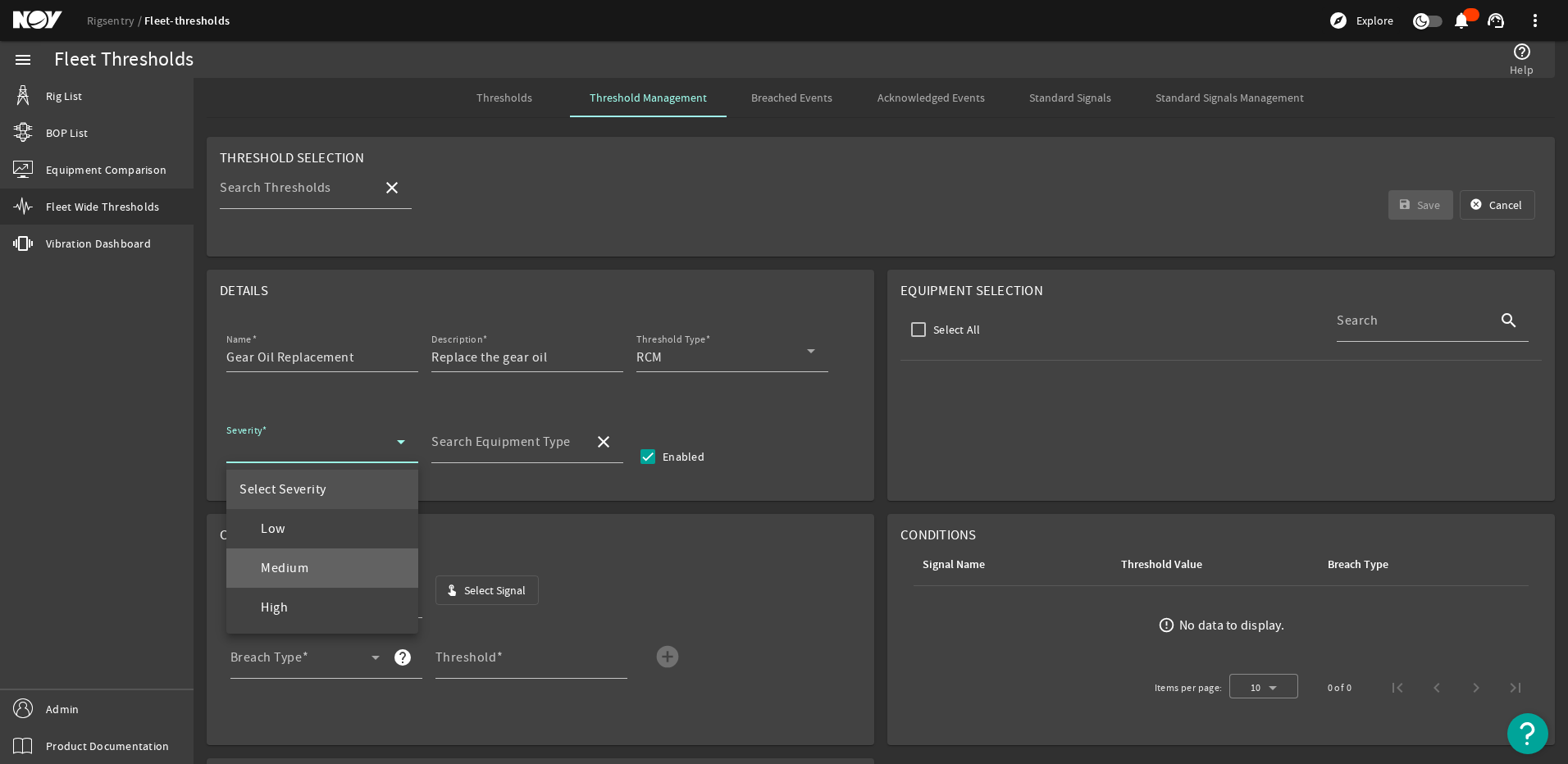
click at [297, 574] on span "Medium" at bounding box center [273, 569] width 68 height 20
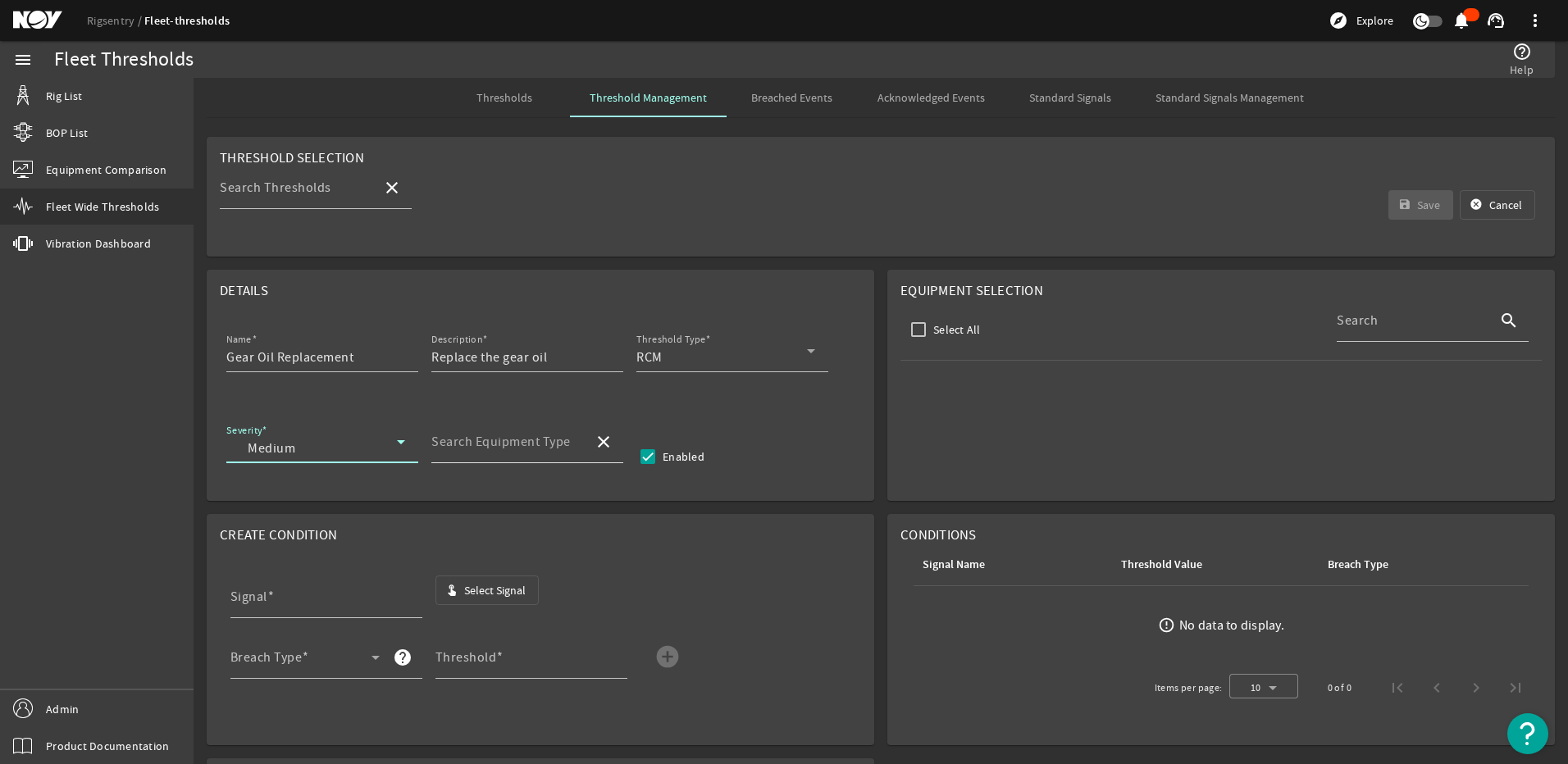
click at [489, 434] on mat-label "Search Equipment Type" at bounding box center [500, 442] width 140 height 16
click at [489, 438] on input "Search Equipment Type" at bounding box center [505, 448] width 149 height 20
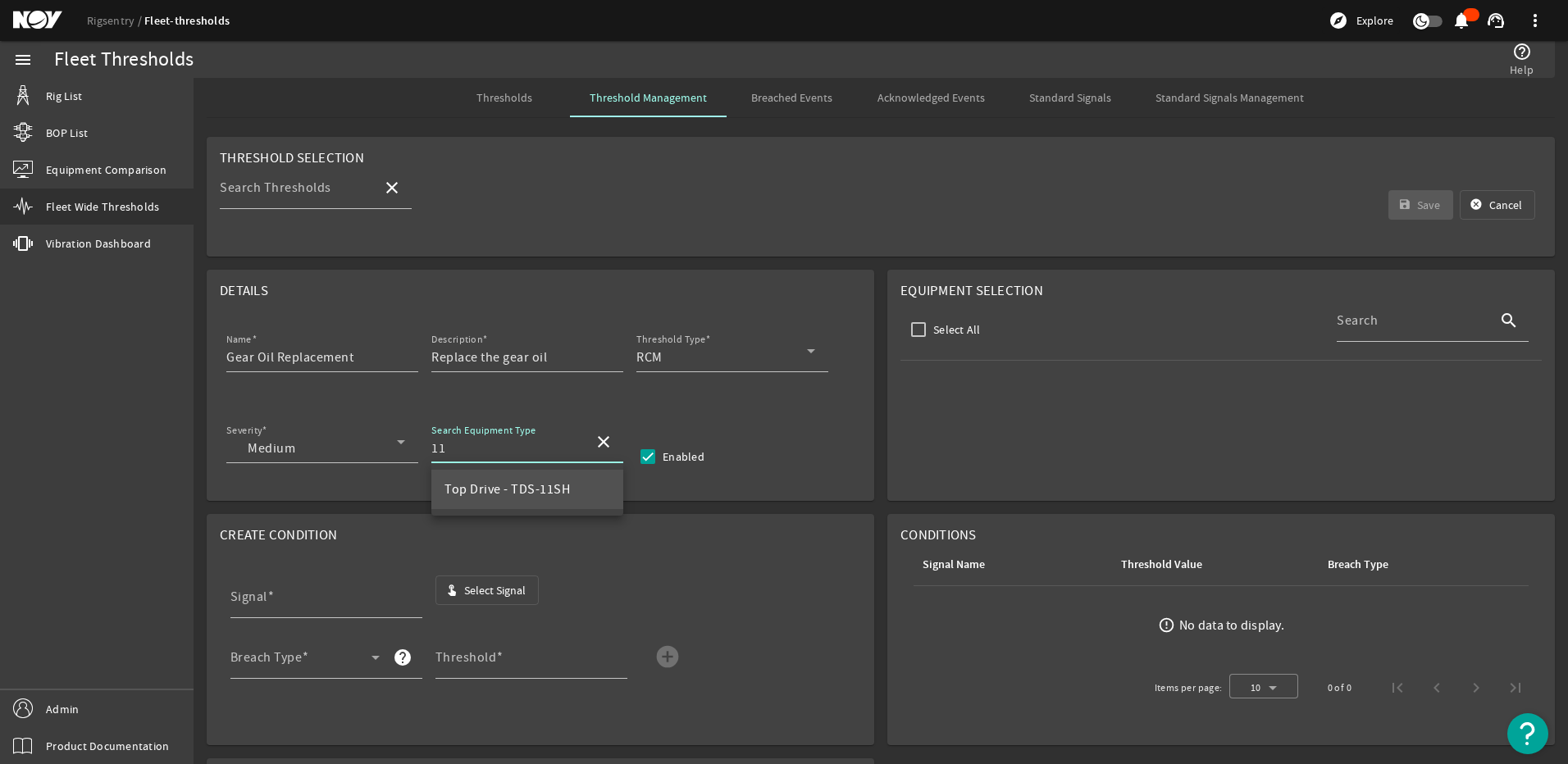
click at [456, 493] on span "Top Drive - TDS-11SH" at bounding box center [507, 489] width 125 height 16
type input "Top Drive - TDS-11SH"
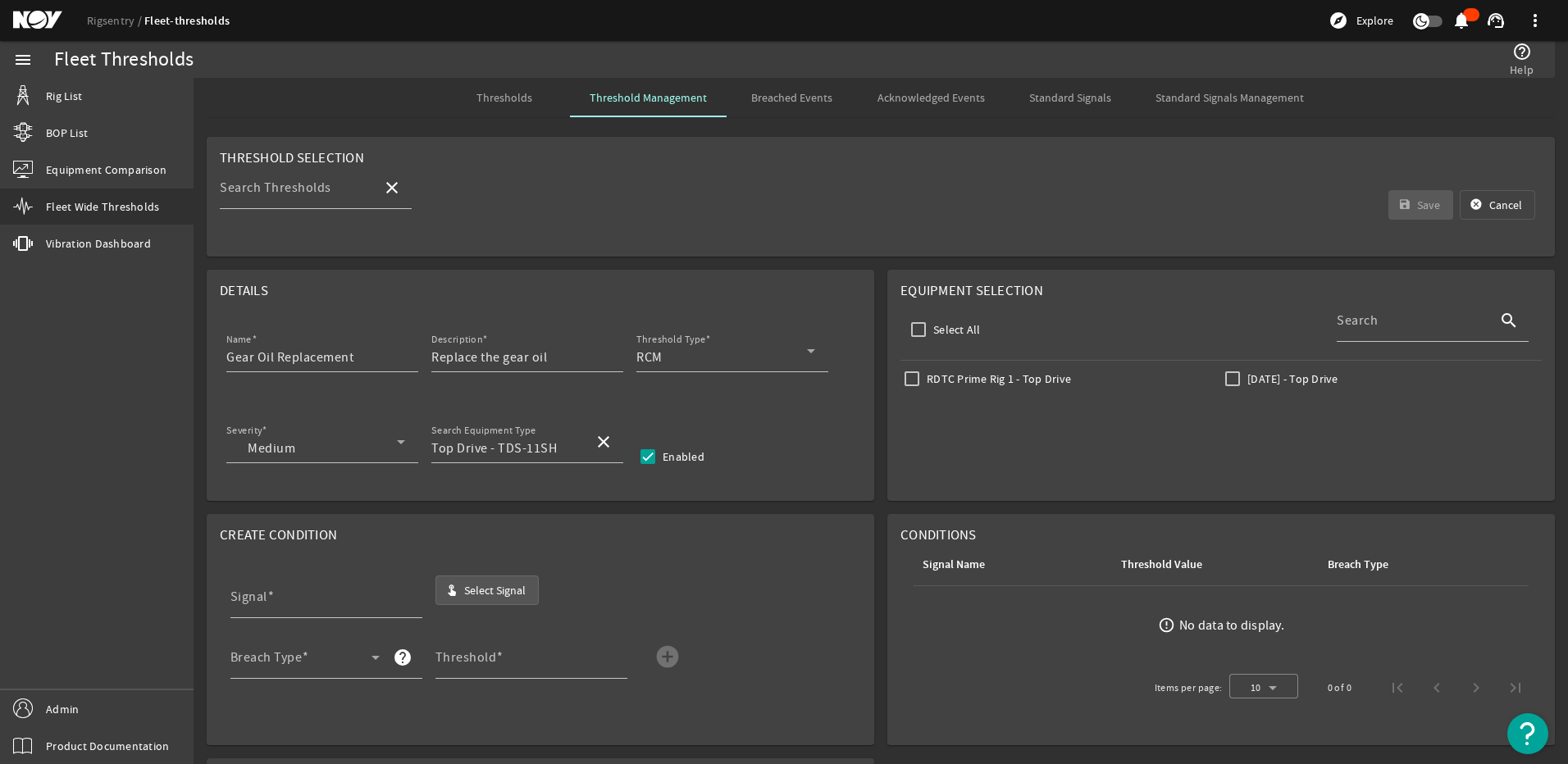
click at [473, 591] on span "Select Signal" at bounding box center [494, 591] width 61 height 16
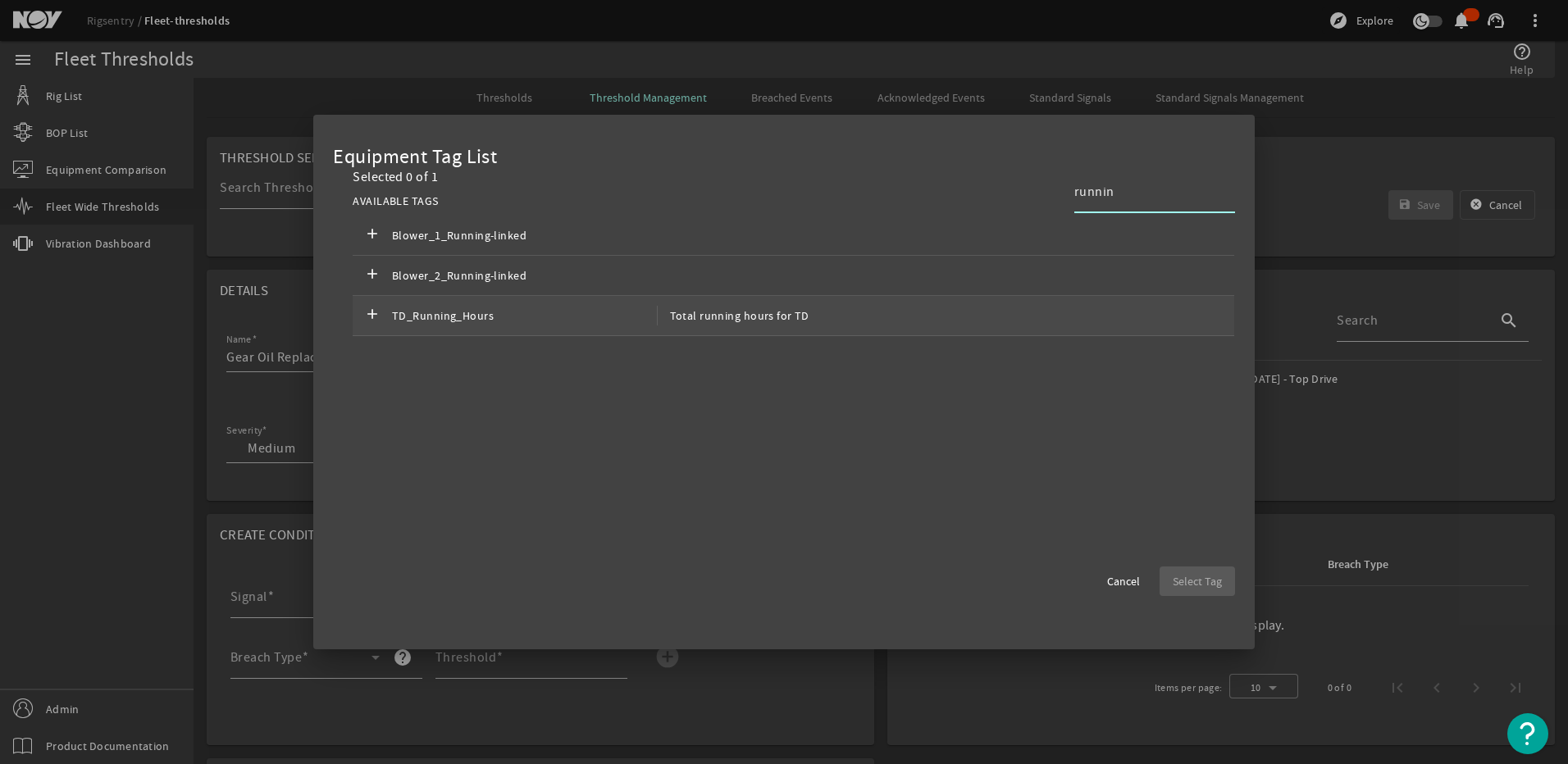
type input "runnin"
click at [787, 329] on div "add TD_Running_Hours Total running hours for TD" at bounding box center [793, 316] width 881 height 40
click at [1175, 578] on span "Select Tag" at bounding box center [1197, 581] width 49 height 16
type input "TD_Running_Hours"
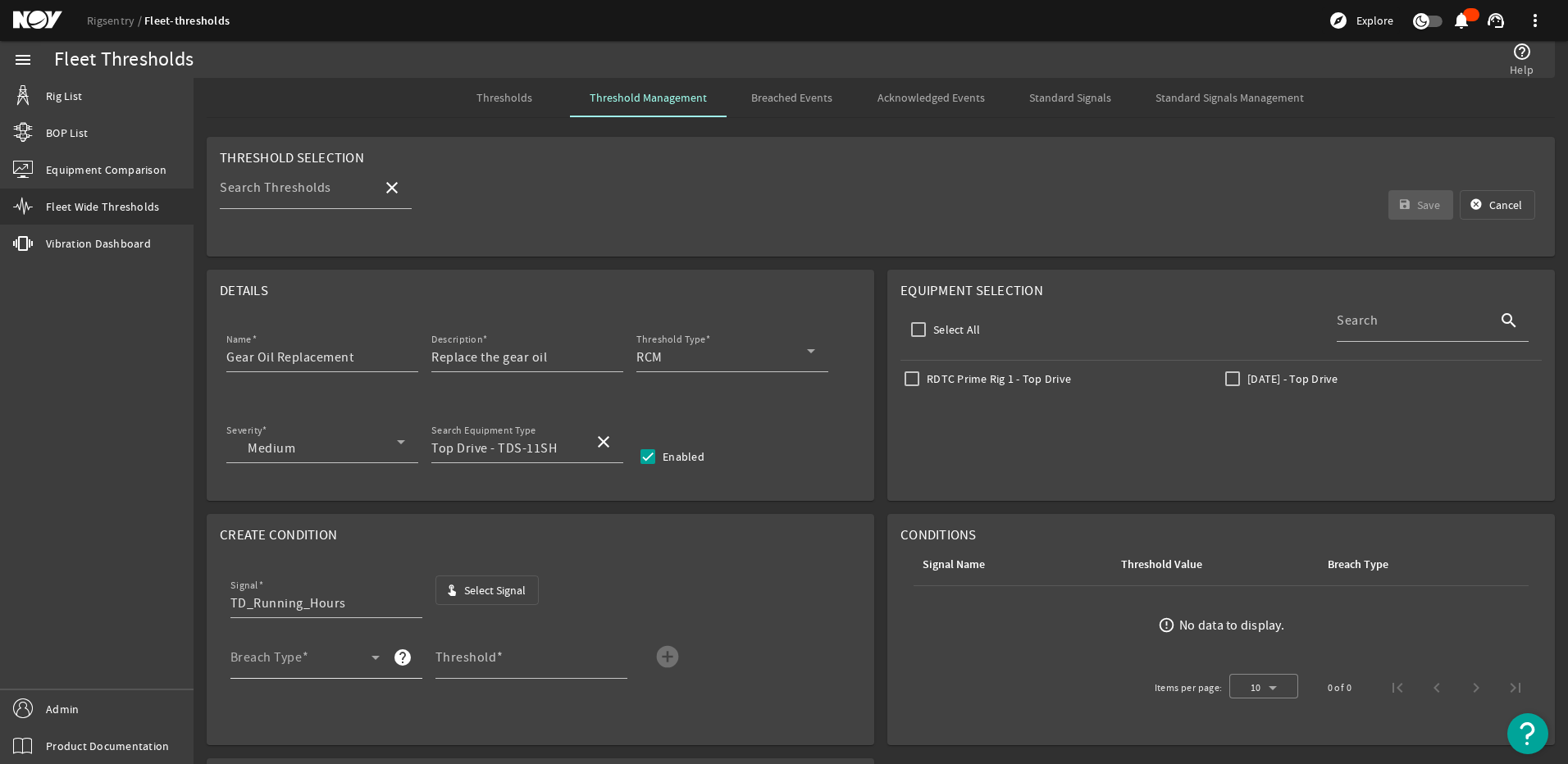
click at [328, 658] on span at bounding box center [300, 665] width 141 height 20
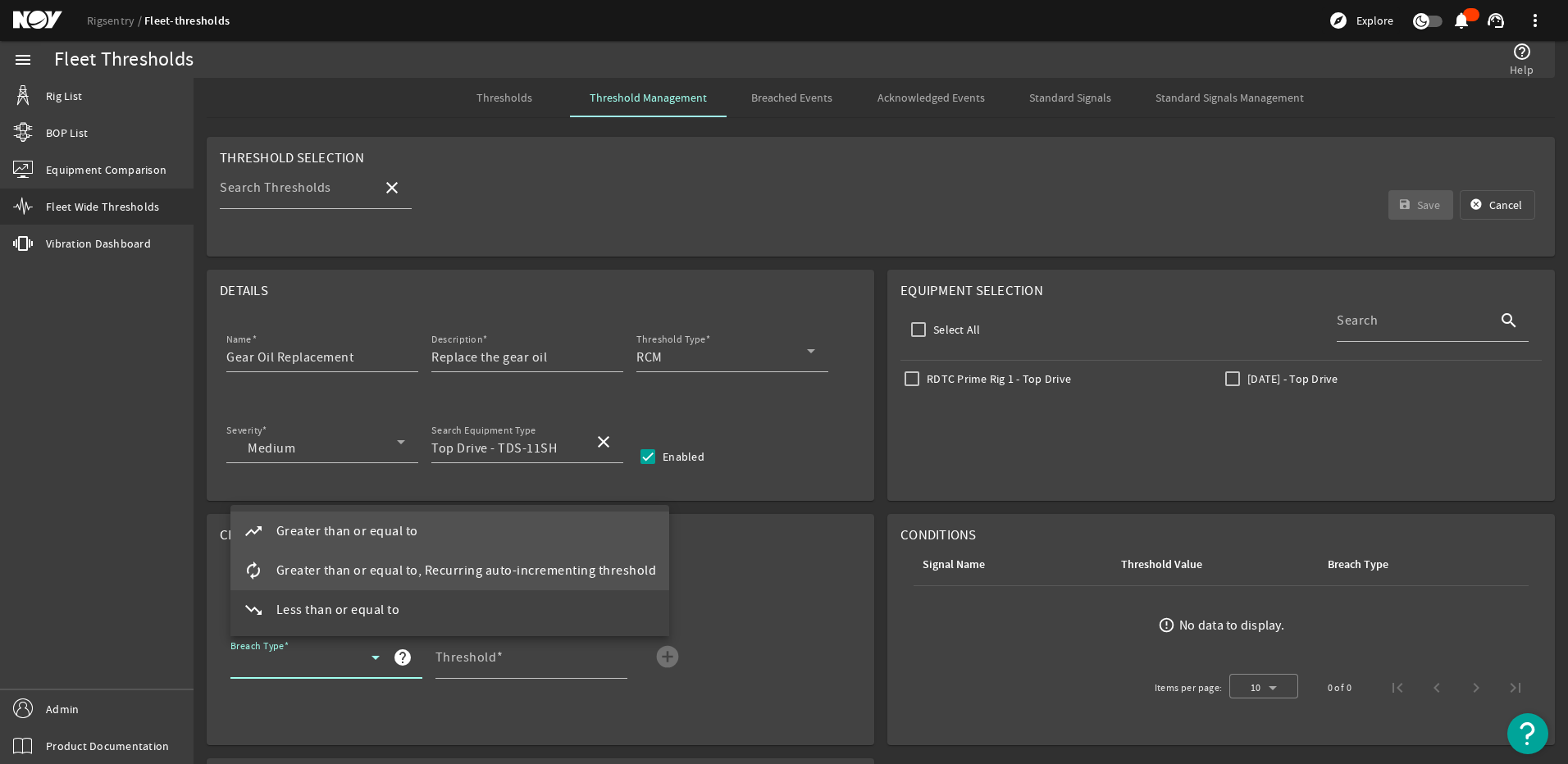
click at [310, 565] on span "Greater than or equal to, Recurring auto-incrementing threshold" at bounding box center [467, 570] width 381 height 20
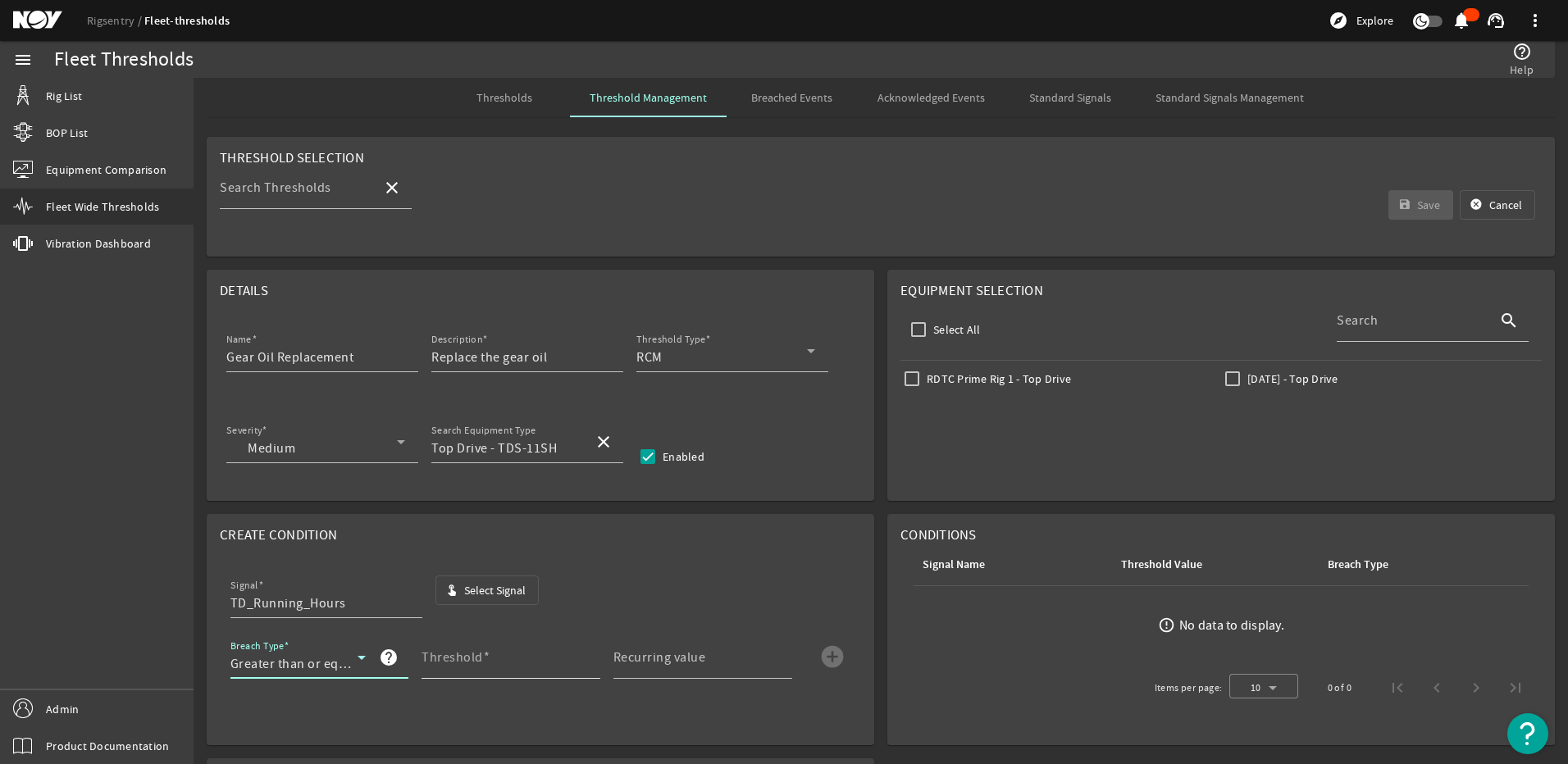
click at [455, 656] on mat-label "Threshold" at bounding box center [452, 657] width 61 height 16
click at [455, 656] on input "Threshold" at bounding box center [504, 665] width 165 height 20
type input "1500"
click at [626, 658] on mat-label "Recurring value" at bounding box center [659, 657] width 92 height 16
click at [626, 658] on input "Recurring value" at bounding box center [696, 665] width 165 height 20
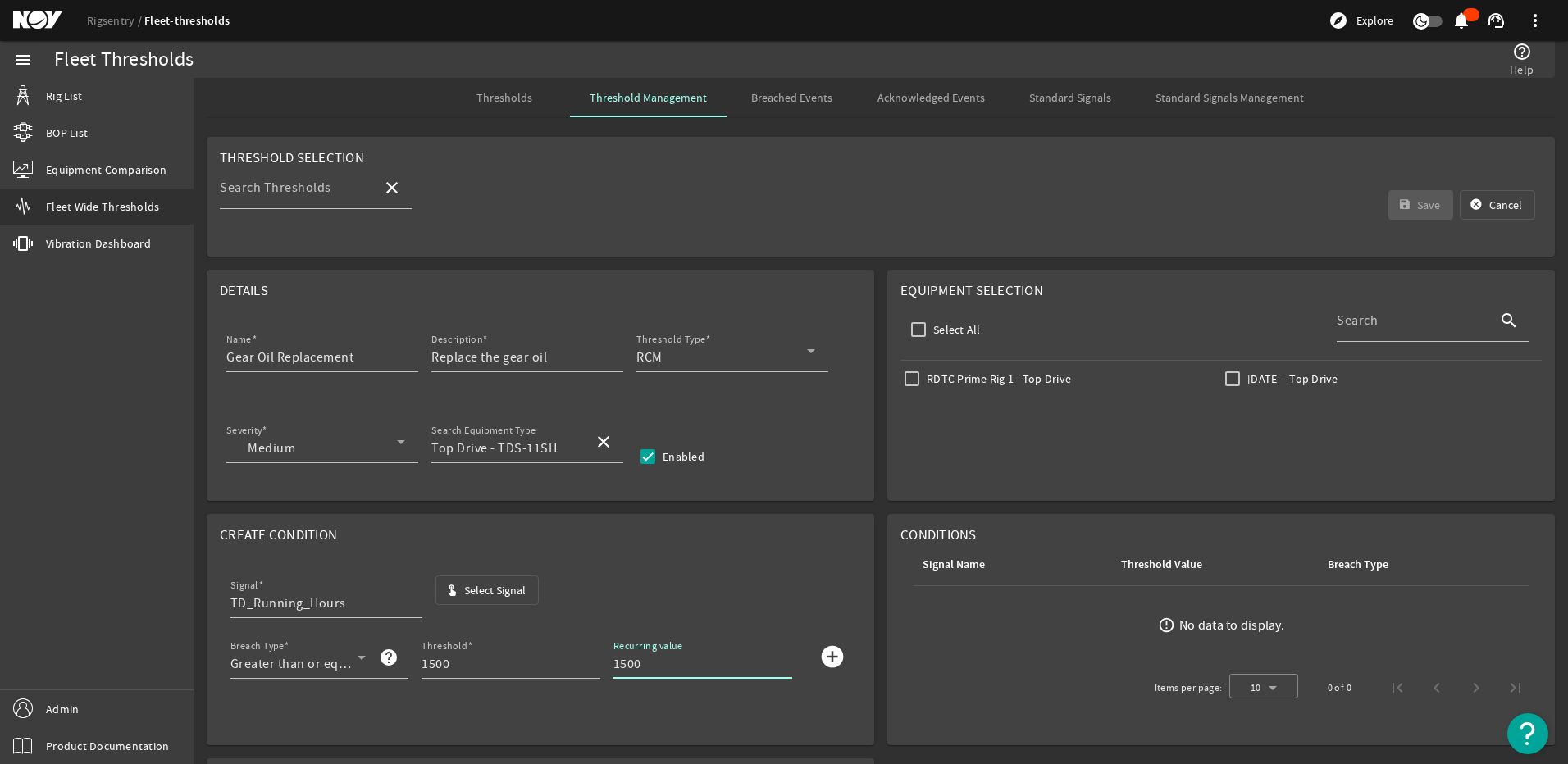
type input "1500"
click at [833, 661] on mat-icon "add_circle" at bounding box center [832, 656] width 26 height 26
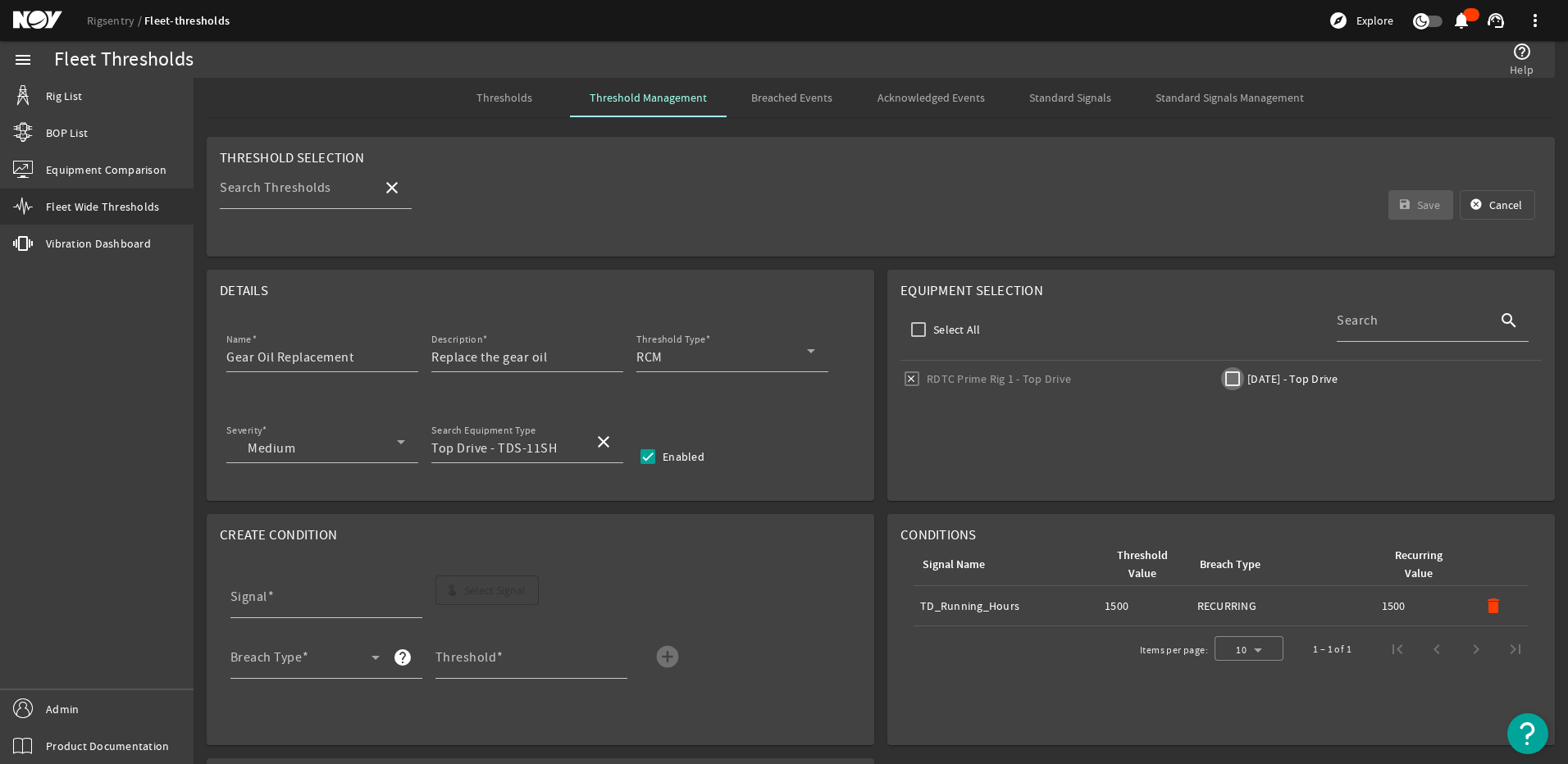
click at [1230, 374] on input "[DATE] - Top Drive" at bounding box center [1232, 378] width 23 height 23
checkbox input "true"
click at [1398, 199] on mat-icon "save" at bounding box center [1405, 204] width 13 height 13
